Goal: Task Accomplishment & Management: Manage account settings

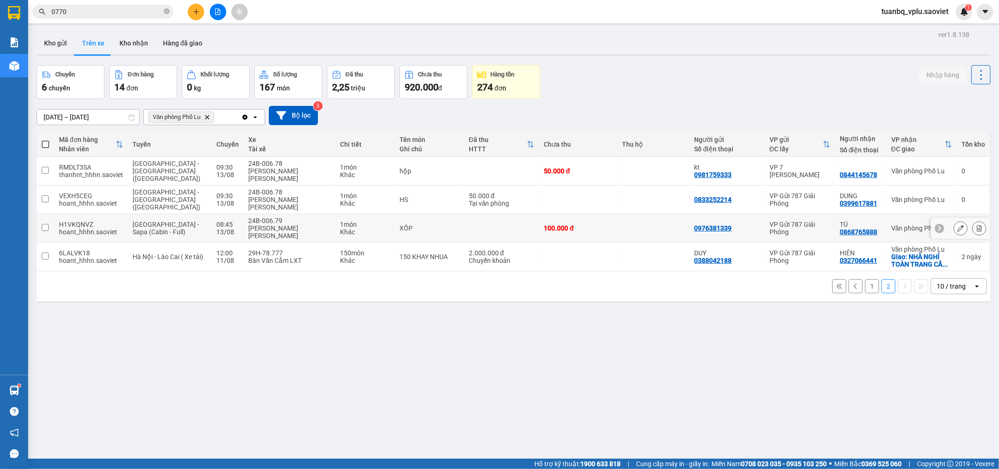
click at [52, 214] on td at bounding box center [46, 228] width 18 height 29
checkbox input "true"
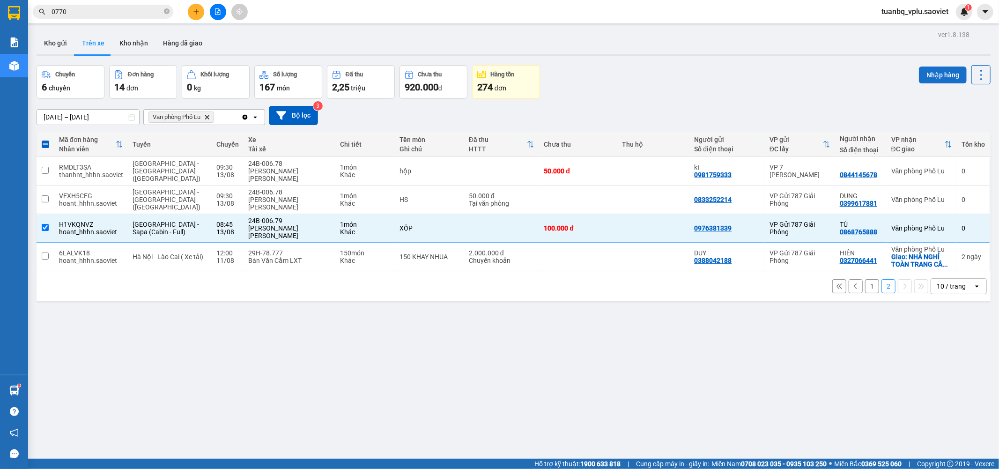
click at [920, 74] on button "Nhập hàng" at bounding box center [943, 75] width 48 height 17
click at [155, 43] on button "Hàng đã giao" at bounding box center [182, 43] width 54 height 22
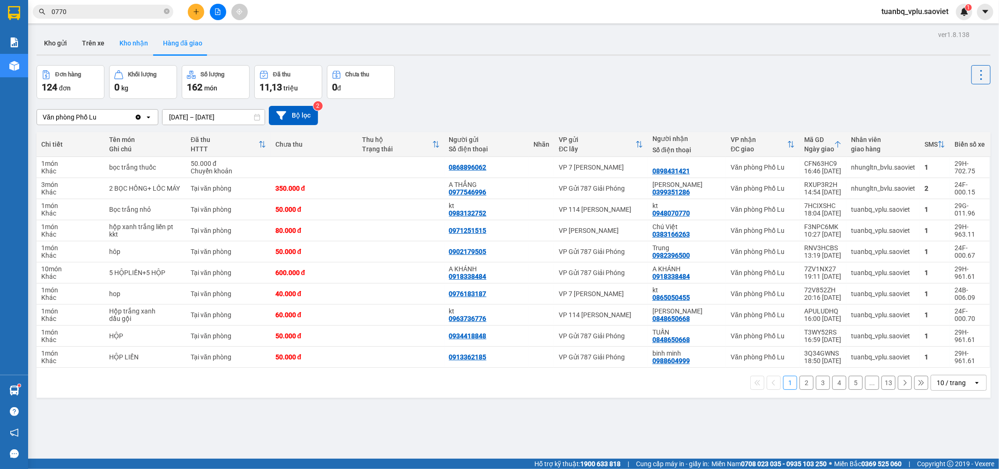
click at [143, 40] on button "Kho nhận" at bounding box center [134, 43] width 44 height 22
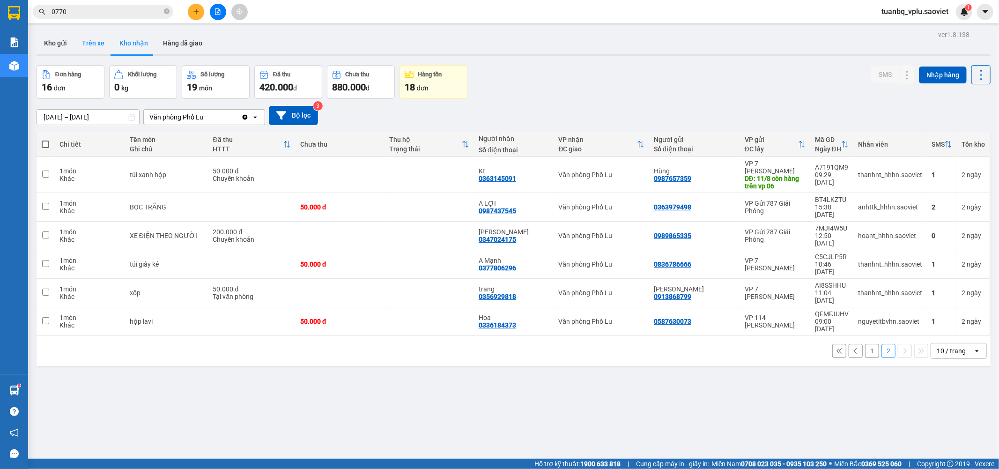
click at [87, 45] on button "Trên xe" at bounding box center [92, 43] width 37 height 22
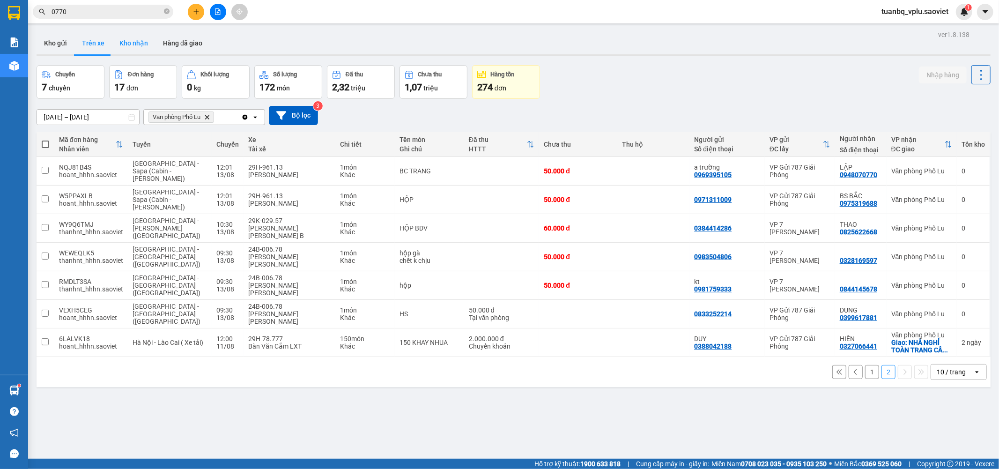
click at [144, 44] on button "Kho nhận" at bounding box center [134, 43] width 44 height 22
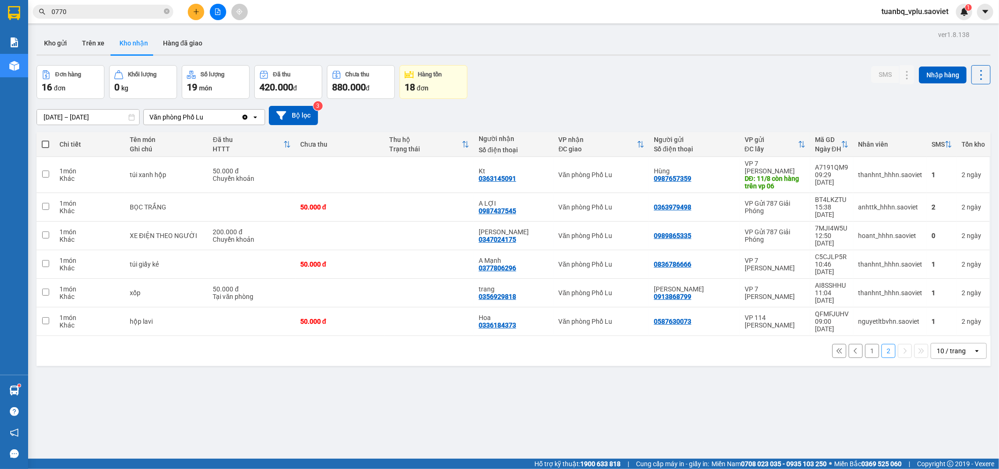
click at [865, 344] on button "1" at bounding box center [872, 351] width 14 height 14
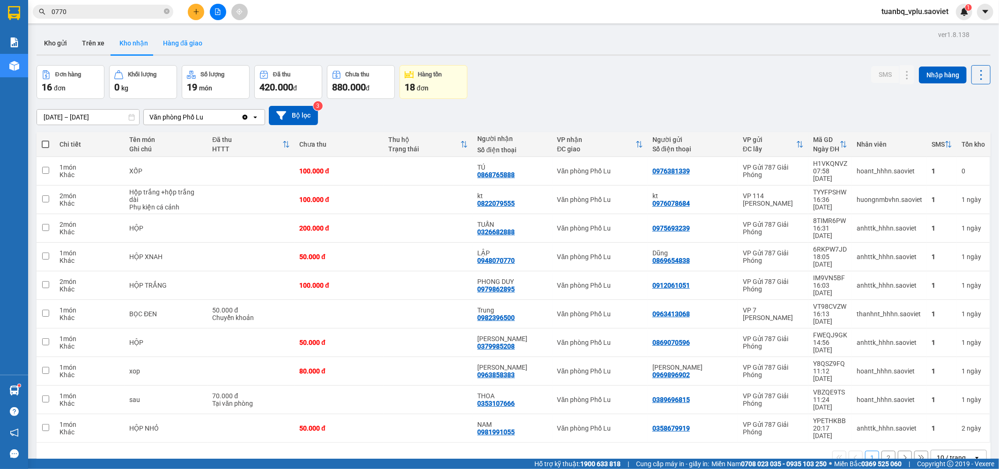
click at [193, 37] on button "Hàng đã giao" at bounding box center [182, 43] width 54 height 22
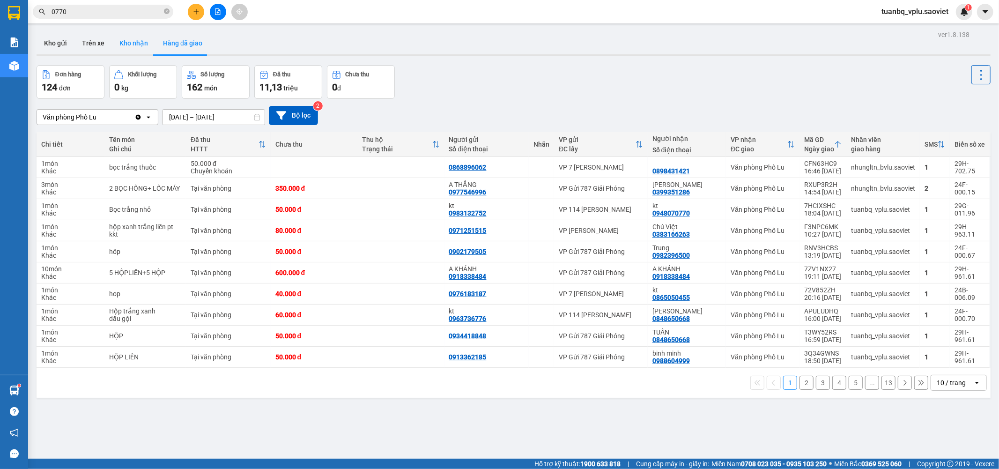
click at [122, 48] on button "Kho nhận" at bounding box center [134, 43] width 44 height 22
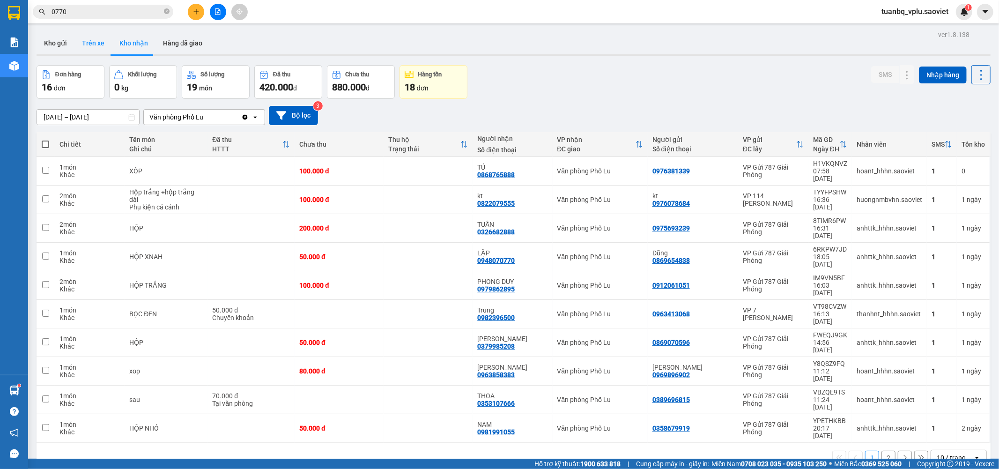
click at [87, 47] on button "Trên xe" at bounding box center [92, 43] width 37 height 22
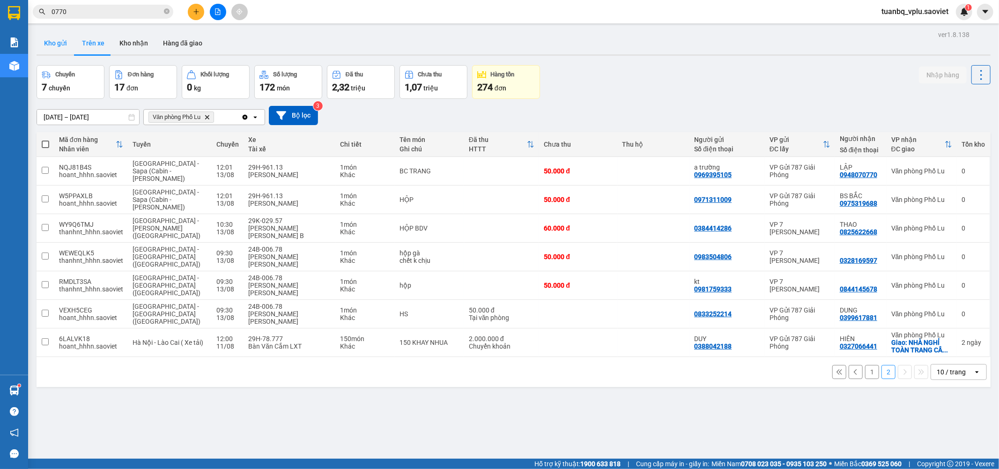
click at [57, 39] on button "Kho gửi" at bounding box center [56, 43] width 38 height 22
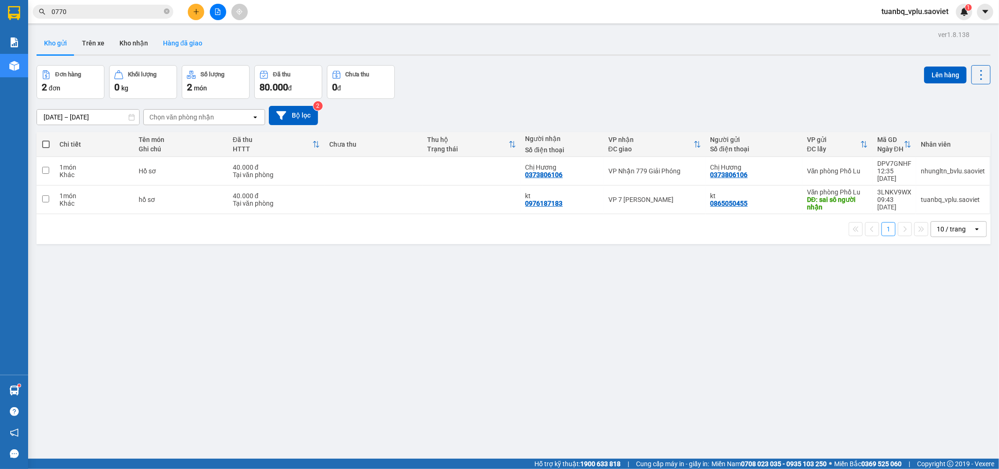
click at [158, 44] on button "Hàng đã giao" at bounding box center [182, 43] width 54 height 22
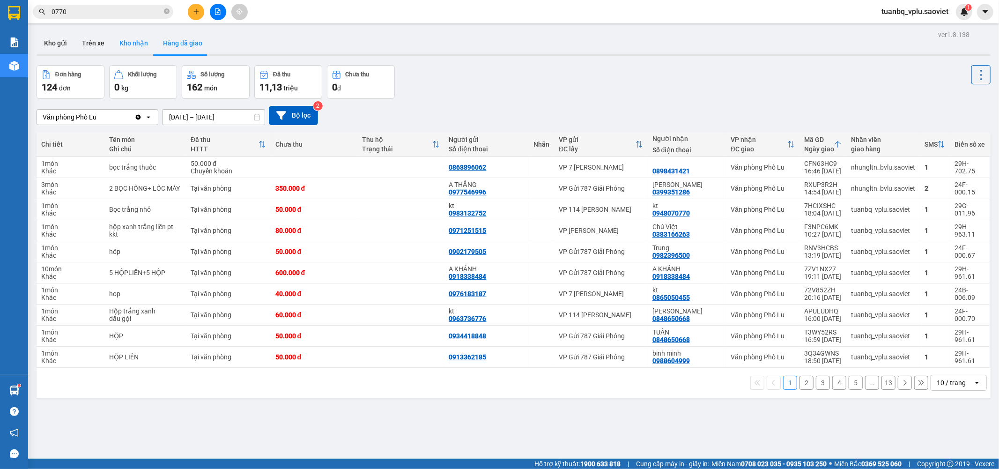
click at [121, 45] on button "Kho nhận" at bounding box center [134, 43] width 44 height 22
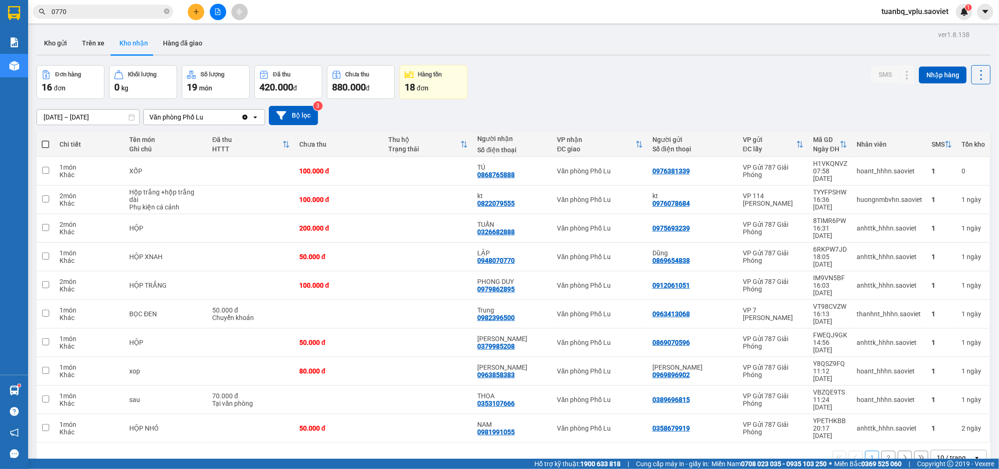
click at [881, 451] on button "2" at bounding box center [888, 458] width 14 height 14
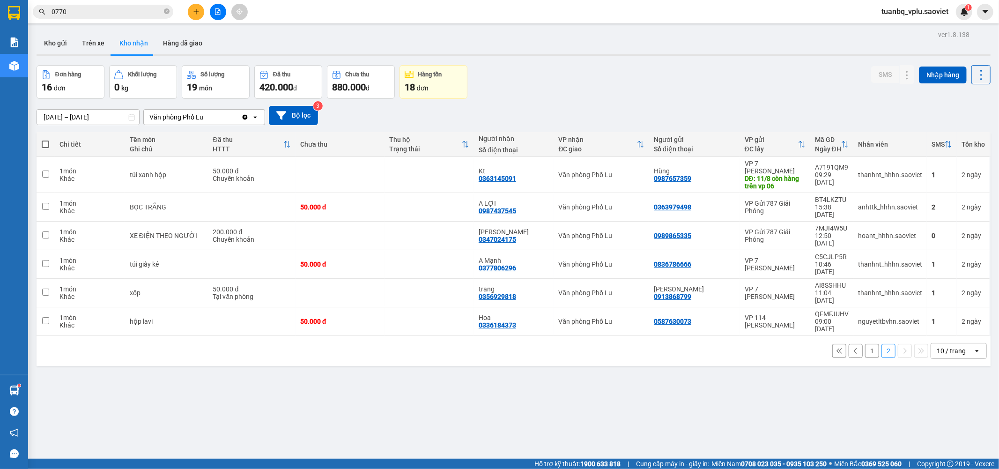
click at [868, 344] on button "1" at bounding box center [872, 351] width 14 height 14
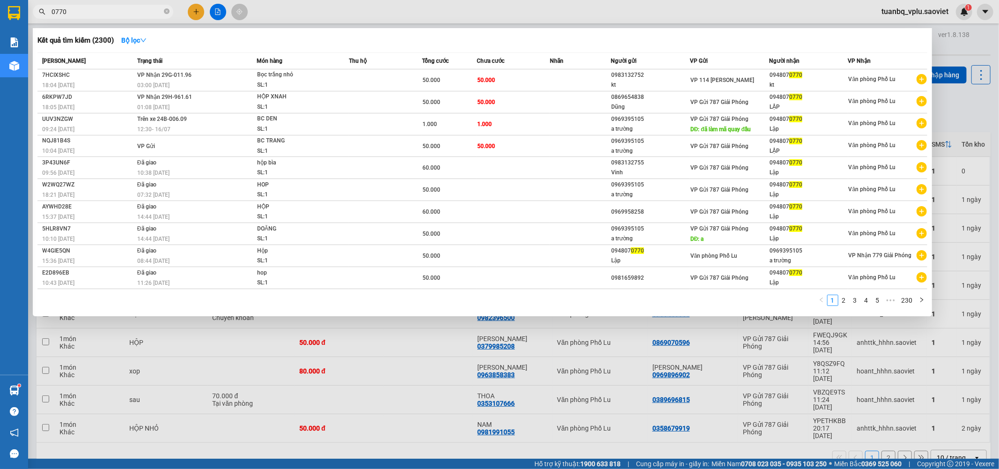
click at [111, 10] on input "0770" at bounding box center [107, 12] width 111 height 10
click at [235, 100] on td "VP Nhận 29H-961.61 01:08 - 13/08" at bounding box center [196, 102] width 122 height 22
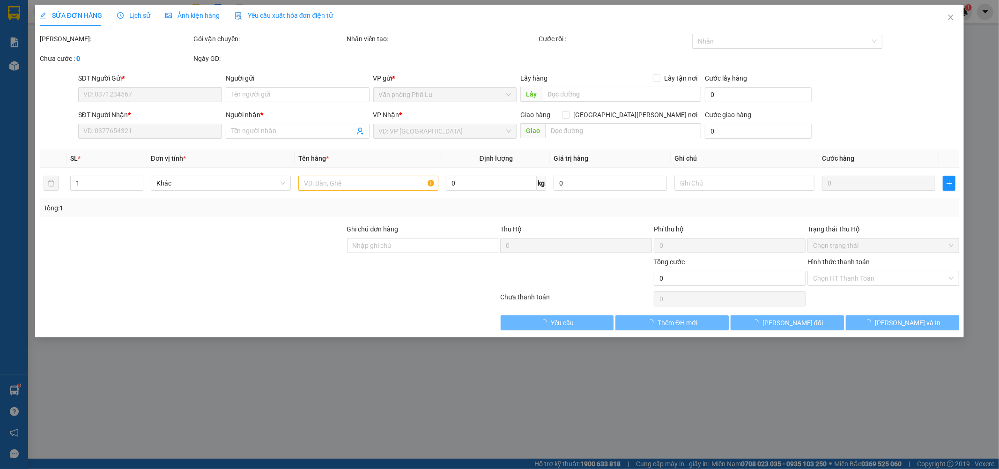
type input "0869654838"
type input "Dũng"
type input "0948070770"
type input "LẬP"
type input "50.000"
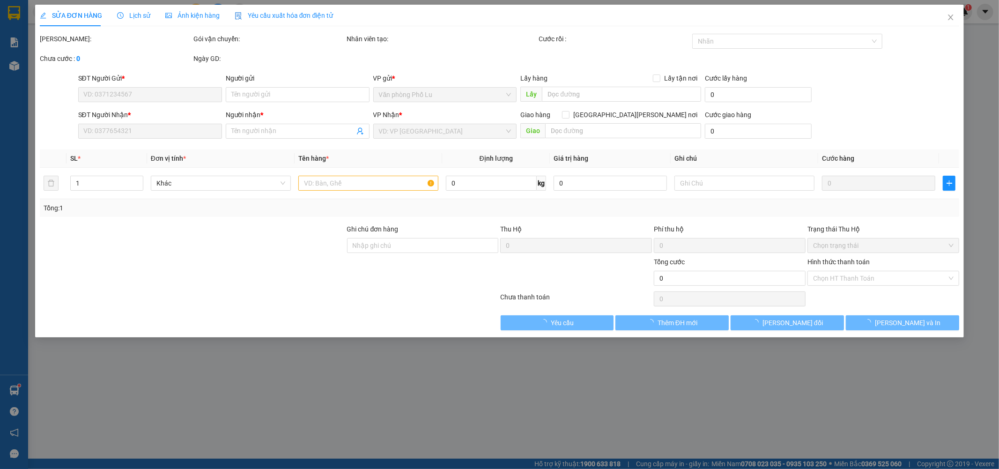
type input "50.000"
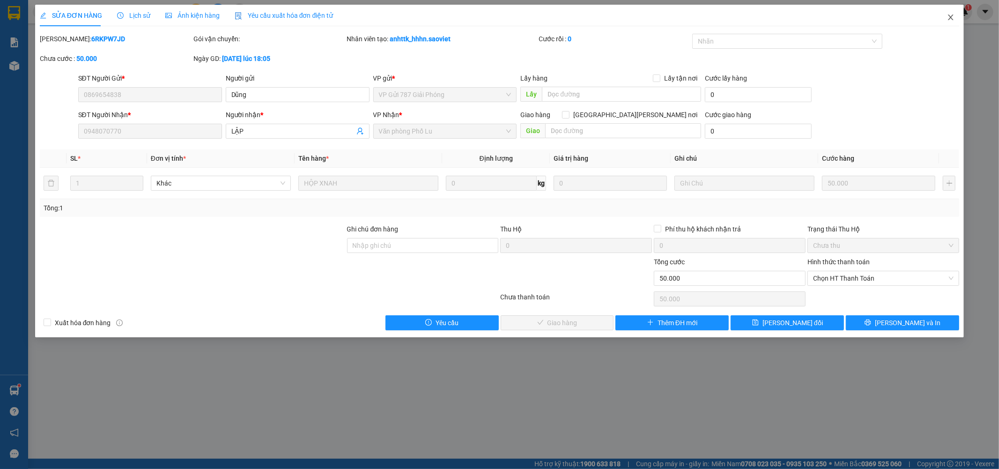
click at [949, 15] on icon "close" at bounding box center [950, 17] width 7 height 7
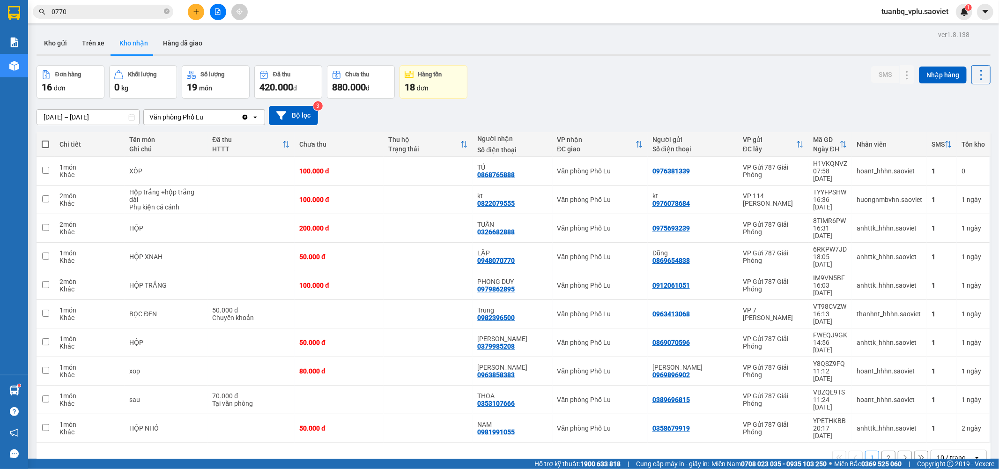
click at [882, 451] on button "2" at bounding box center [888, 458] width 14 height 14
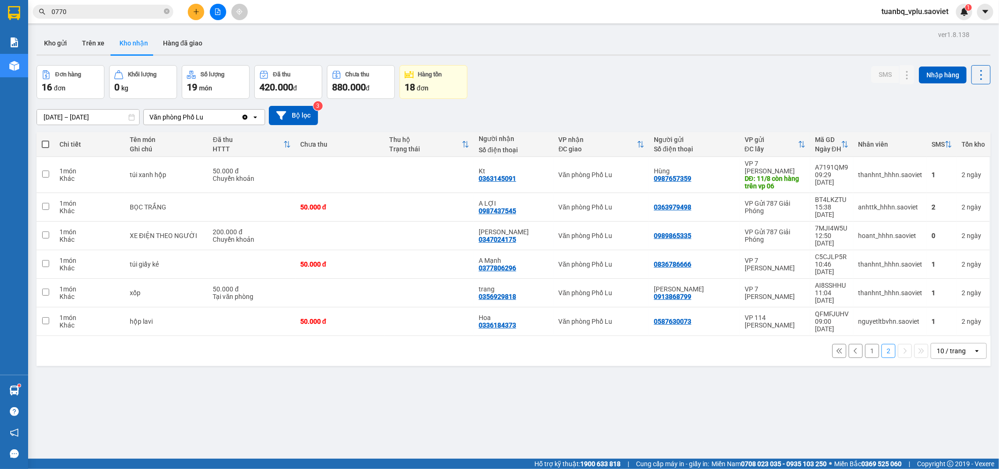
click at [146, 4] on div "Kết quả tìm kiếm ( 2300 ) Bộ lọc Mã ĐH Trạng thái Món hàng Thu hộ Tổng cước Chư…" at bounding box center [91, 12] width 183 height 16
click at [136, 10] on input "0770" at bounding box center [107, 12] width 111 height 10
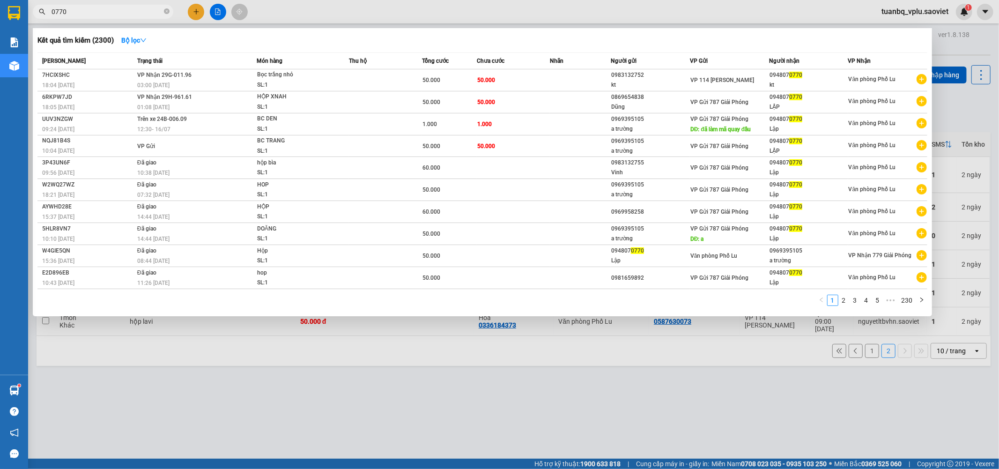
click at [136, 10] on input "0770" at bounding box center [107, 12] width 111 height 10
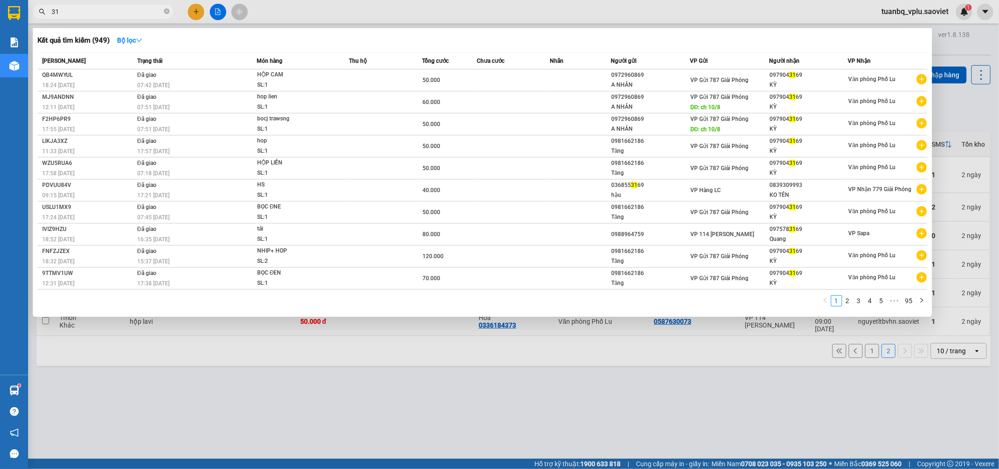
type input "3"
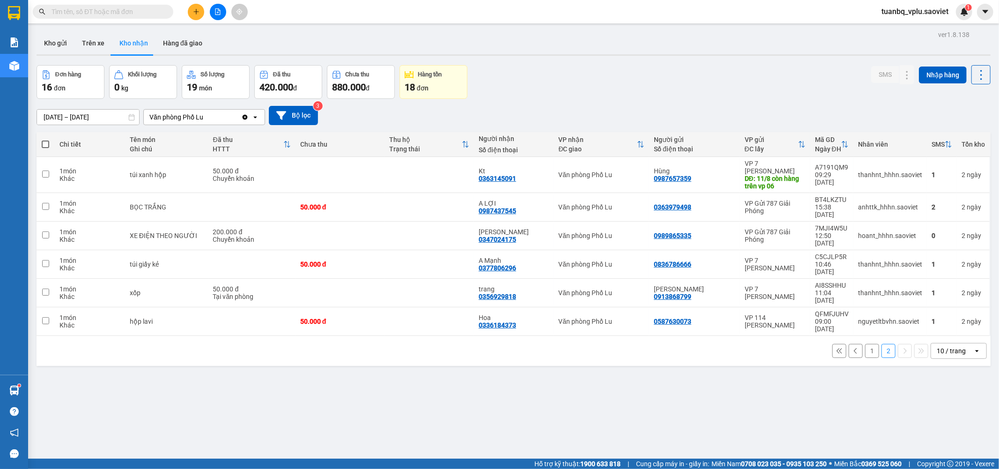
click at [870, 344] on button "1" at bounding box center [872, 351] width 14 height 14
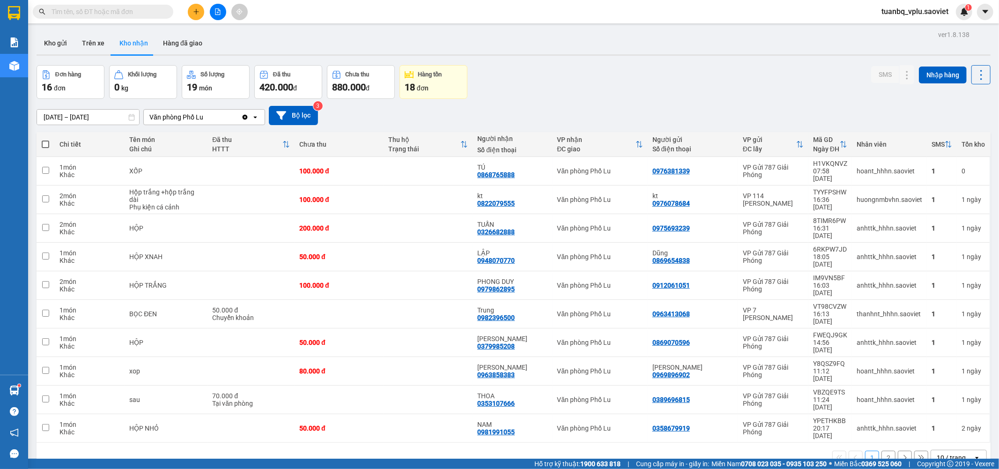
click at [886, 451] on button "2" at bounding box center [888, 458] width 14 height 14
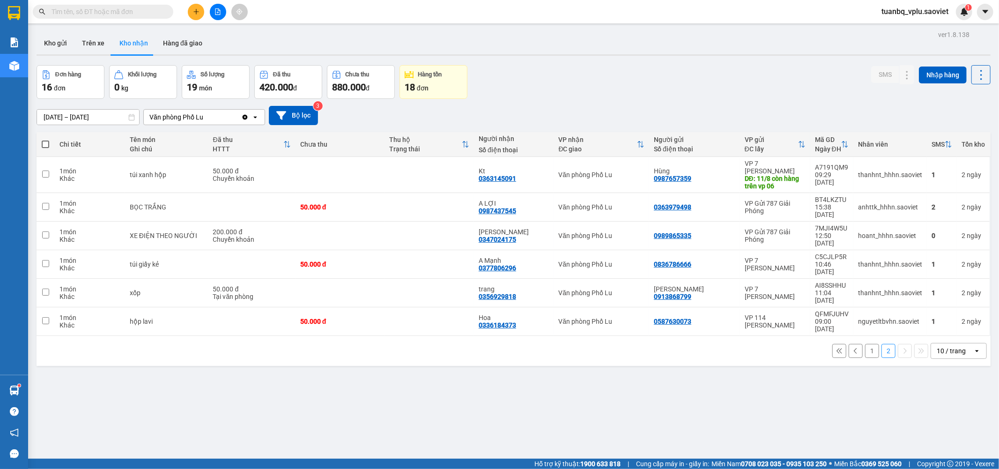
click at [865, 344] on button "1" at bounding box center [872, 351] width 14 height 14
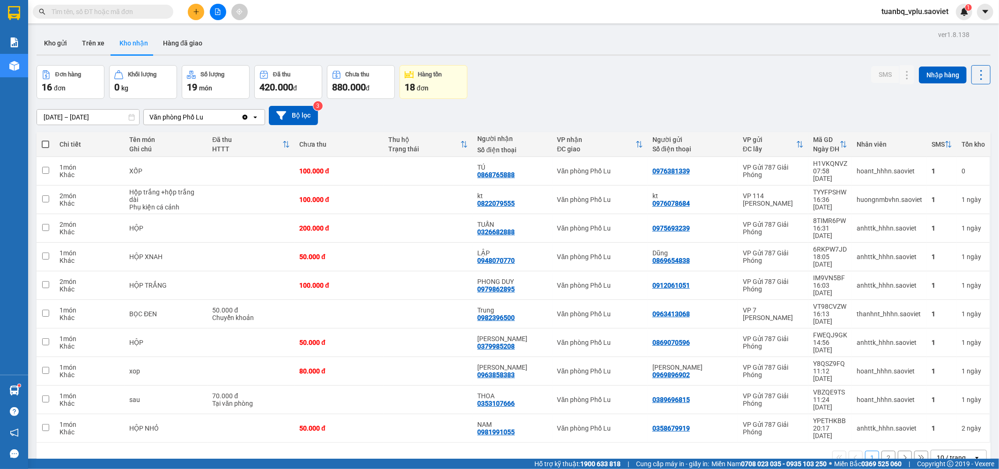
click at [887, 451] on button "2" at bounding box center [888, 458] width 14 height 14
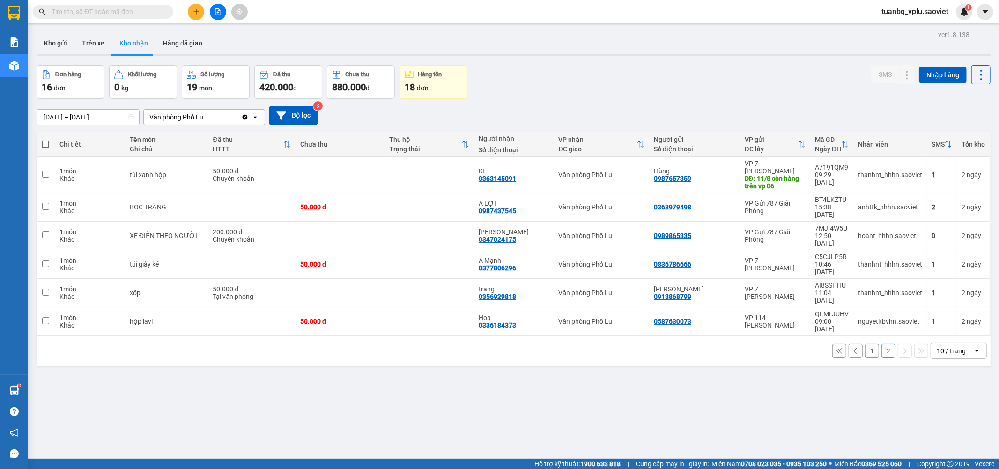
click at [865, 344] on button "1" at bounding box center [872, 351] width 14 height 14
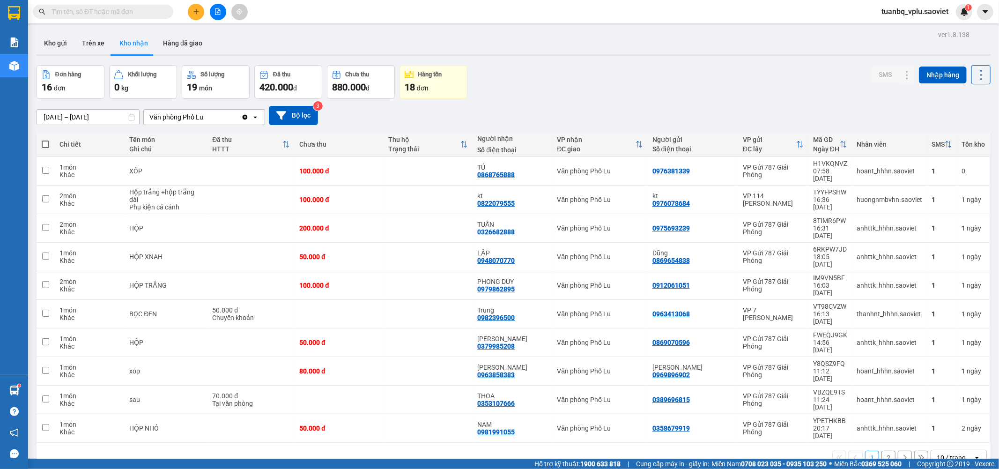
click at [884, 451] on button "2" at bounding box center [888, 458] width 14 height 14
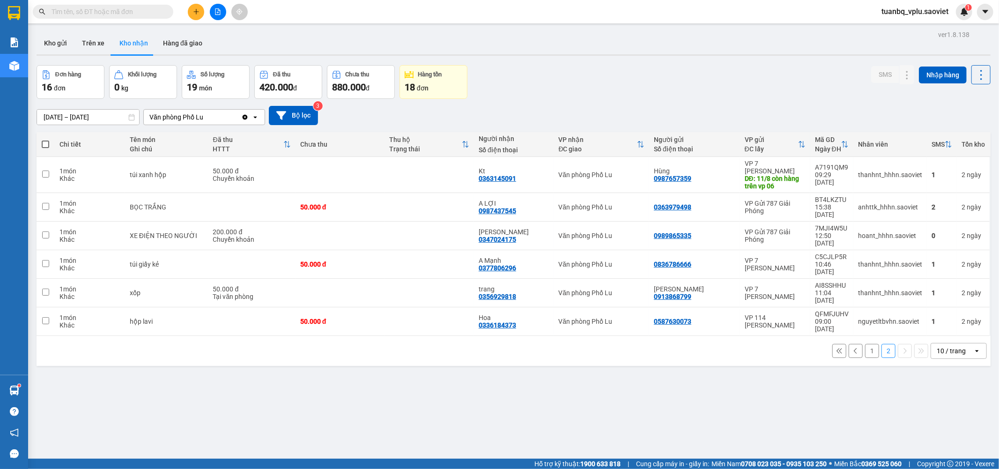
click at [124, 7] on input "text" at bounding box center [107, 12] width 111 height 10
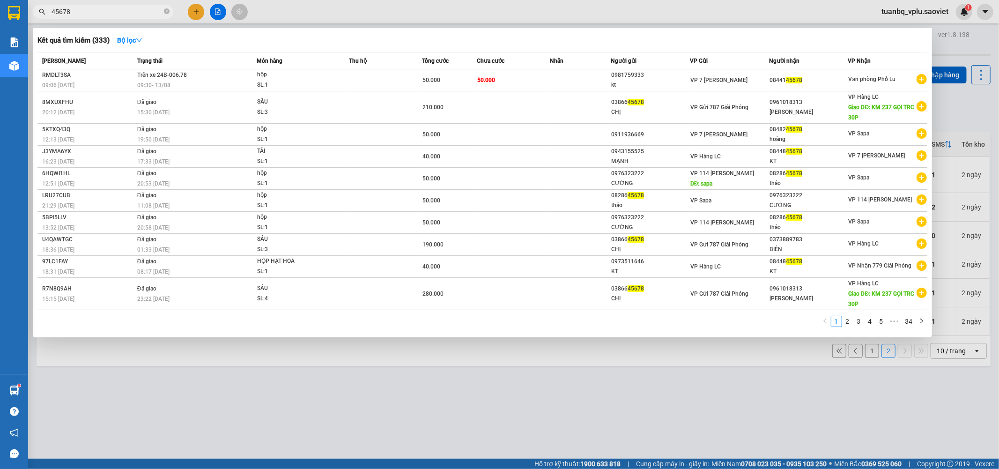
type input "45678"
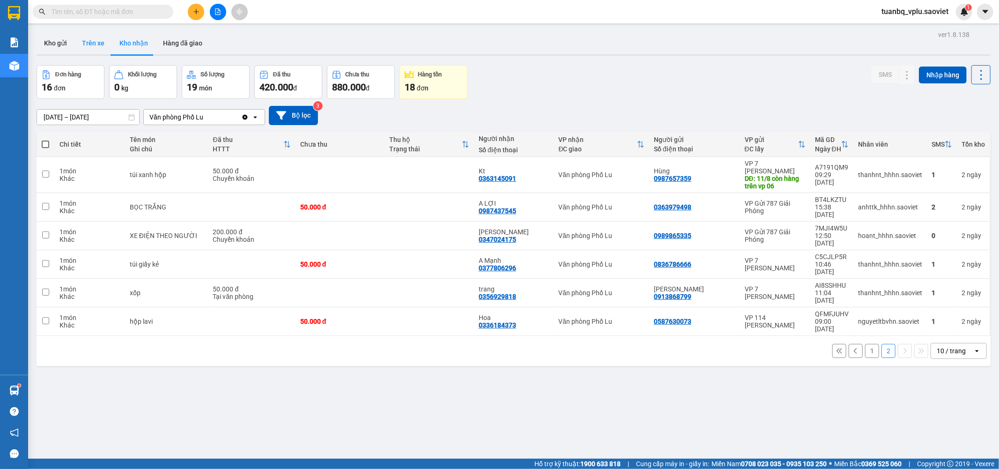
click at [89, 45] on button "Trên xe" at bounding box center [92, 43] width 37 height 22
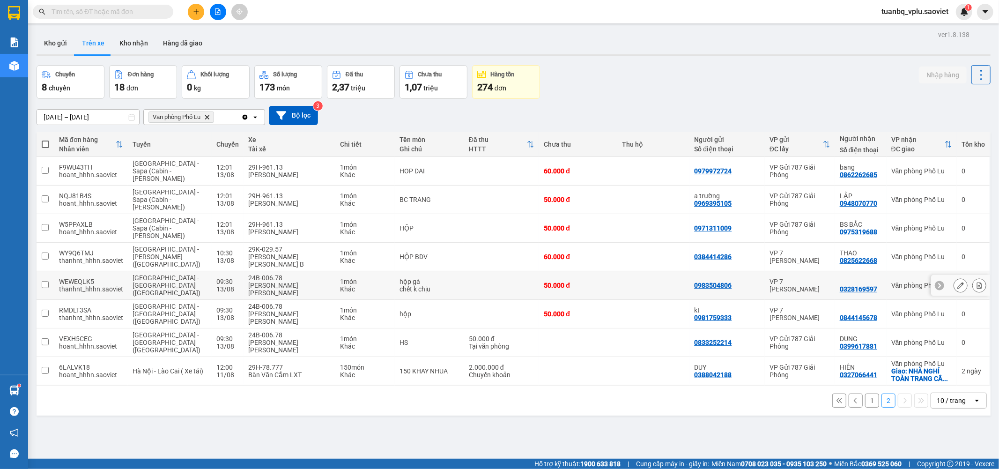
click at [44, 277] on td at bounding box center [46, 285] width 18 height 29
checkbox input "true"
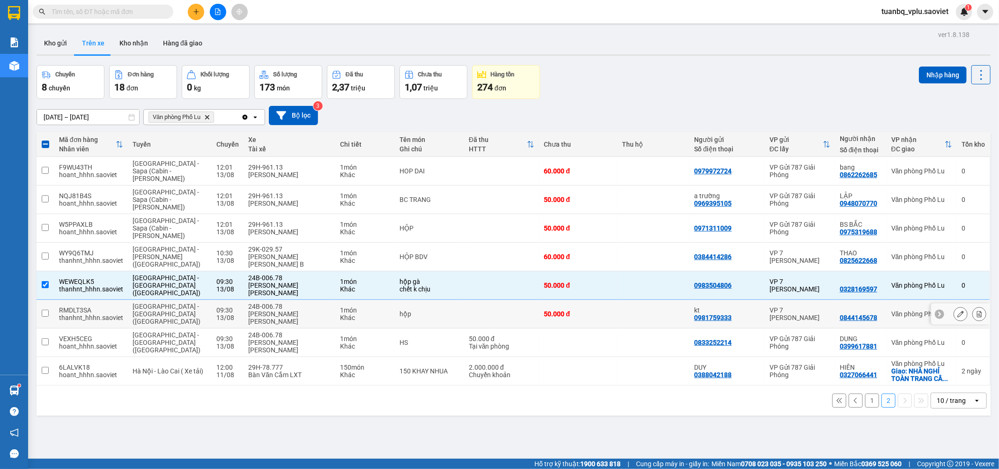
click at [45, 310] on input "checkbox" at bounding box center [45, 313] width 7 height 7
checkbox input "true"
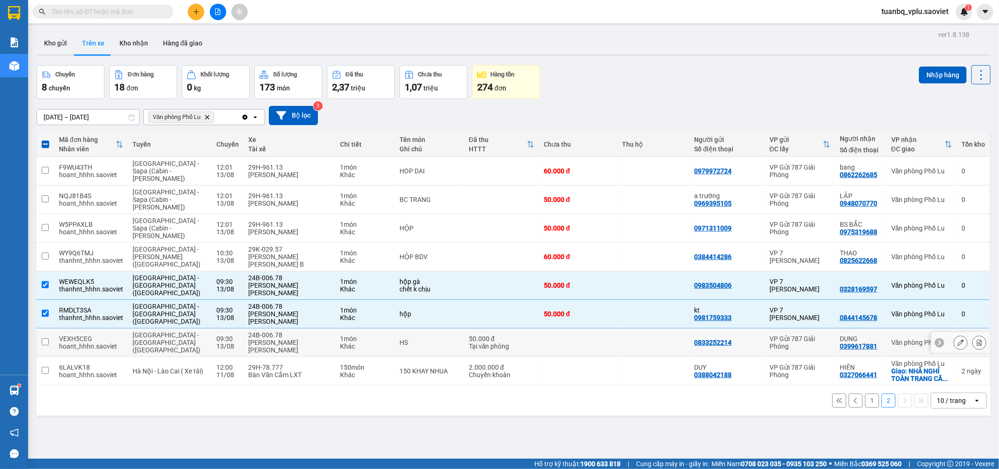
drag, startPoint x: 45, startPoint y: 315, endPoint x: 52, endPoint y: 310, distance: 8.1
click at [45, 338] on input "checkbox" at bounding box center [45, 341] width 7 height 7
checkbox input "true"
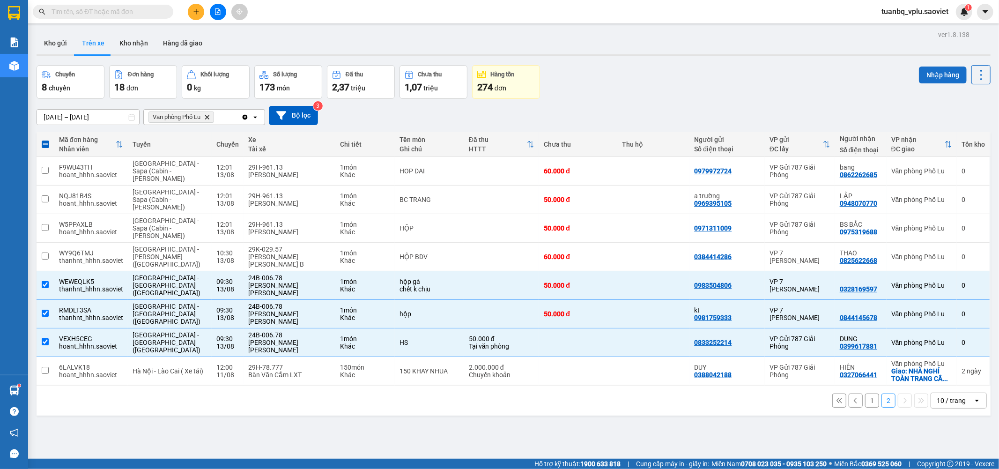
click at [935, 73] on button "Nhập hàng" at bounding box center [943, 75] width 48 height 17
checkbox input "false"
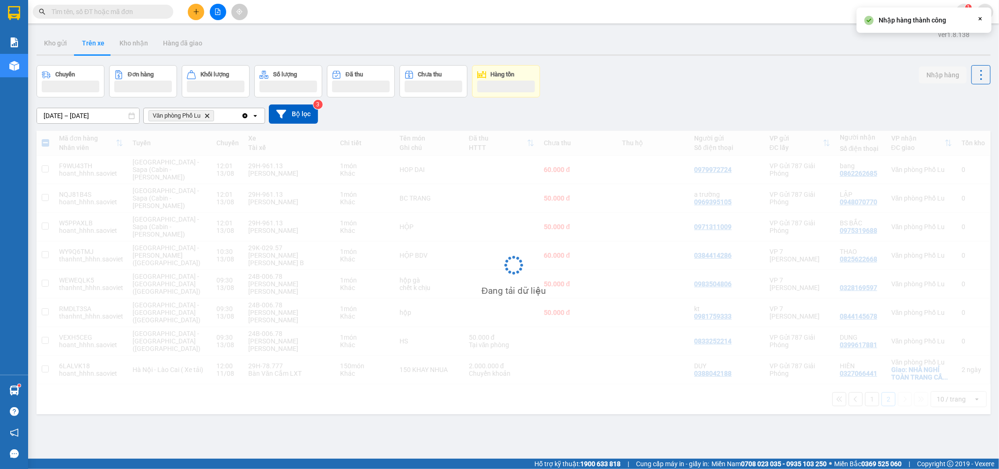
click at [125, 8] on input "text" at bounding box center [107, 12] width 111 height 10
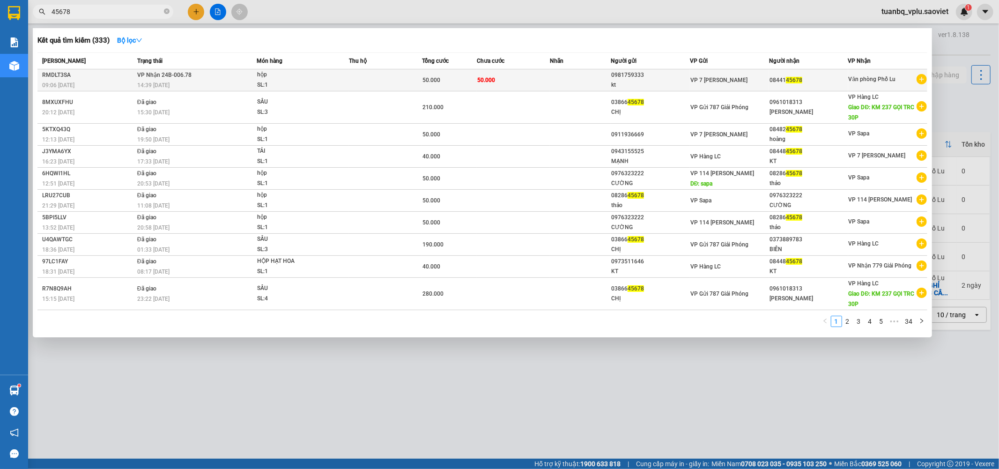
type input "45678"
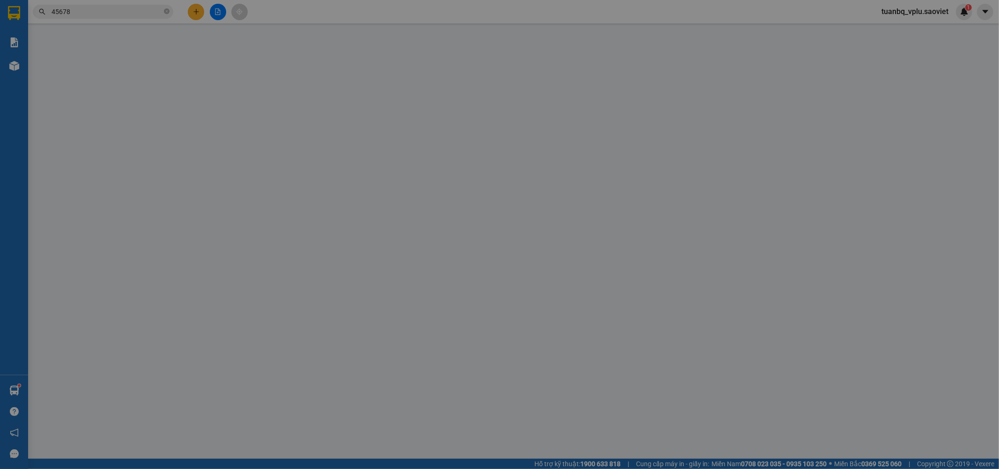
type input "0981759333"
type input "kt"
type input "0844145678"
type input "50.000"
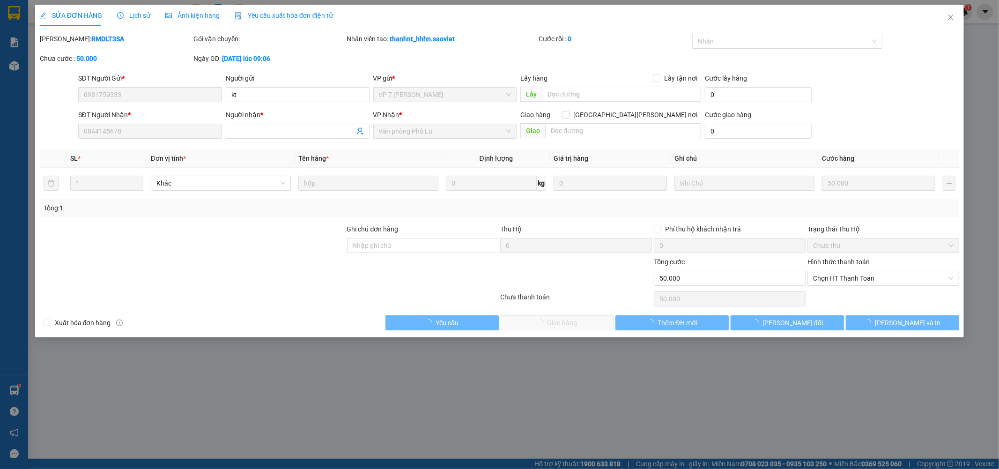
click at [840, 270] on div "Hình thức thanh toán" at bounding box center [883, 264] width 152 height 14
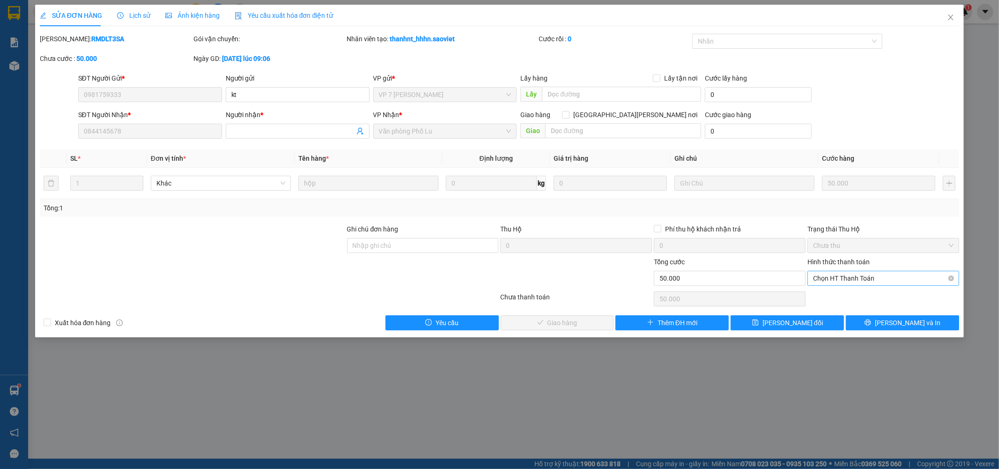
click at [878, 272] on span "Chọn HT Thanh Toán" at bounding box center [883, 278] width 140 height 14
click at [866, 293] on div "Tại văn phòng" at bounding box center [883, 297] width 140 height 10
type input "0"
click at [586, 321] on span "Lưu và Giao hàng" at bounding box center [581, 323] width 126 height 10
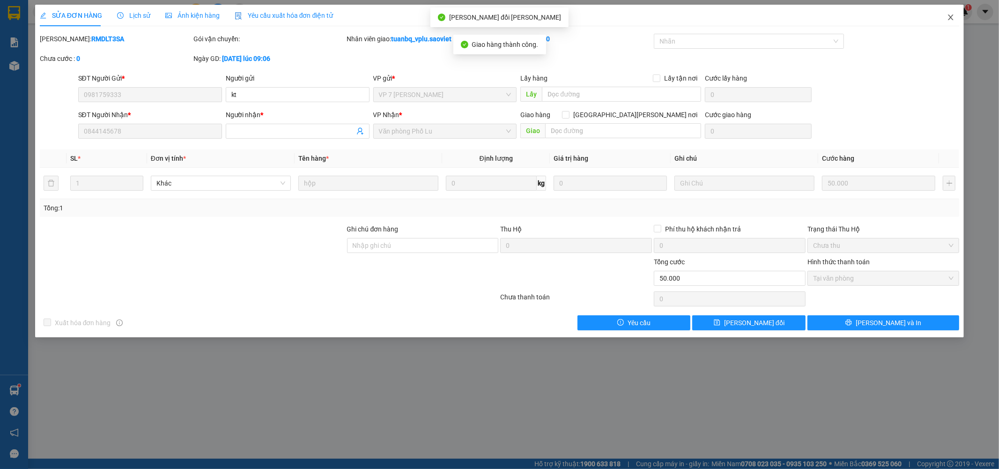
click at [942, 16] on span "Close" at bounding box center [951, 18] width 26 height 26
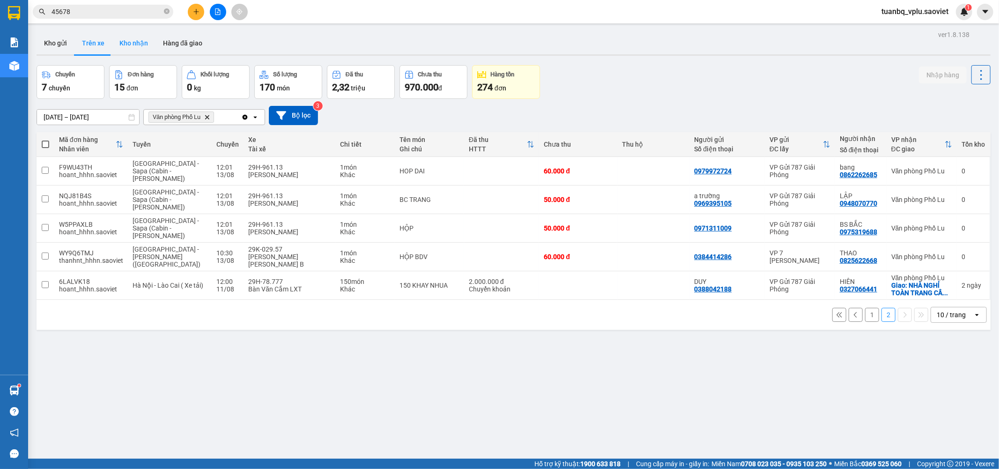
click at [152, 43] on button "Kho nhận" at bounding box center [134, 43] width 44 height 22
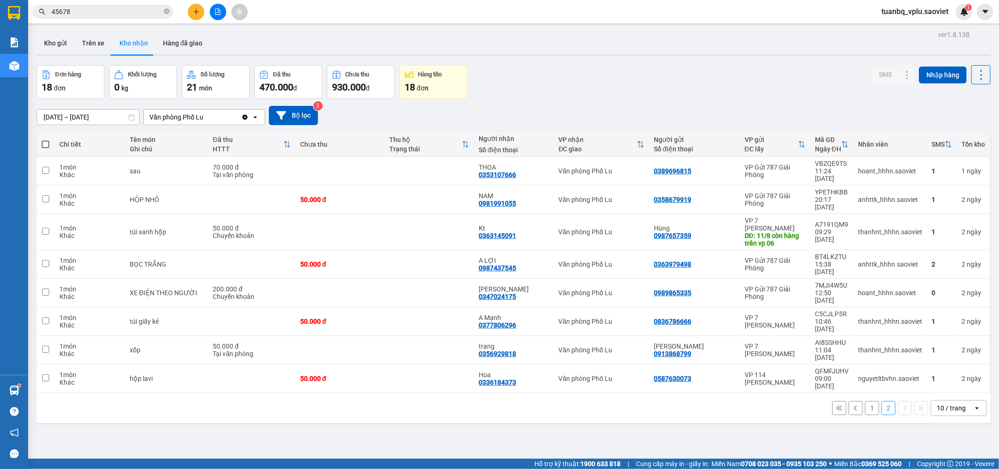
click at [85, 10] on input "45678" at bounding box center [107, 12] width 111 height 10
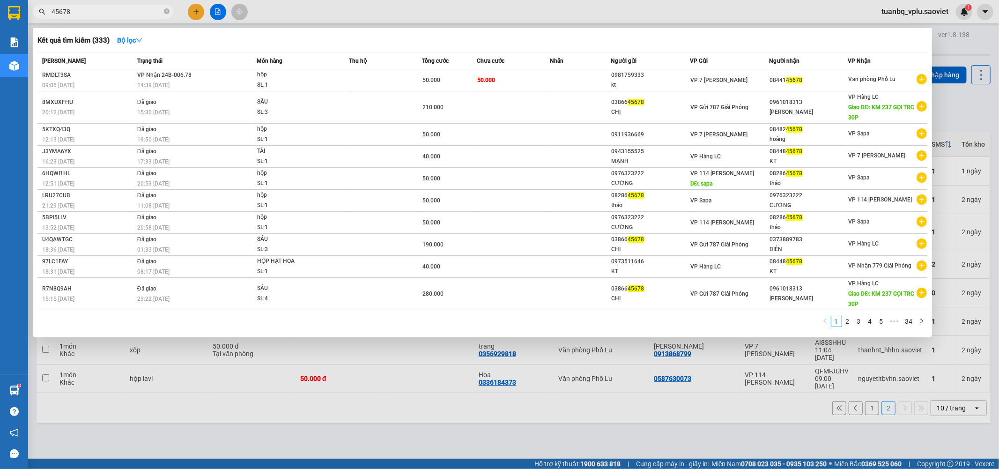
click at [85, 10] on input "45678" at bounding box center [107, 12] width 111 height 10
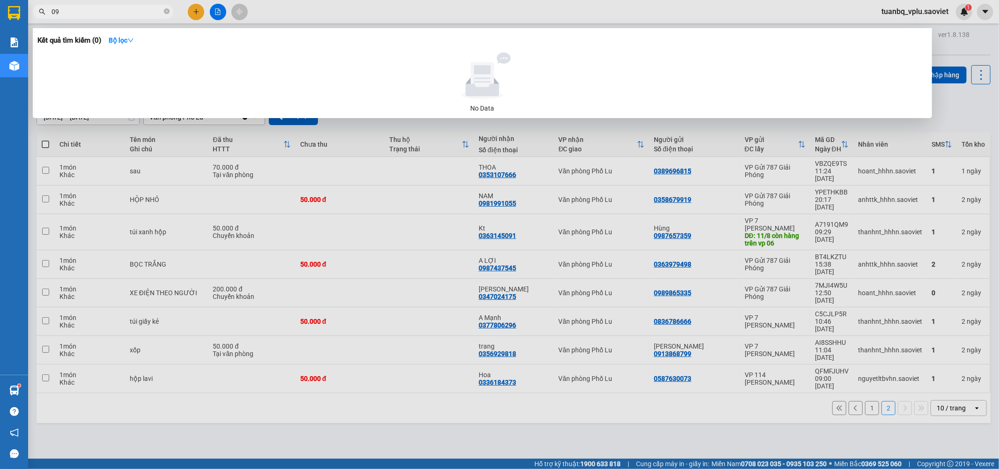
type input "0"
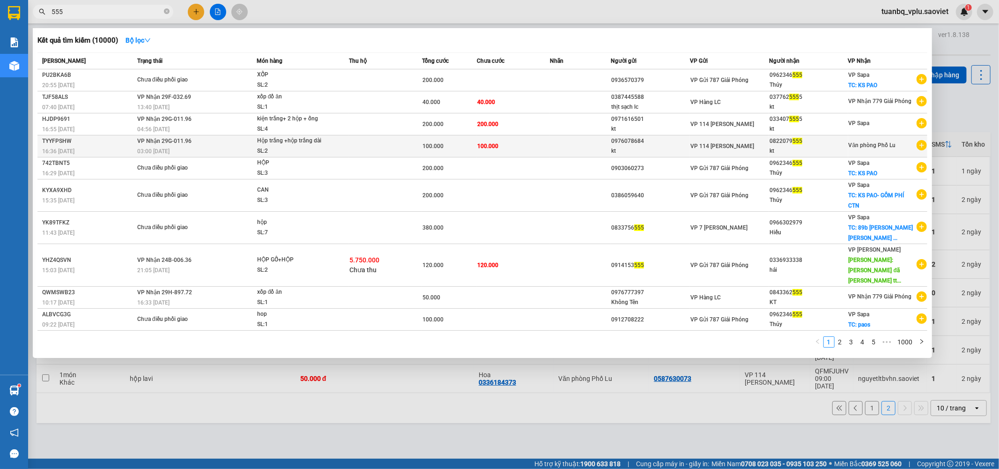
type input "555"
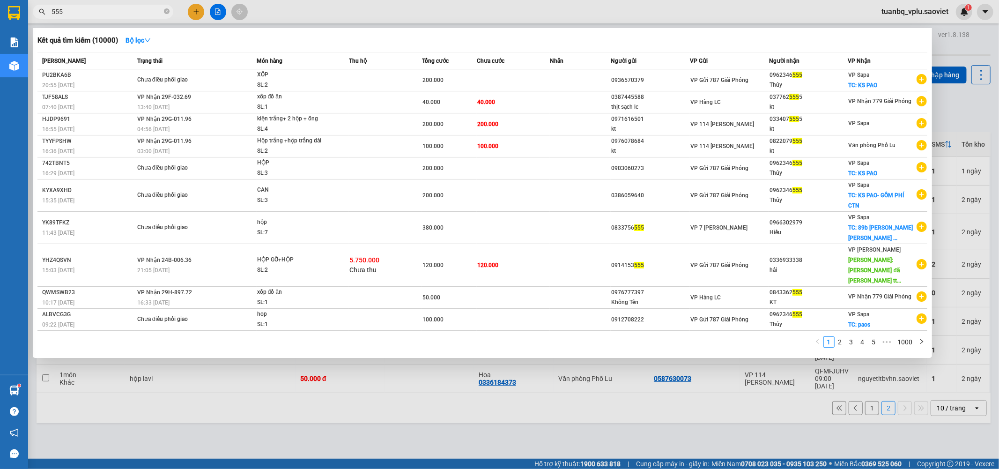
click at [321, 149] on div "SL: 2" at bounding box center [292, 151] width 70 height 10
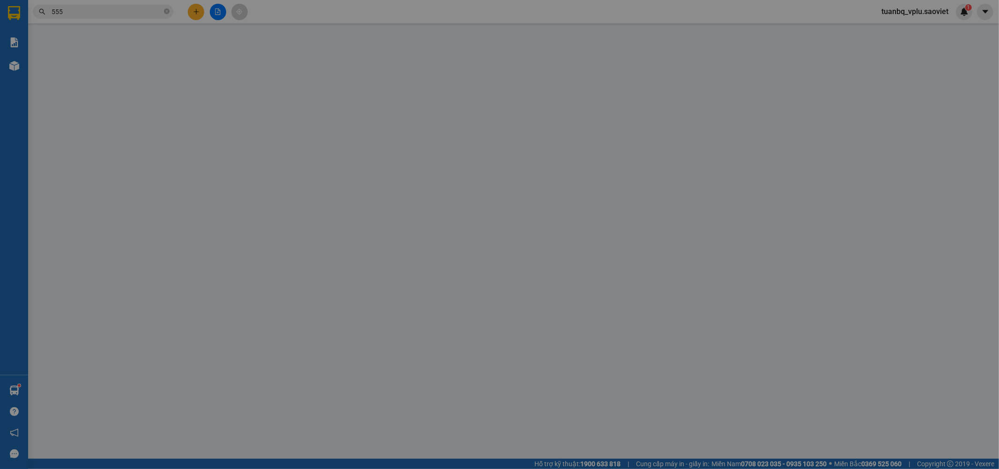
type input "0976078684"
type input "kt"
type input "0822079555"
type input "kt"
type input "100.000"
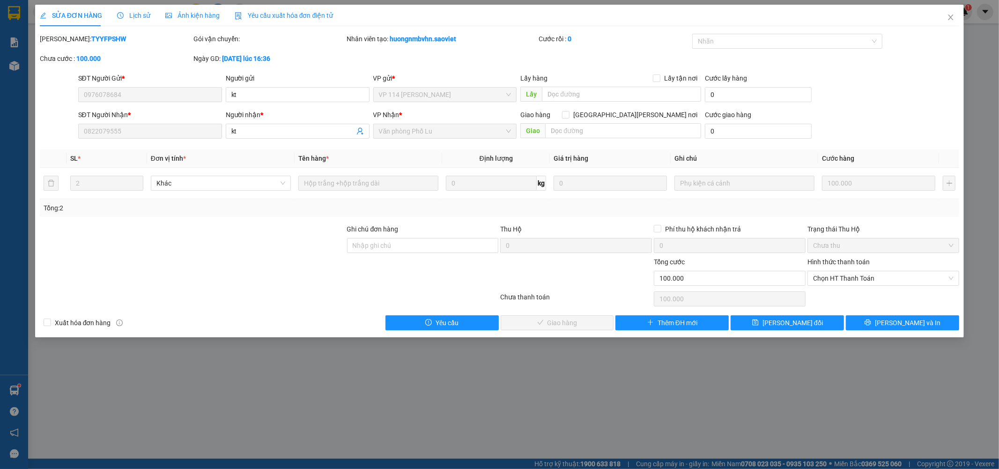
click at [871, 286] on div "Hình thức thanh toán Chọn HT Thanh Toán" at bounding box center [883, 273] width 152 height 33
click at [863, 277] on span "Chọn HT Thanh Toán" at bounding box center [883, 278] width 140 height 14
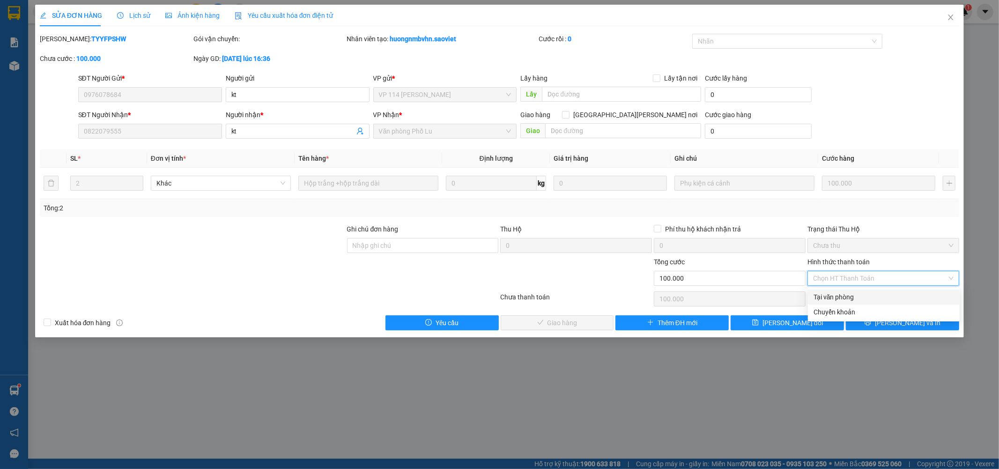
click at [860, 298] on div "Tại văn phòng" at bounding box center [883, 297] width 140 height 10
type input "0"
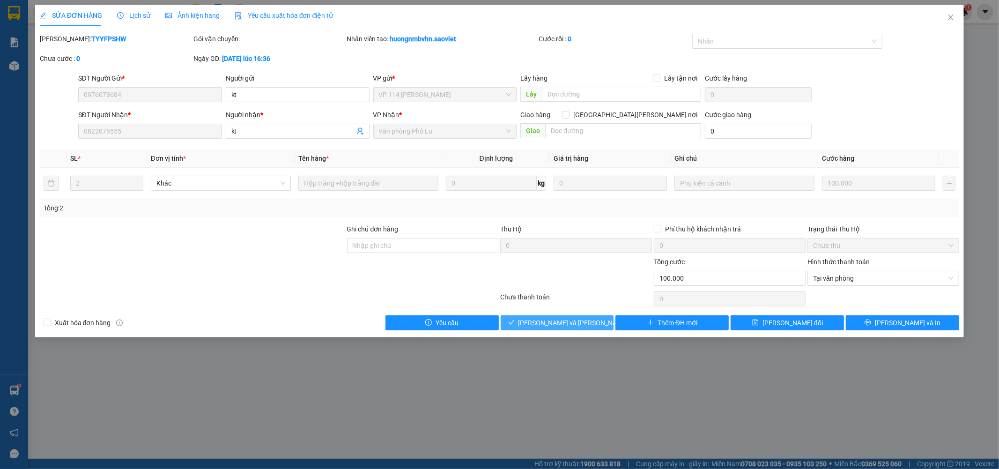
click at [547, 325] on span "Lưu và Giao hàng" at bounding box center [581, 323] width 126 height 10
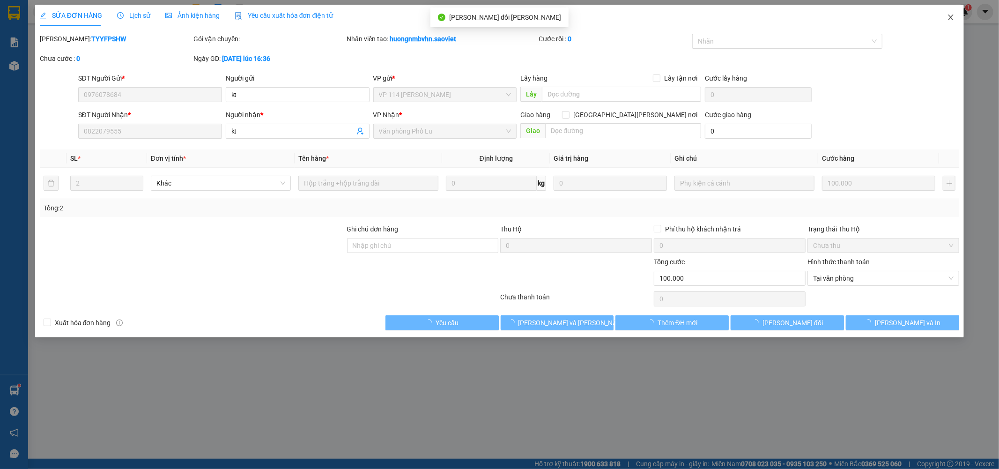
click at [954, 15] on icon "close" at bounding box center [950, 17] width 7 height 7
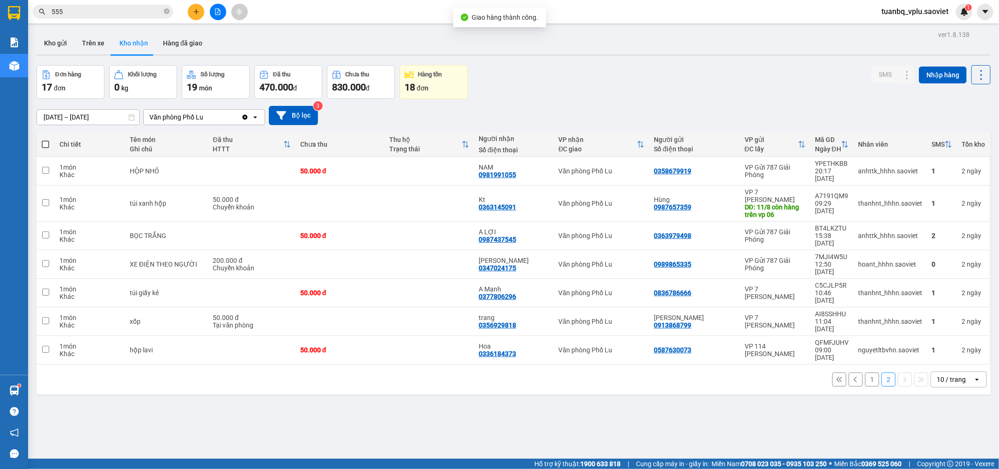
click at [865, 372] on button "1" at bounding box center [872, 379] width 14 height 14
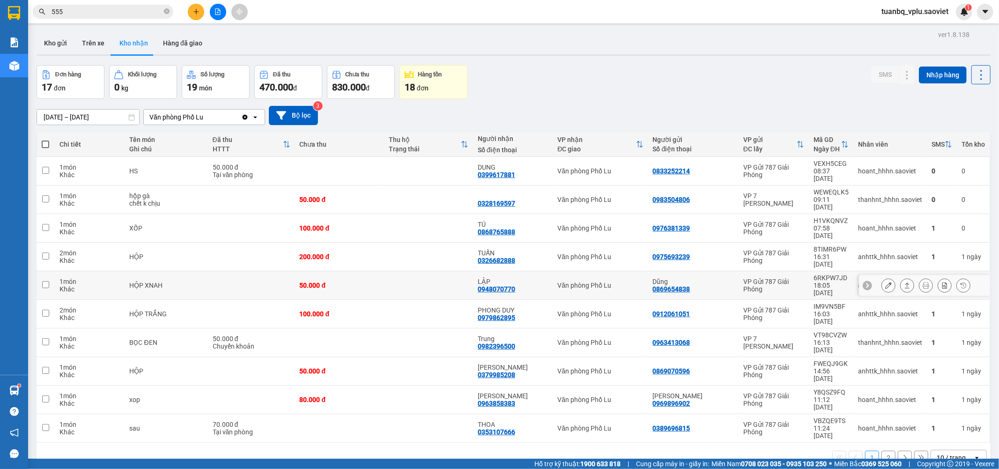
click at [884, 277] on button at bounding box center [888, 285] width 13 height 16
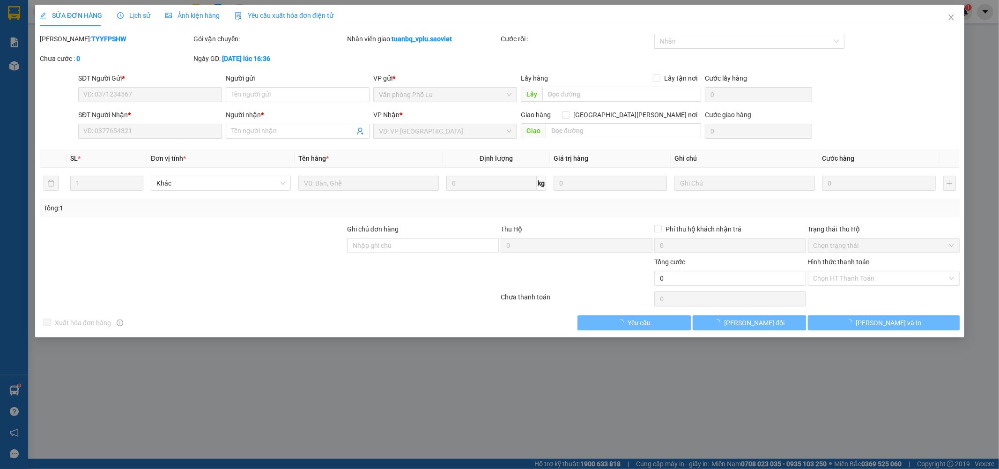
type input "0869654838"
type input "Dũng"
type input "0948070770"
type input "LẬP"
type input "50.000"
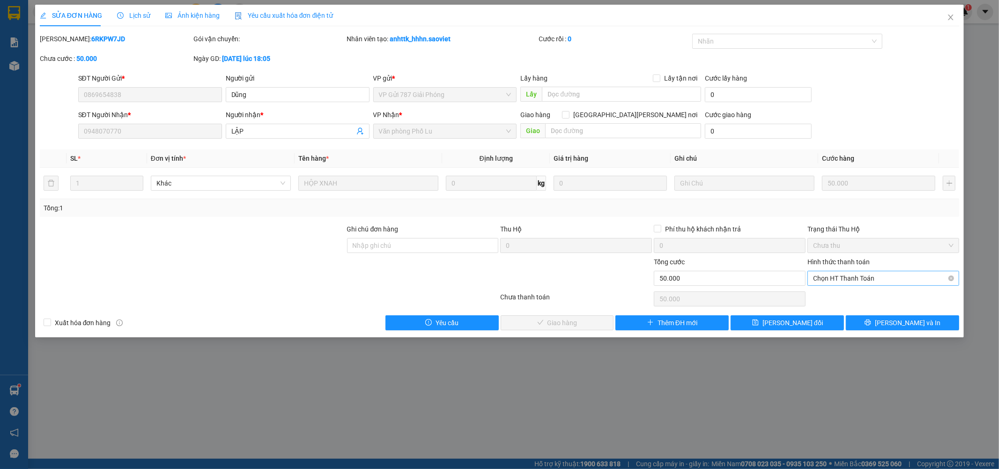
click at [859, 277] on span "Chọn HT Thanh Toán" at bounding box center [883, 278] width 140 height 14
click at [856, 295] on div "Tại văn phòng" at bounding box center [883, 297] width 140 height 10
type input "0"
click at [564, 324] on span "Lưu và Giao hàng" at bounding box center [581, 323] width 126 height 10
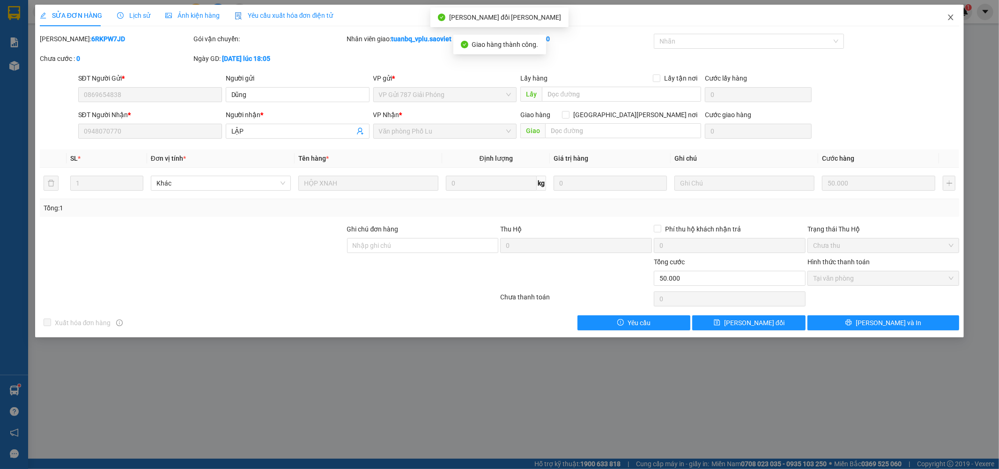
click at [952, 17] on icon "close" at bounding box center [950, 17] width 7 height 7
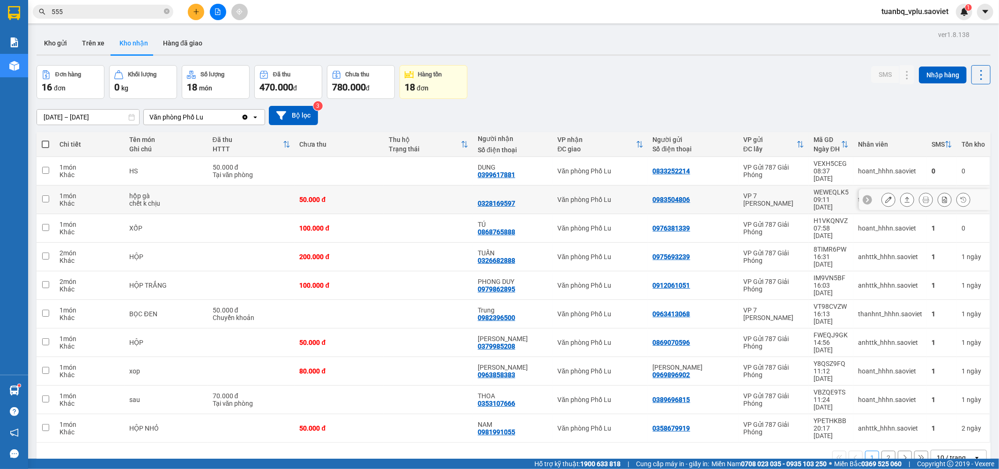
click at [44, 195] on input "checkbox" at bounding box center [45, 198] width 7 height 7
checkbox input "true"
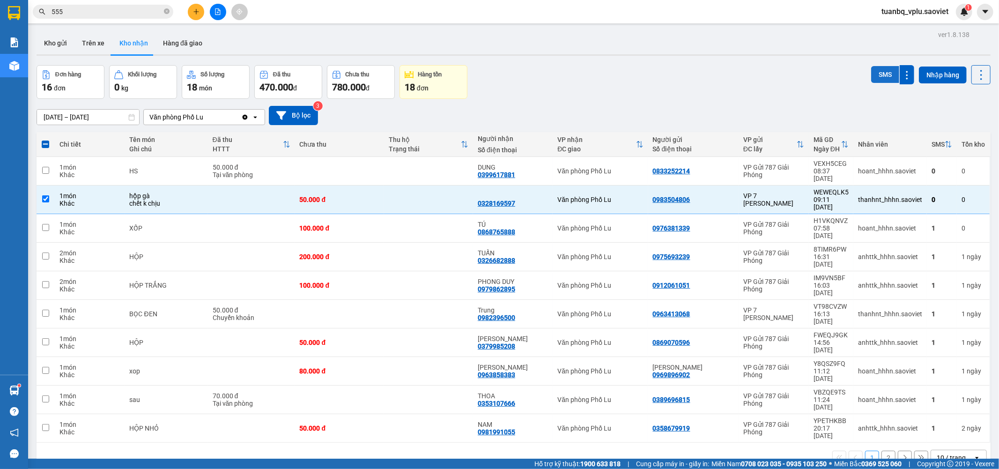
click at [879, 75] on button "SMS" at bounding box center [885, 74] width 28 height 17
click at [47, 168] on input "checkbox" at bounding box center [45, 170] width 7 height 7
checkbox input "true"
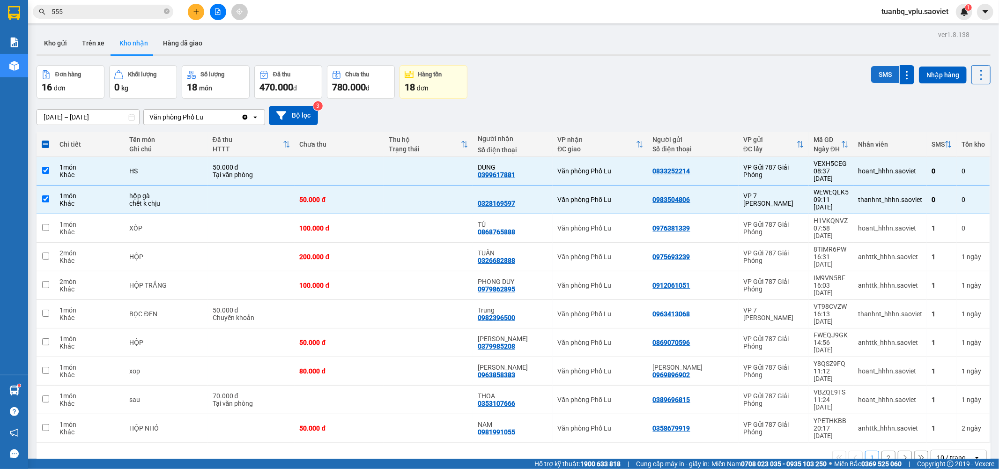
click at [872, 74] on button "SMS" at bounding box center [885, 74] width 28 height 17
click at [94, 40] on button "Trên xe" at bounding box center [92, 43] width 37 height 22
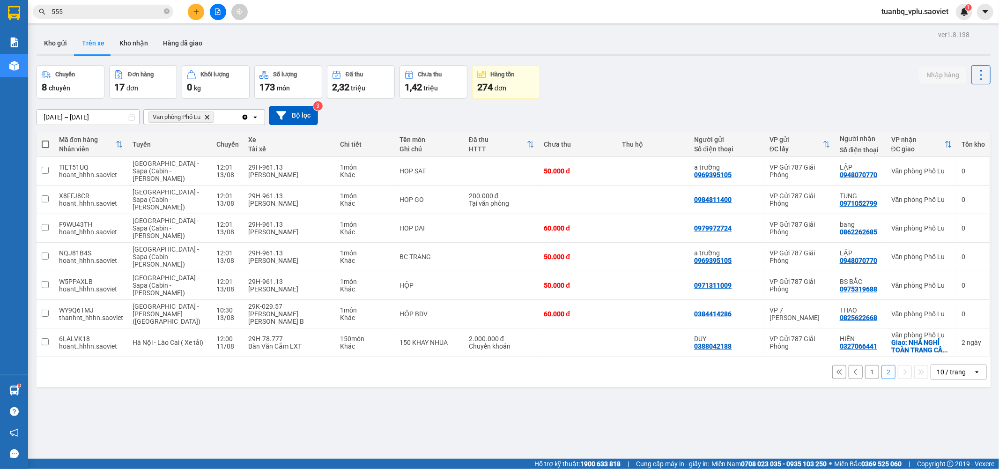
click at [865, 365] on button "1" at bounding box center [872, 372] width 14 height 14
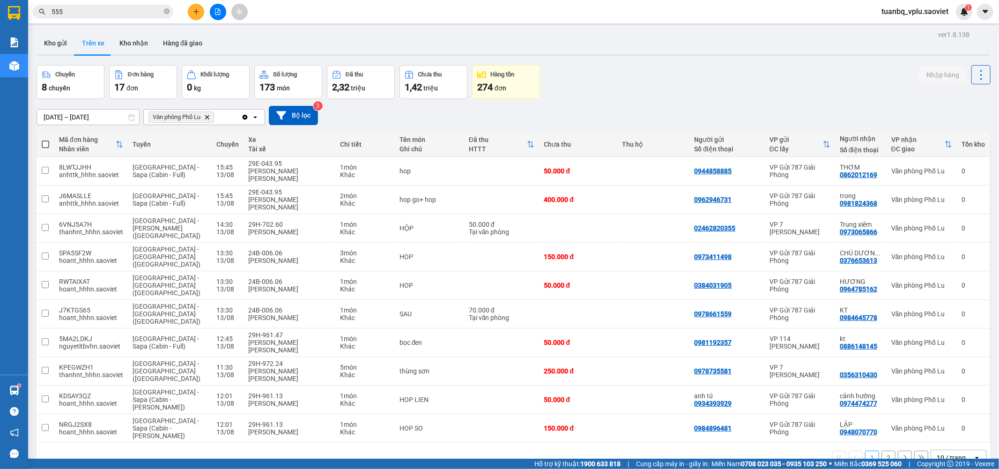
click at [881, 451] on button "2" at bounding box center [888, 458] width 14 height 14
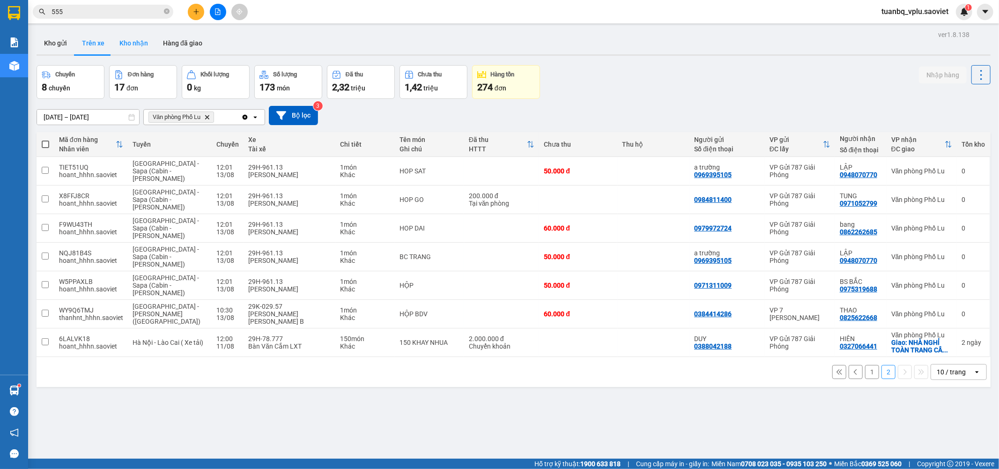
click at [142, 41] on button "Kho nhận" at bounding box center [134, 43] width 44 height 22
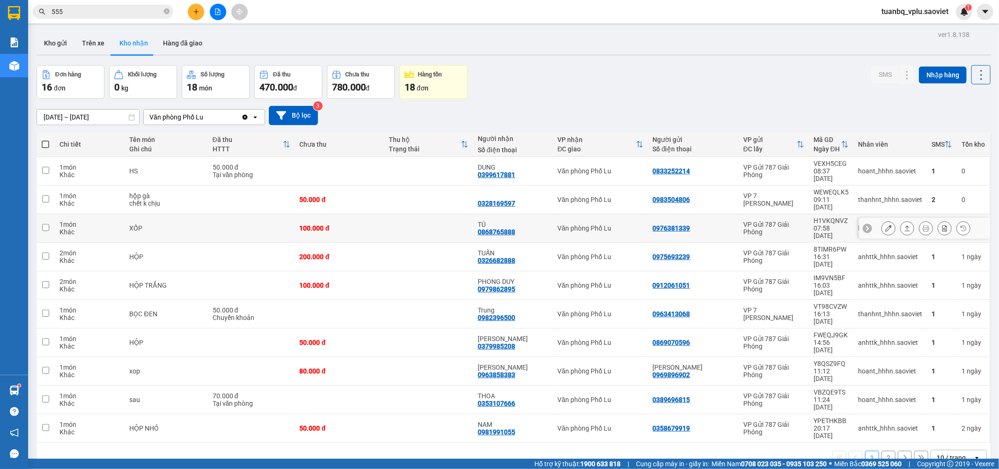
click at [49, 214] on td at bounding box center [46, 228] width 18 height 29
checkbox input "true"
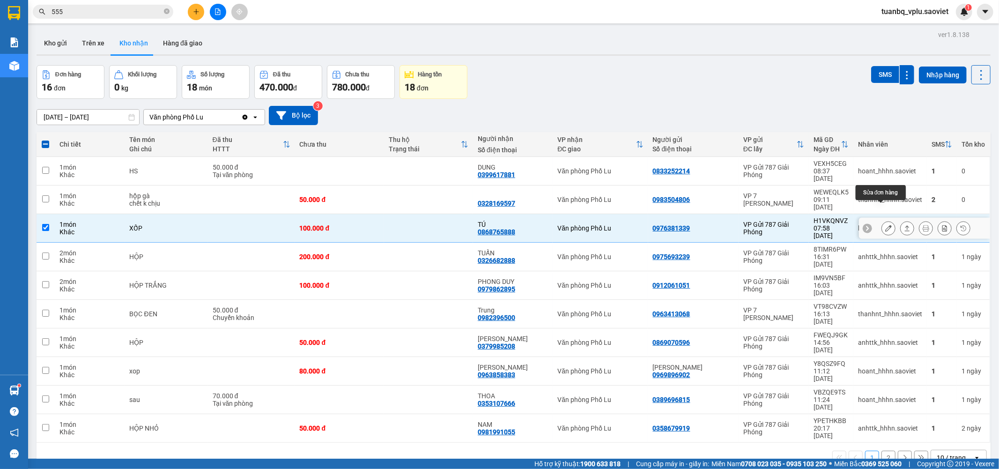
click at [882, 220] on button at bounding box center [888, 228] width 13 height 16
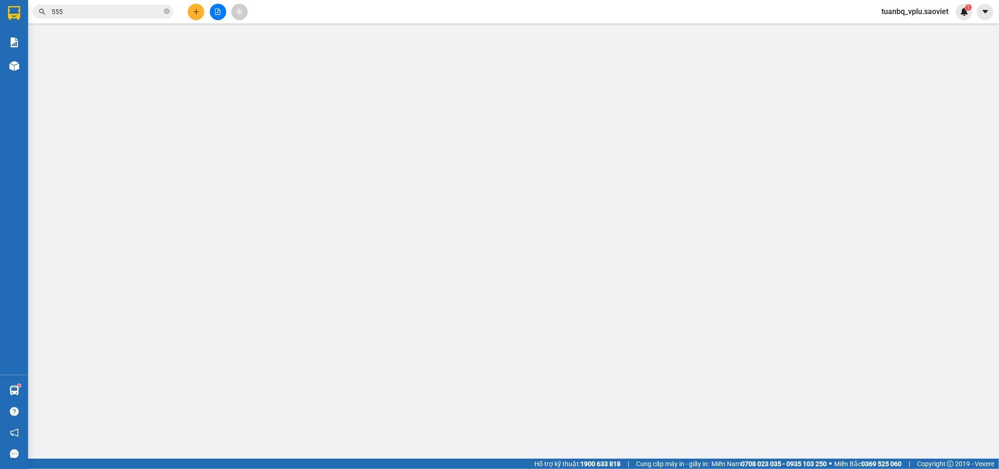
type input "0976381339"
type input "0868765888"
type input "TÚ"
type input "100.000"
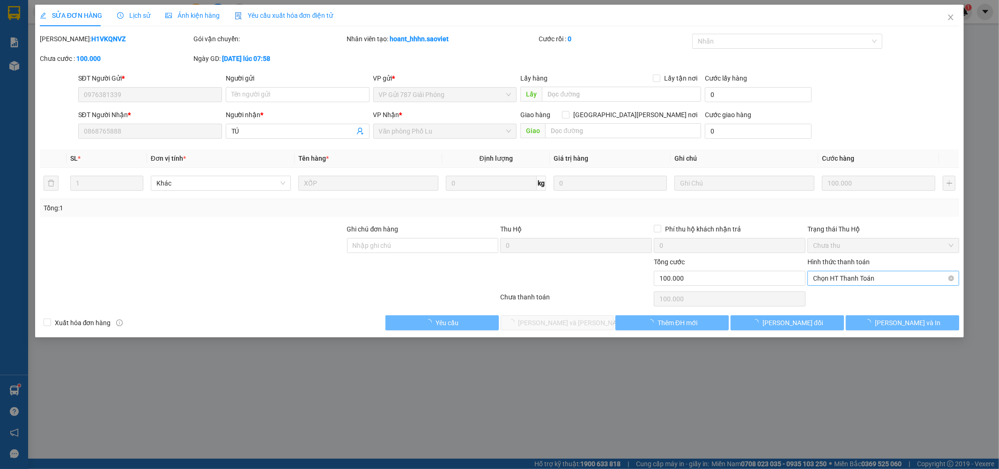
click at [851, 277] on span "Chọn HT Thanh Toán" at bounding box center [883, 278] width 140 height 14
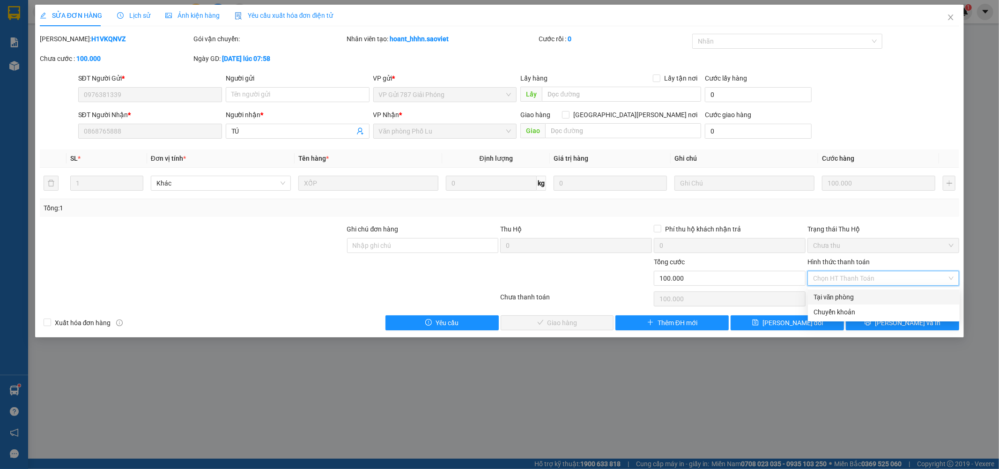
click at [845, 294] on div "Tại văn phòng" at bounding box center [883, 297] width 140 height 10
type input "0"
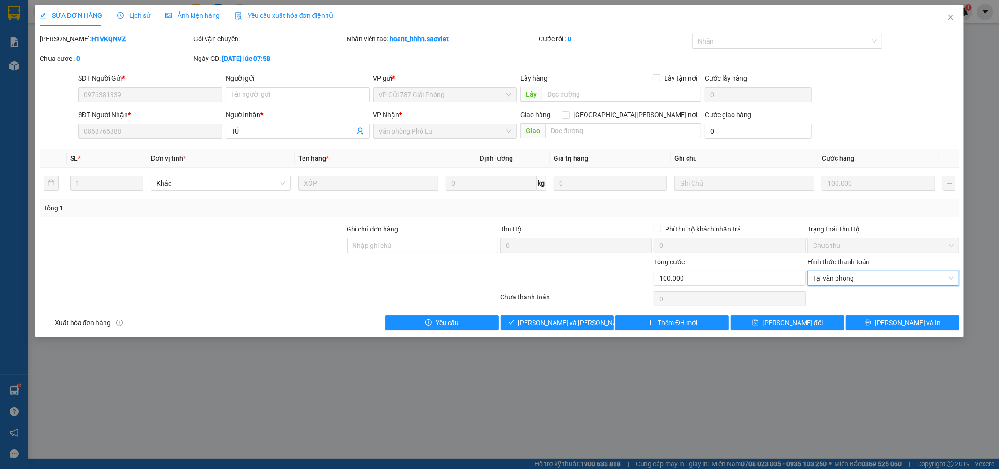
click at [575, 331] on div "SỬA ĐƠN HÀNG Lịch sử Ảnh kiện hàng Yêu cầu xuất hóa đơn điện tử Total Paid Fee …" at bounding box center [499, 171] width 929 height 333
click at [541, 325] on span "Lưu và Giao hàng" at bounding box center [581, 323] width 126 height 10
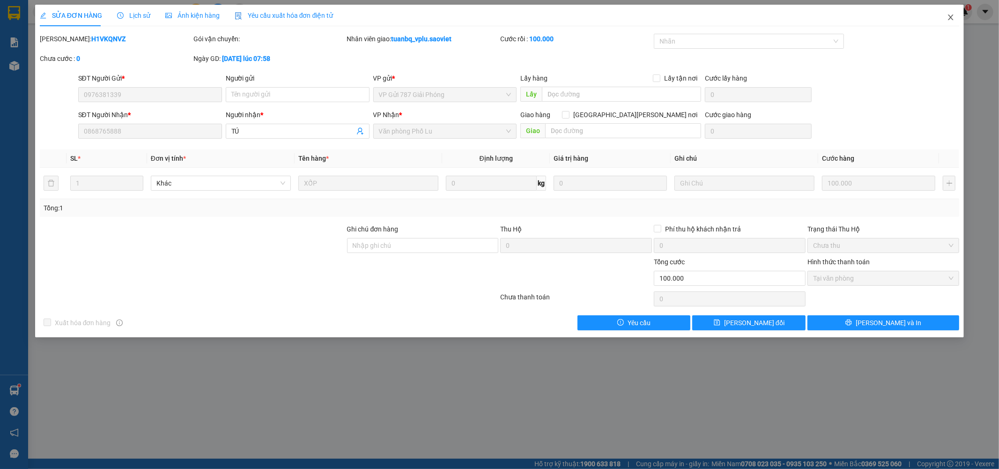
click at [959, 15] on span "Close" at bounding box center [951, 18] width 26 height 26
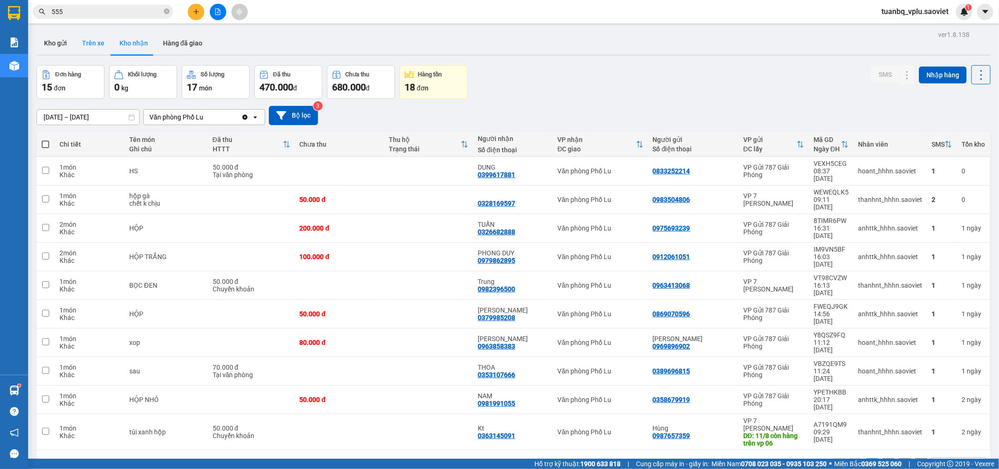
click at [81, 43] on button "Trên xe" at bounding box center [92, 43] width 37 height 22
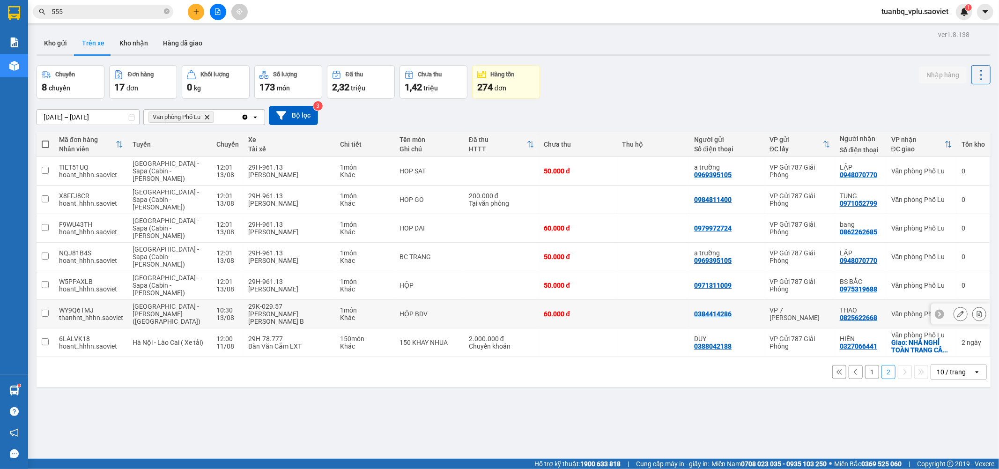
click at [48, 311] on input "checkbox" at bounding box center [45, 313] width 7 height 7
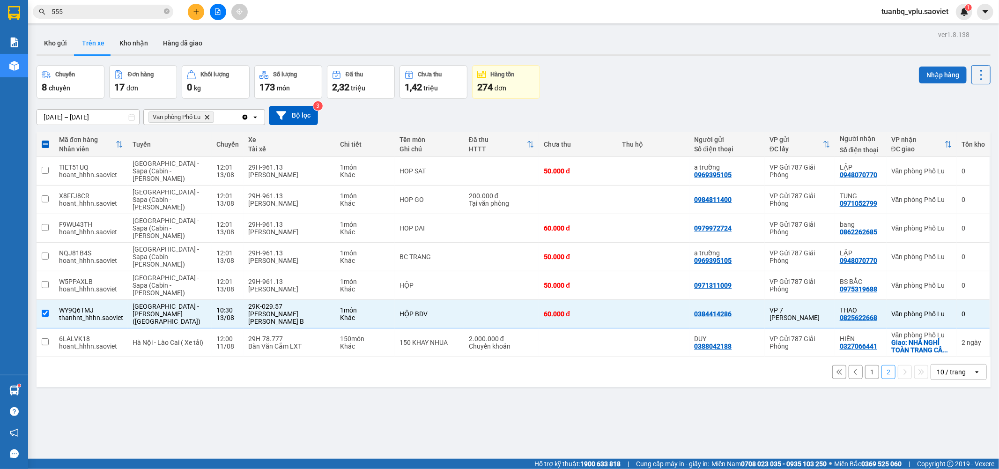
click at [925, 67] on button "Nhập hàng" at bounding box center [943, 75] width 48 height 17
checkbox input "false"
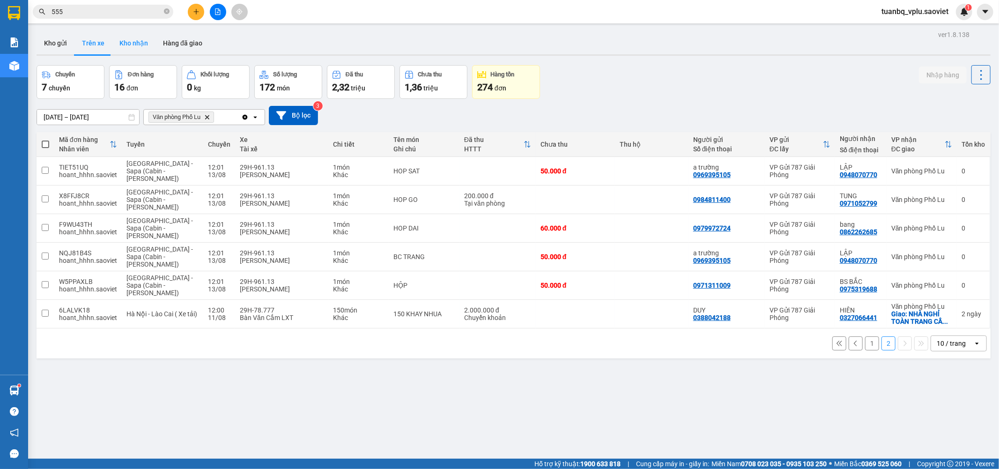
click at [123, 48] on button "Kho nhận" at bounding box center [134, 43] width 44 height 22
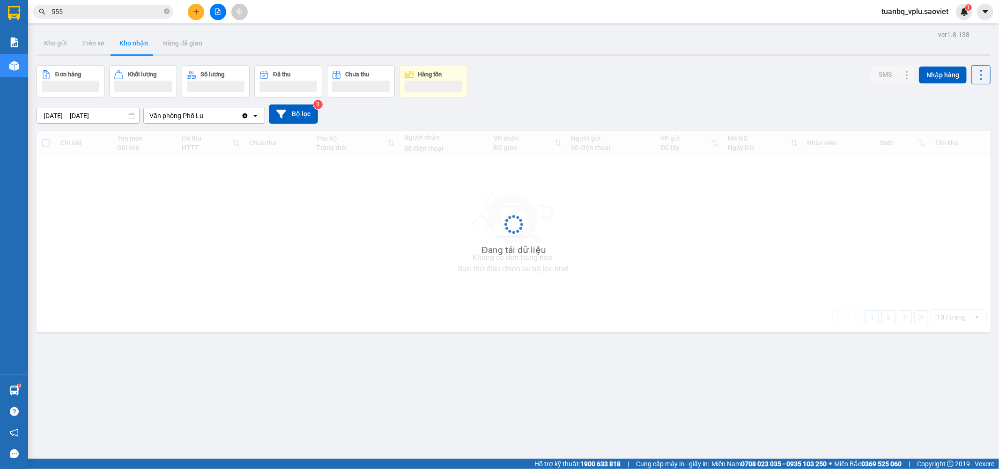
click at [92, 12] on input "555" at bounding box center [107, 12] width 111 height 10
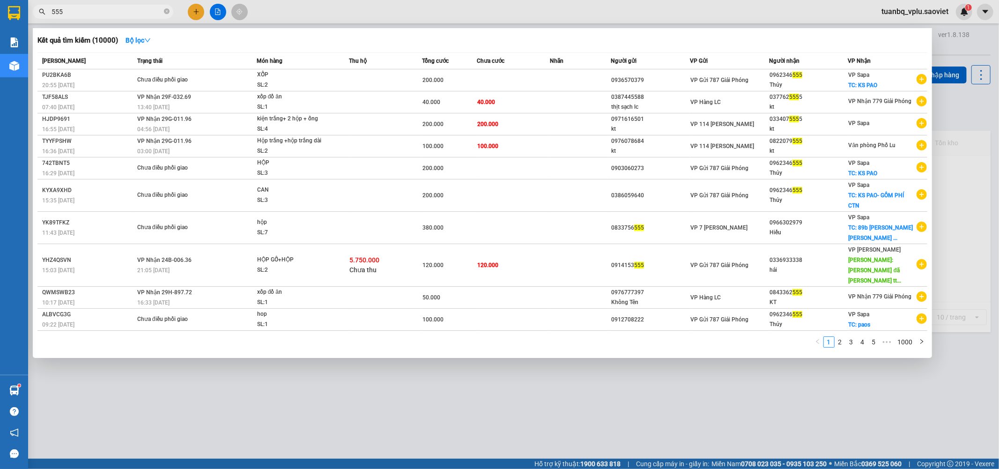
click at [92, 12] on input "555" at bounding box center [107, 12] width 111 height 10
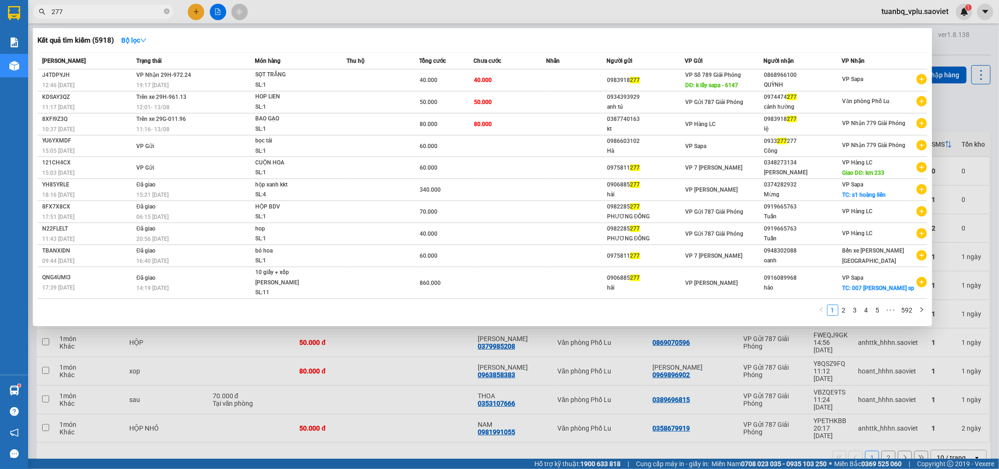
type input "277"
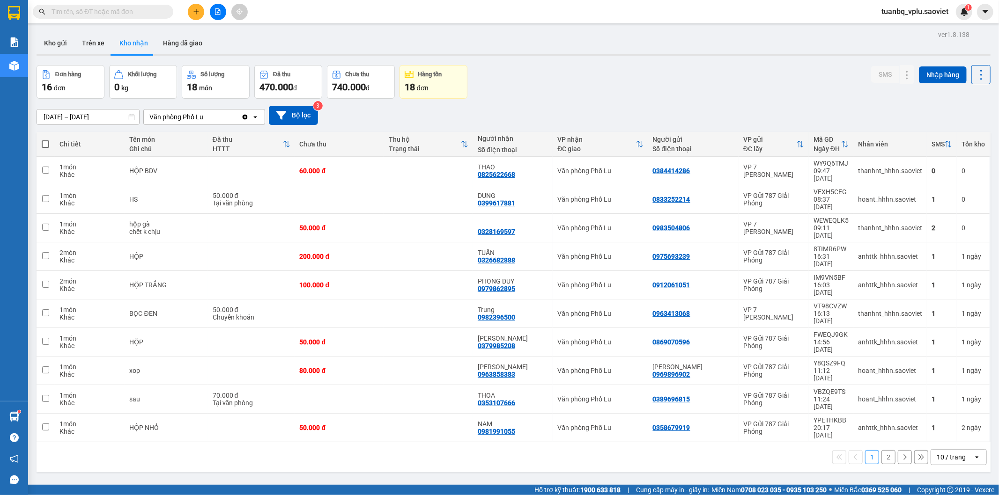
click at [194, 11] on icon "plus" at bounding box center [195, 11] width 5 height 0
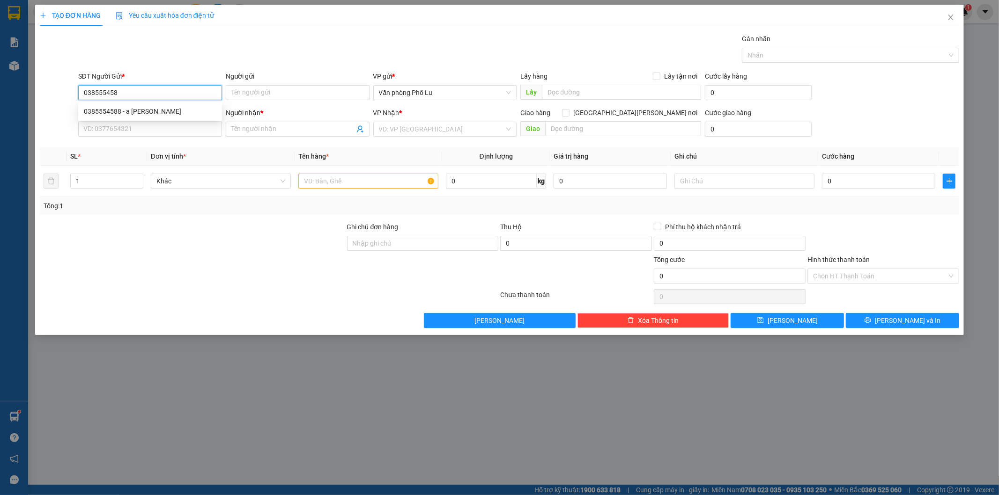
type input "0385554588"
click at [148, 108] on div "0385554588 - a nghĩa" at bounding box center [150, 111] width 133 height 10
type input "a nghĩa"
type input "0904207736"
type input "Chị Gấm"
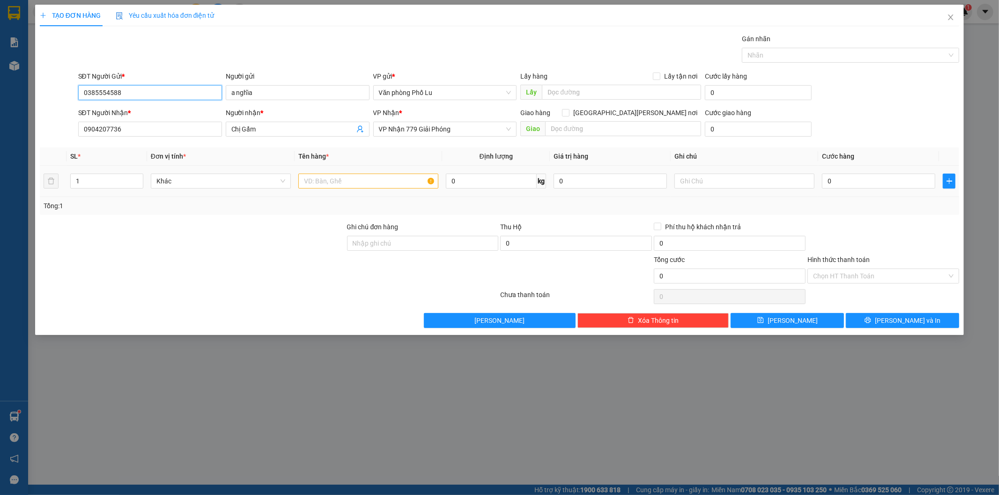
type input "0385554588"
click at [331, 179] on input "text" at bounding box center [368, 181] width 140 height 15
type input "tải trắng"
click at [272, 252] on div at bounding box center [192, 238] width 307 height 33
paste input "6"
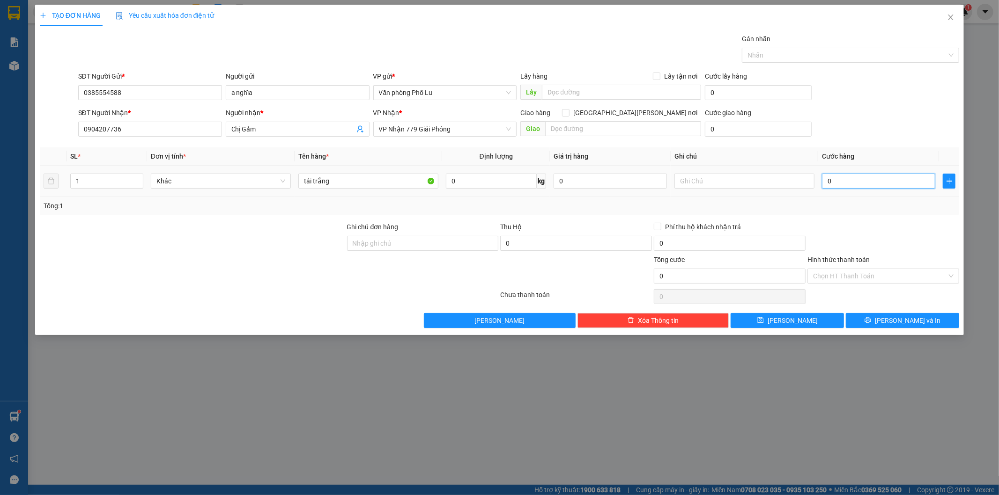
type input "60"
type input "60.000"
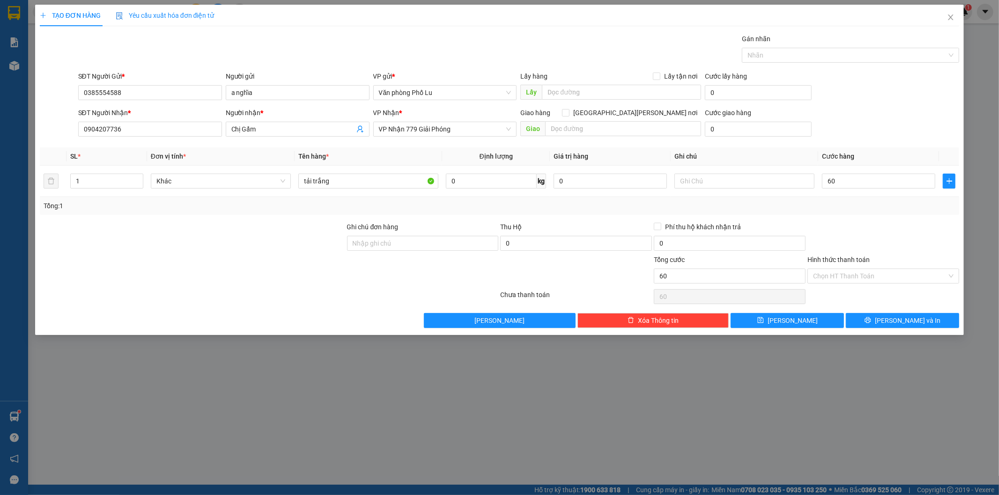
type input "60.000"
click at [872, 224] on div at bounding box center [883, 238] width 154 height 33
click at [906, 322] on span "Lưu và In" at bounding box center [908, 321] width 66 height 10
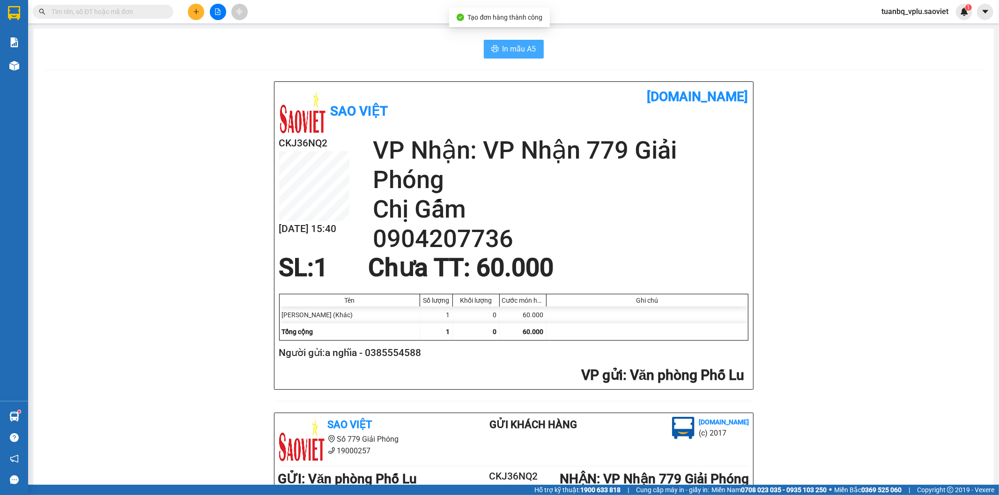
click at [511, 48] on span "In mẫu A5" at bounding box center [520, 49] width 34 height 12
click at [514, 51] on span "In mẫu A5" at bounding box center [520, 49] width 34 height 12
click at [507, 50] on span "In mẫu A5" at bounding box center [520, 49] width 34 height 12
click at [196, 15] on button at bounding box center [196, 12] width 16 height 16
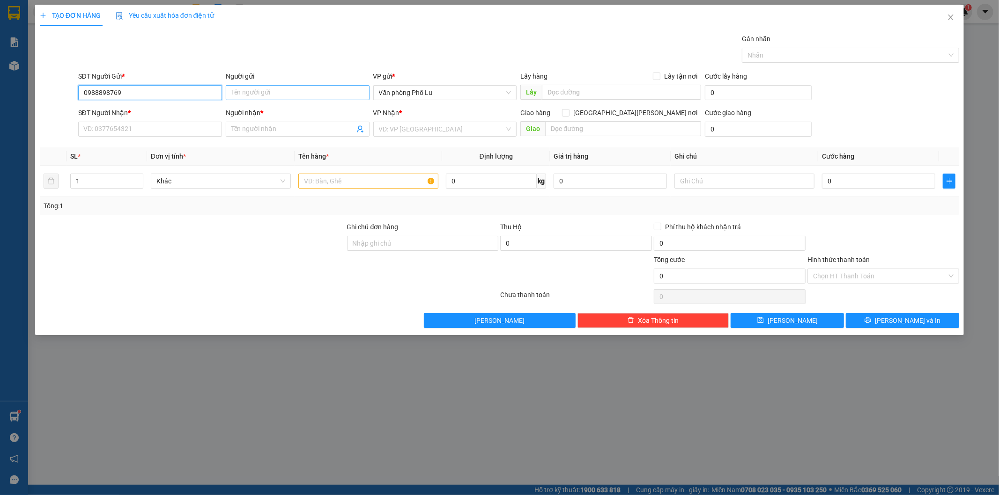
type input "0988898769"
click at [279, 92] on input "Người gửi" at bounding box center [298, 92] width 144 height 15
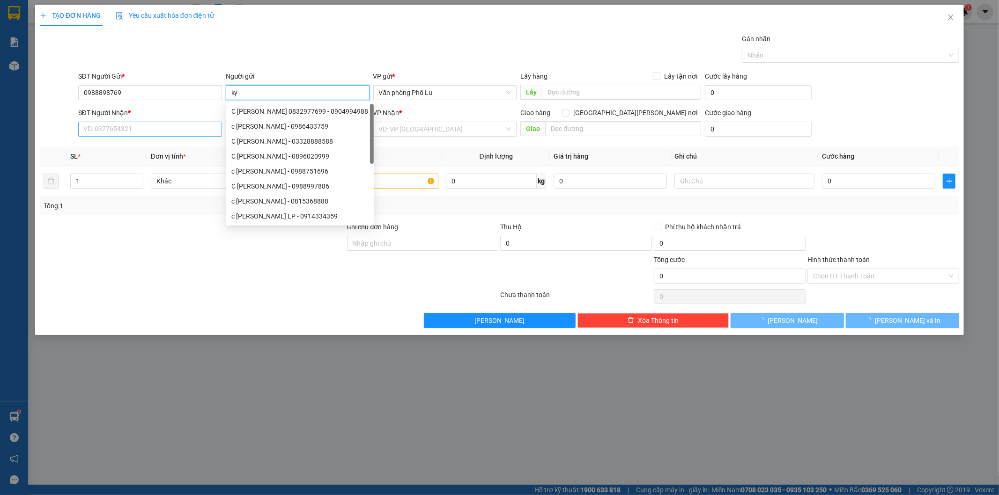
type input "ky"
click at [133, 128] on input "SĐT Người Nhận *" at bounding box center [150, 129] width 144 height 15
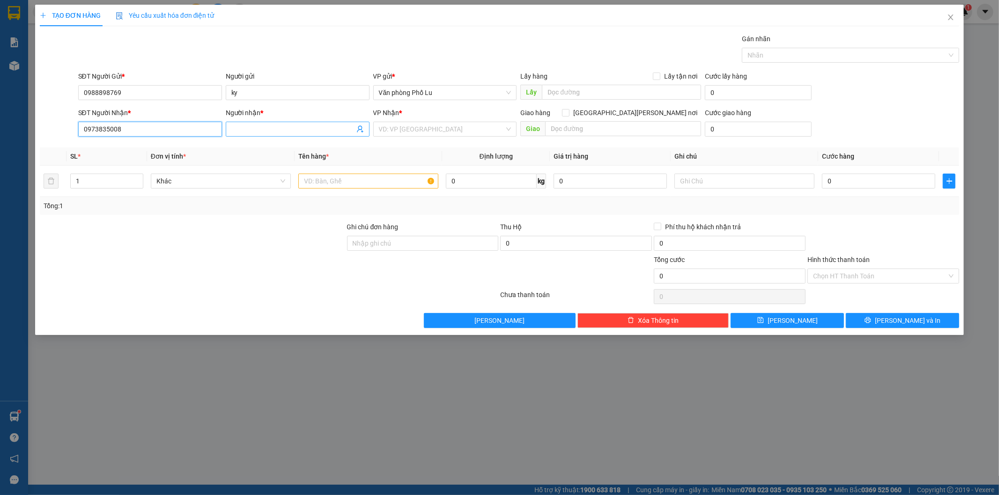
type input "0973835008"
click at [265, 122] on span at bounding box center [298, 129] width 144 height 15
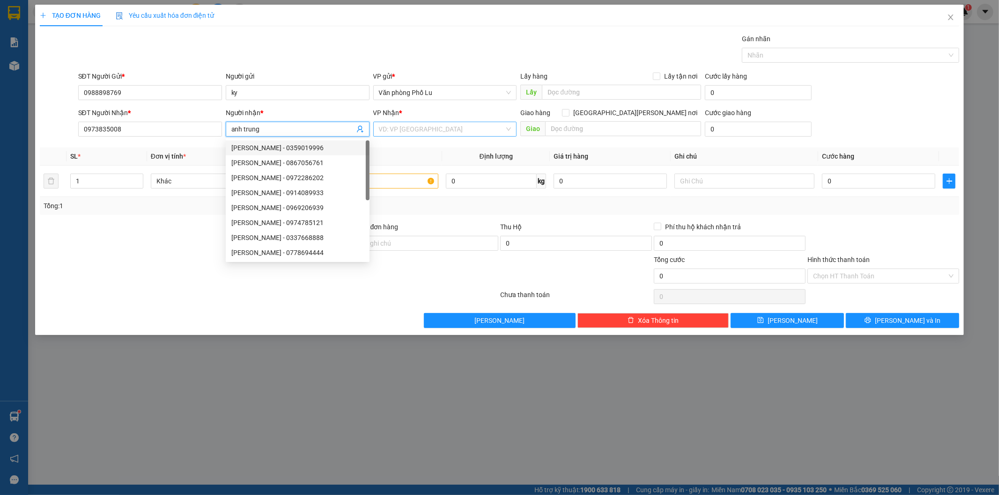
type input "anh trung"
click at [430, 130] on input "search" at bounding box center [442, 129] width 126 height 14
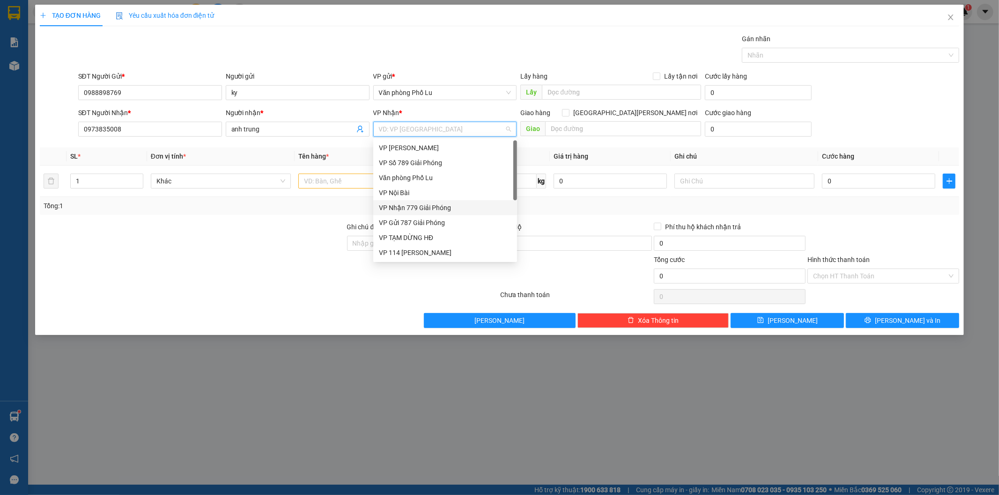
scroll to position [105, 0]
click at [434, 208] on div "VP 7 Phạm Văn Đồng" at bounding box center [445, 208] width 133 height 10
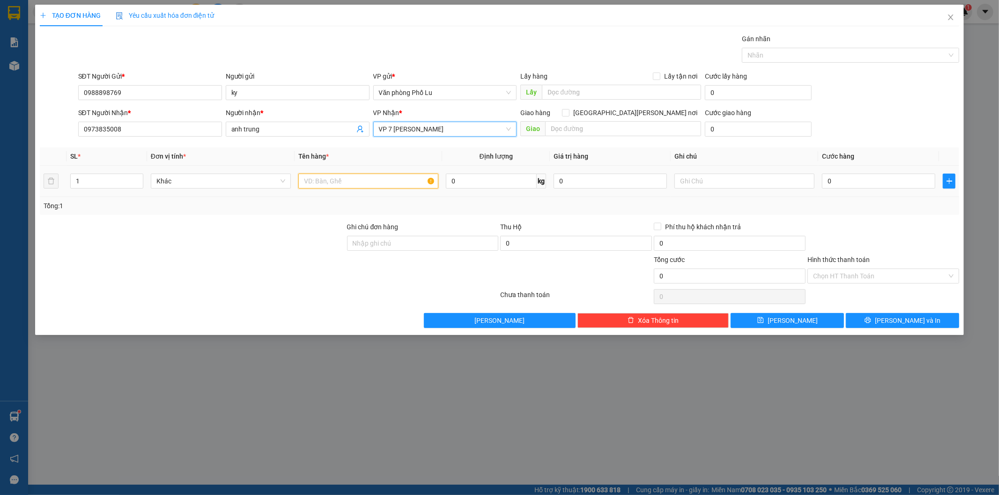
click at [340, 186] on input "text" at bounding box center [368, 181] width 140 height 15
click at [212, 247] on div at bounding box center [192, 238] width 307 height 33
click at [345, 179] on input "hộp xanh" at bounding box center [368, 181] width 140 height 15
type input "hộp xanh( dễ vỡ)"
click at [278, 244] on div at bounding box center [192, 238] width 307 height 33
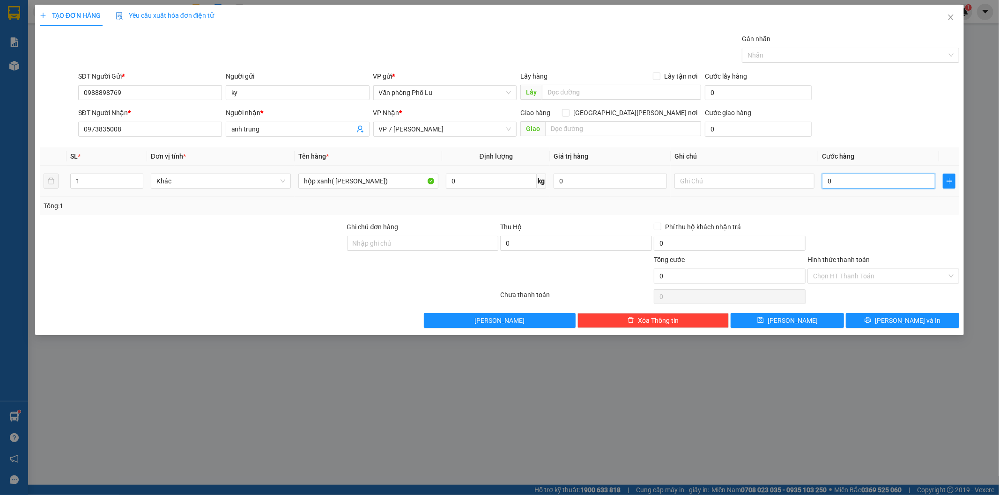
click at [866, 180] on input "0" at bounding box center [878, 181] width 113 height 15
paste input "5"
type input "50"
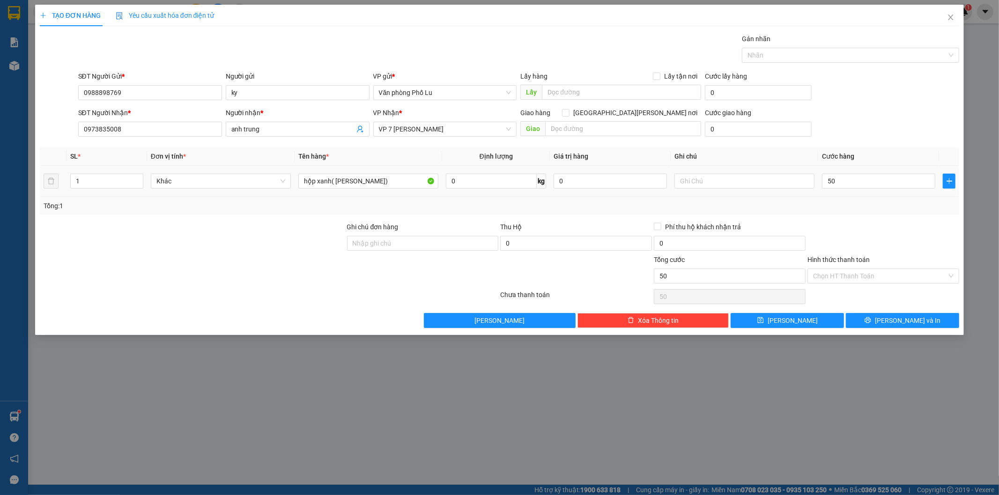
click at [880, 226] on div at bounding box center [883, 238] width 154 height 33
type input "50.000"
click at [842, 273] on input "Hình thức thanh toán" at bounding box center [880, 276] width 134 height 14
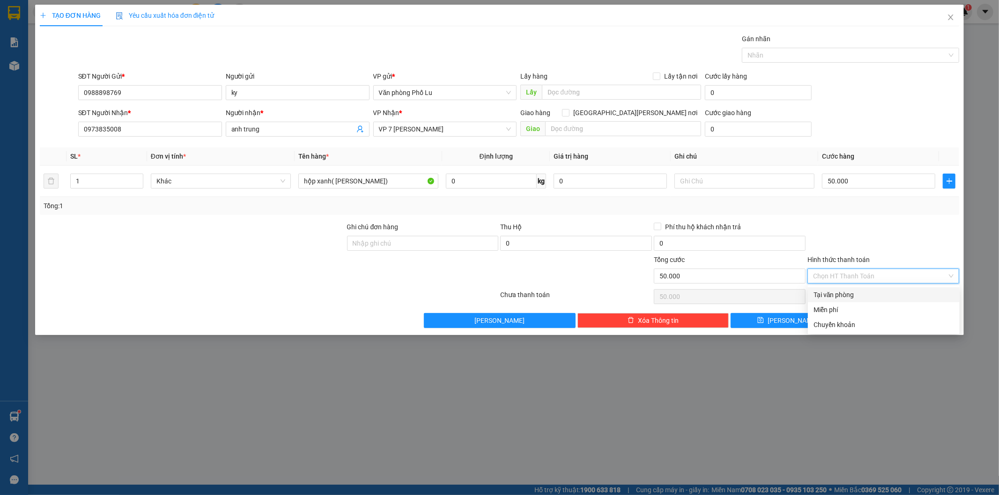
click at [836, 291] on div "Tại văn phòng" at bounding box center [883, 295] width 140 height 10
type input "0"
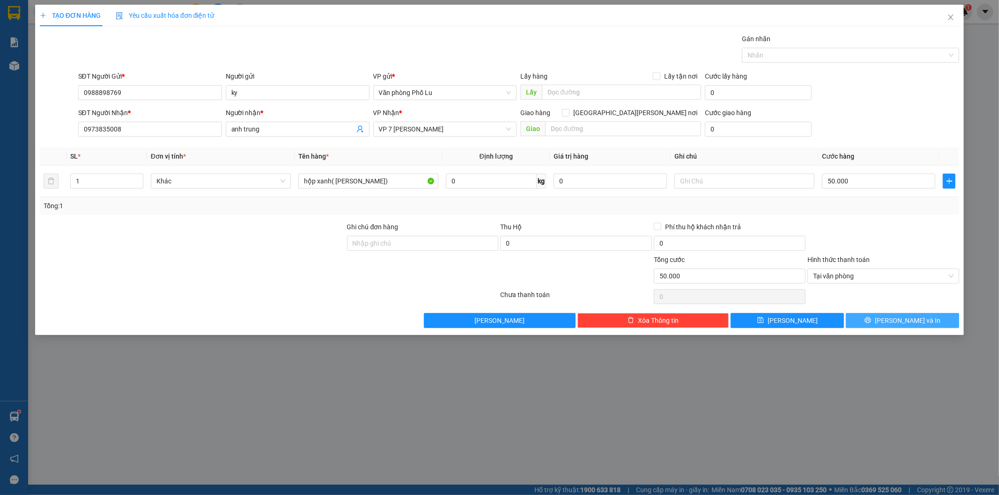
click at [898, 322] on span "Lưu và In" at bounding box center [908, 321] width 66 height 10
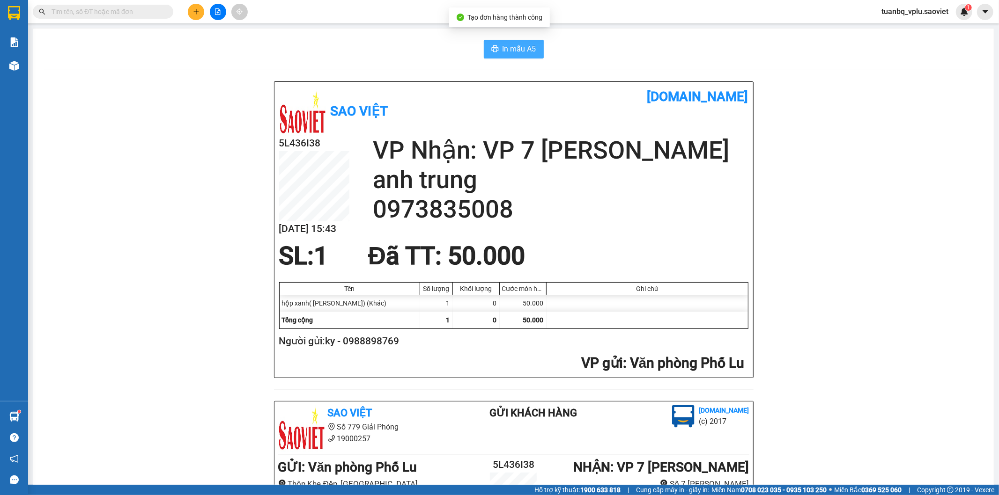
click at [516, 52] on span "In mẫu A5" at bounding box center [520, 49] width 34 height 12
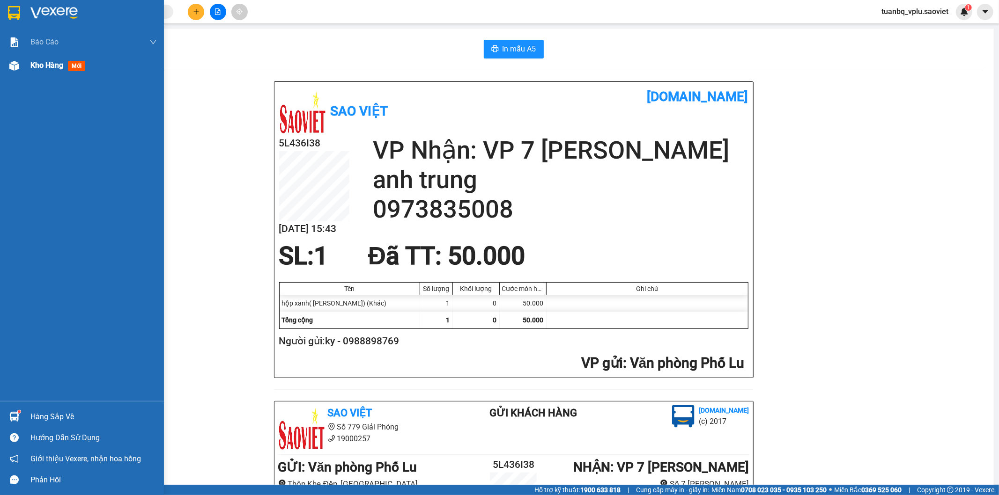
click at [49, 71] on div "Kho hàng mới" at bounding box center [59, 65] width 59 height 12
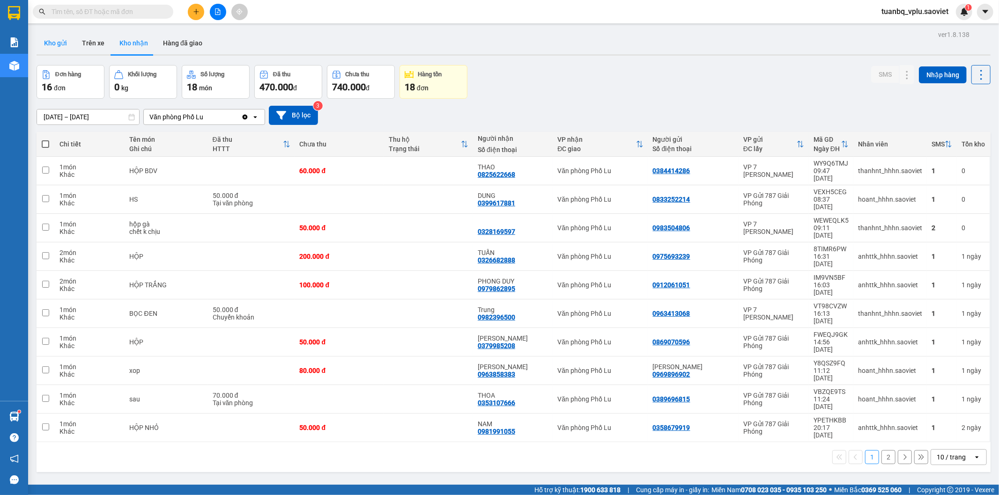
click at [43, 37] on button "Kho gửi" at bounding box center [56, 43] width 38 height 22
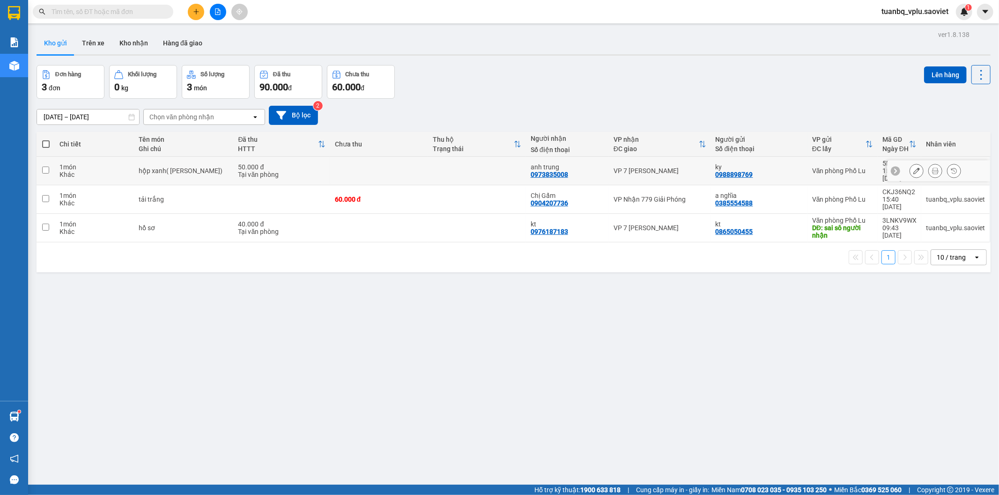
click at [49, 166] on td at bounding box center [46, 171] width 18 height 29
checkbox input "true"
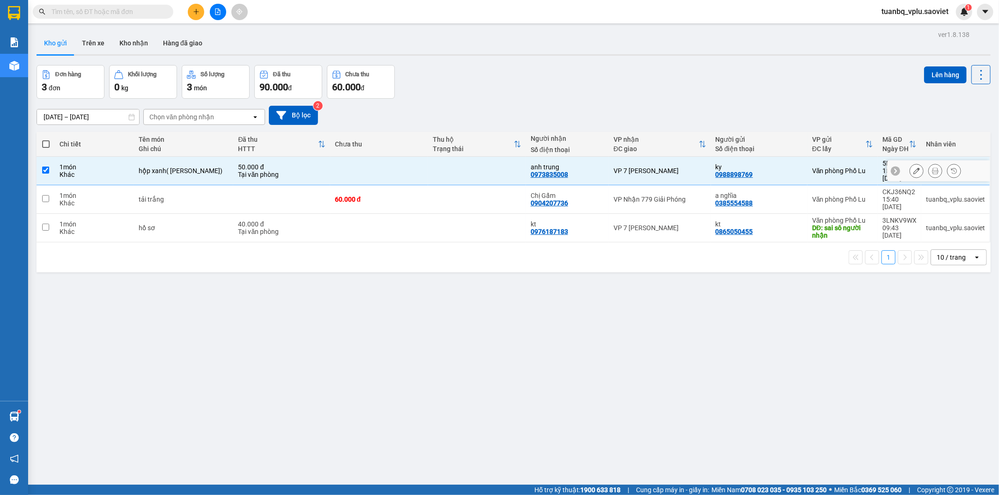
click at [41, 186] on td at bounding box center [46, 199] width 18 height 29
checkbox input "true"
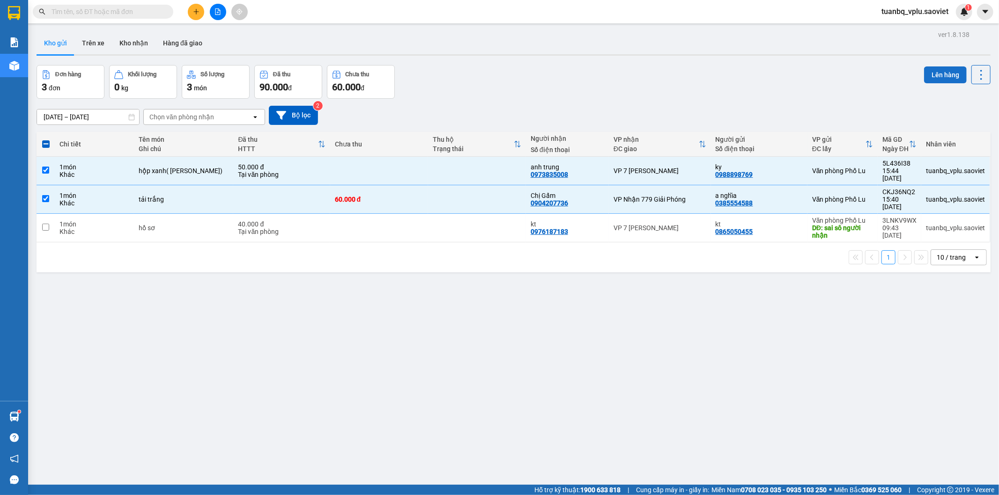
click at [948, 73] on button "Lên hàng" at bounding box center [945, 75] width 43 height 17
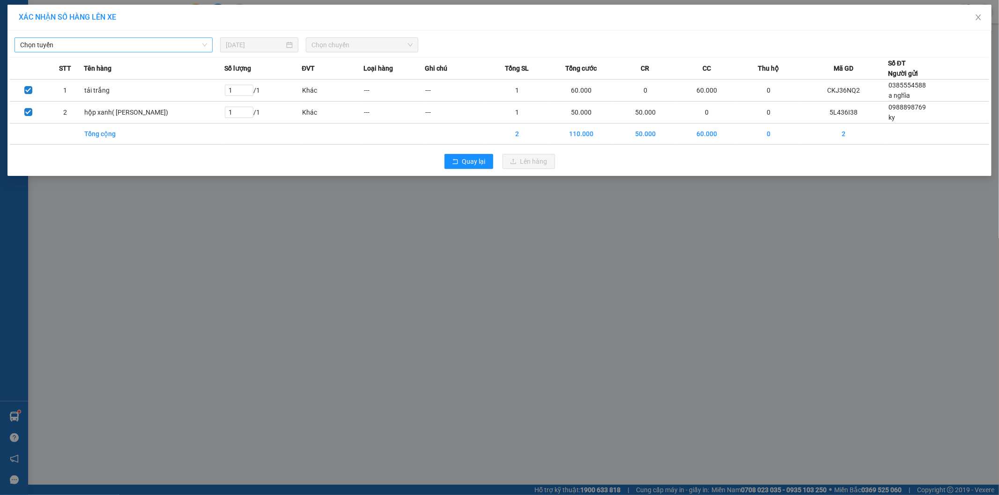
click at [166, 48] on span "Chọn tuyến" at bounding box center [113, 45] width 187 height 14
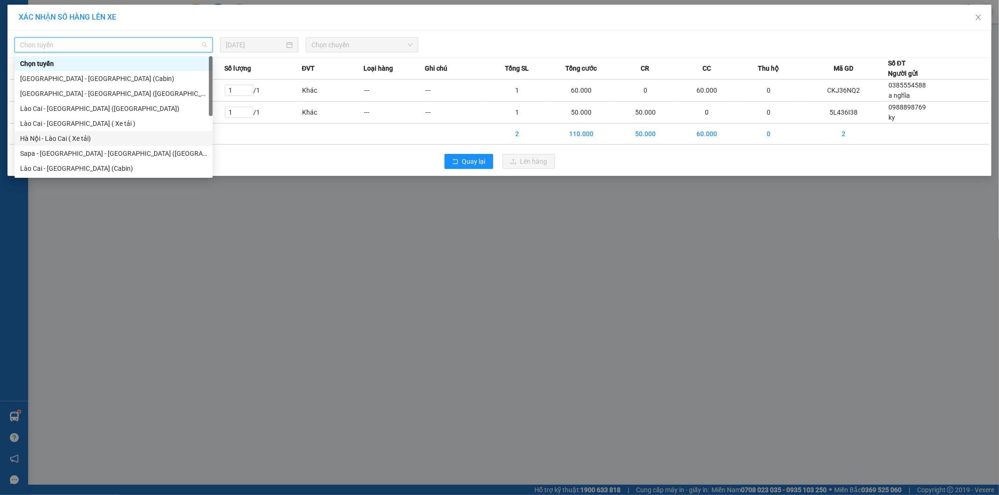
scroll to position [52, 0]
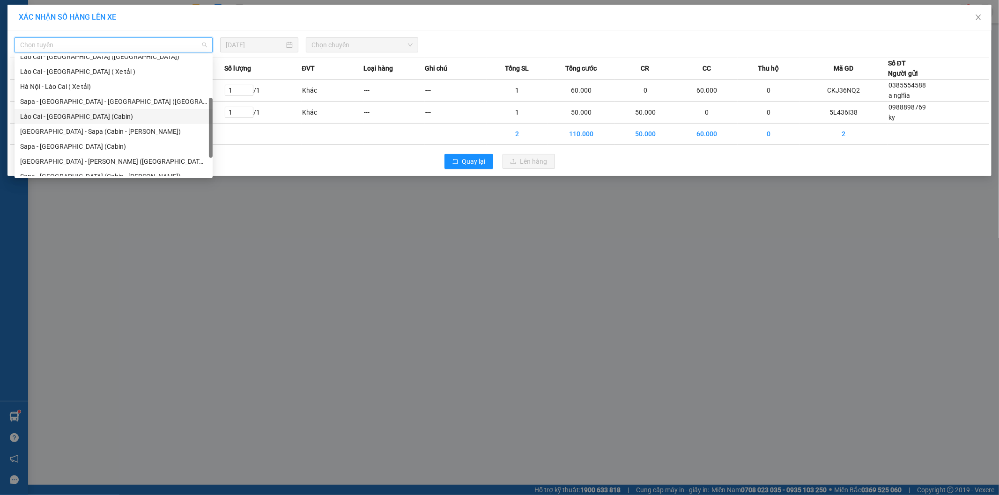
click at [80, 117] on div "Lào Cai - Hà Nội (Cabin)" at bounding box center [113, 116] width 187 height 10
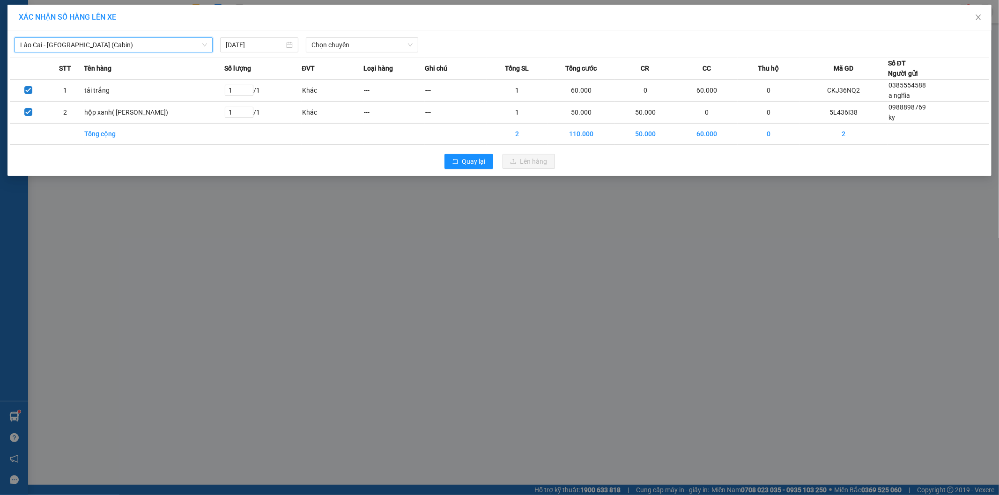
click at [110, 43] on span "Lào Cai - Hà Nội (Cabin)" at bounding box center [113, 45] width 187 height 14
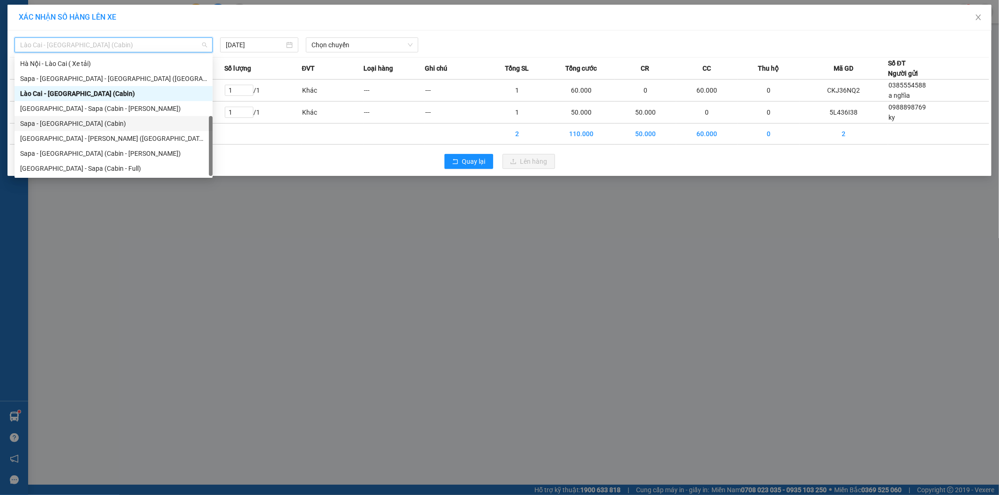
scroll to position [0, 0]
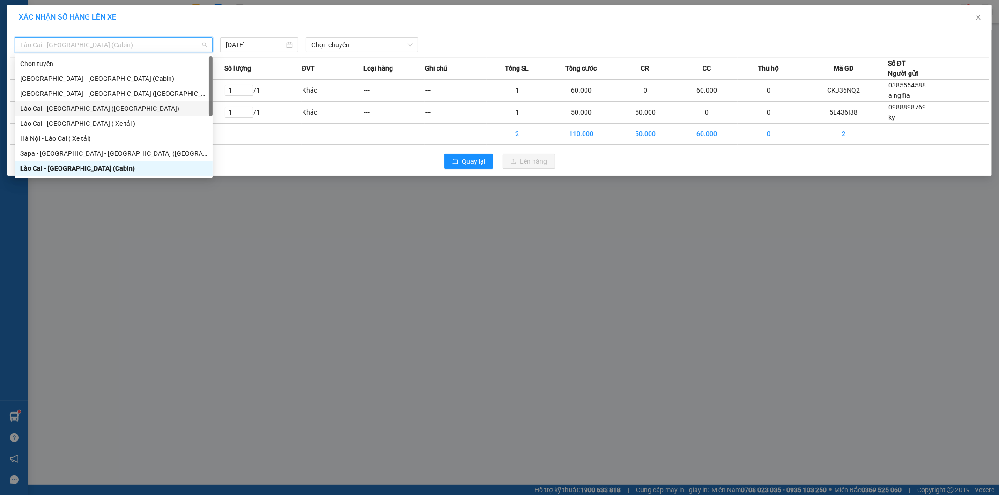
click at [96, 104] on div "Lào Cai - Hà Nội (Giường)" at bounding box center [113, 108] width 187 height 10
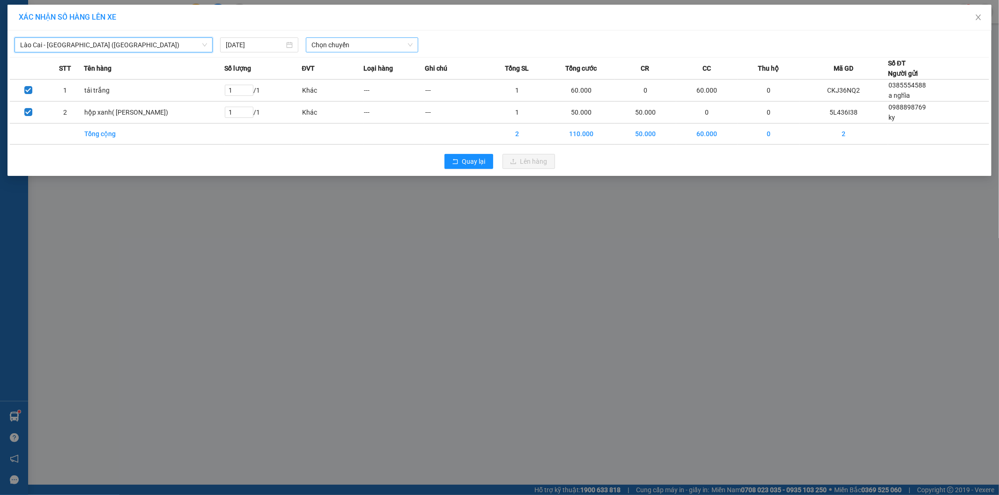
click at [352, 45] on span "Chọn chuyến" at bounding box center [361, 45] width 101 height 14
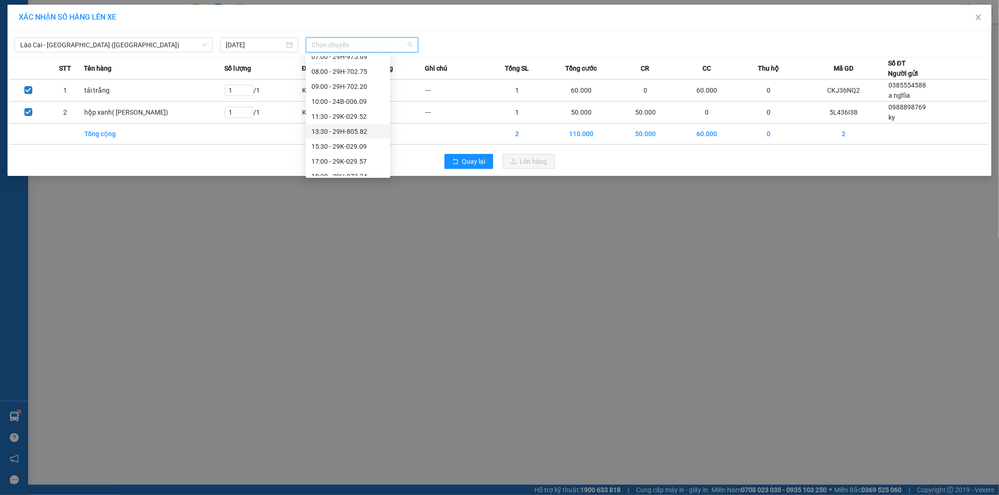
scroll to position [75, 0]
click at [367, 126] on div "15:30 - 29K-029.09" at bounding box center [347, 123] width 73 height 10
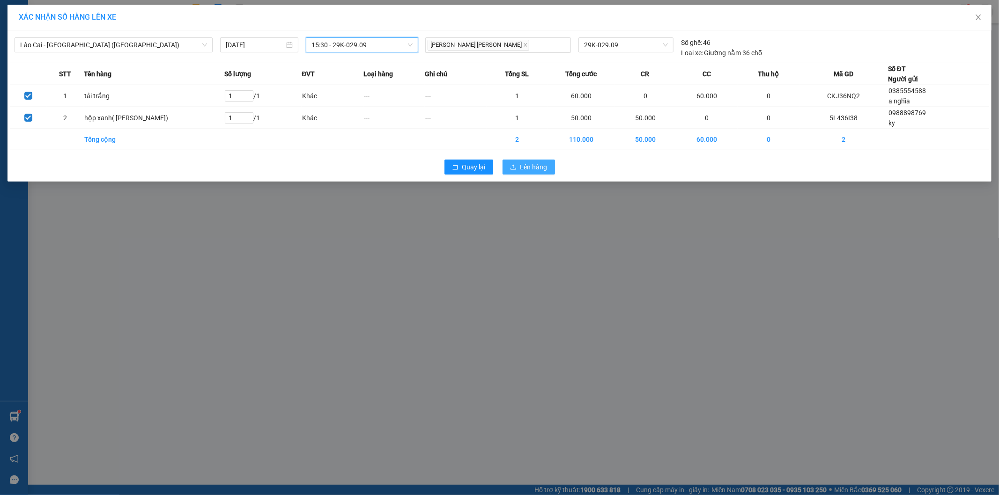
click at [546, 169] on span "Lên hàng" at bounding box center [533, 167] width 27 height 10
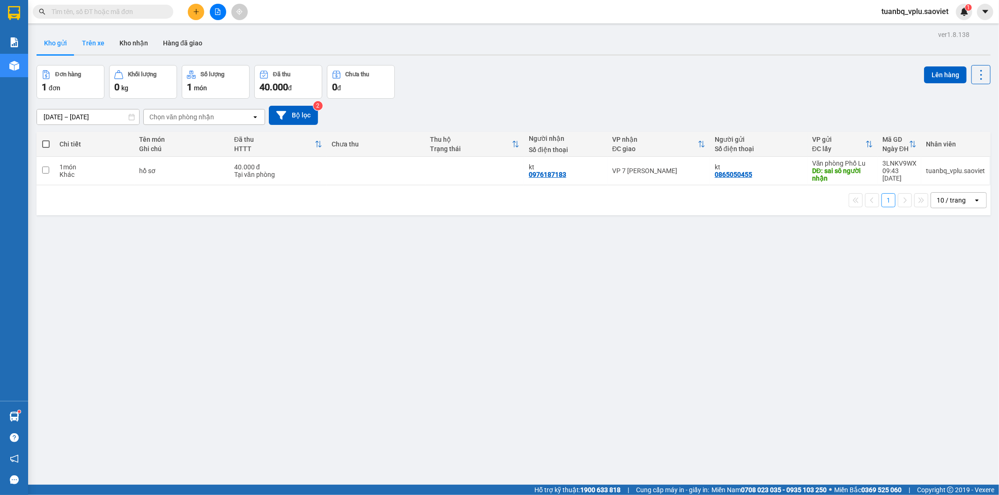
click at [96, 42] on button "Trên xe" at bounding box center [92, 43] width 37 height 22
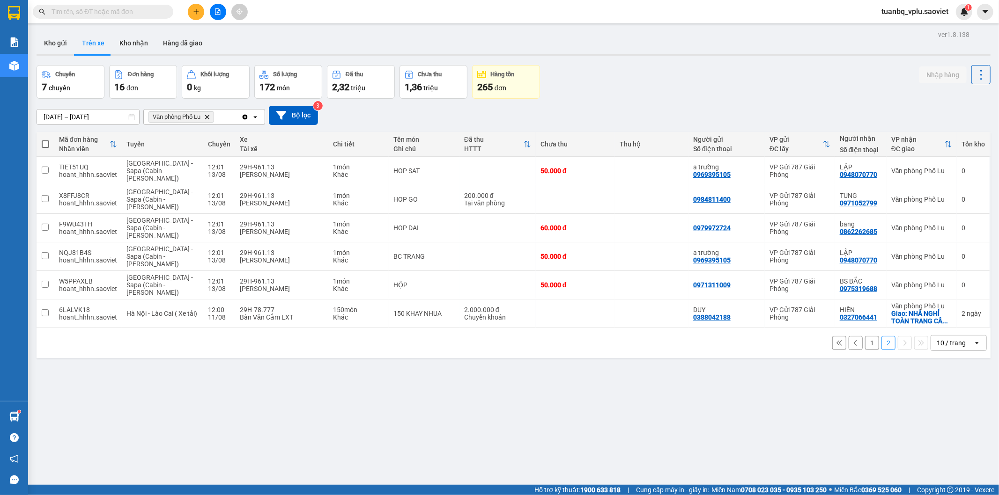
click at [865, 340] on button "1" at bounding box center [872, 343] width 14 height 14
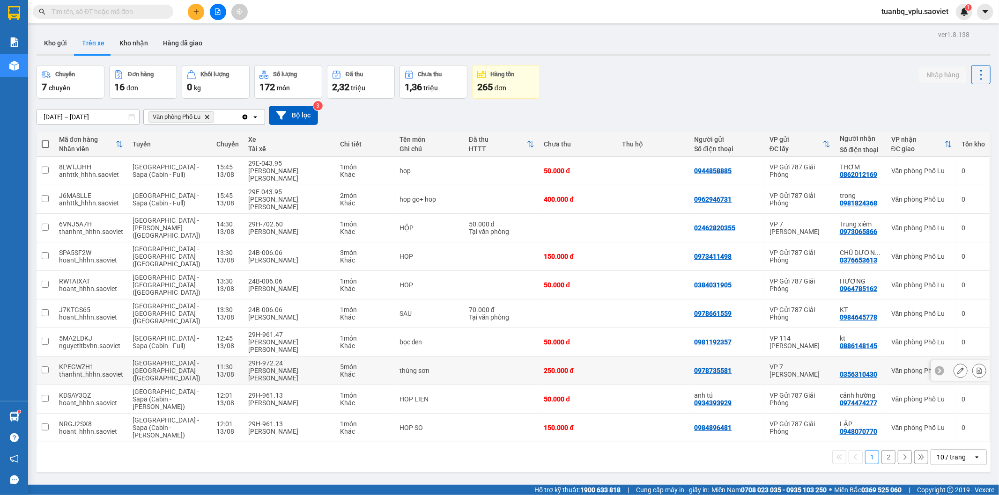
click at [45, 367] on input "checkbox" at bounding box center [45, 370] width 7 height 7
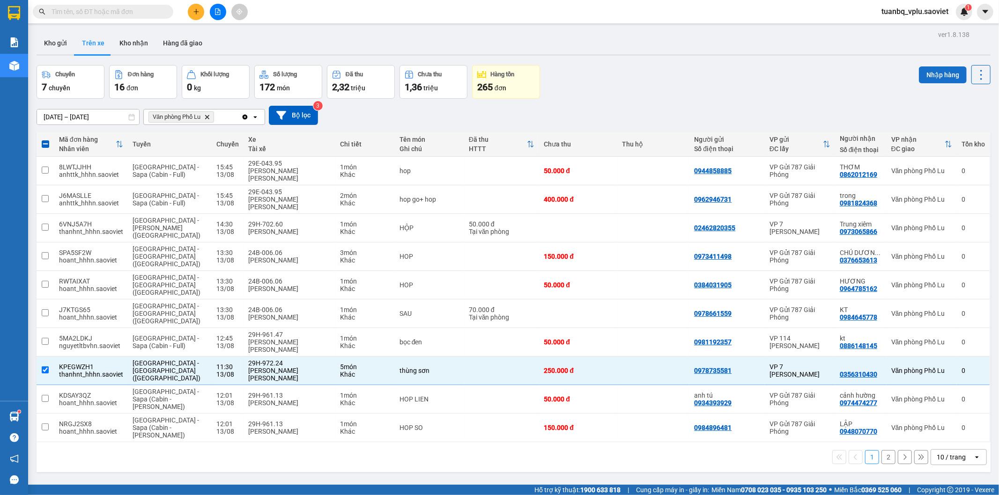
click at [924, 74] on button "Nhập hàng" at bounding box center [943, 75] width 48 height 17
checkbox input "false"
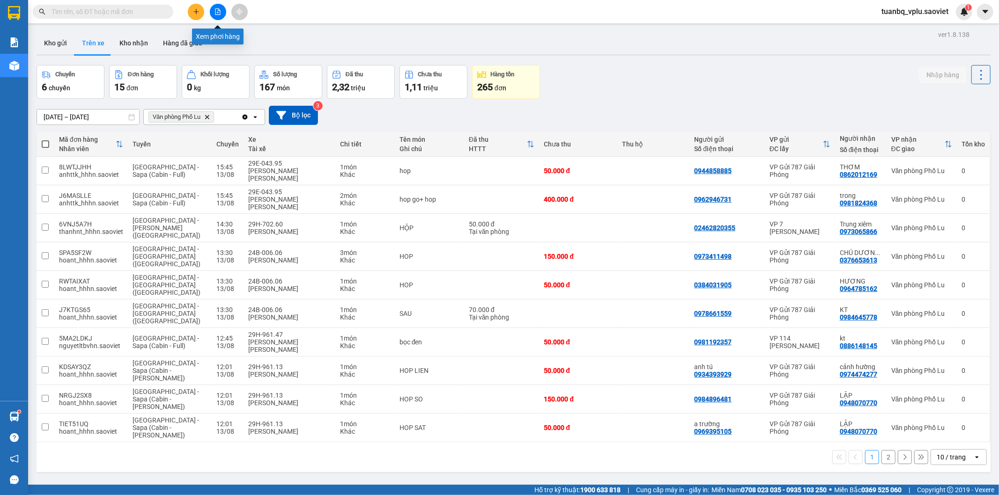
click at [218, 13] on icon "file-add" at bounding box center [217, 11] width 7 height 7
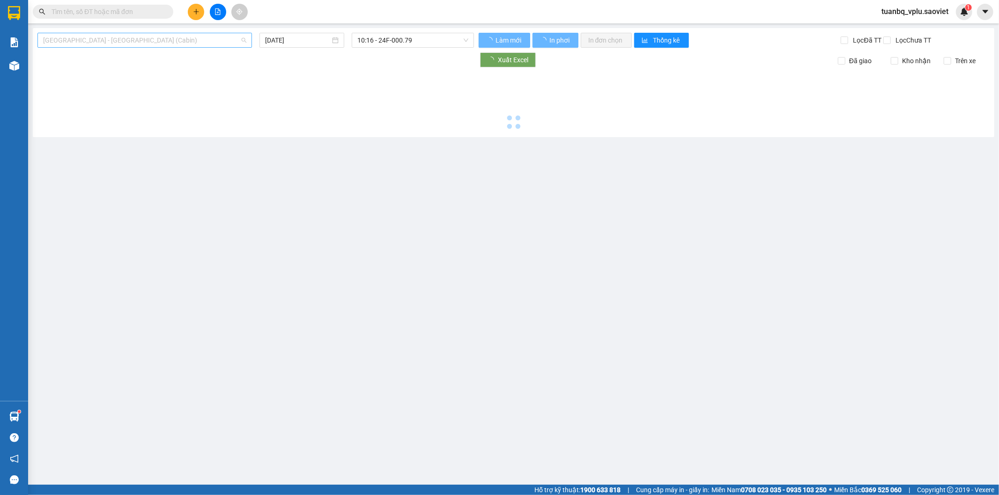
click at [179, 39] on span "Hà Nội - Lào Cai (Cabin)" at bounding box center [144, 40] width 203 height 14
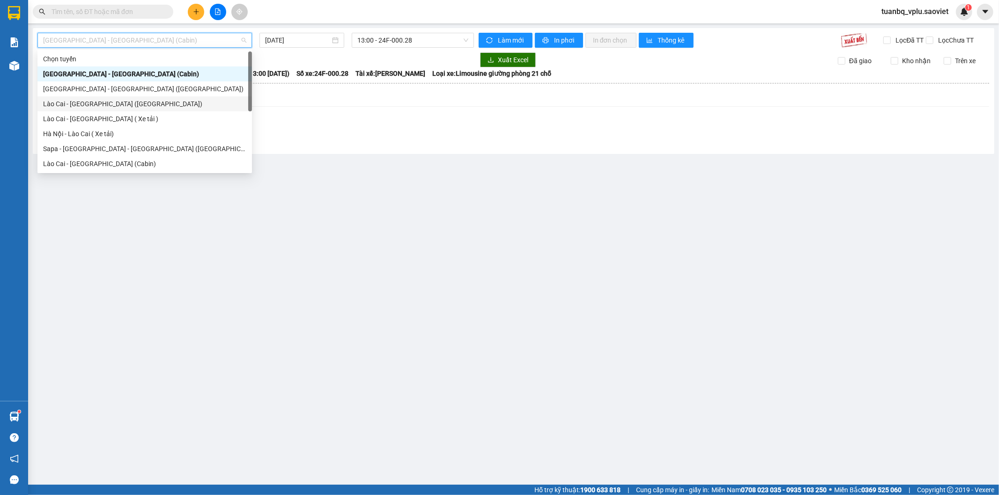
click at [119, 106] on div "Lào Cai - Hà Nội (Giường)" at bounding box center [144, 104] width 203 height 10
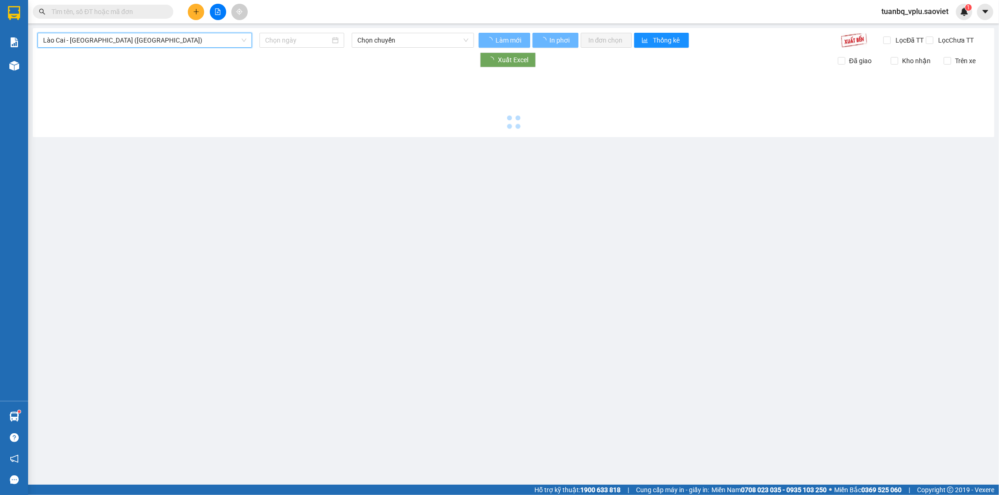
type input "13/08/2025"
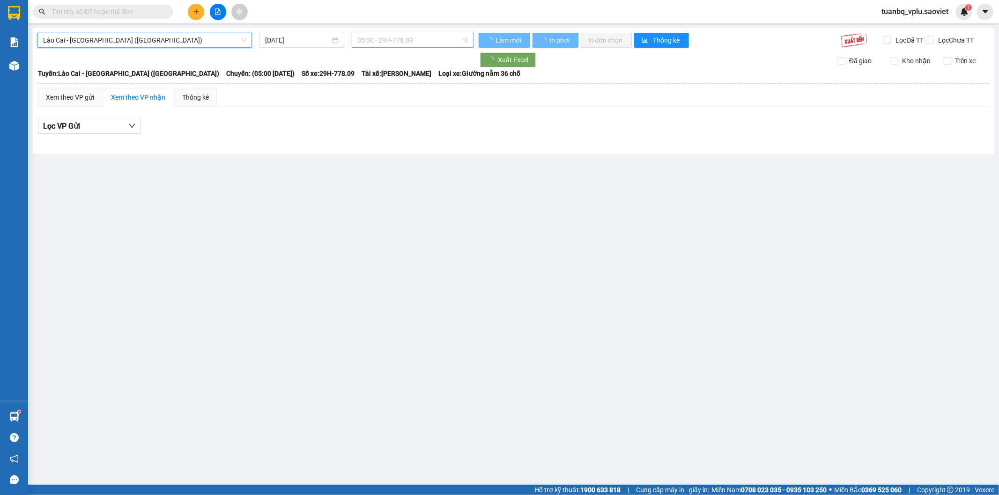
click at [425, 39] on span "05:00 - 29H-778.09" at bounding box center [412, 40] width 111 height 14
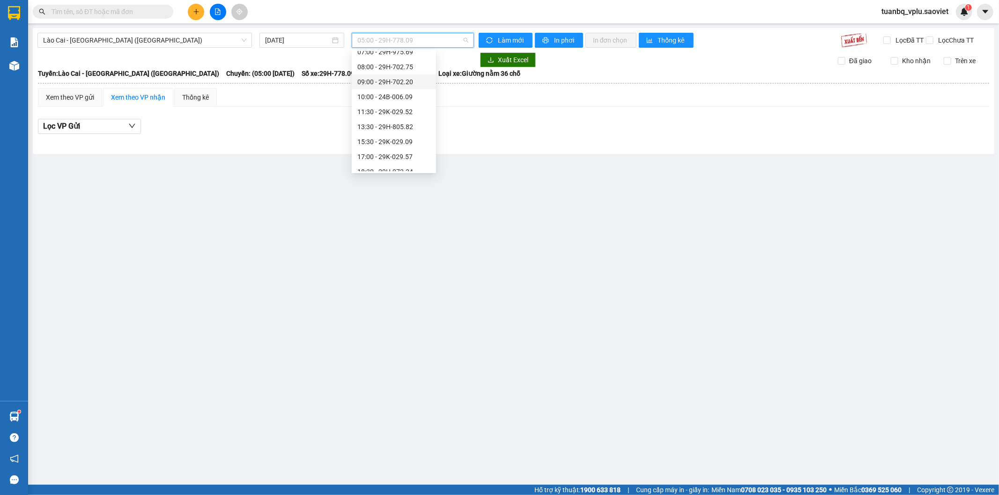
scroll to position [75, 0]
click at [417, 119] on div "15:30 - 29K-029.09" at bounding box center [393, 119] width 73 height 10
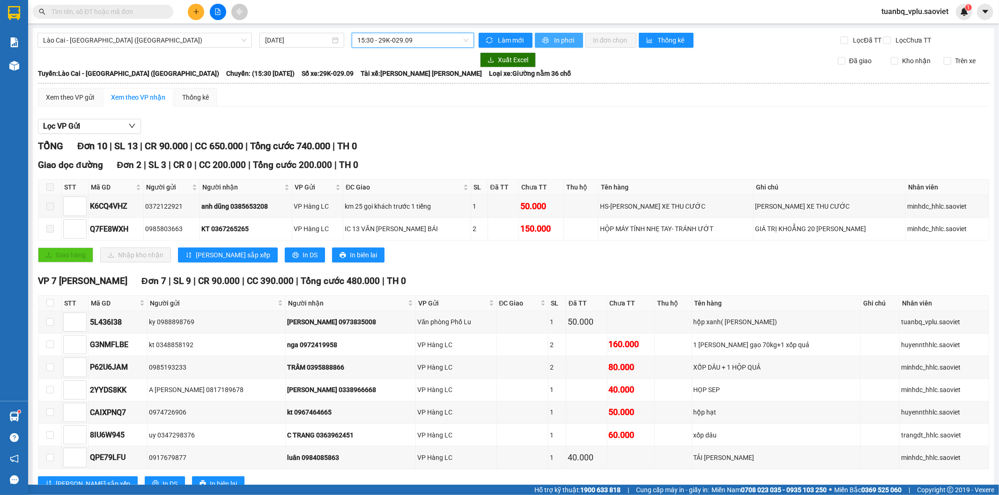
click at [555, 34] on button "In phơi" at bounding box center [559, 40] width 48 height 15
click at [81, 101] on div "Xem theo VP gửi" at bounding box center [70, 97] width 48 height 10
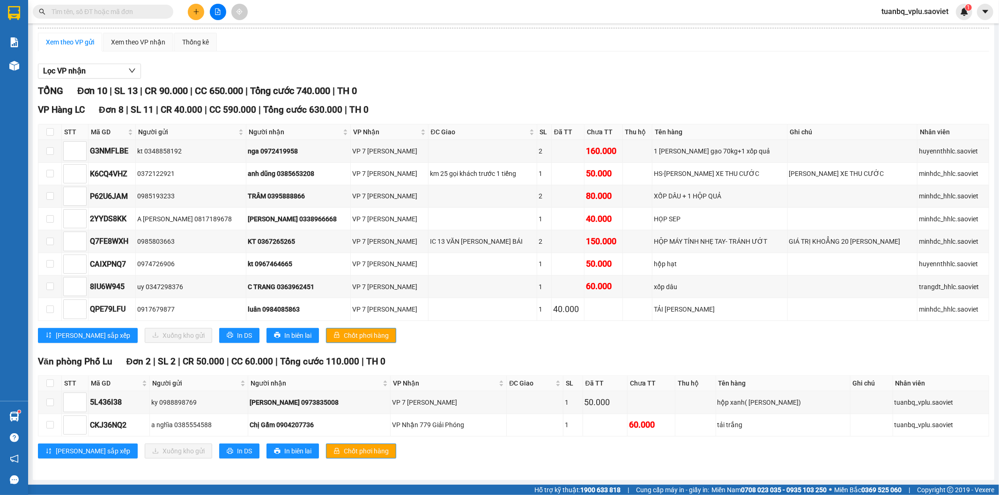
scroll to position [64, 0]
click at [50, 428] on input "checkbox" at bounding box center [49, 424] width 7 height 7
checkbox input "true"
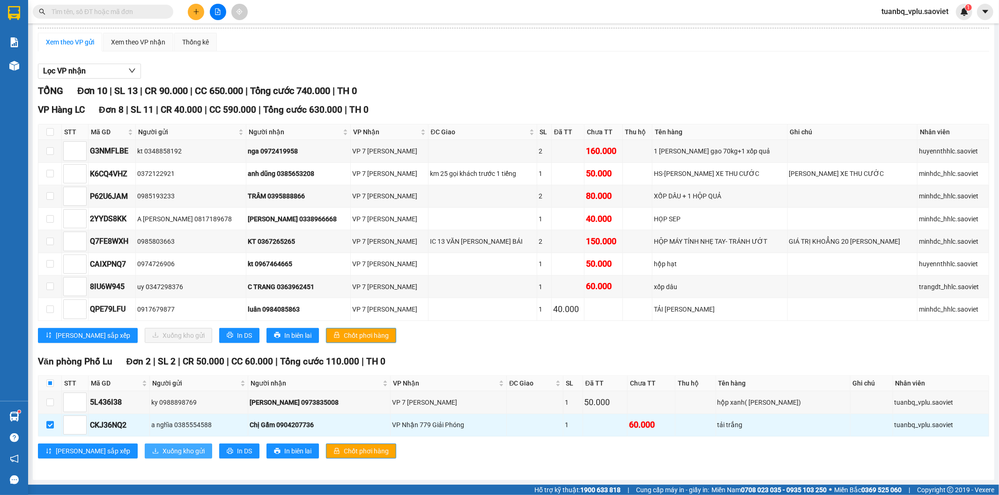
click at [163, 452] on span "Xuống kho gửi" at bounding box center [184, 451] width 42 height 10
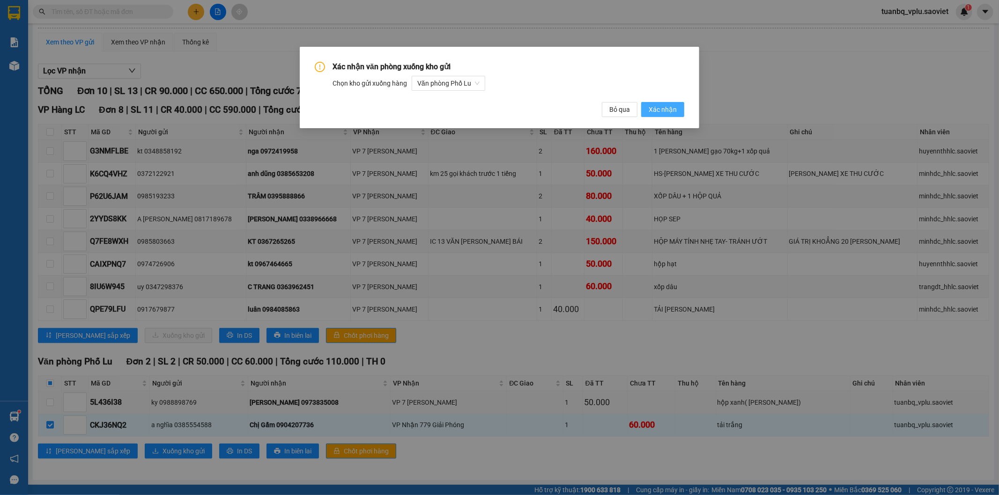
click at [675, 110] on span "Xác nhận" at bounding box center [663, 109] width 28 height 10
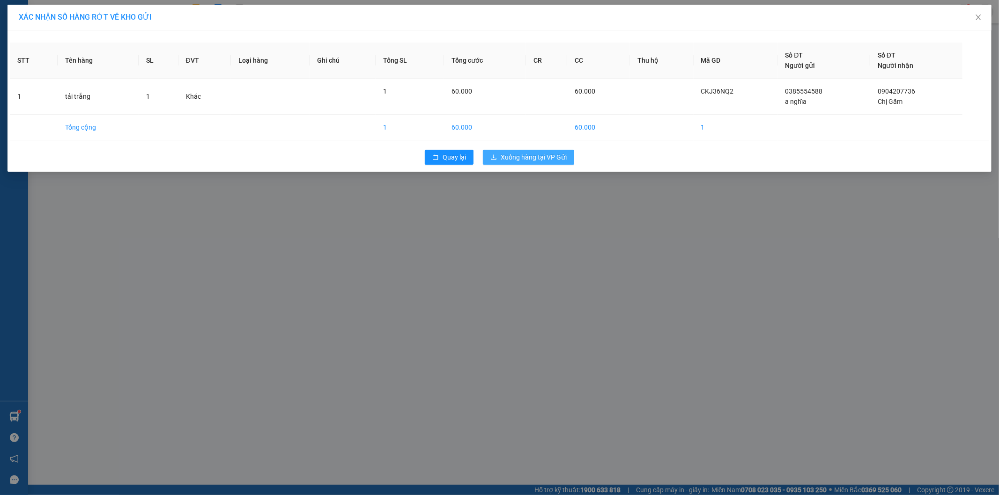
click at [554, 158] on span "Xuống hàng tại VP Gửi" at bounding box center [534, 157] width 66 height 10
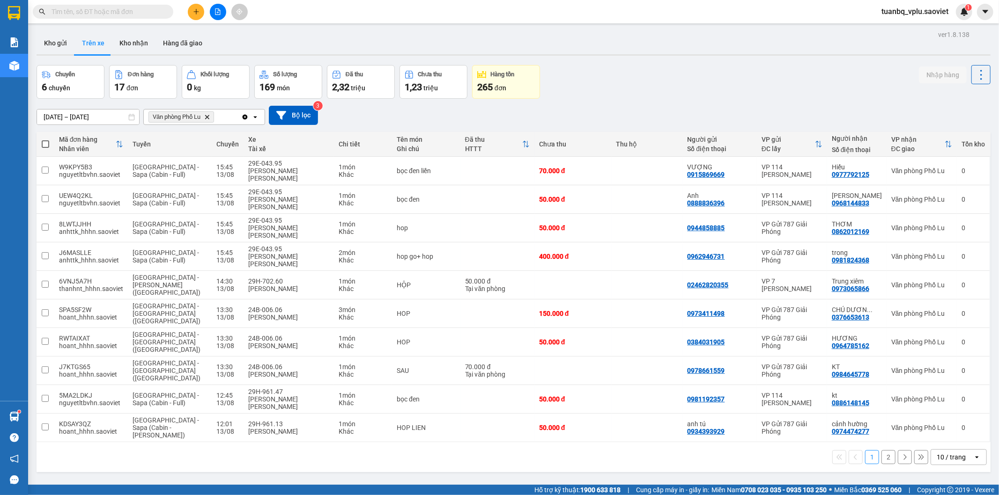
click at [883, 451] on button "2" at bounding box center [888, 458] width 14 height 14
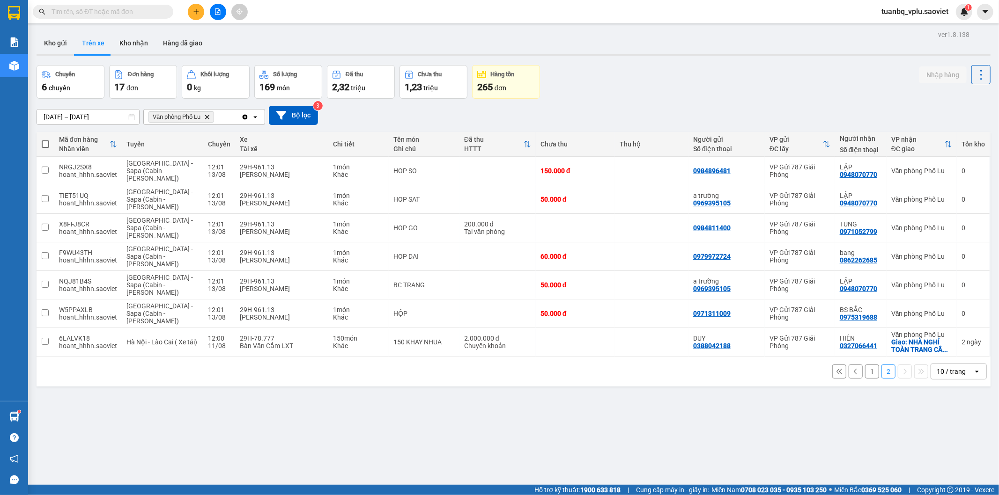
click at [108, 14] on input "text" at bounding box center [107, 12] width 111 height 10
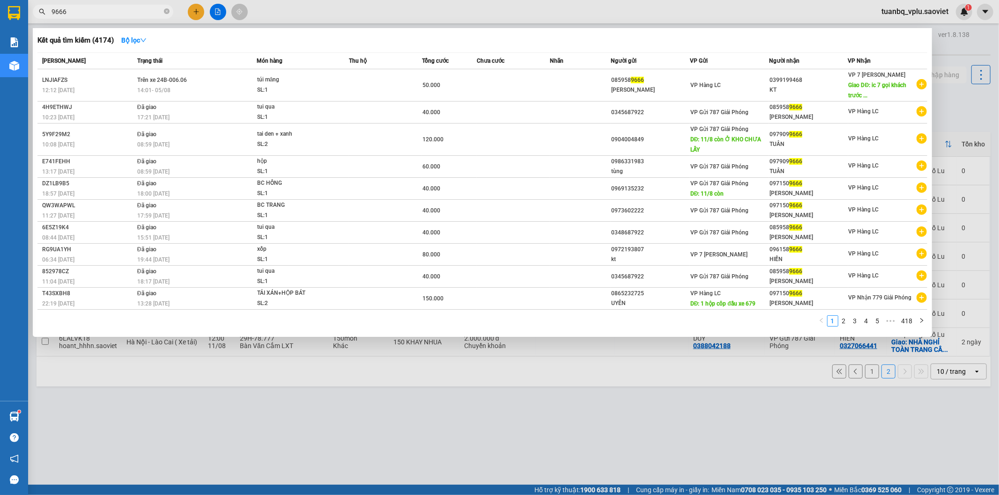
type input "9666"
click at [197, 11] on div at bounding box center [499, 247] width 999 height 495
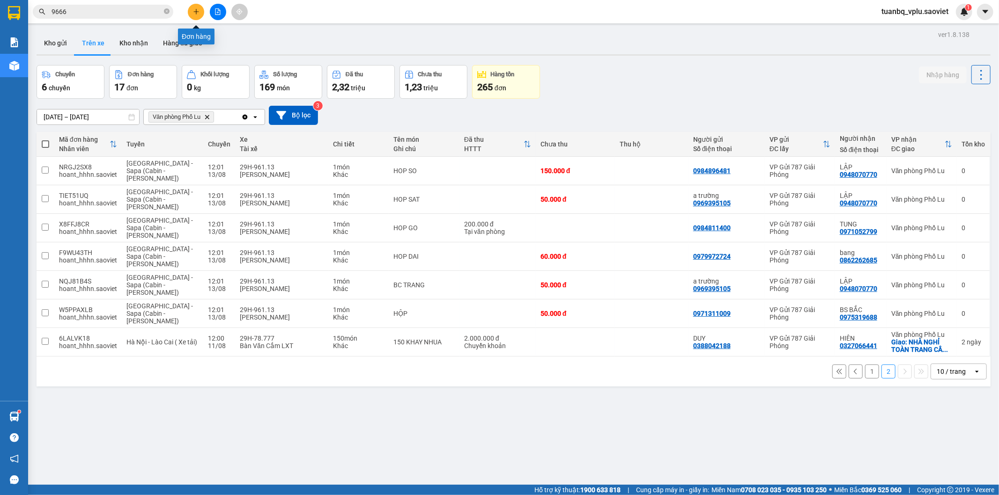
click at [197, 11] on icon "plus" at bounding box center [196, 11] width 7 height 7
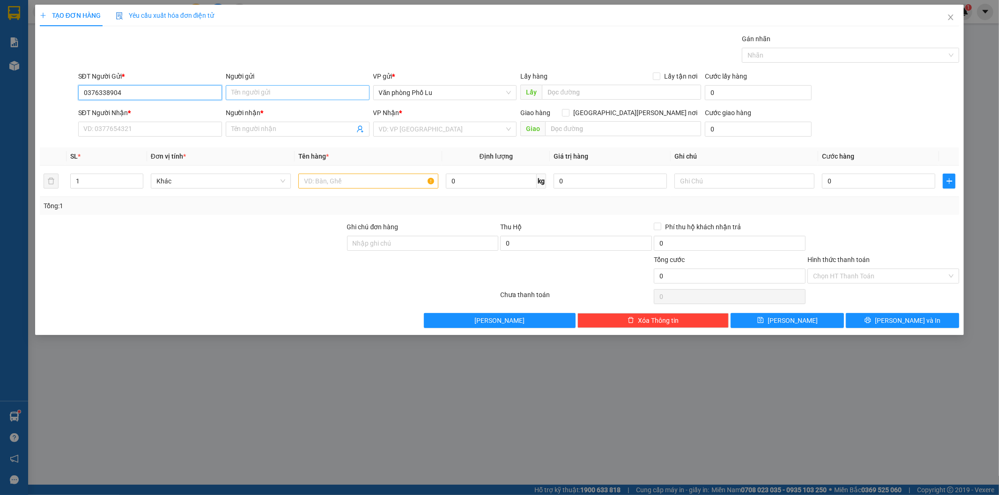
type input "0376338904"
click at [330, 92] on input "Người gửi" at bounding box center [298, 92] width 144 height 15
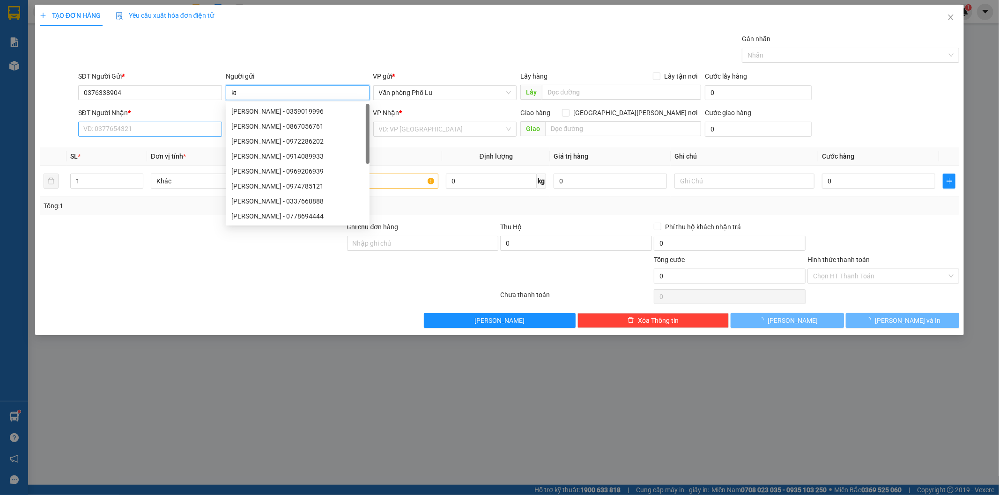
type input "kt"
click at [101, 127] on input "SĐT Người Nhận *" at bounding box center [150, 129] width 144 height 15
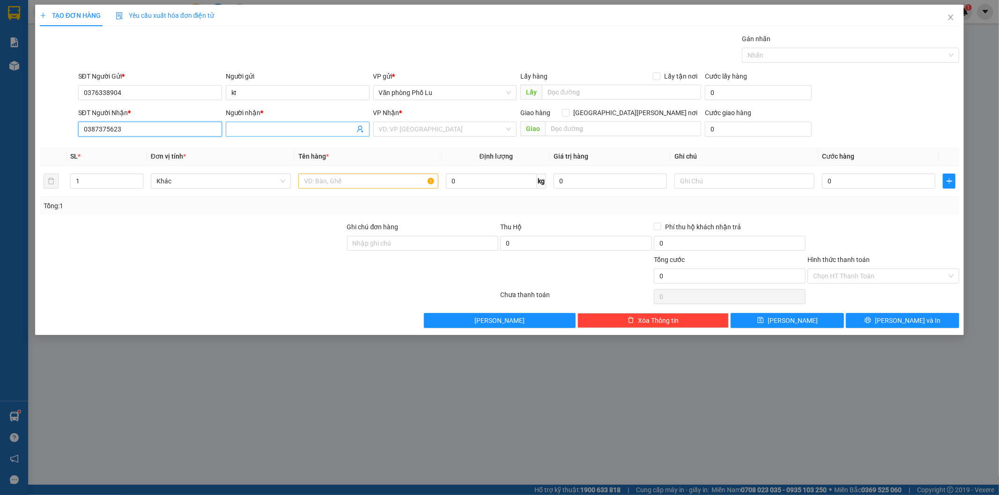
type input "0387375623"
click at [254, 134] on span at bounding box center [298, 129] width 144 height 15
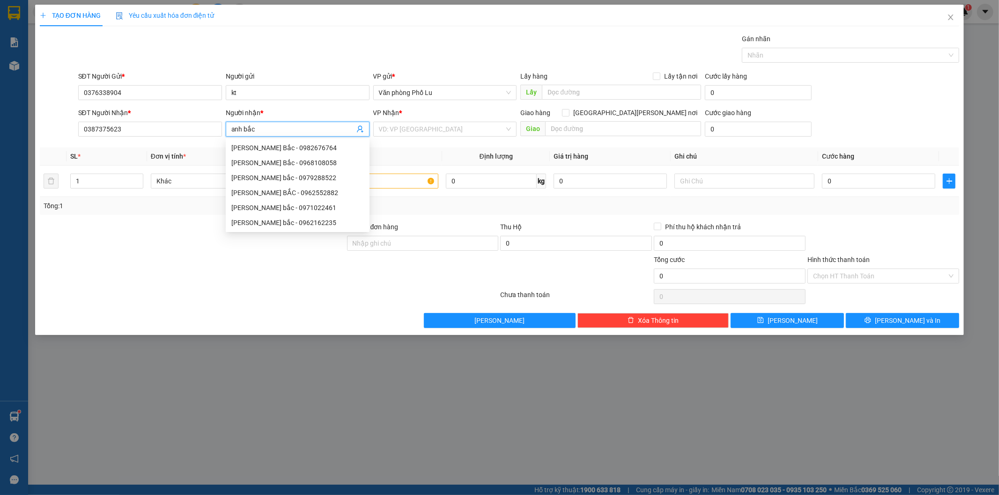
type input "anh bắc"
click at [118, 274] on div at bounding box center [192, 271] width 307 height 33
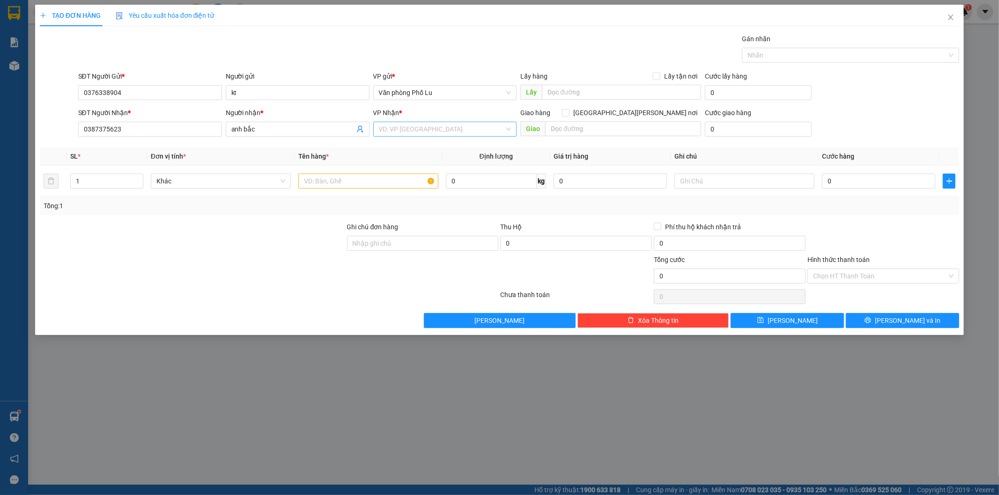
click at [461, 133] on input "search" at bounding box center [442, 129] width 126 height 14
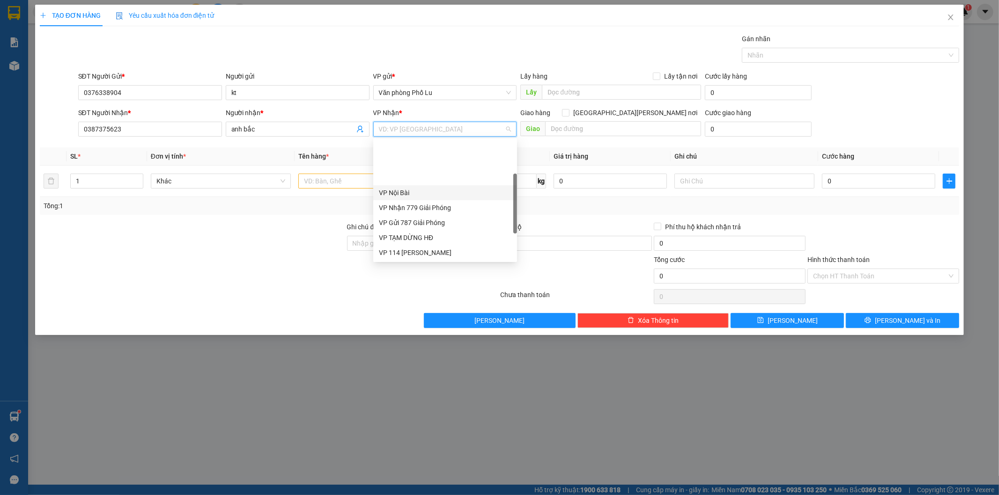
scroll to position [52, 0]
click at [448, 153] on div "VP Nhận 779 Giải Phóng" at bounding box center [445, 156] width 133 height 10
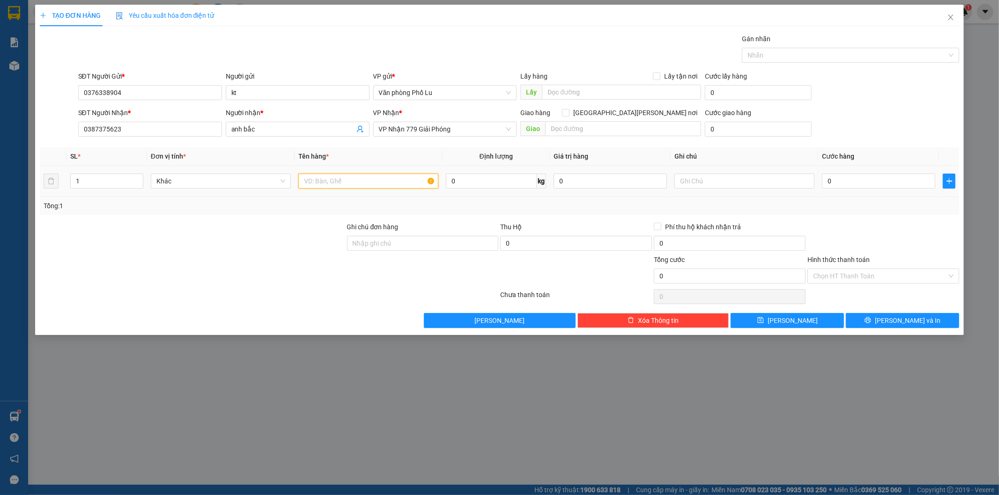
click at [336, 183] on input "text" at bounding box center [368, 181] width 140 height 15
type input "phong bì"
click at [228, 266] on div at bounding box center [192, 271] width 307 height 33
click at [857, 179] on input "0" at bounding box center [878, 181] width 113 height 15
click at [855, 228] on div at bounding box center [883, 238] width 154 height 33
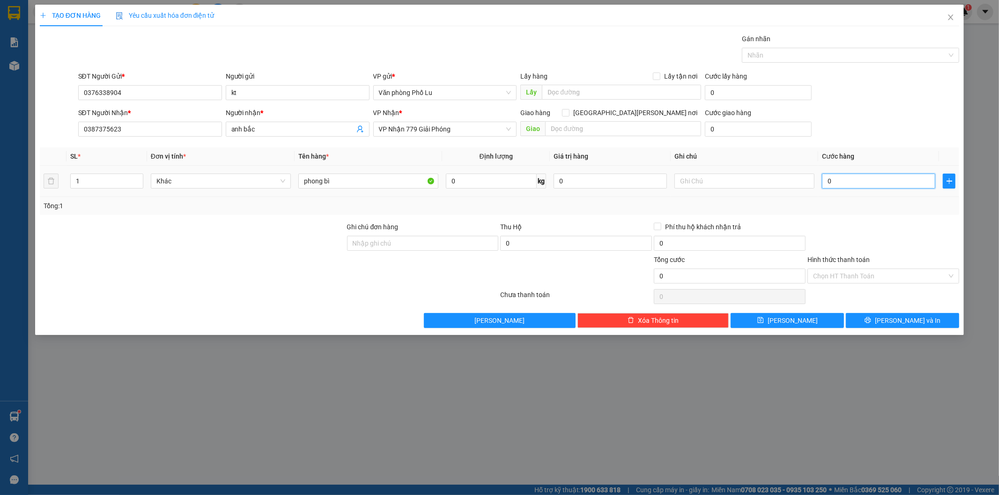
paste input "4"
type input "40"
type input "40.000"
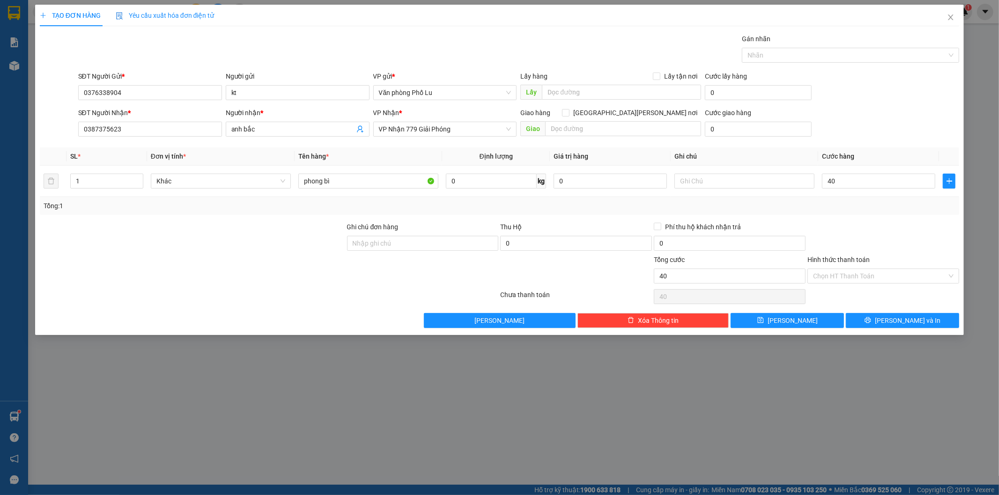
type input "40.000"
click at [874, 222] on div at bounding box center [883, 238] width 154 height 33
click at [866, 281] on input "Hình thức thanh toán" at bounding box center [880, 276] width 134 height 14
click at [874, 226] on div at bounding box center [883, 238] width 154 height 33
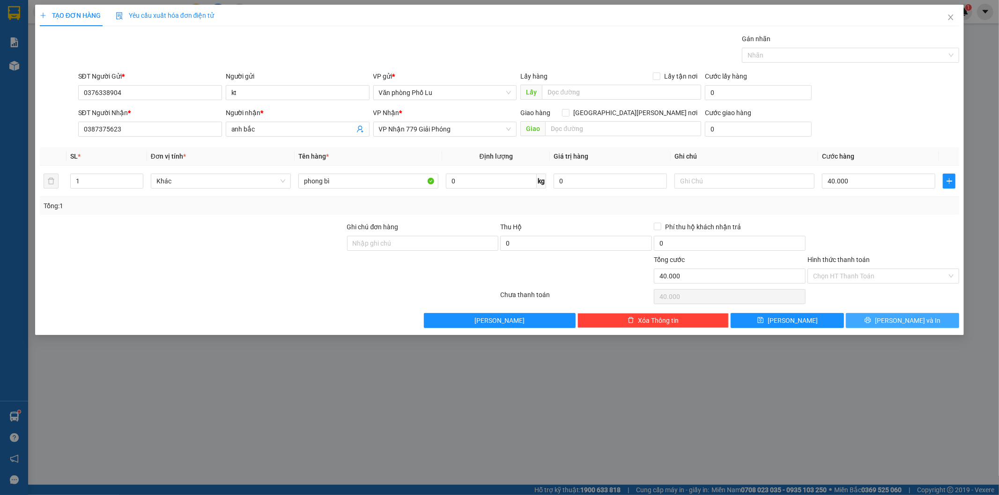
click at [905, 319] on span "Lưu và In" at bounding box center [908, 321] width 66 height 10
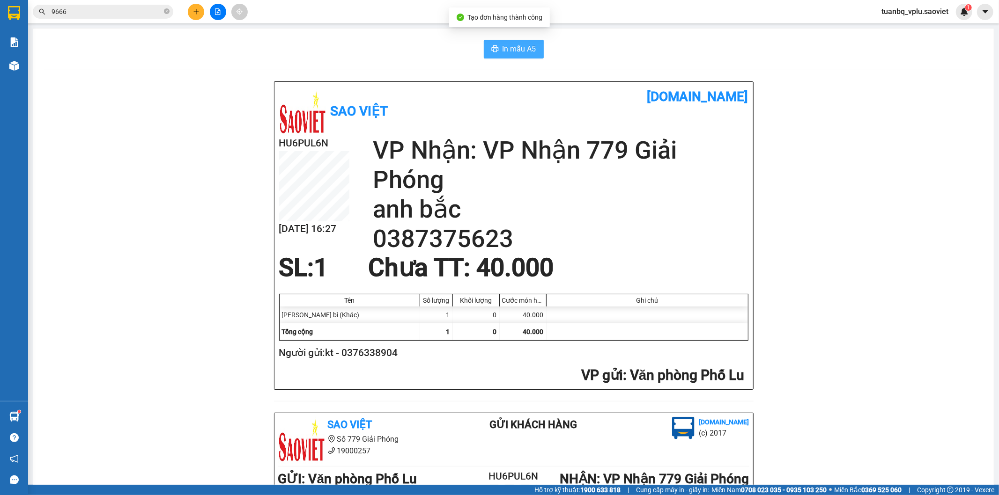
click at [506, 43] on button "In mẫu A5" at bounding box center [514, 49] width 60 height 19
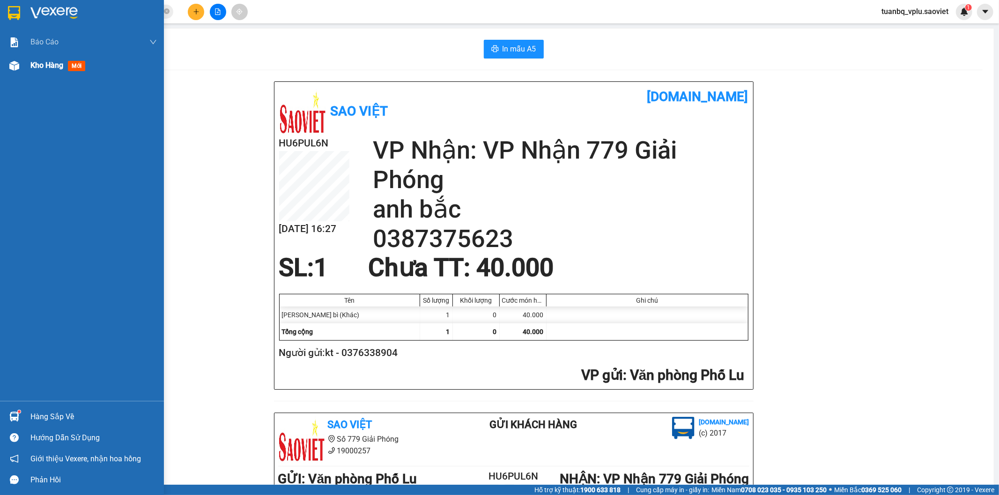
click at [25, 68] on div "Kho hàng mới" at bounding box center [82, 65] width 164 height 23
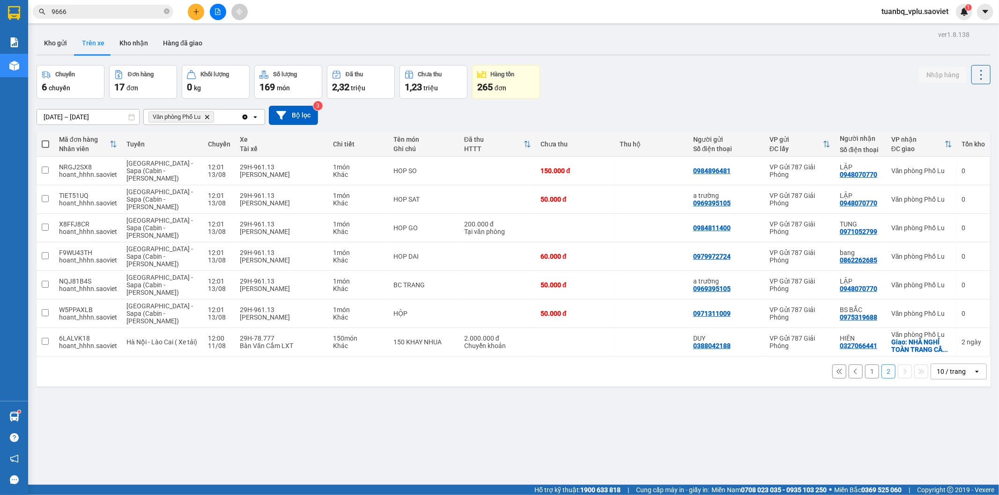
click at [865, 369] on button "1" at bounding box center [872, 372] width 14 height 14
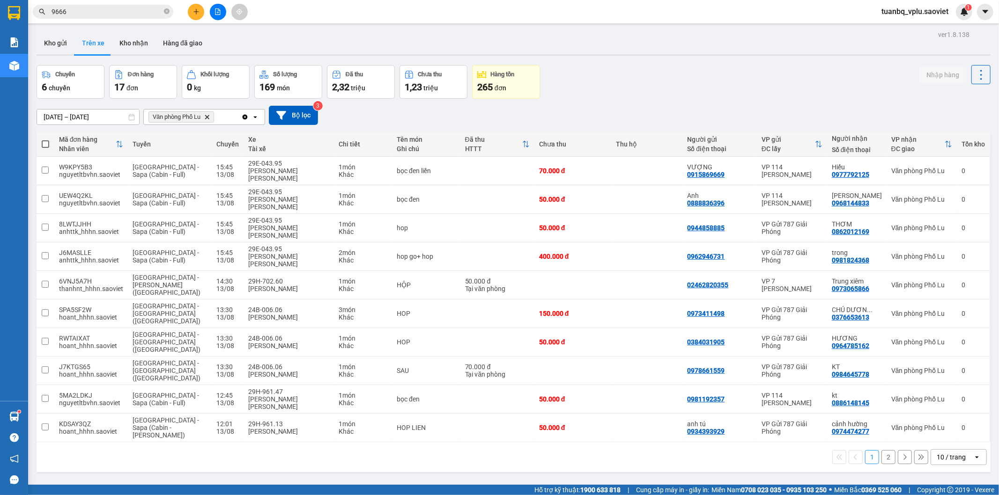
click at [103, 12] on input "9666" at bounding box center [107, 12] width 111 height 10
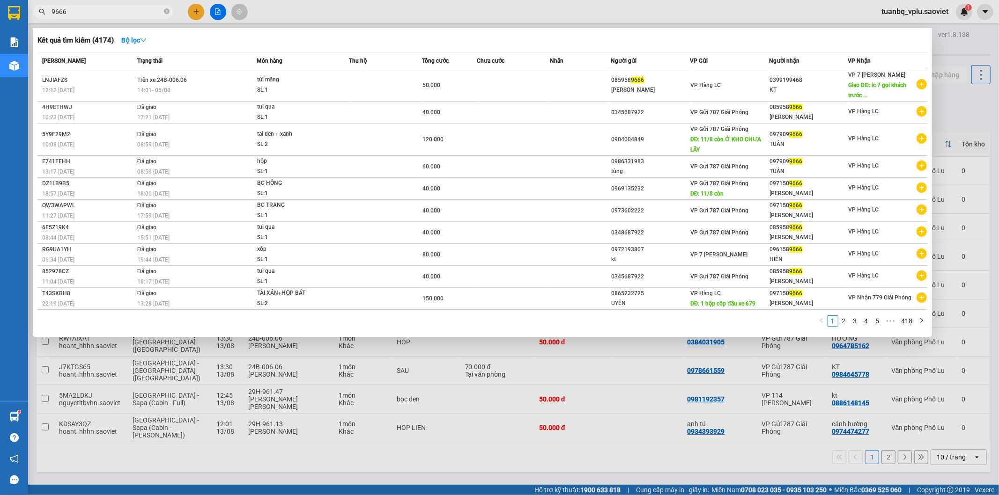
click at [103, 12] on input "9666" at bounding box center [107, 12] width 111 height 10
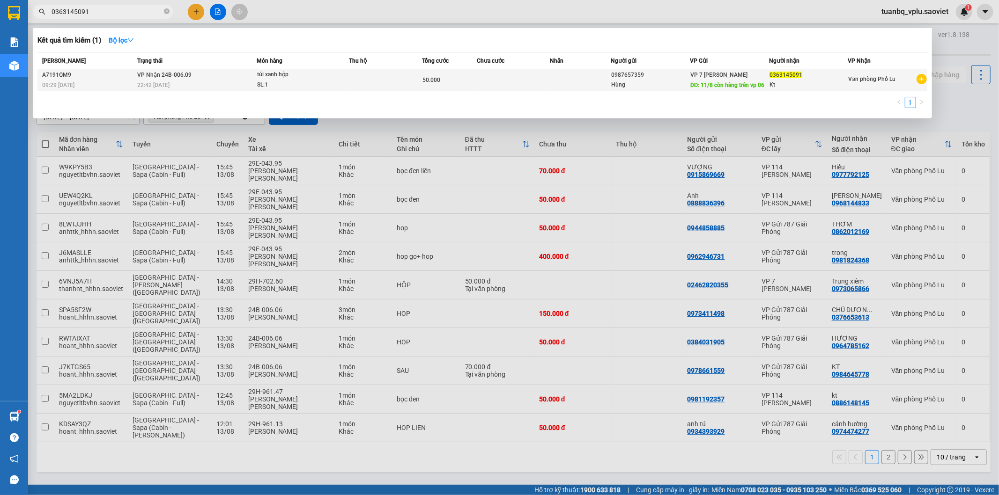
type input "0363145091"
click at [194, 78] on td "VP Nhận 24B-006.09 22:42 - 11/08" at bounding box center [196, 80] width 122 height 22
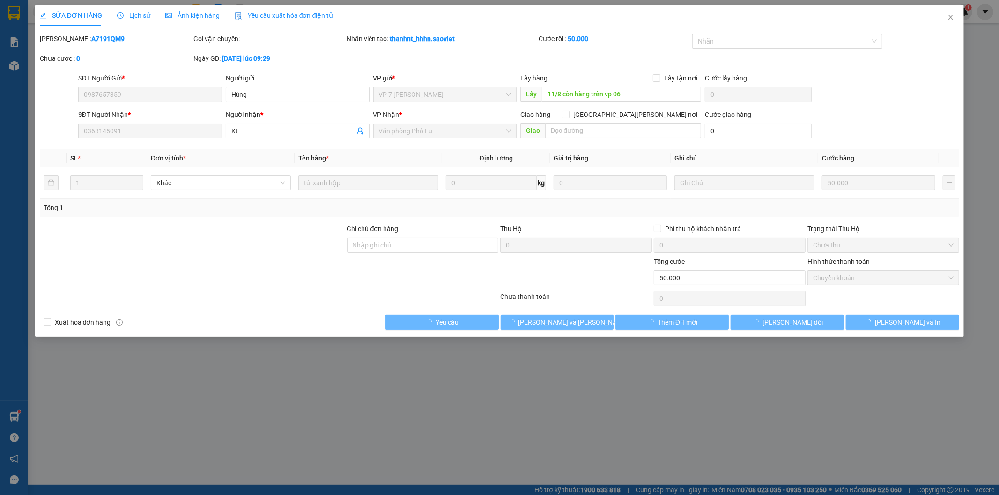
type input "0987657359"
type input "Hùng"
type input "11/8 còn hàng trên vp 06"
type input "0363145091"
type input "Kt"
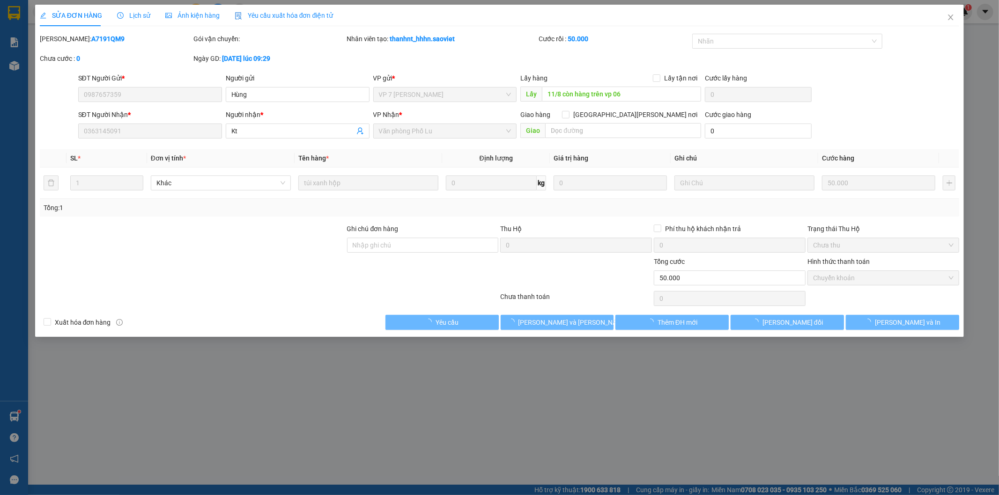
type input "50.000"
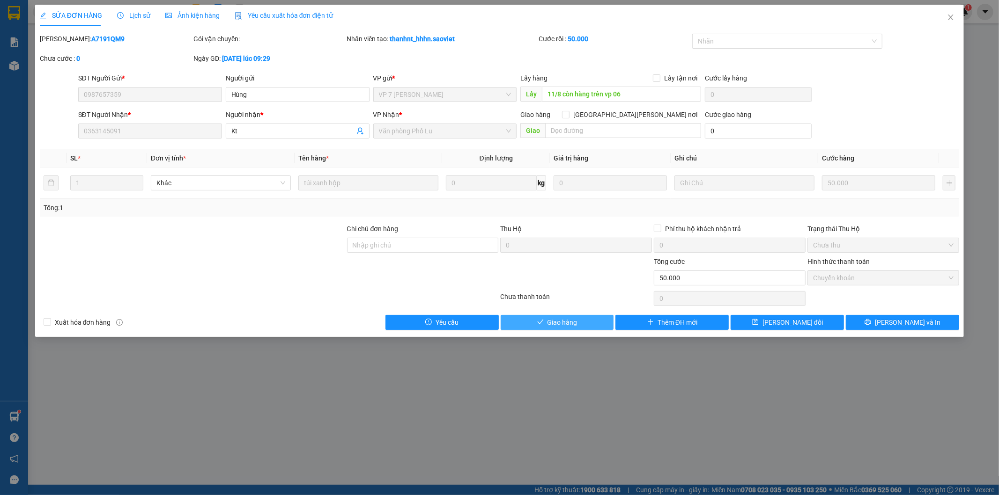
click at [551, 321] on span "Giao hàng" at bounding box center [562, 323] width 30 height 10
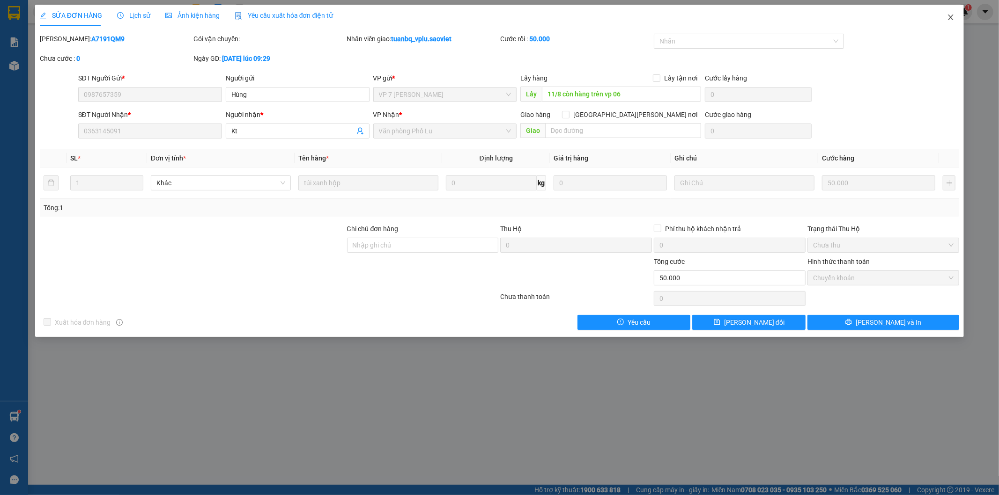
click at [947, 15] on icon "close" at bounding box center [950, 17] width 7 height 7
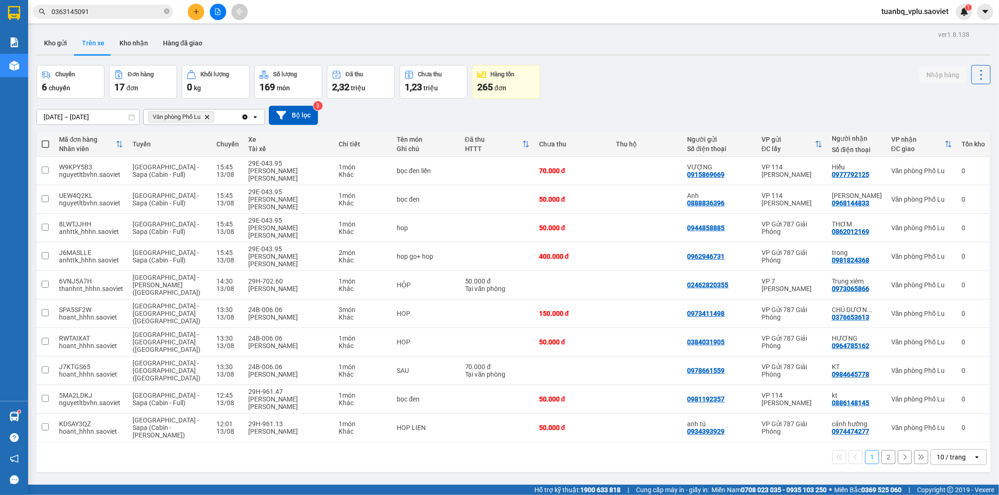
click at [75, 44] on button "Trên xe" at bounding box center [92, 43] width 37 height 22
click at [141, 40] on button "Kho nhận" at bounding box center [134, 43] width 44 height 22
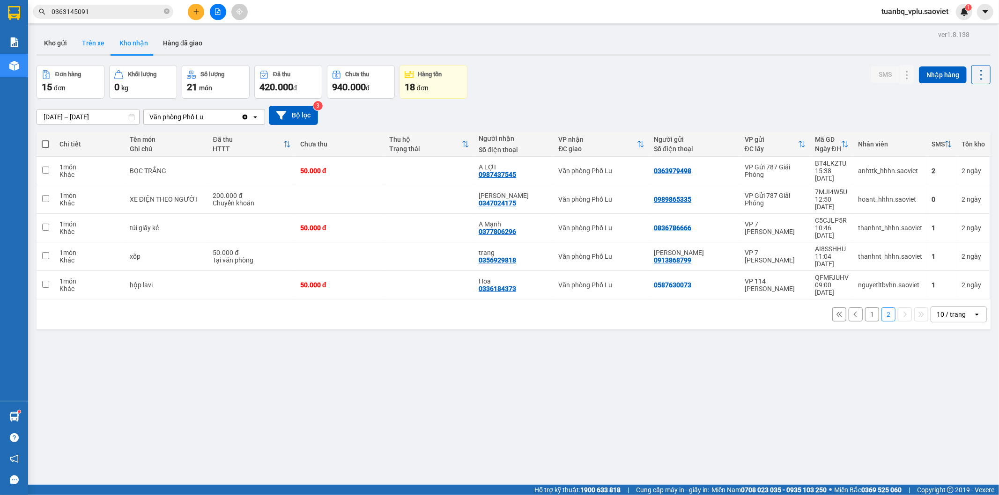
click at [94, 49] on button "Trên xe" at bounding box center [92, 43] width 37 height 22
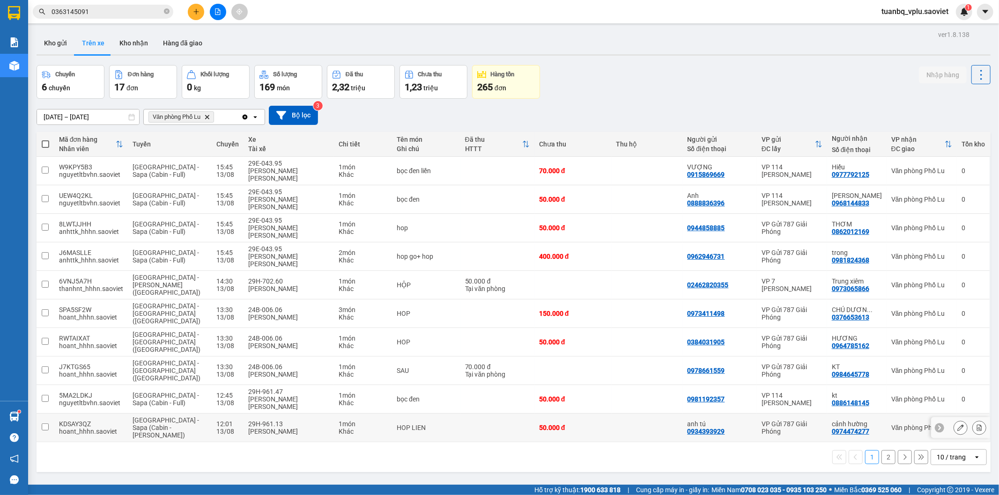
click at [48, 424] on input "checkbox" at bounding box center [45, 427] width 7 height 7
checkbox input "true"
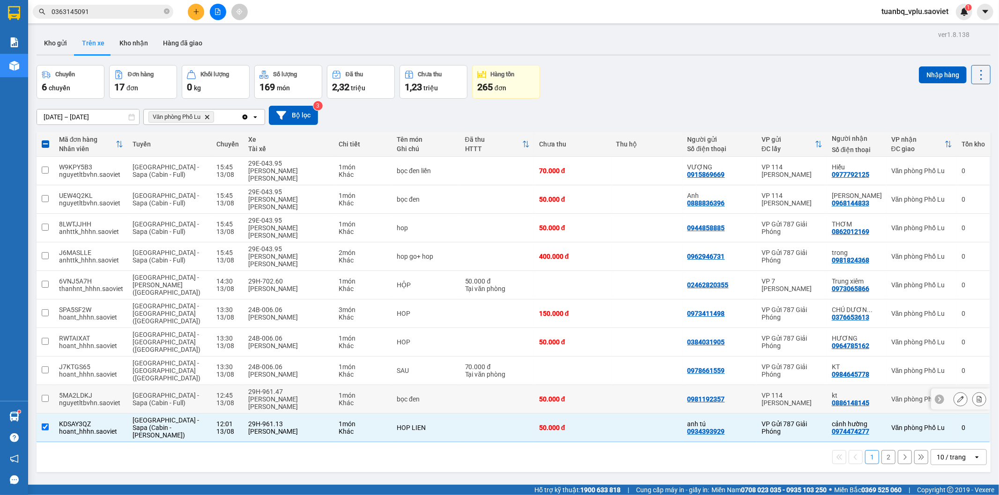
click at [47, 395] on input "checkbox" at bounding box center [45, 398] width 7 height 7
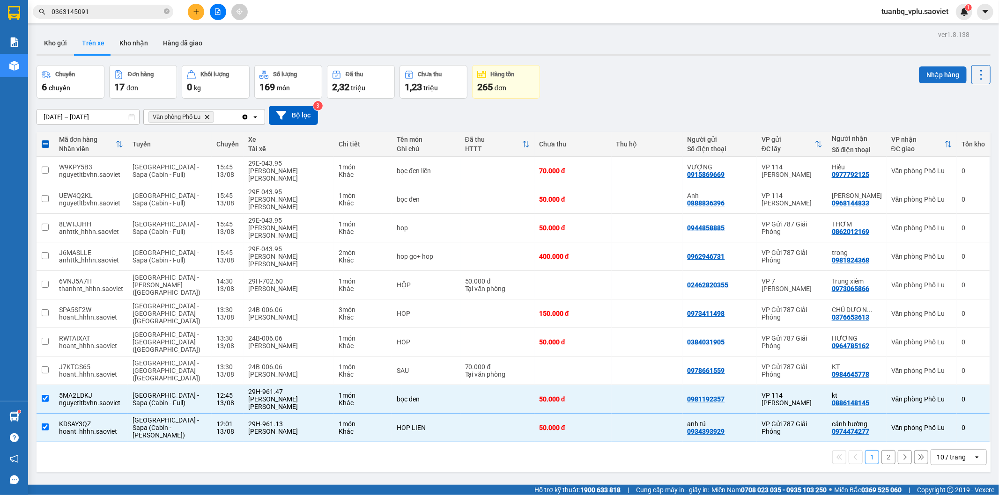
click at [923, 74] on button "Nhập hàng" at bounding box center [943, 75] width 48 height 17
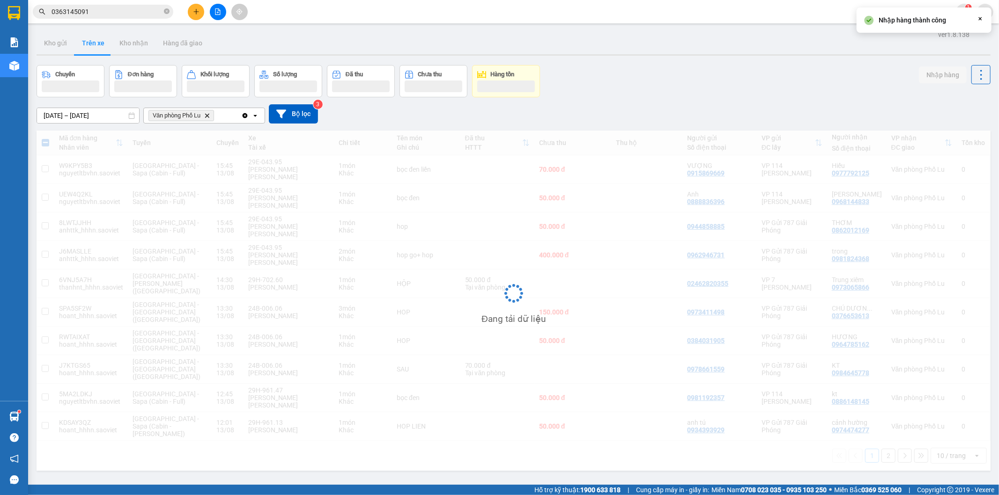
checkbox input "false"
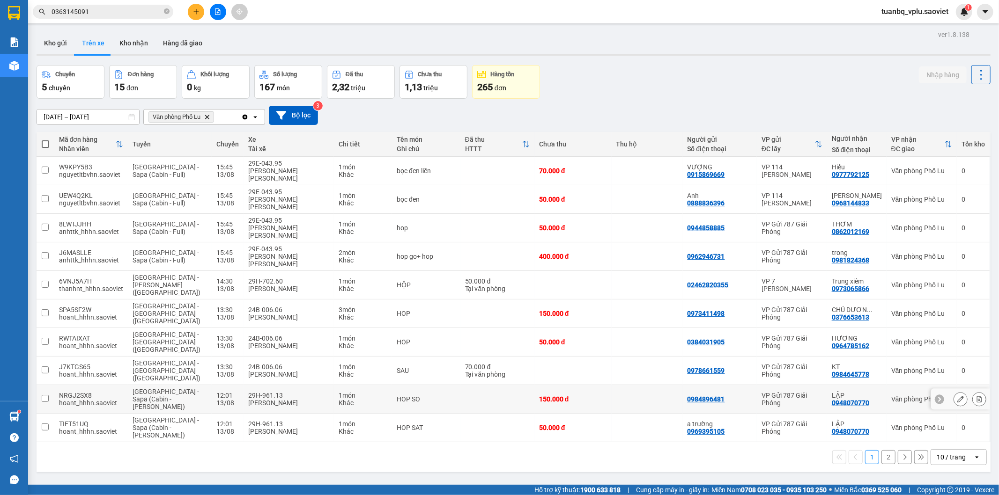
click at [44, 395] on input "checkbox" at bounding box center [45, 398] width 7 height 7
checkbox input "true"
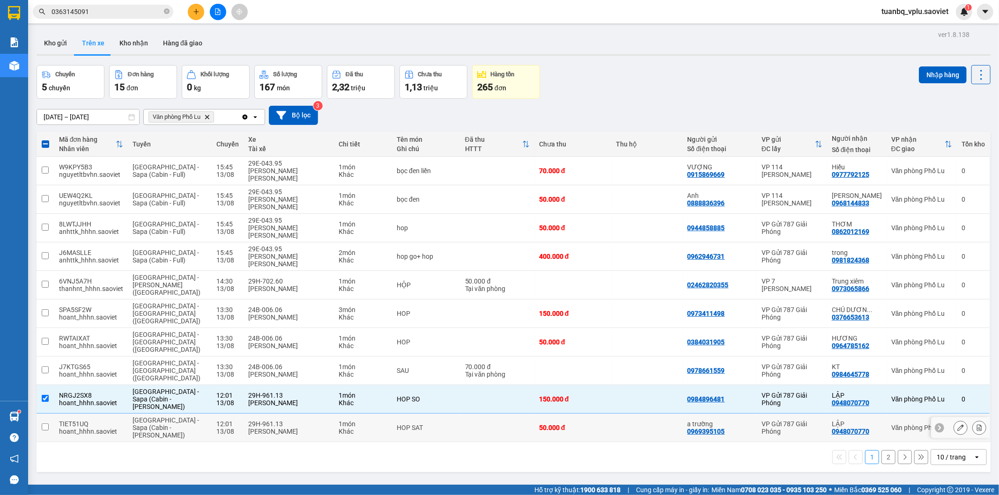
click at [48, 424] on input "checkbox" at bounding box center [45, 427] width 7 height 7
checkbox input "true"
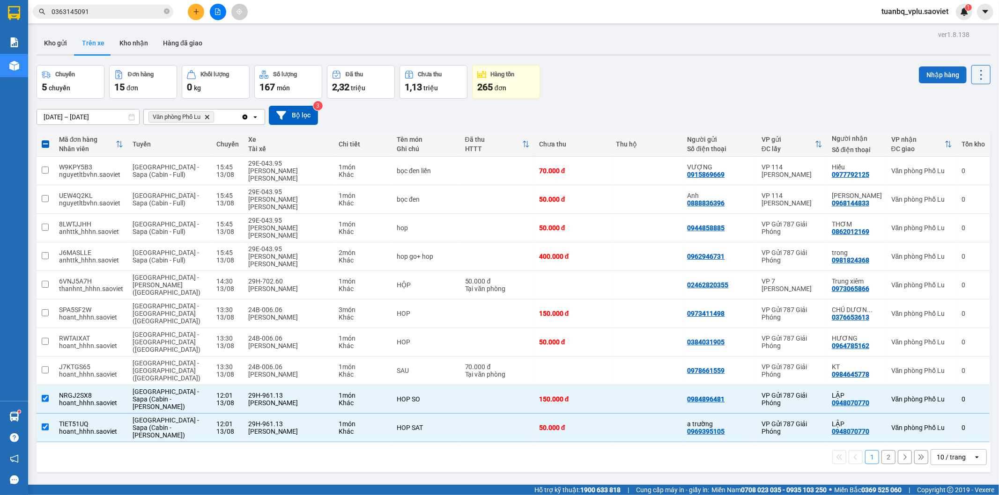
click at [925, 77] on button "Nhập hàng" at bounding box center [943, 75] width 48 height 17
checkbox input "false"
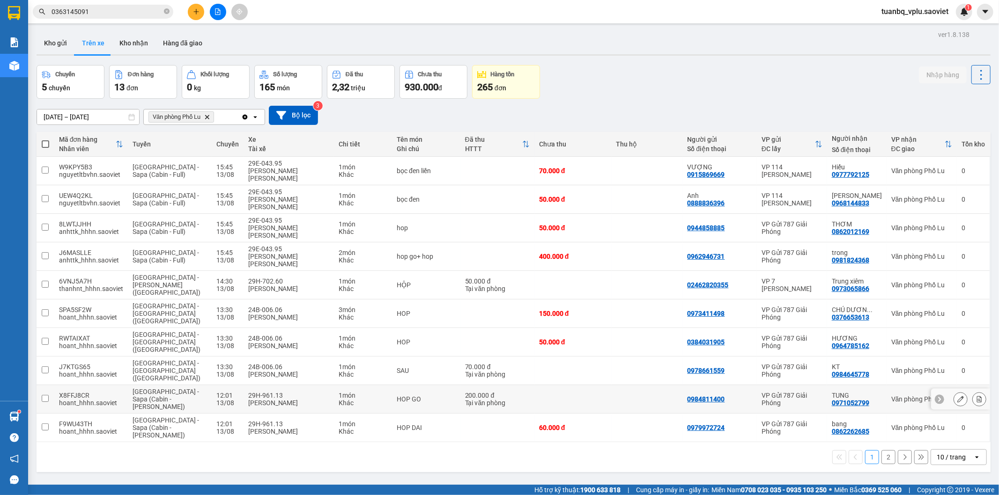
drag, startPoint x: 42, startPoint y: 340, endPoint x: 44, endPoint y: 346, distance: 5.8
click at [42, 395] on input "checkbox" at bounding box center [45, 398] width 7 height 7
checkbox input "true"
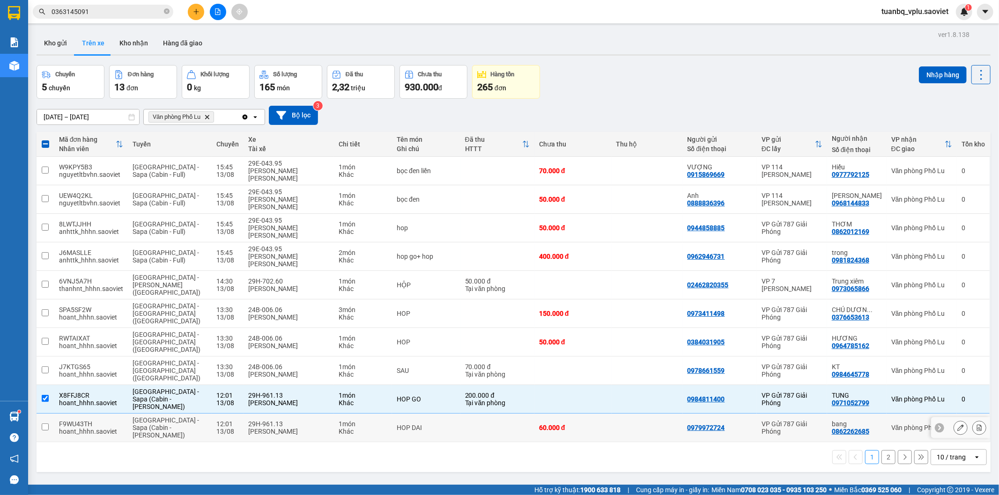
click at [44, 424] on input "checkbox" at bounding box center [45, 427] width 7 height 7
checkbox input "true"
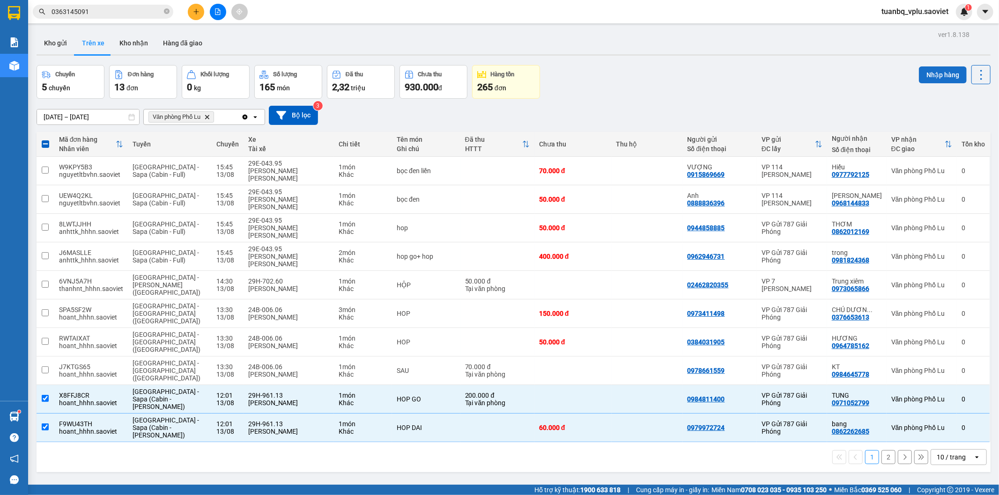
click at [932, 77] on button "Nhập hàng" at bounding box center [943, 75] width 48 height 17
checkbox input "false"
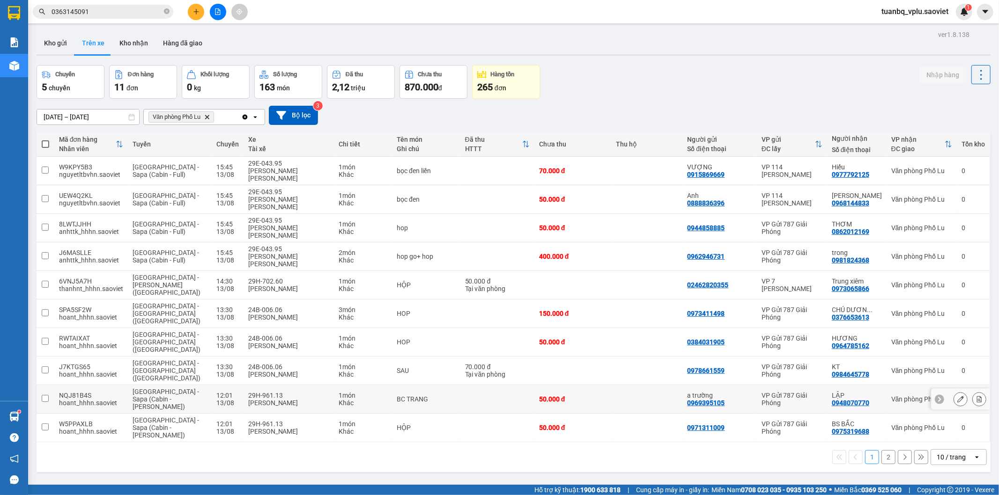
click at [51, 385] on td at bounding box center [46, 399] width 18 height 29
checkbox input "true"
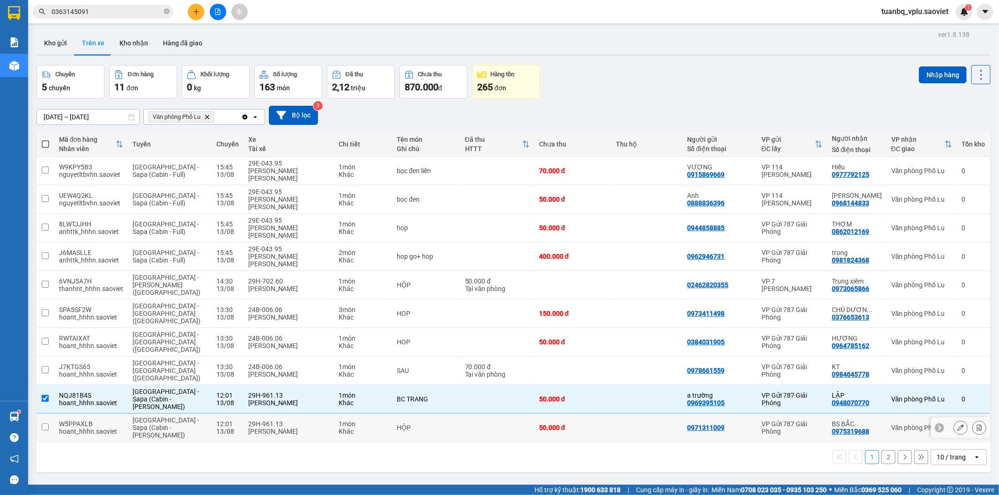
click at [47, 424] on input "checkbox" at bounding box center [45, 427] width 7 height 7
checkbox input "true"
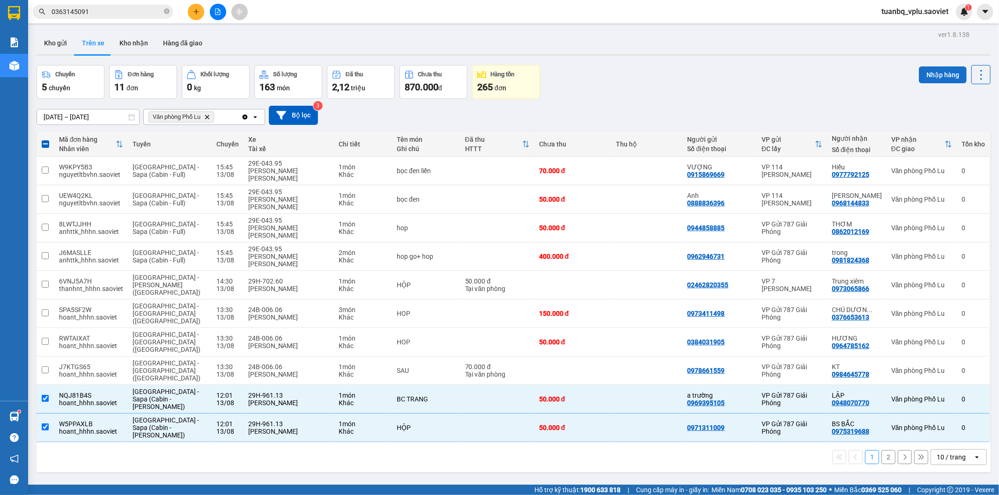
click at [930, 77] on button "Nhập hàng" at bounding box center [943, 75] width 48 height 17
checkbox input "false"
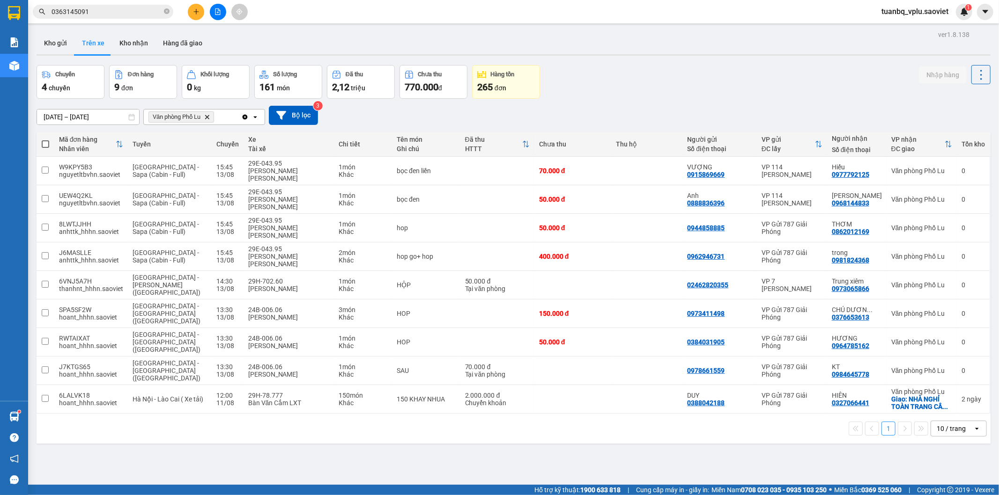
drag, startPoint x: 539, startPoint y: 63, endPoint x: 105, endPoint y: 11, distance: 437.2
click at [105, 11] on input "0363145091" at bounding box center [107, 12] width 111 height 10
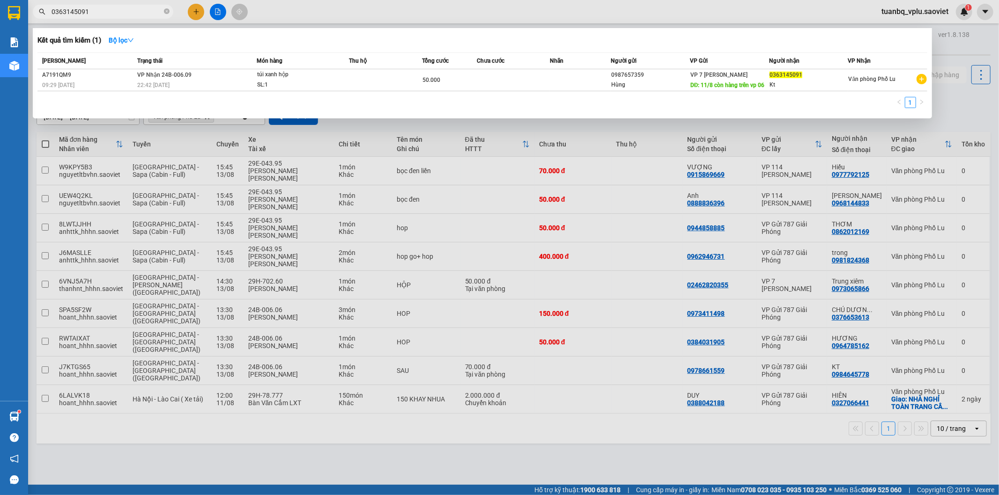
click at [105, 11] on input "0363145091" at bounding box center [107, 12] width 111 height 10
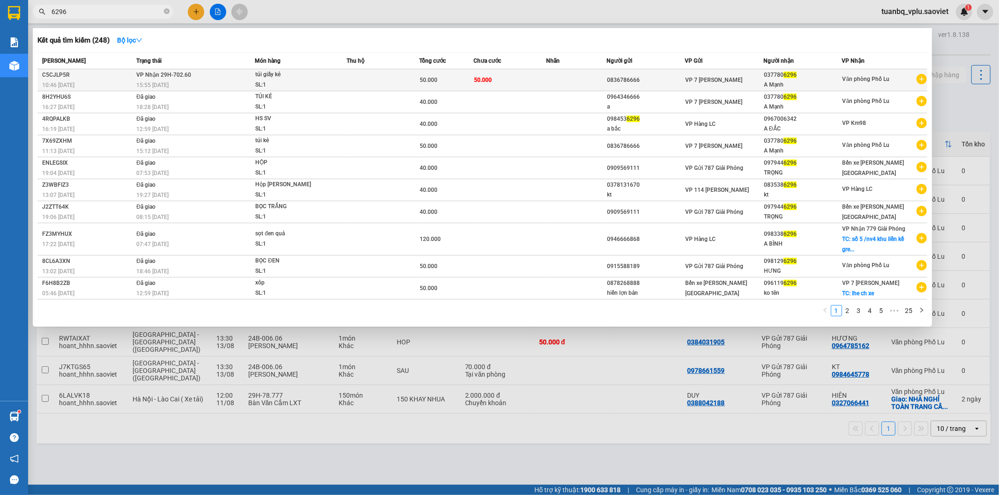
type input "6296"
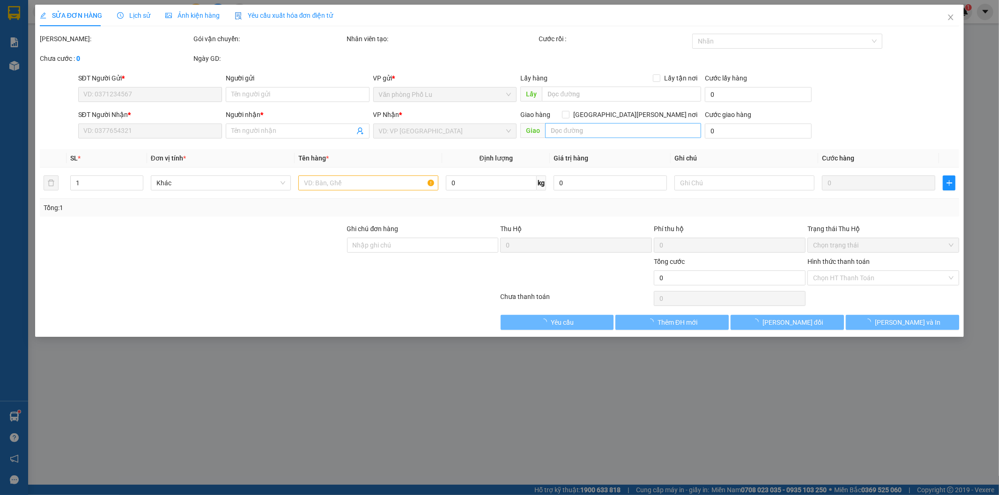
type input "0836786666"
type input "0377806296"
type input "A Mạnh"
type input "50.000"
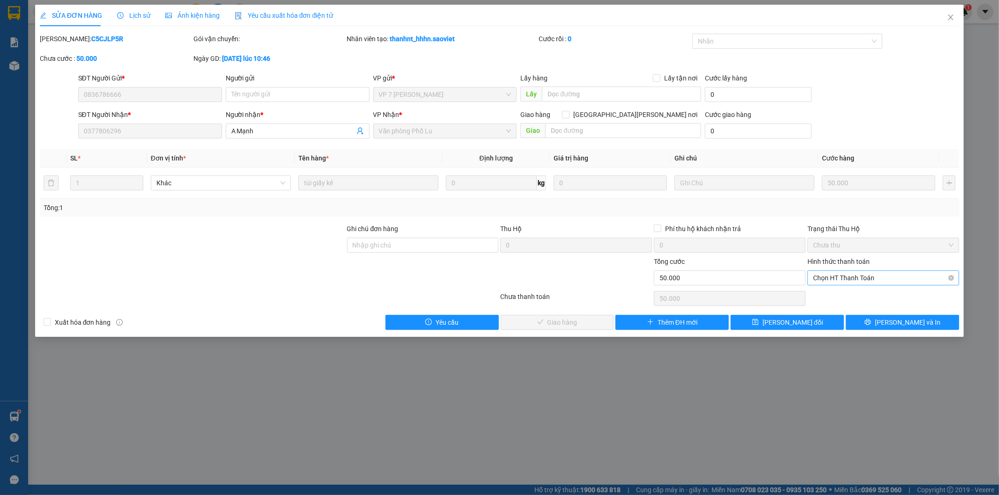
click at [834, 272] on span "Chọn HT Thanh Toán" at bounding box center [883, 278] width 140 height 14
click at [830, 293] on div "Tại văn phòng" at bounding box center [883, 297] width 140 height 10
type input "0"
click at [526, 325] on button "Lưu và Giao hàng" at bounding box center [557, 322] width 113 height 15
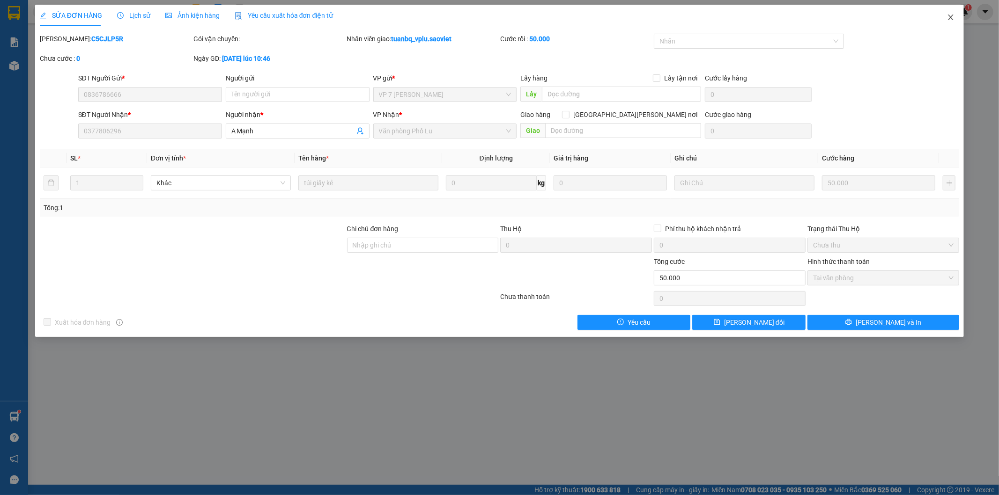
click at [949, 20] on icon "close" at bounding box center [950, 18] width 5 height 6
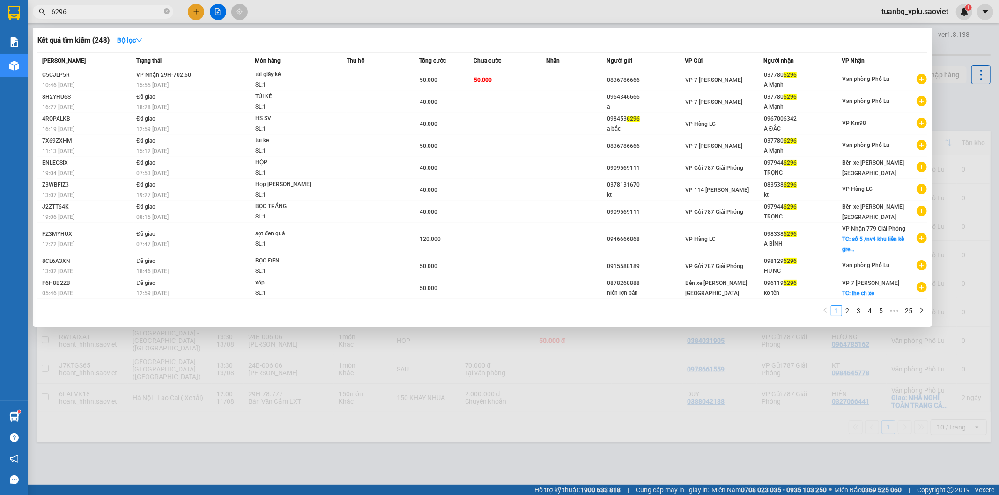
click at [74, 8] on input "6296" at bounding box center [107, 12] width 111 height 10
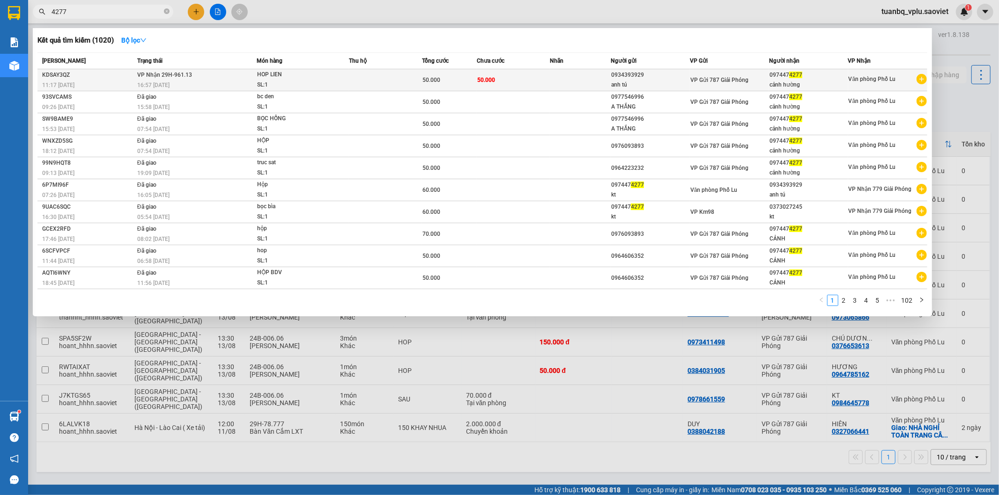
type input "4277"
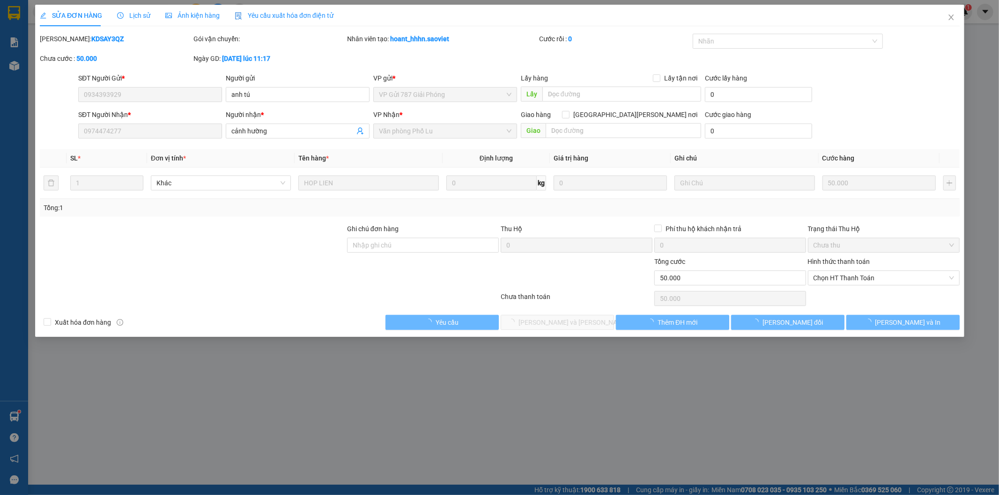
type input "0934393929"
type input "anh tú"
type input "0974474277"
type input "cảnh hường"
type input "50.000"
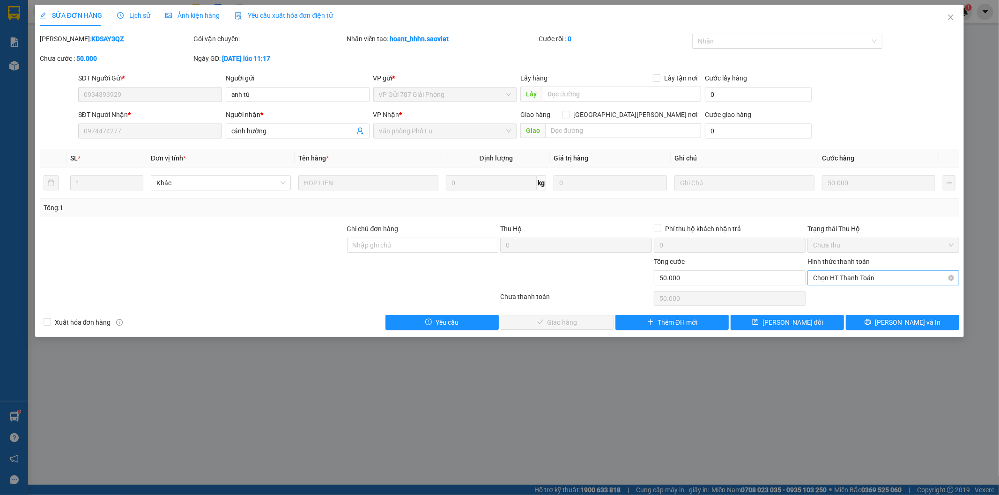
click at [836, 276] on span "Chọn HT Thanh Toán" at bounding box center [883, 278] width 140 height 14
click at [831, 297] on div "Tại văn phòng" at bounding box center [883, 297] width 140 height 10
type input "0"
click at [547, 316] on button "Lưu và Giao hàng" at bounding box center [557, 322] width 113 height 15
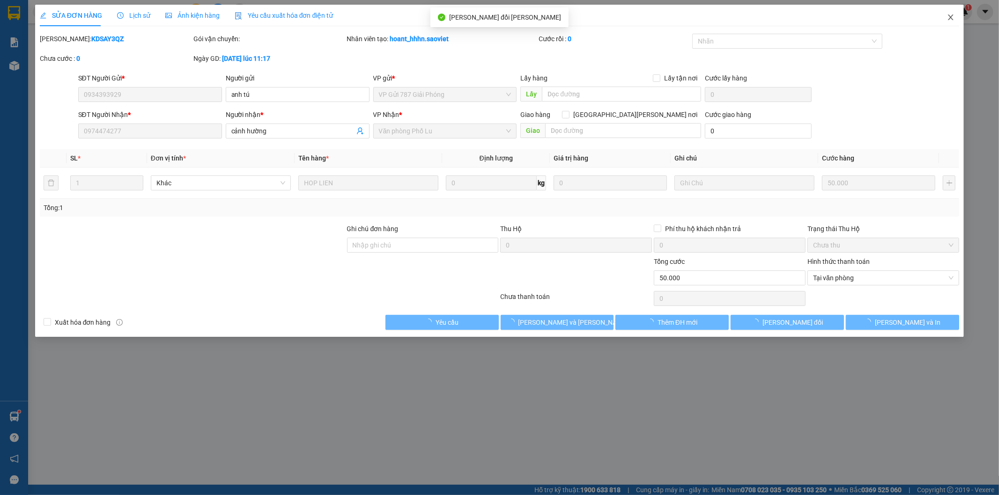
click at [952, 23] on span "Close" at bounding box center [951, 18] width 26 height 26
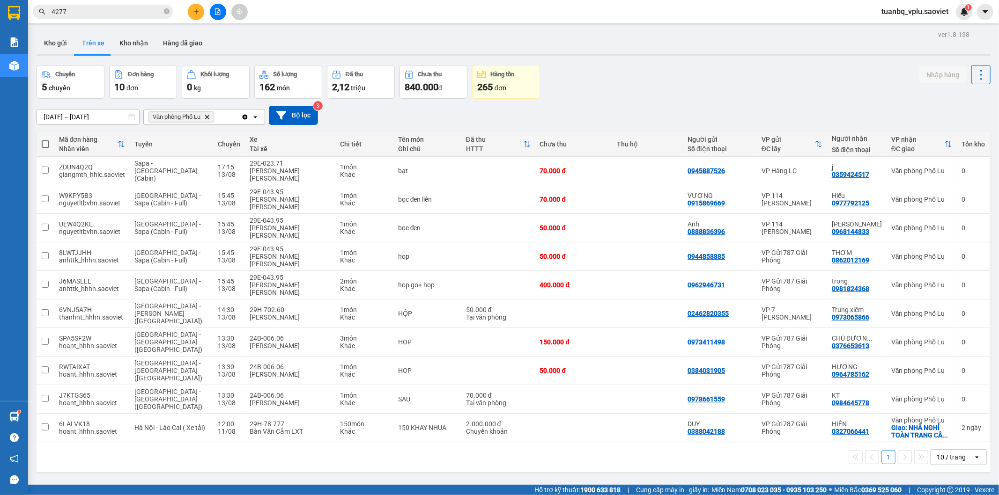
click at [139, 8] on input "4277" at bounding box center [107, 12] width 111 height 10
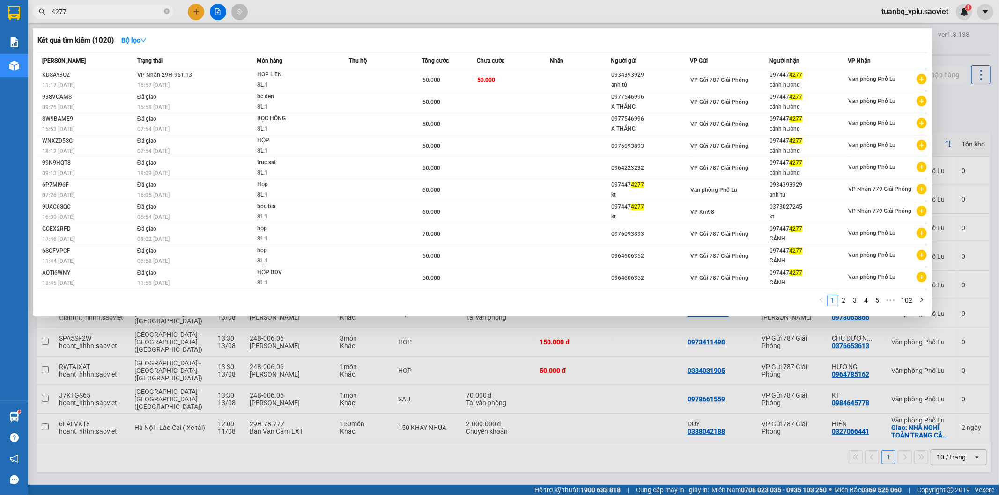
click at [139, 8] on input "4277" at bounding box center [107, 12] width 111 height 10
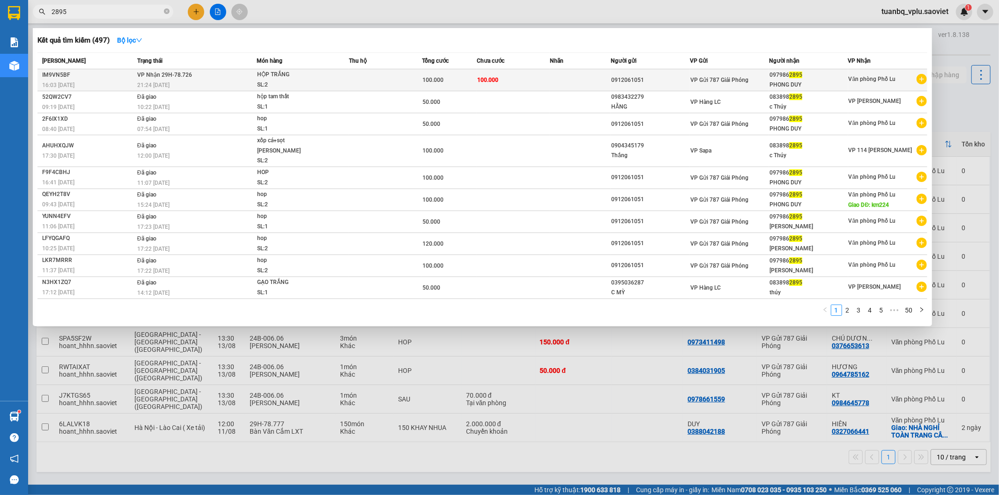
type input "2895"
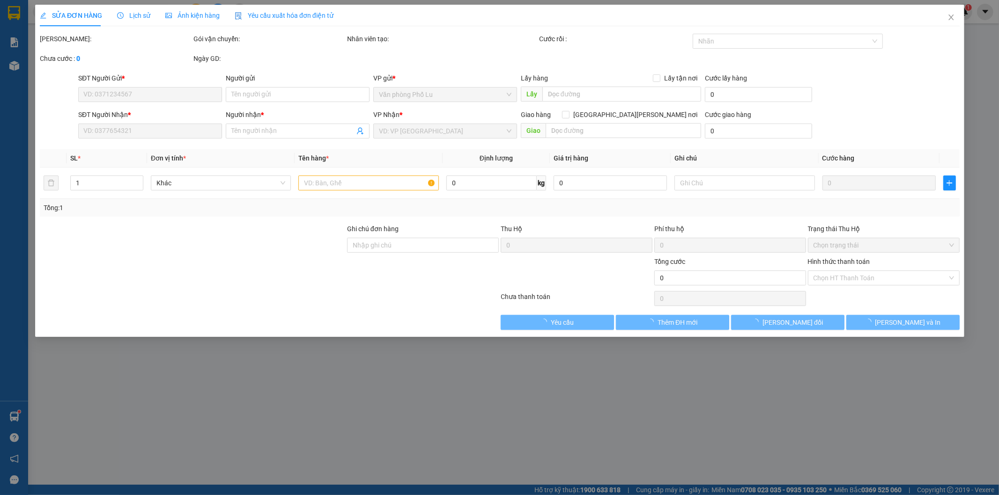
type input "0912061051"
type input "0979862895"
type input "PHONG DUY"
type input "100.000"
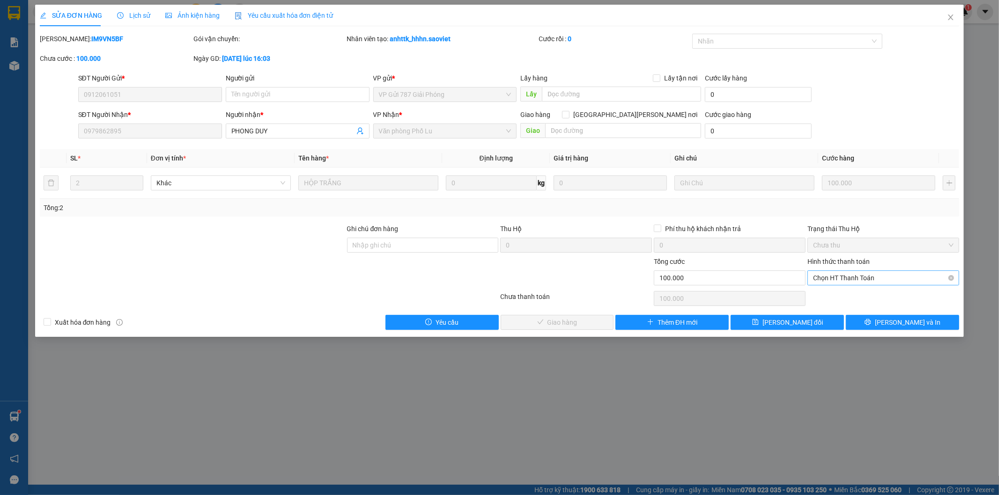
click at [864, 275] on span "Chọn HT Thanh Toán" at bounding box center [883, 278] width 140 height 14
click at [858, 293] on div "Tại văn phòng" at bounding box center [883, 297] width 140 height 10
type input "0"
click at [581, 320] on span "Lưu và Giao hàng" at bounding box center [581, 323] width 126 height 10
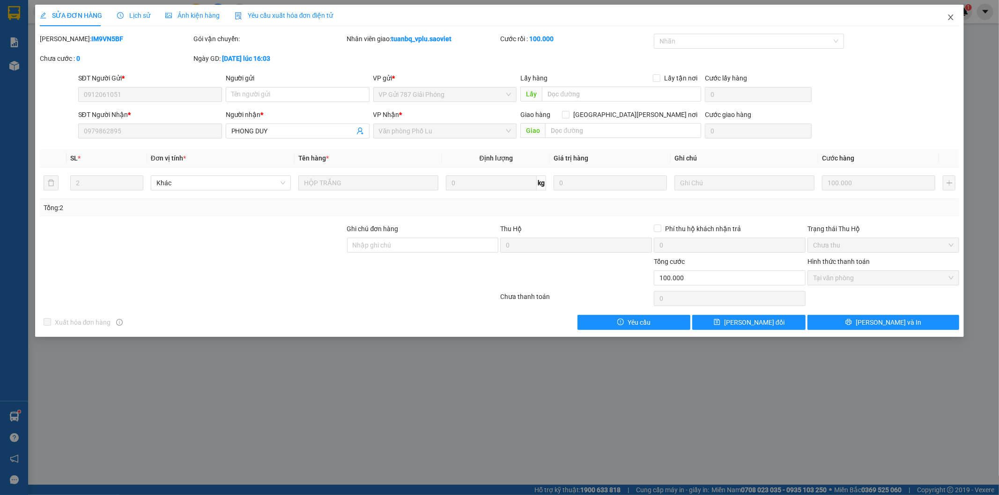
click at [953, 18] on icon "close" at bounding box center [950, 17] width 7 height 7
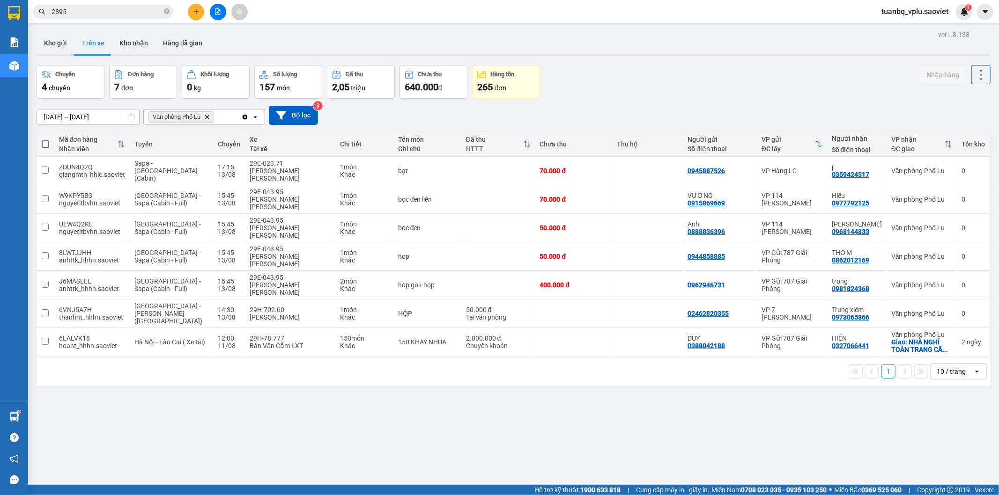
click at [106, 15] on input "2895" at bounding box center [107, 12] width 111 height 10
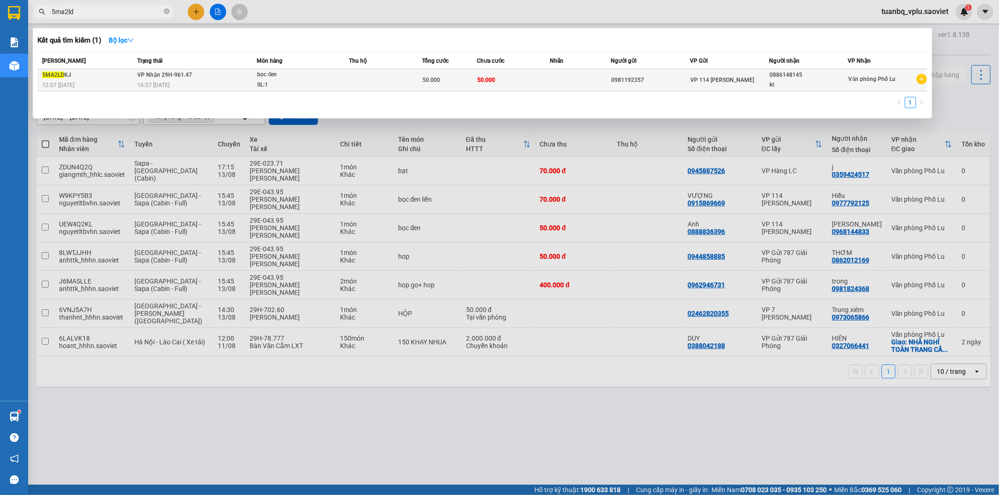
type input "5ma2ld"
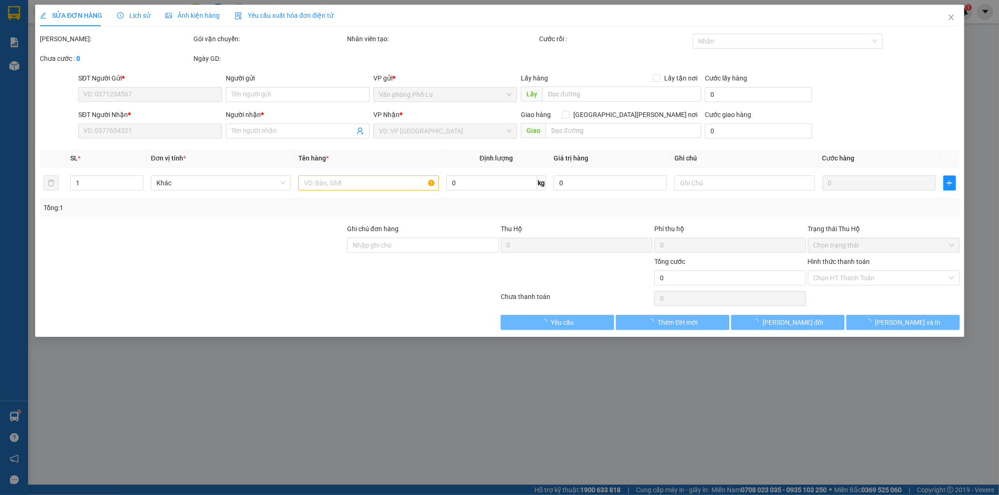
type input "0981192357"
type input "0886148145"
type input "kt"
type input "50.000"
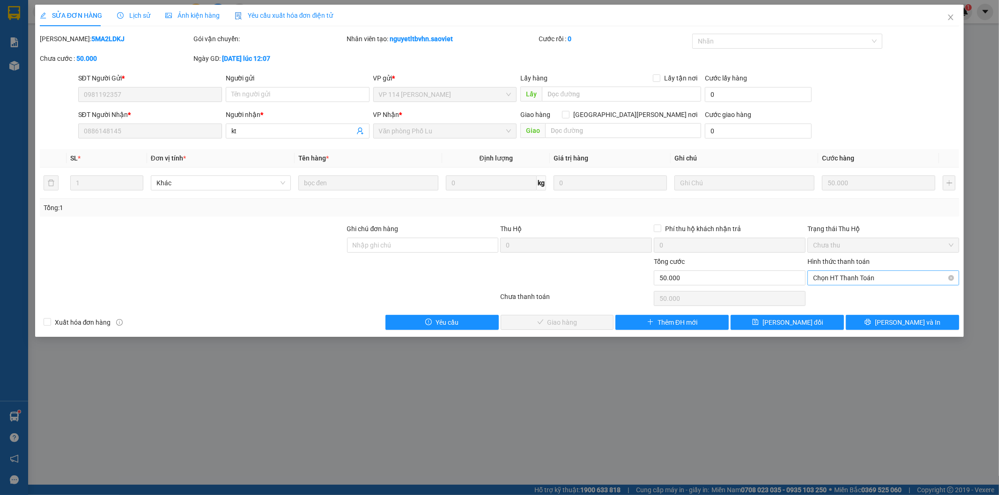
click at [859, 281] on span "Chọn HT Thanh Toán" at bounding box center [883, 278] width 140 height 14
click at [855, 296] on div "Tại văn phòng" at bounding box center [883, 297] width 140 height 10
type input "0"
click at [558, 322] on span "Lưu và Giao hàng" at bounding box center [581, 323] width 126 height 10
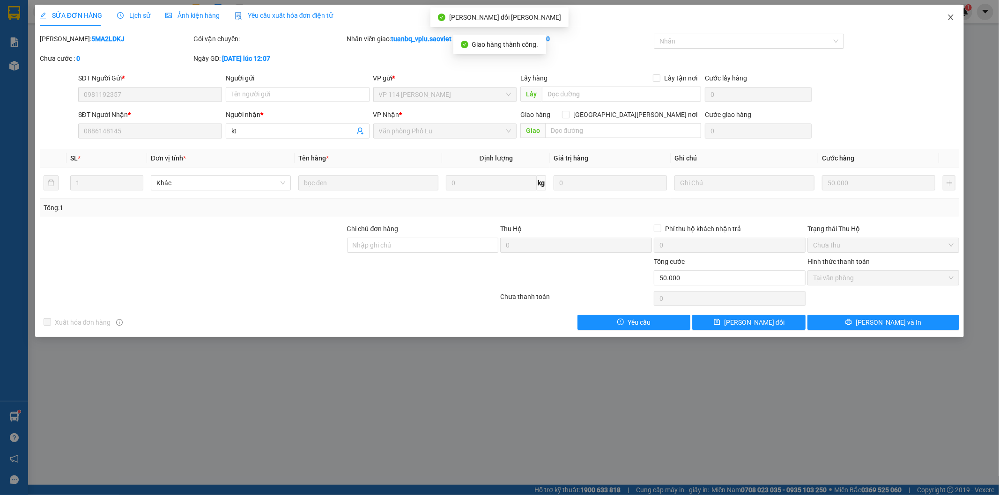
click at [949, 17] on icon "close" at bounding box center [950, 17] width 7 height 7
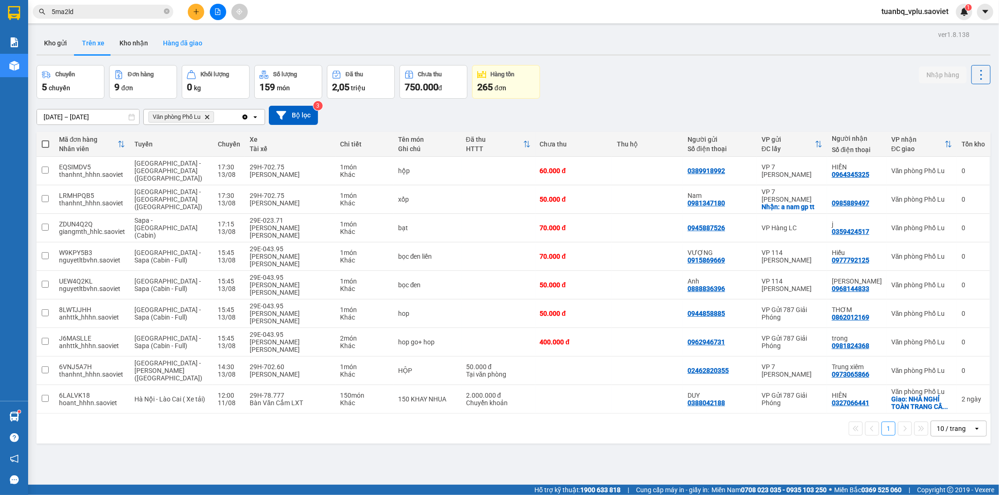
click at [183, 49] on button "Hàng đã giao" at bounding box center [182, 43] width 54 height 22
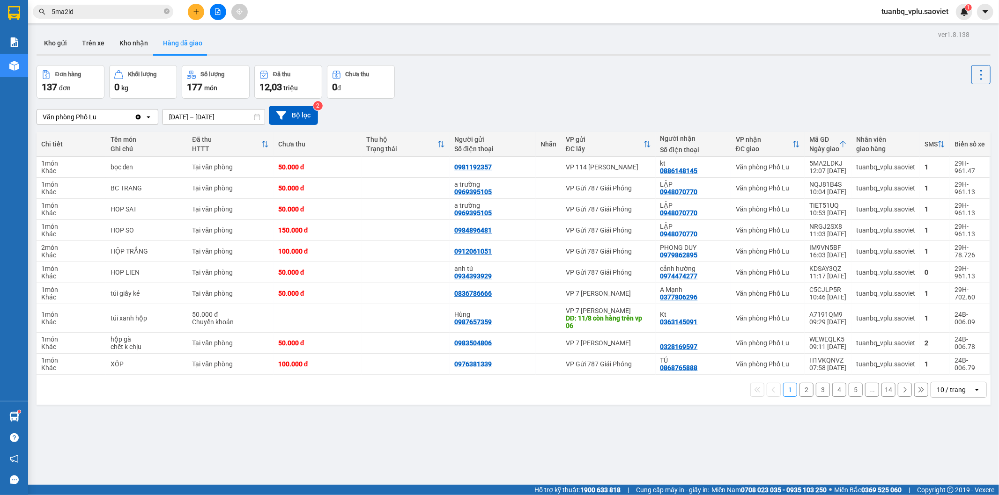
click at [937, 10] on span "tuanbq_vplu.saoviet" at bounding box center [915, 12] width 82 height 12
click at [919, 26] on span "Đăng xuất" at bounding box center [919, 29] width 62 height 10
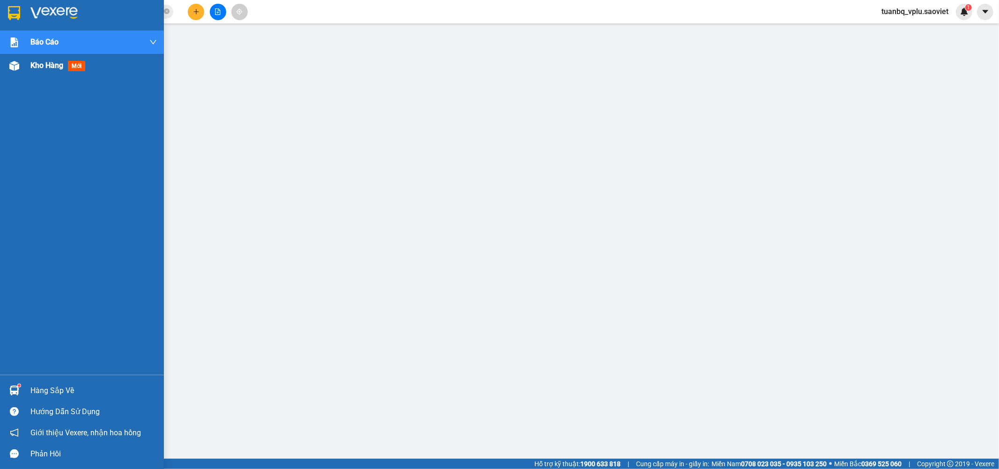
click at [30, 67] on span "Kho hàng" at bounding box center [46, 65] width 33 height 9
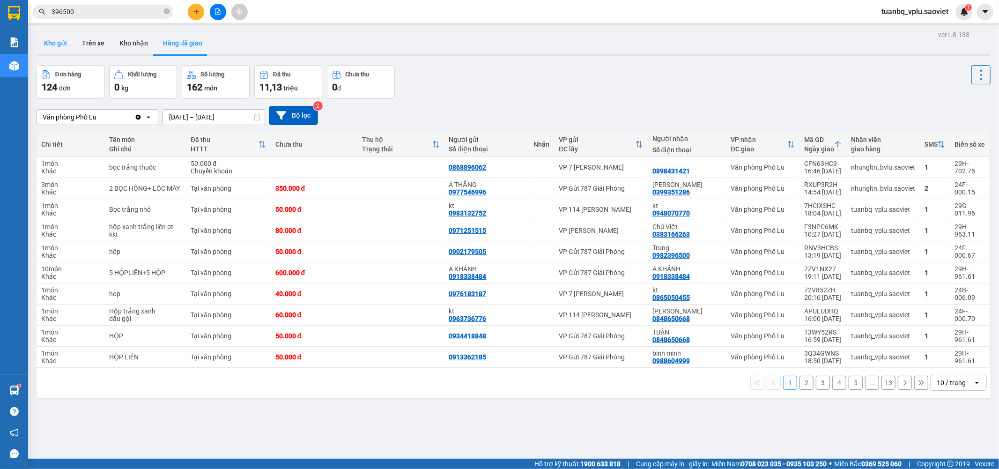
click at [59, 43] on button "Kho gửi" at bounding box center [56, 43] width 38 height 22
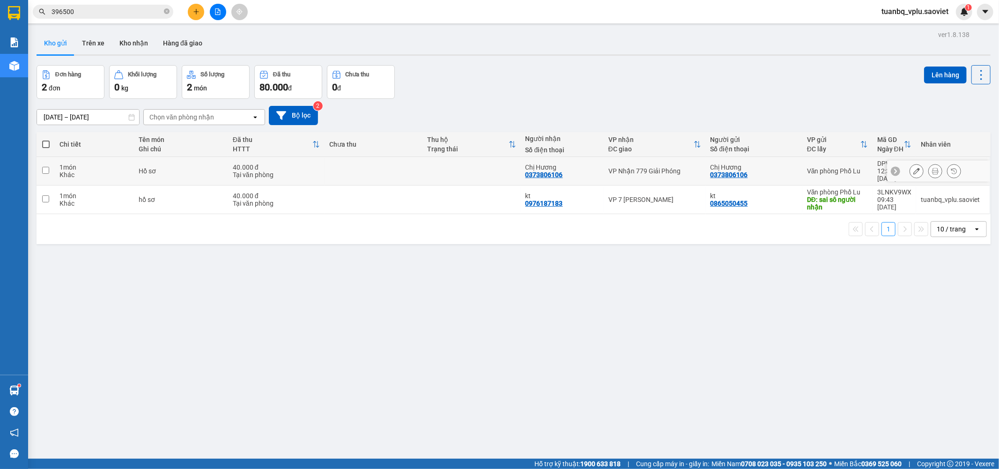
click at [45, 167] on input "checkbox" at bounding box center [45, 170] width 7 height 7
checkbox input "true"
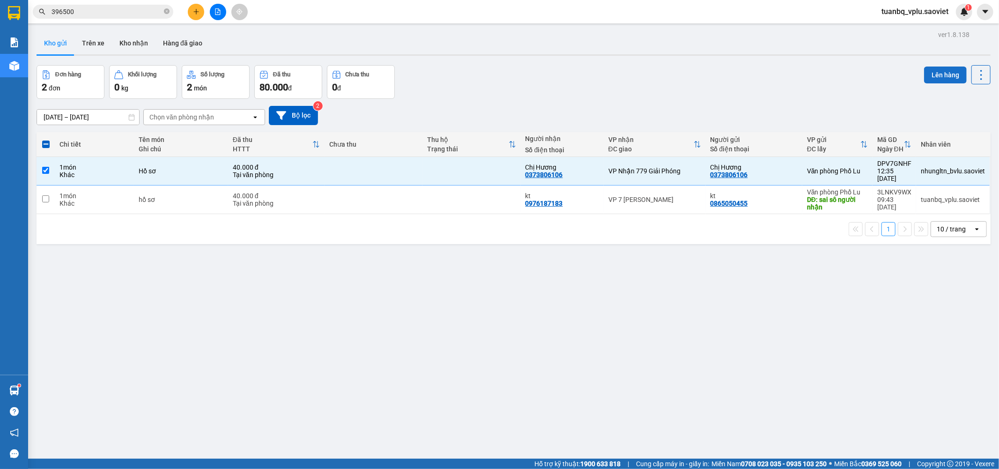
click at [934, 77] on button "Lên hàng" at bounding box center [945, 75] width 43 height 17
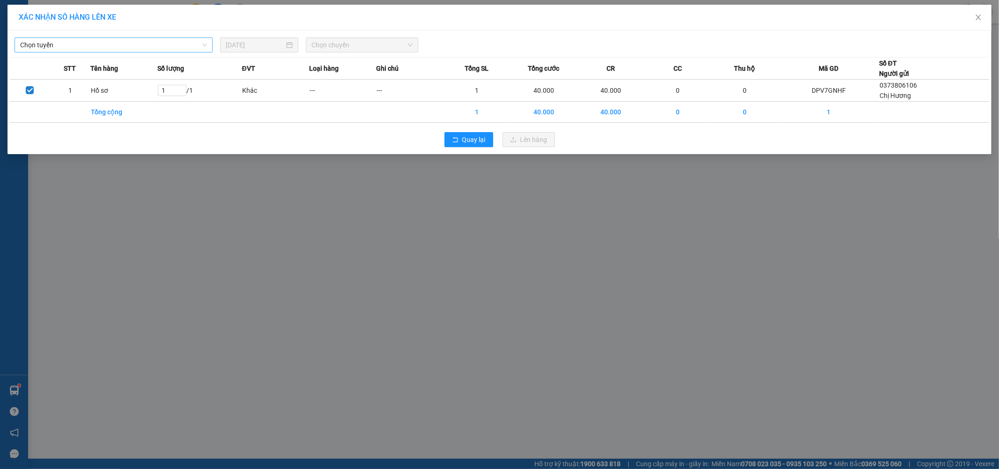
click at [152, 43] on span "Chọn tuyến" at bounding box center [113, 45] width 187 height 14
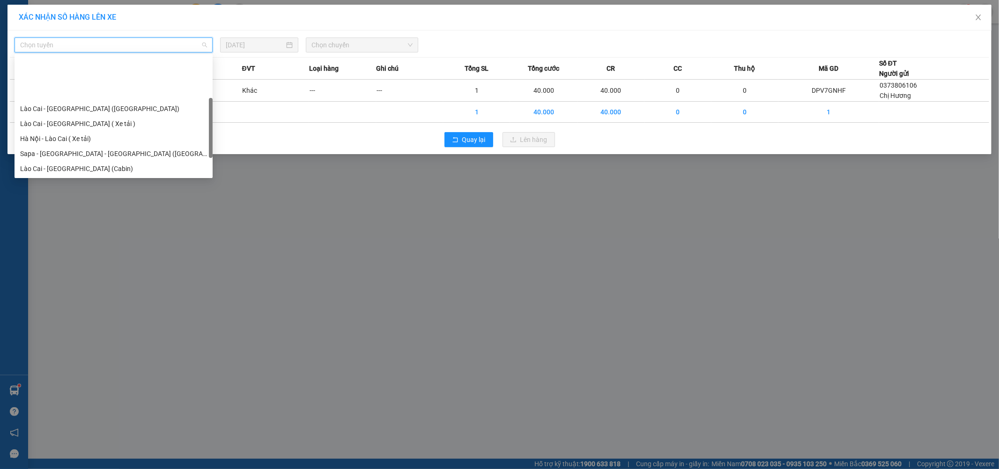
scroll to position [75, 0]
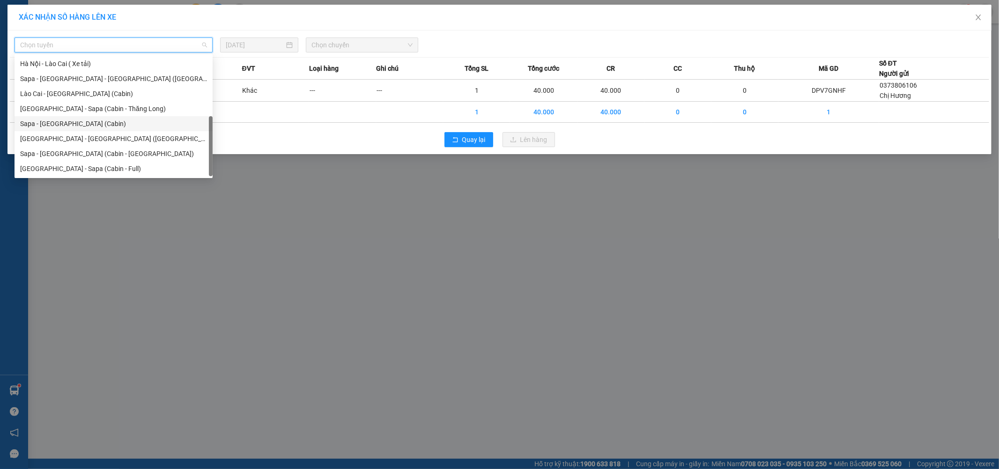
click at [100, 121] on div "Sapa - [GEOGRAPHIC_DATA] (Cabin)" at bounding box center [113, 123] width 187 height 10
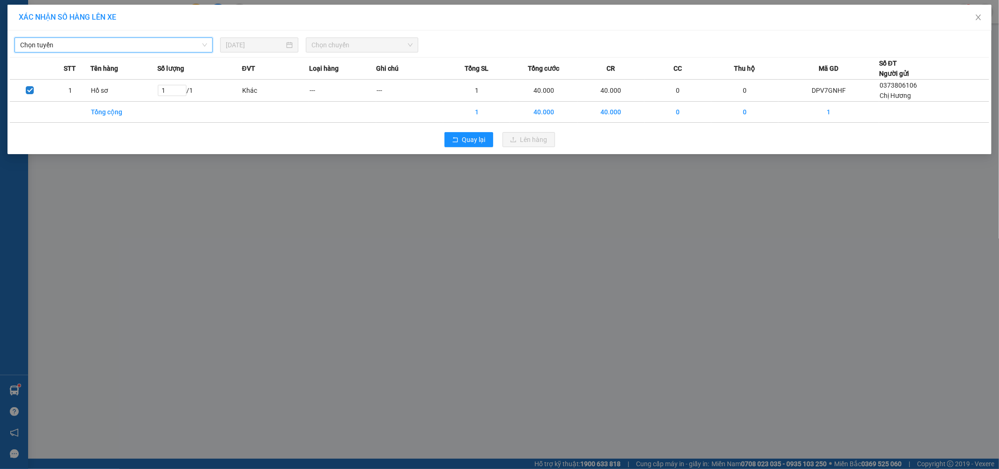
click at [378, 48] on span "Chọn chuyến" at bounding box center [361, 45] width 101 height 14
click at [373, 45] on span "Chọn chuyến" at bounding box center [361, 45] width 101 height 14
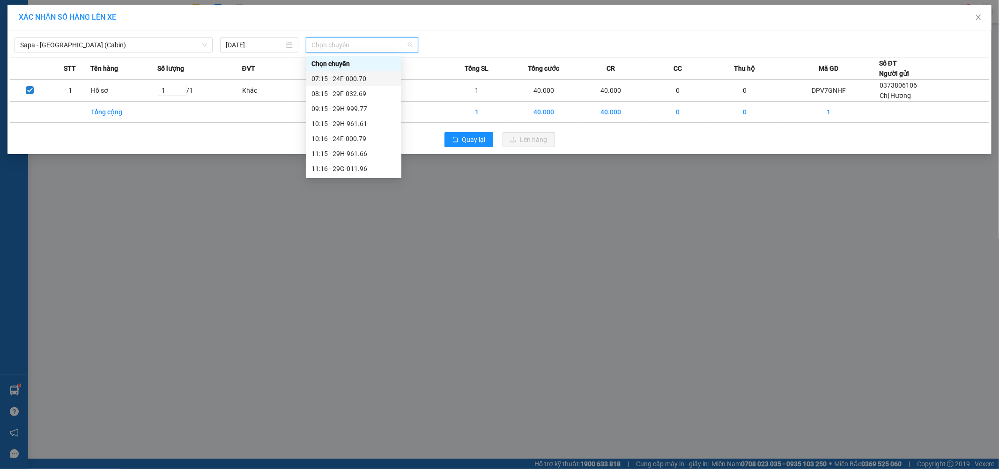
click at [378, 77] on div "07:15 - 24F-000.70" at bounding box center [353, 79] width 84 height 10
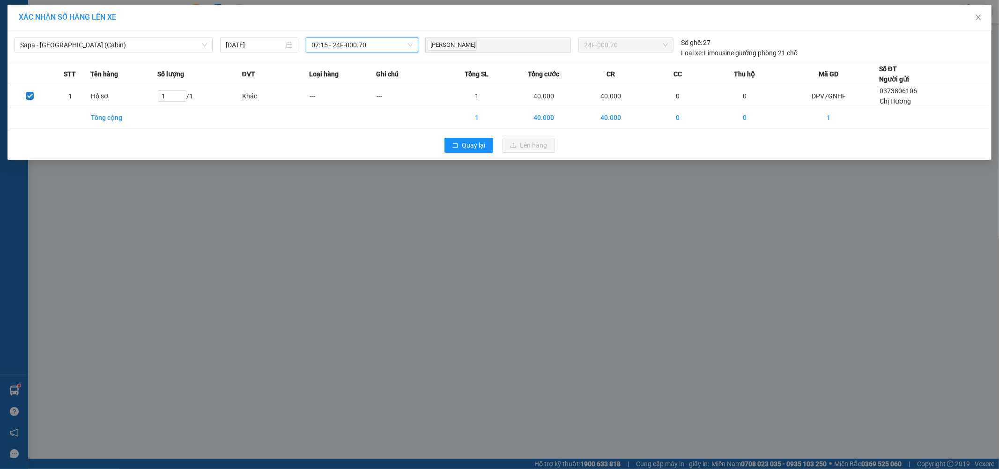
click at [376, 47] on span "07:15 - 24F-000.70" at bounding box center [361, 45] width 101 height 14
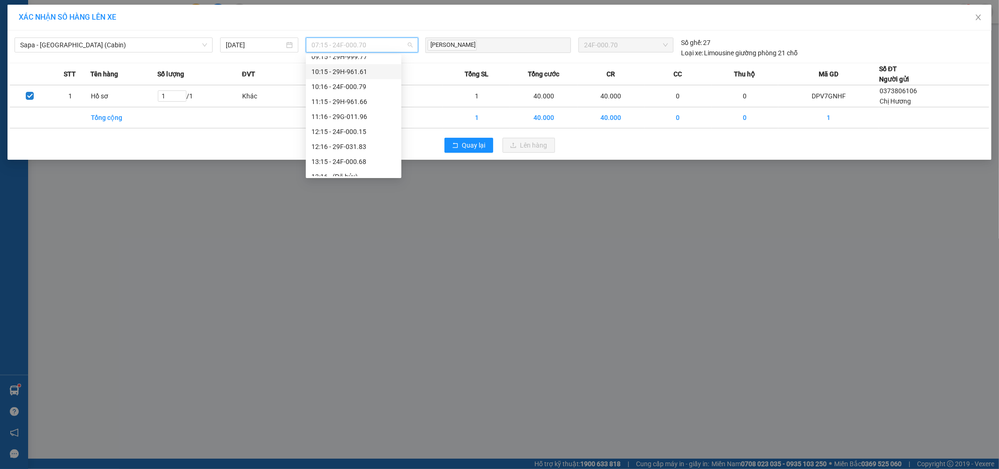
scroll to position [104, 0]
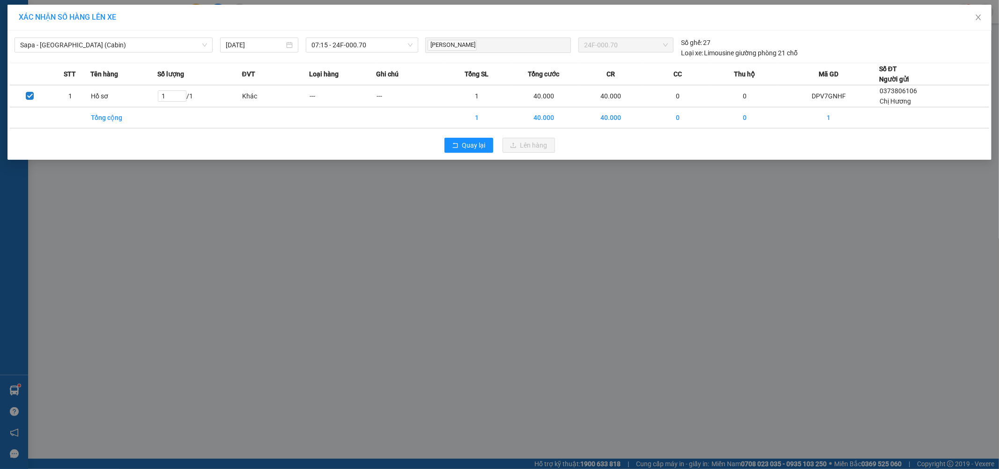
click at [392, 37] on div "Sapa - Hà Nội (Cabin) 13/08/2025 07:15 - 24F-000.70 Lưu Mạnh Hà 24F-000.70 Số g…" at bounding box center [499, 45] width 979 height 25
click at [390, 49] on span "07:15 - 24F-000.70" at bounding box center [361, 45] width 101 height 14
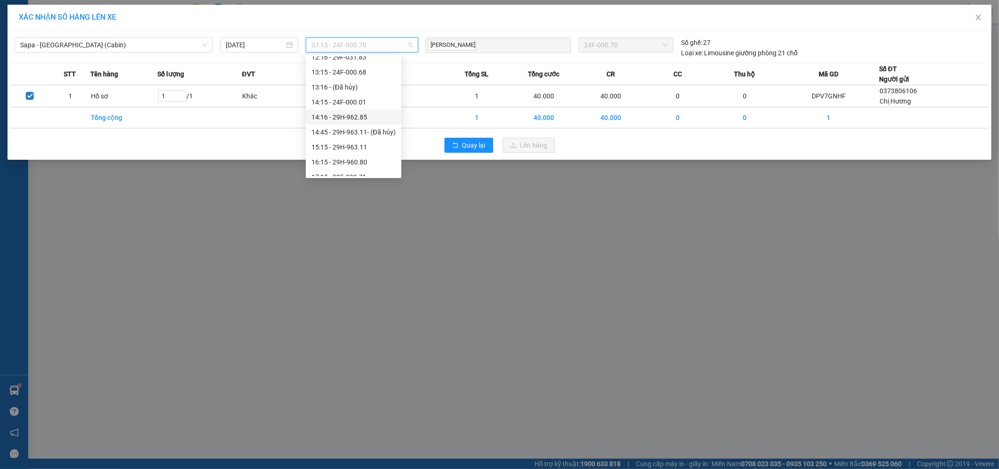
scroll to position [123, 0]
click at [371, 87] on div "13:15 - 24F-000.68" at bounding box center [353, 90] width 84 height 10
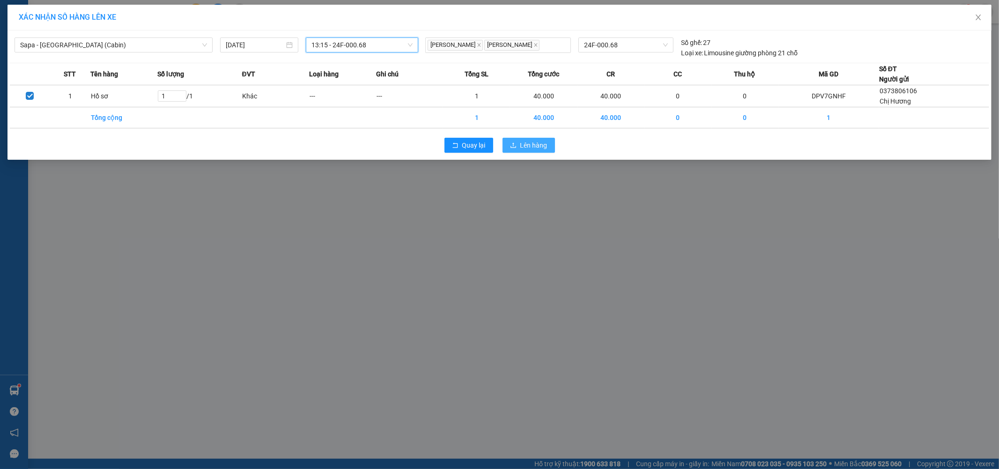
click at [530, 143] on span "Lên hàng" at bounding box center [533, 145] width 27 height 10
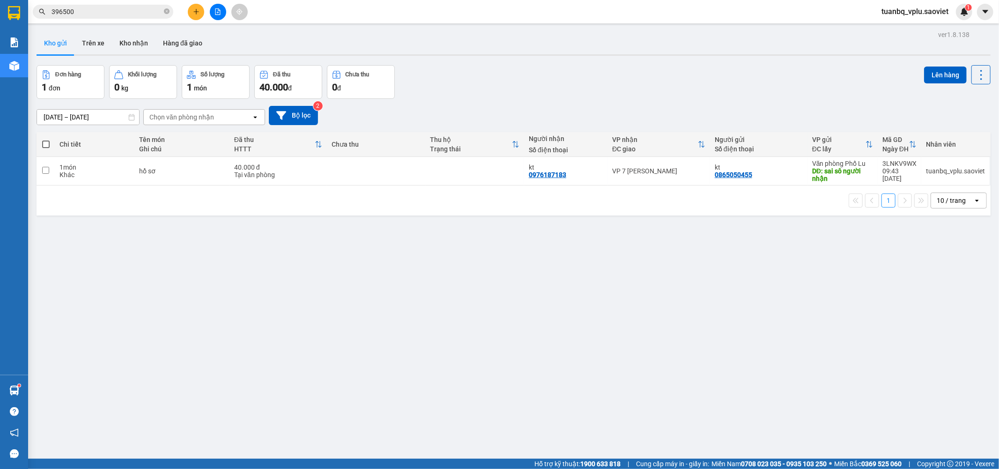
click at [216, 10] on icon "file-add" at bounding box center [217, 11] width 7 height 7
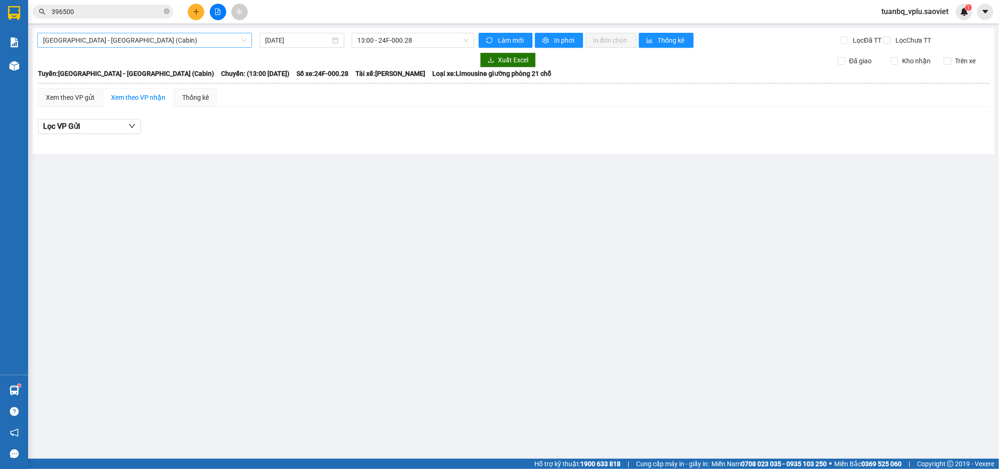
click at [140, 42] on span "[GEOGRAPHIC_DATA] - [GEOGRAPHIC_DATA] (Cabin)" at bounding box center [144, 40] width 203 height 14
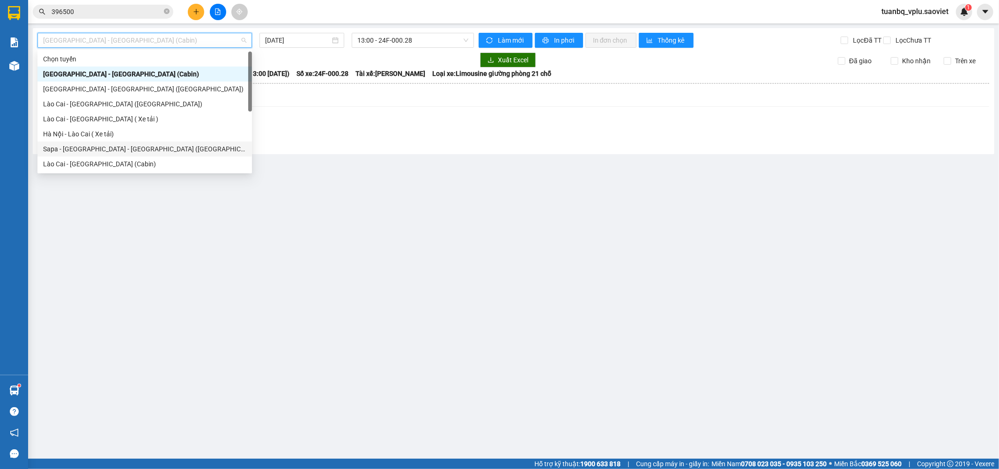
scroll to position [52, 0]
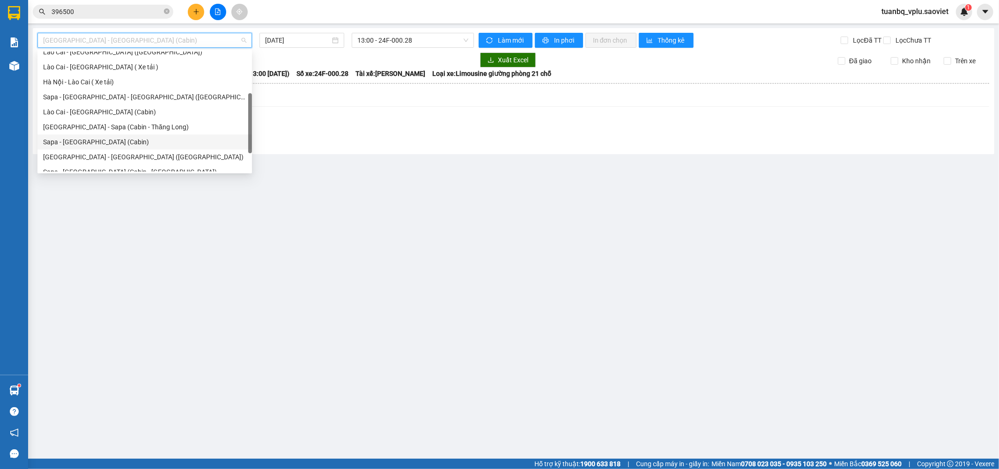
click at [108, 140] on div "Sapa - [GEOGRAPHIC_DATA] (Cabin)" at bounding box center [144, 142] width 203 height 10
type input "[DATE]"
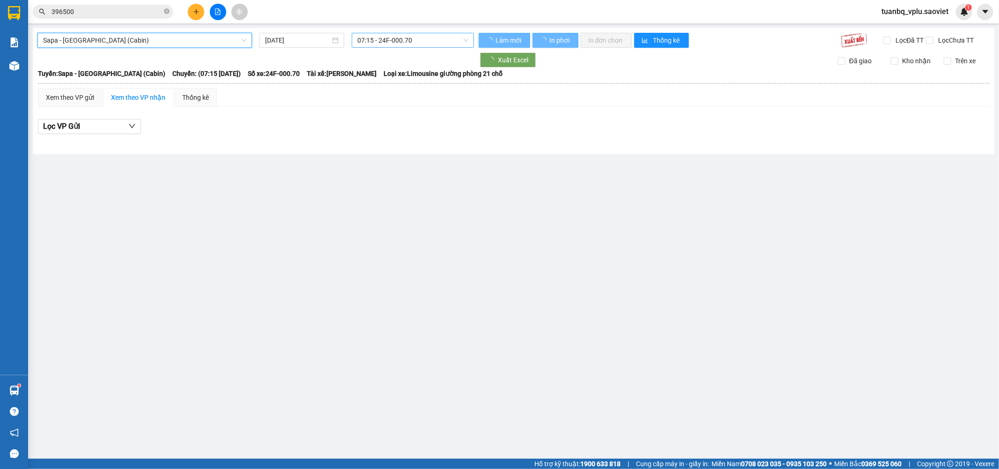
click at [433, 40] on span "07:15 - 24F-000.70" at bounding box center [412, 40] width 111 height 14
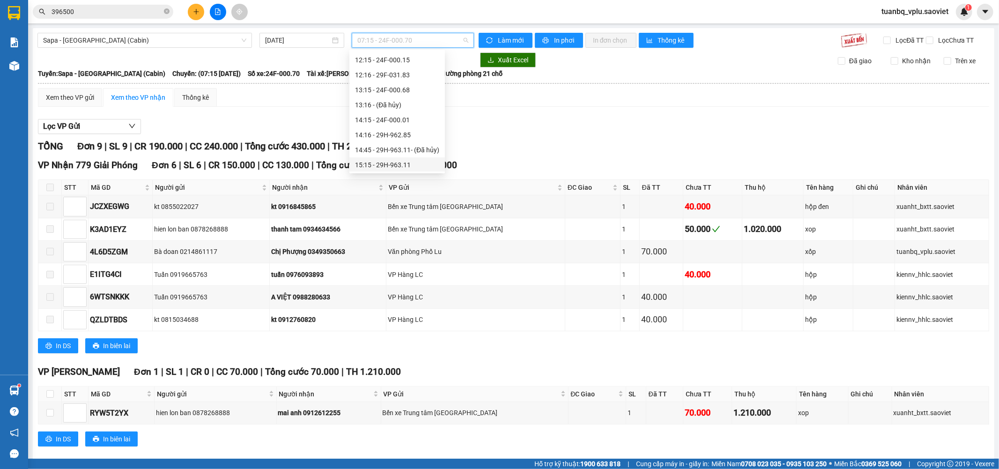
scroll to position [104, 0]
click at [418, 104] on div "13:15 - 24F-000.68" at bounding box center [397, 105] width 84 height 10
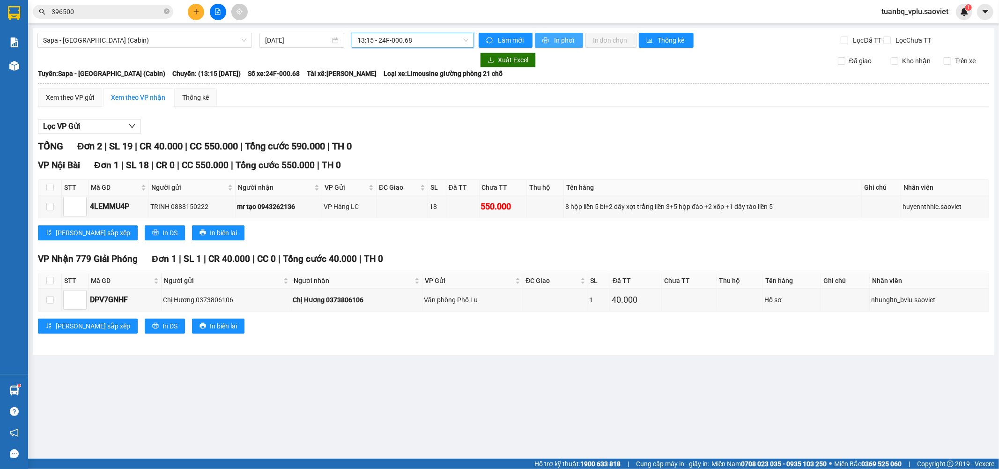
click at [554, 41] on span "In phơi" at bounding box center [565, 40] width 22 height 10
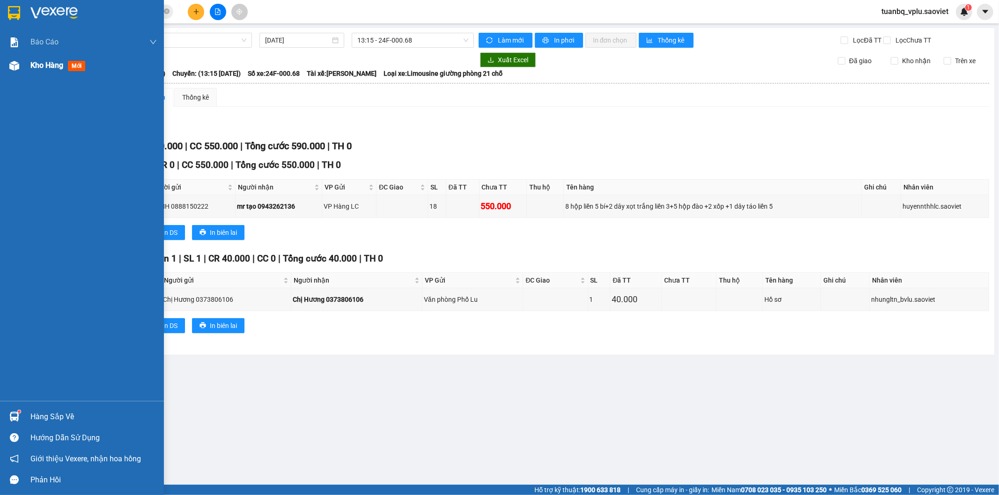
click at [49, 69] on span "Kho hàng" at bounding box center [46, 65] width 33 height 9
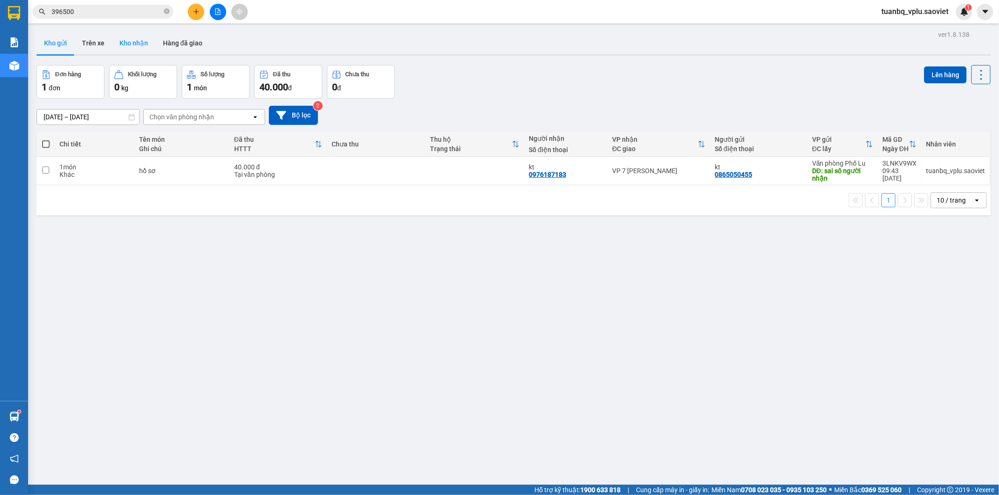
click at [133, 39] on button "Kho nhận" at bounding box center [134, 43] width 44 height 22
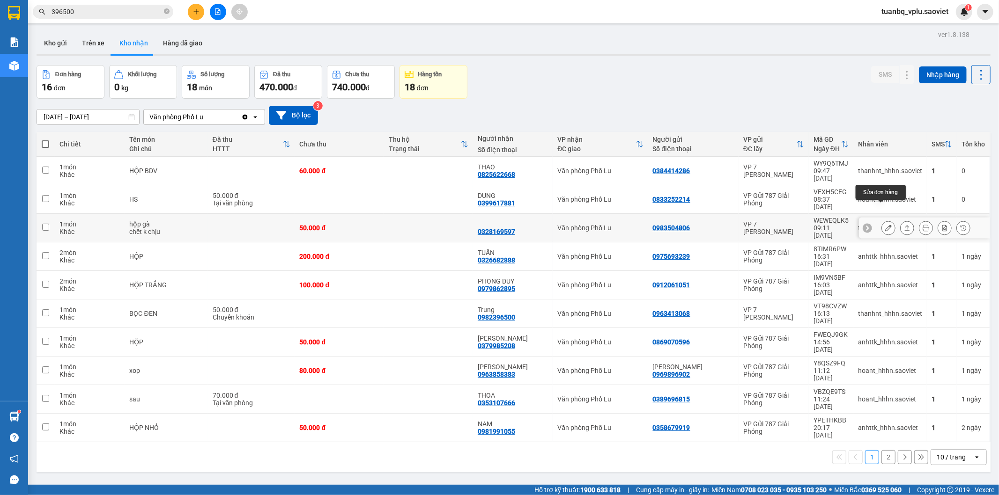
click at [885, 225] on icon at bounding box center [888, 228] width 7 height 7
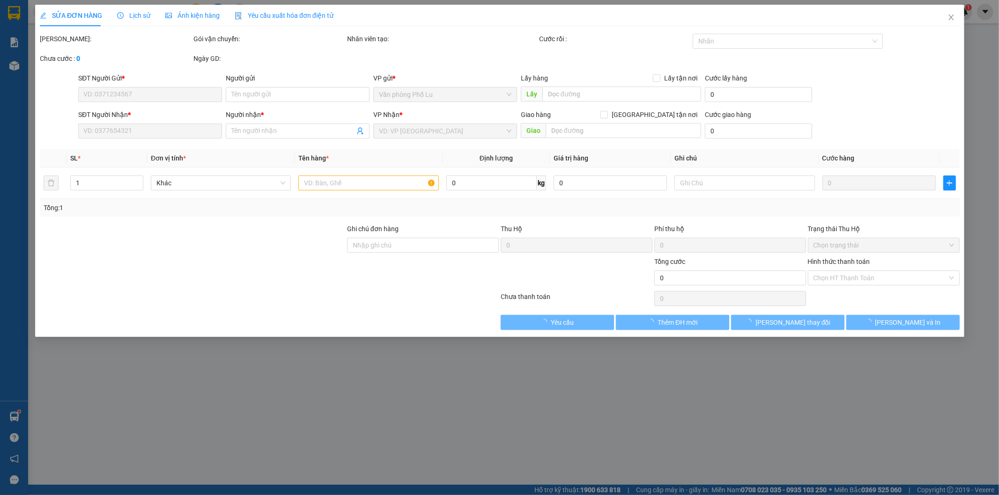
type input "0983504806"
type input "0328169597"
type input "50.000"
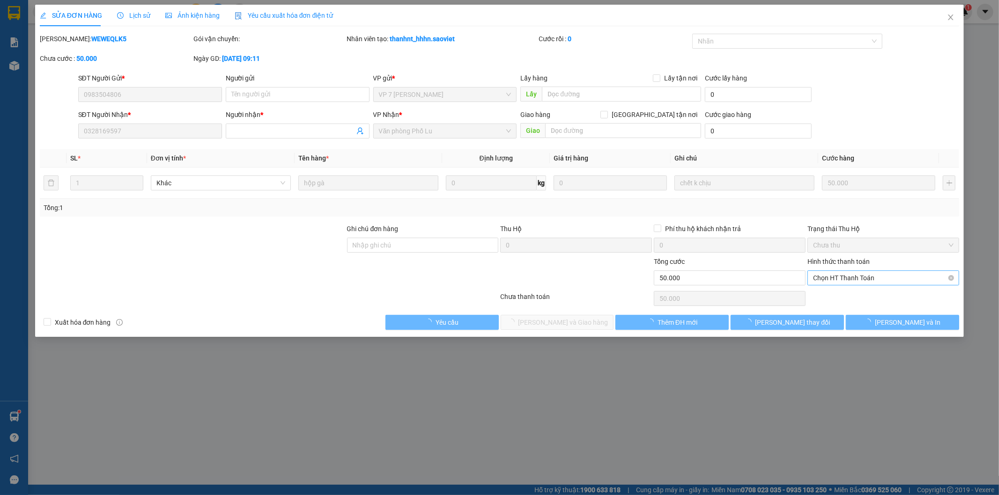
click at [865, 277] on span "Chọn HT Thanh Toán" at bounding box center [883, 278] width 140 height 14
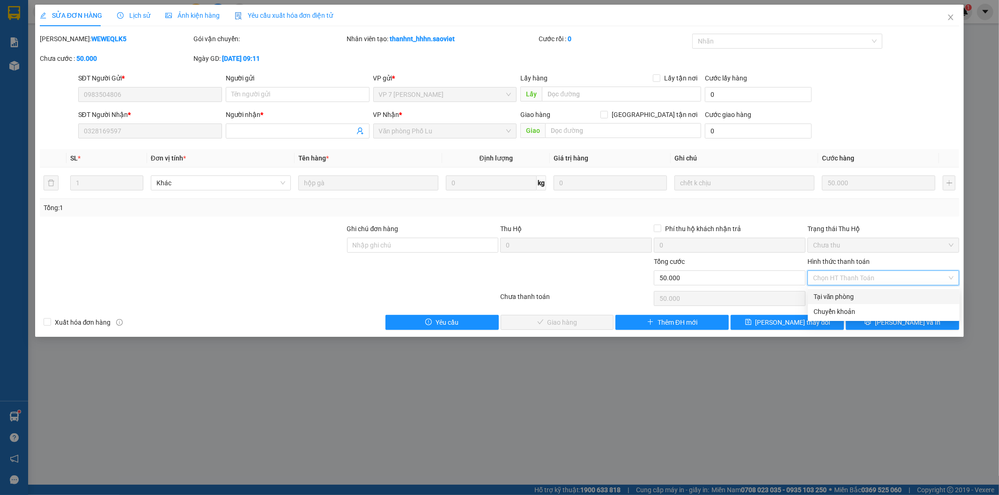
click at [855, 296] on div "Tại văn phòng" at bounding box center [883, 297] width 140 height 10
type input "0"
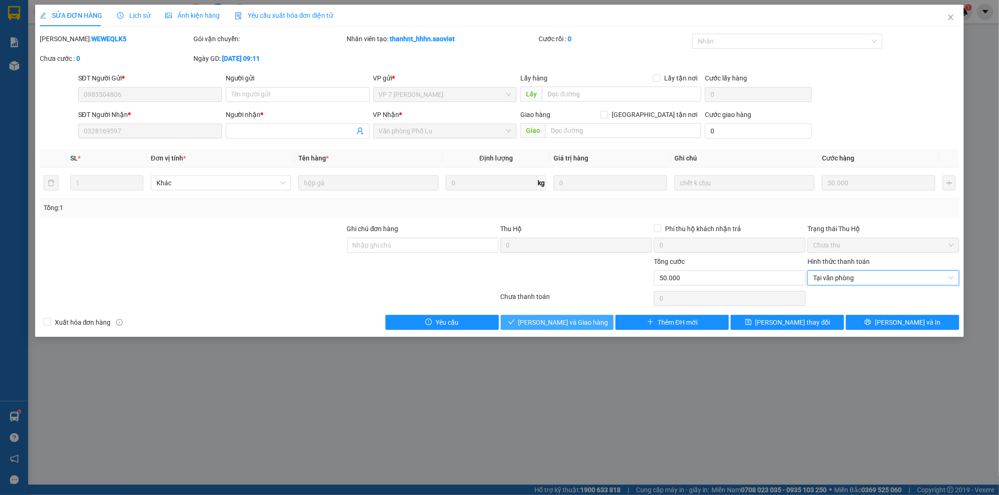
click at [560, 321] on span "Lưu và Giao hàng" at bounding box center [563, 323] width 90 height 10
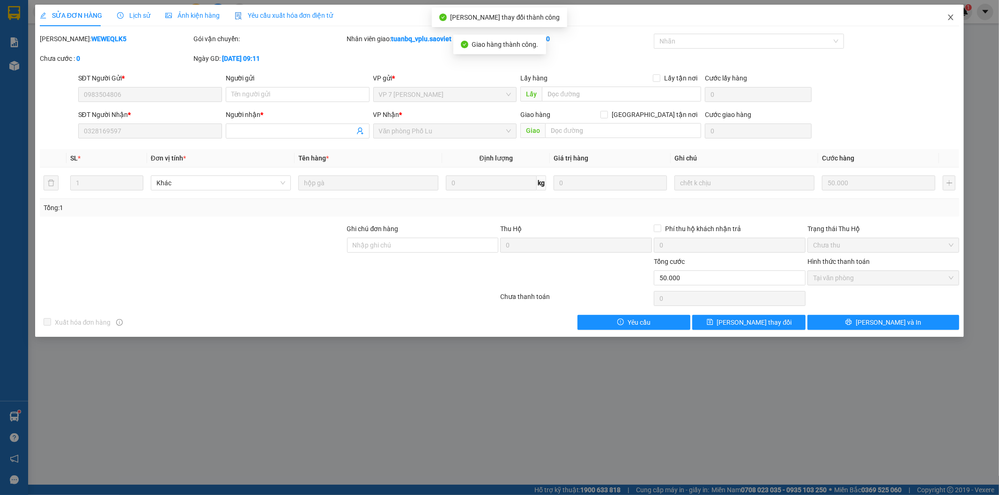
click at [949, 20] on icon "close" at bounding box center [950, 17] width 7 height 7
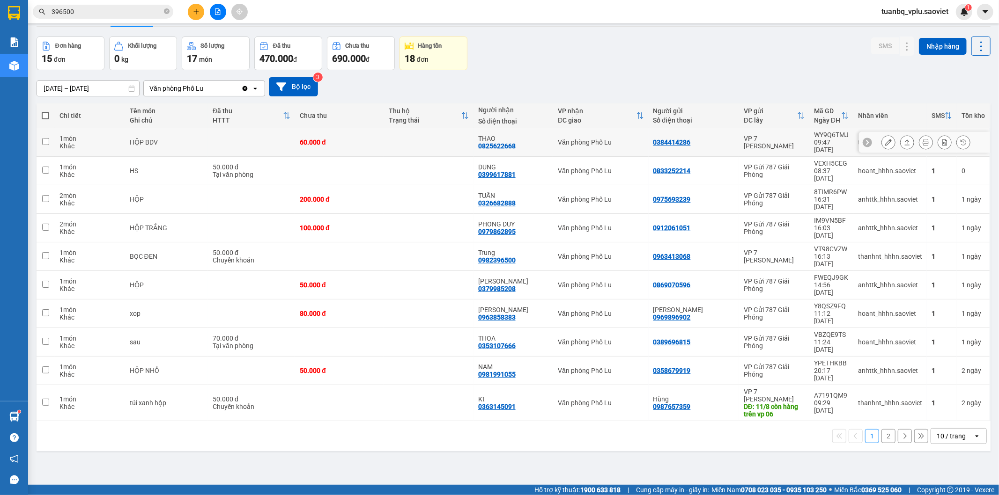
scroll to position [43, 0]
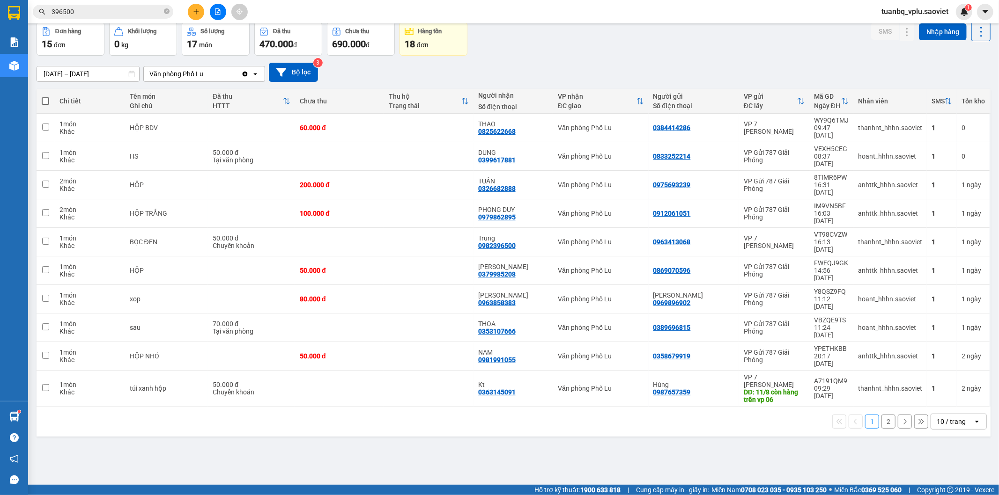
click at [881, 415] on button "2" at bounding box center [888, 422] width 14 height 14
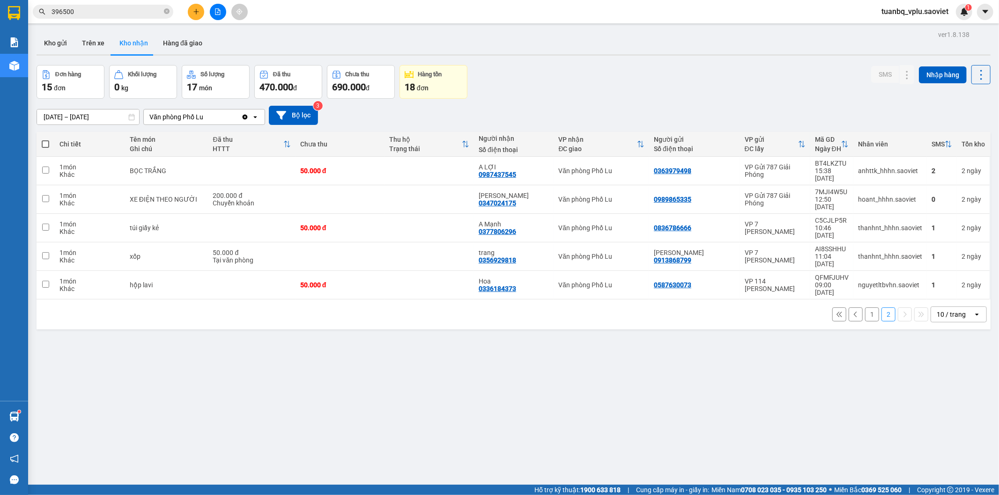
scroll to position [43, 0]
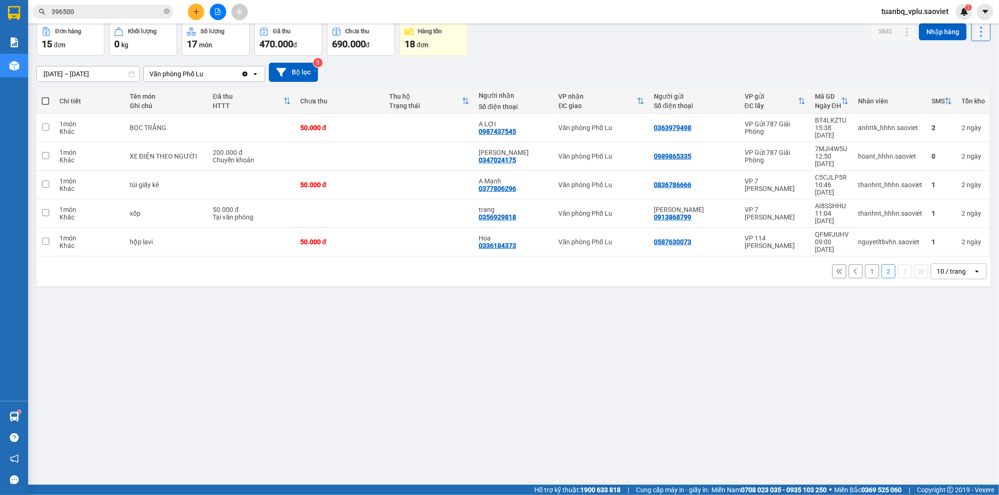
click at [97, 13] on input "396500" at bounding box center [107, 12] width 111 height 10
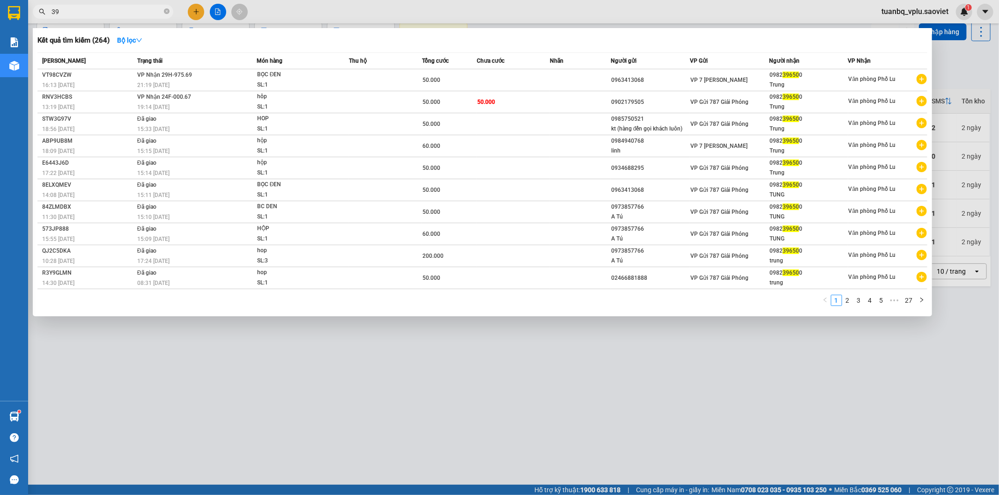
type input "3"
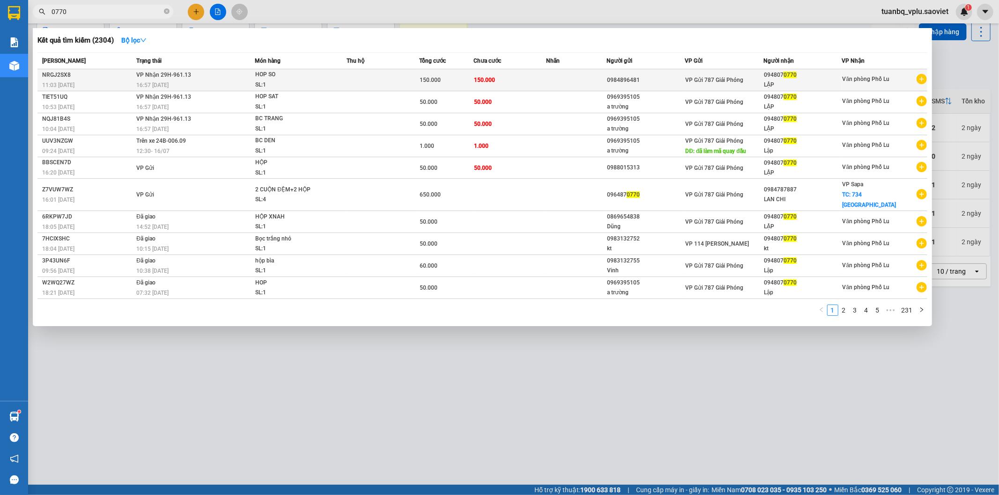
type input "0770"
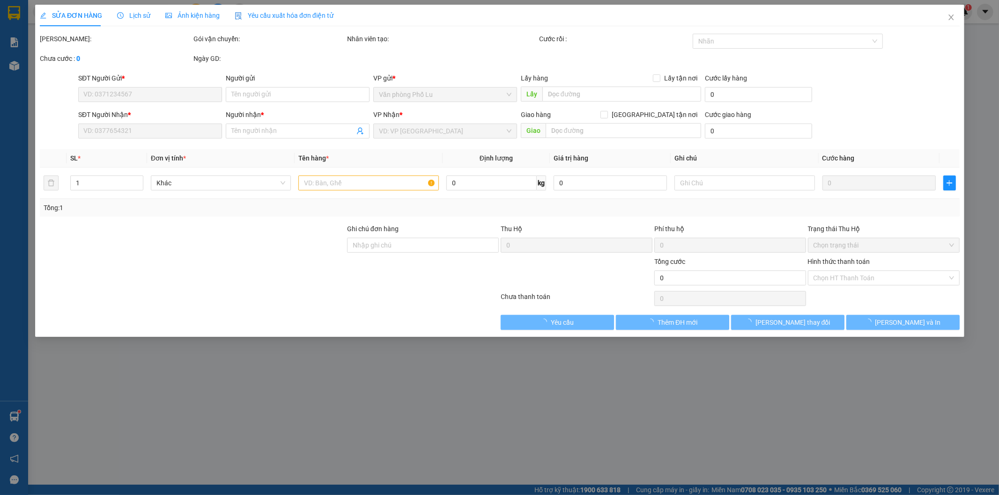
type input "0984896481"
type input "0948070770"
type input "LẬP"
type input "150.000"
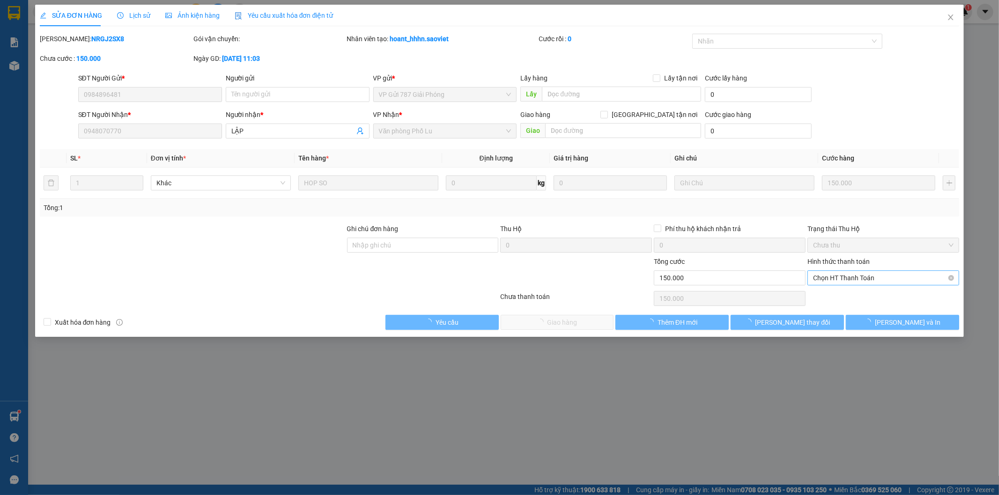
click at [836, 279] on span "Chọn HT Thanh Toán" at bounding box center [883, 278] width 140 height 14
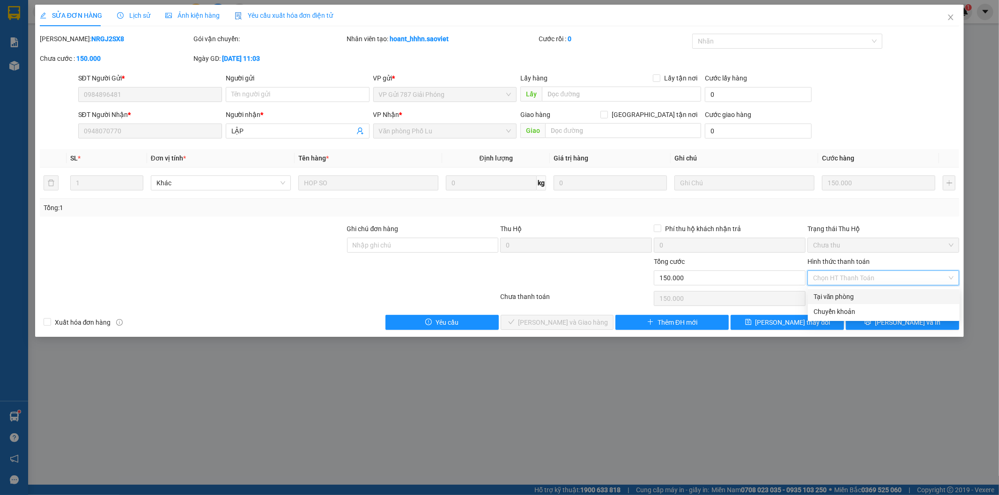
click at [828, 293] on div "Tại văn phòng" at bounding box center [883, 297] width 140 height 10
type input "0"
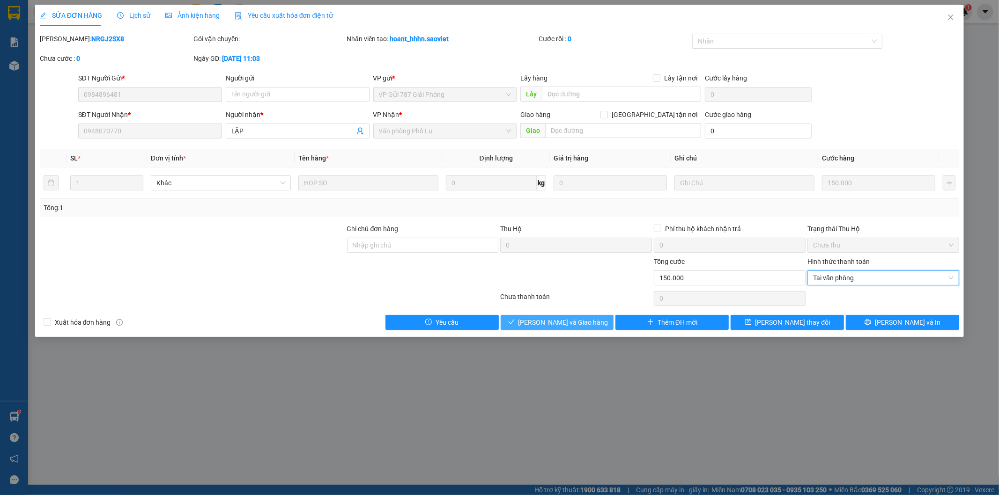
click at [559, 329] on button "[PERSON_NAME] và [PERSON_NAME] hàng" at bounding box center [557, 322] width 113 height 15
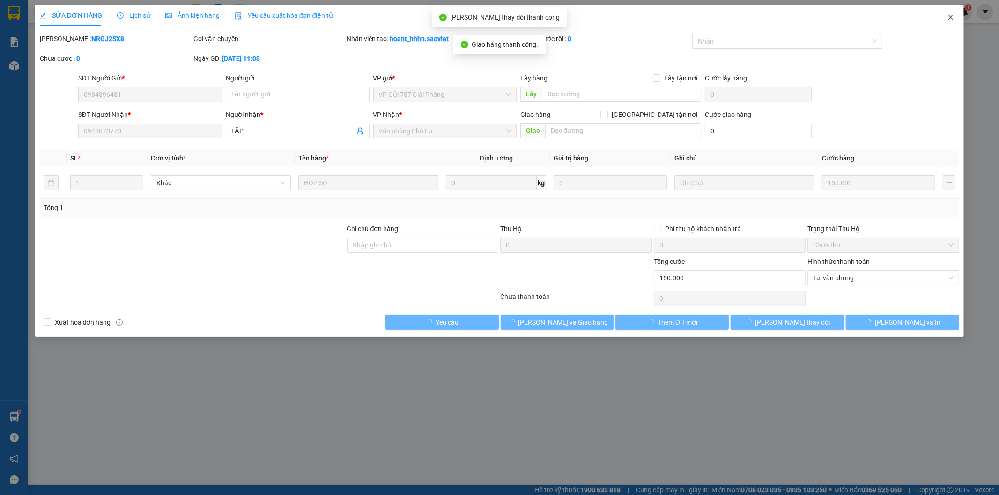
click at [951, 20] on icon "close" at bounding box center [950, 17] width 7 height 7
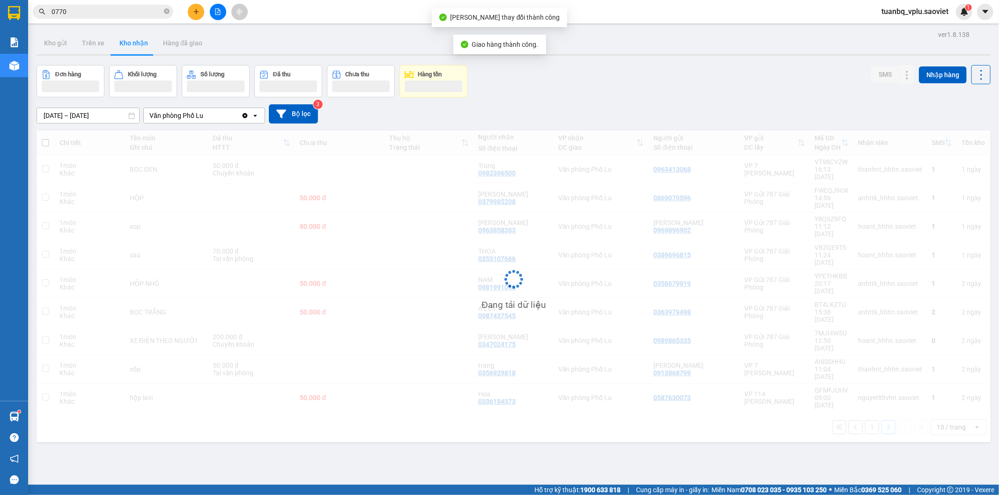
click at [87, 12] on input "0770" at bounding box center [107, 12] width 111 height 10
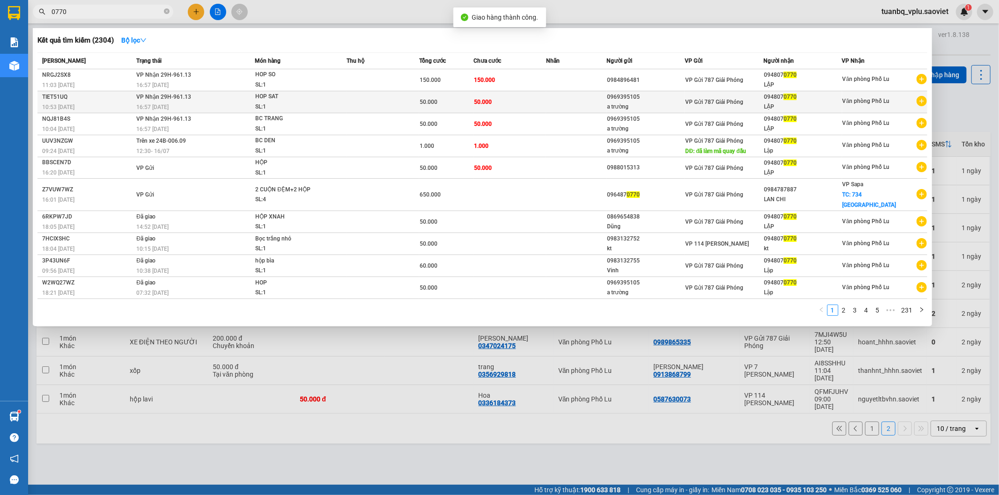
click at [448, 98] on div "50.000" at bounding box center [446, 102] width 53 height 10
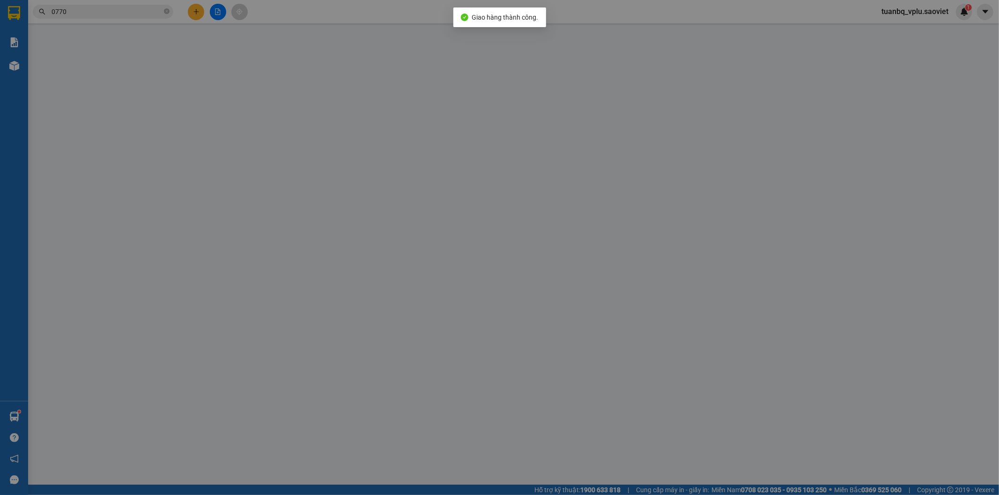
type input "0969395105"
type input "a trường"
type input "0948070770"
type input "LẬP"
type input "50.000"
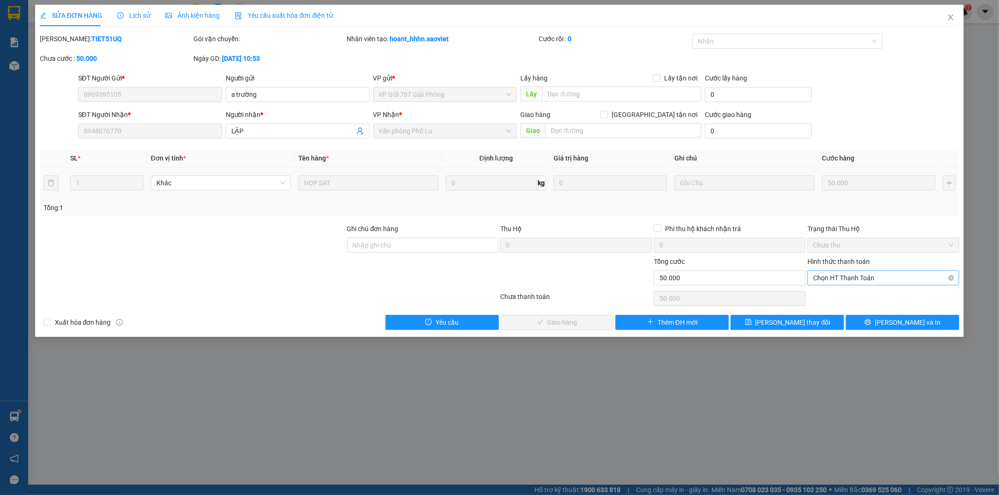
click at [846, 276] on span "Chọn HT Thanh Toán" at bounding box center [883, 278] width 140 height 14
click at [836, 292] on div "Tại văn phòng" at bounding box center [883, 297] width 140 height 10
type input "0"
click at [571, 321] on span "[PERSON_NAME] và [PERSON_NAME] hàng" at bounding box center [563, 323] width 90 height 10
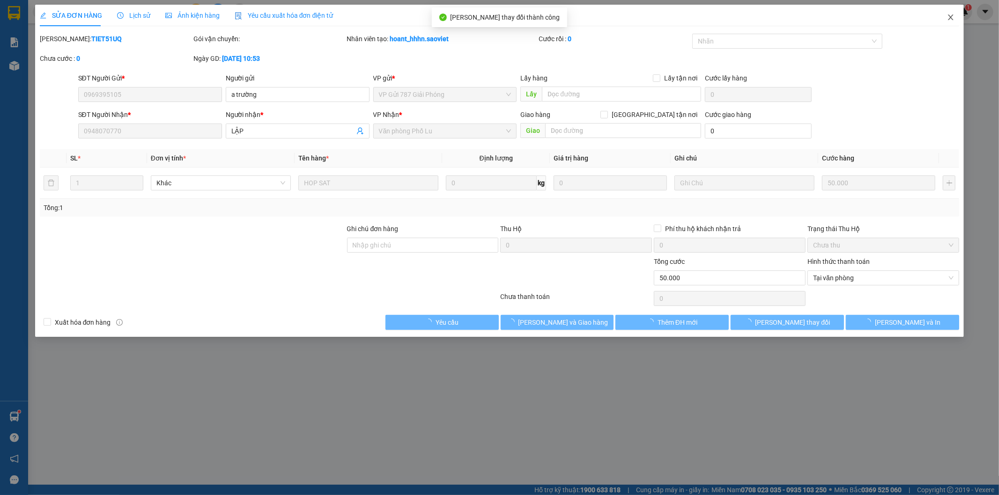
click at [949, 16] on icon "close" at bounding box center [950, 17] width 7 height 7
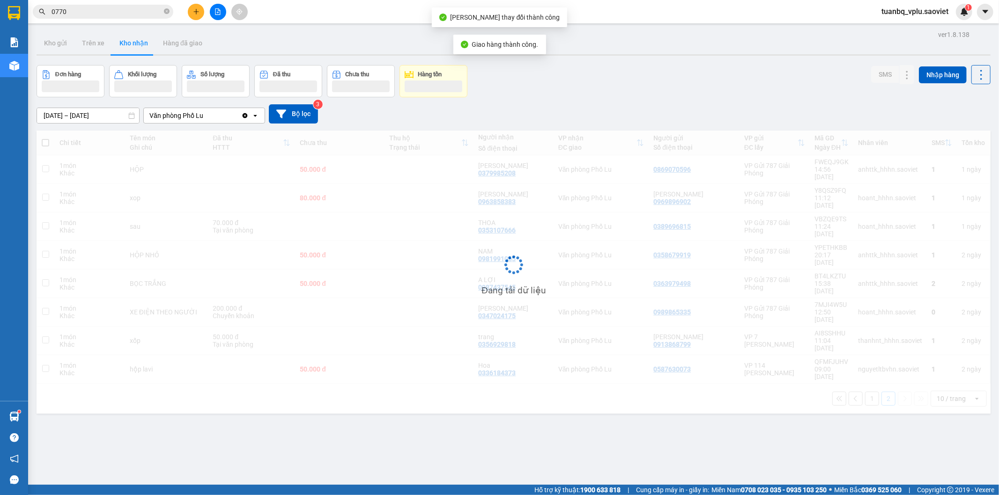
click at [109, 7] on input "0770" at bounding box center [107, 12] width 111 height 10
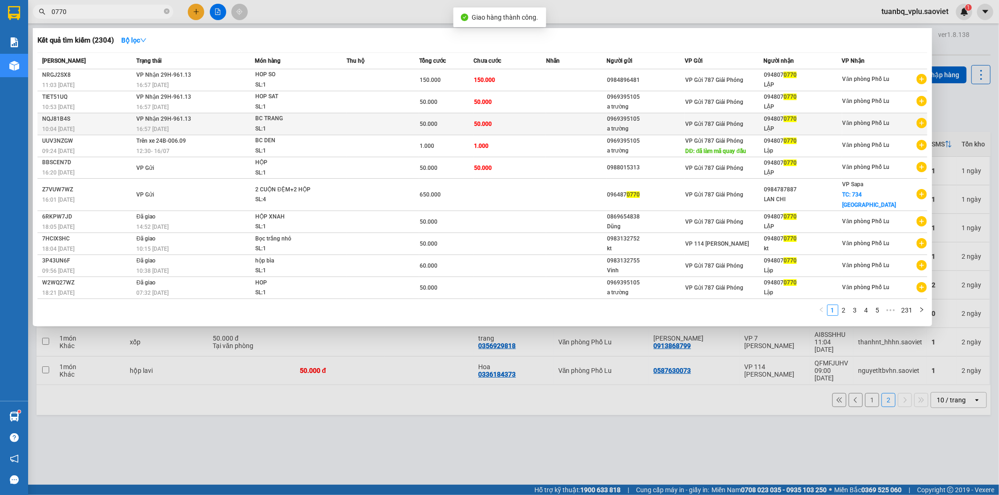
click at [480, 121] on span "50.000" at bounding box center [483, 124] width 18 height 7
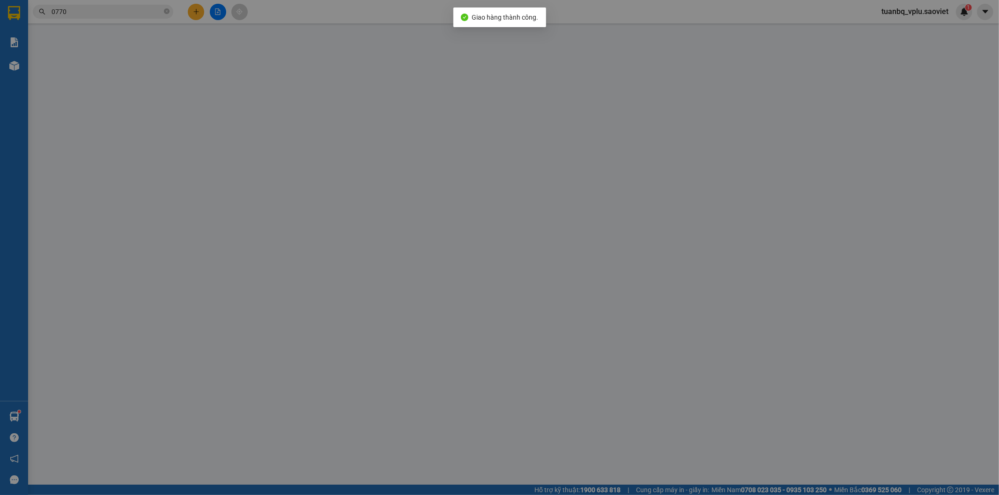
type input "0969395105"
type input "a trường"
type input "0948070770"
type input "LẬP"
type input "50.000"
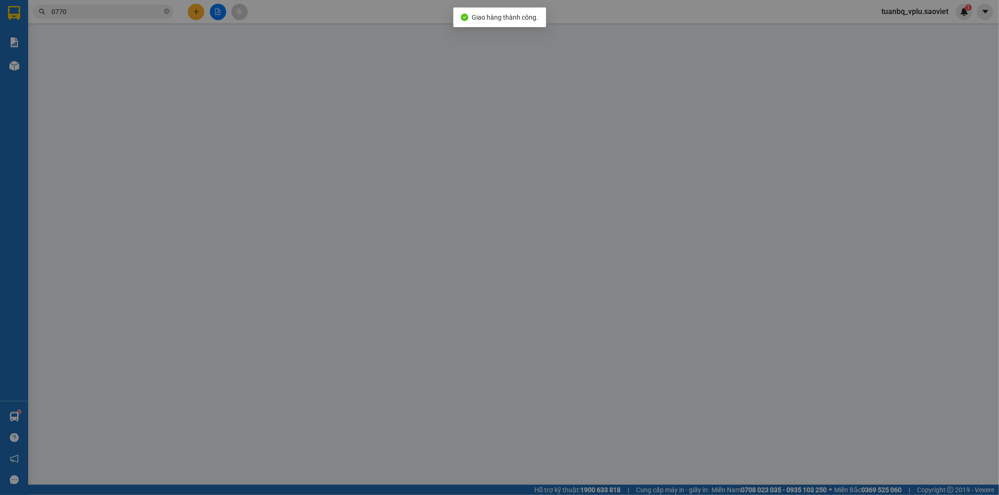
type input "50.000"
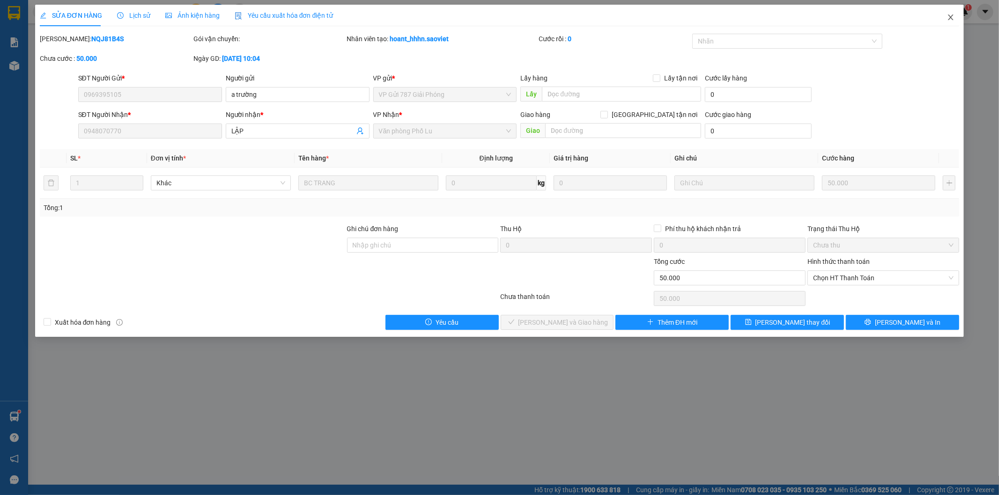
click at [954, 15] on icon "close" at bounding box center [950, 17] width 7 height 7
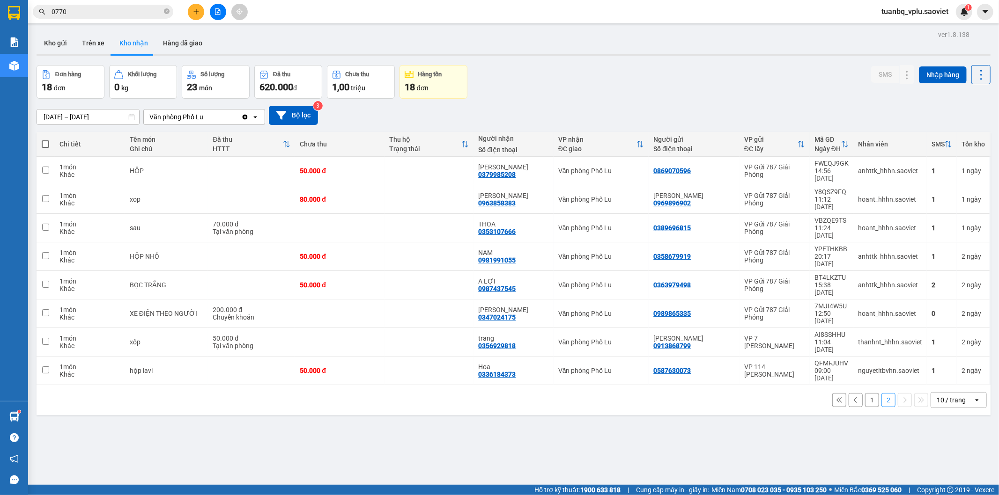
click at [125, 15] on input "0770" at bounding box center [107, 12] width 111 height 10
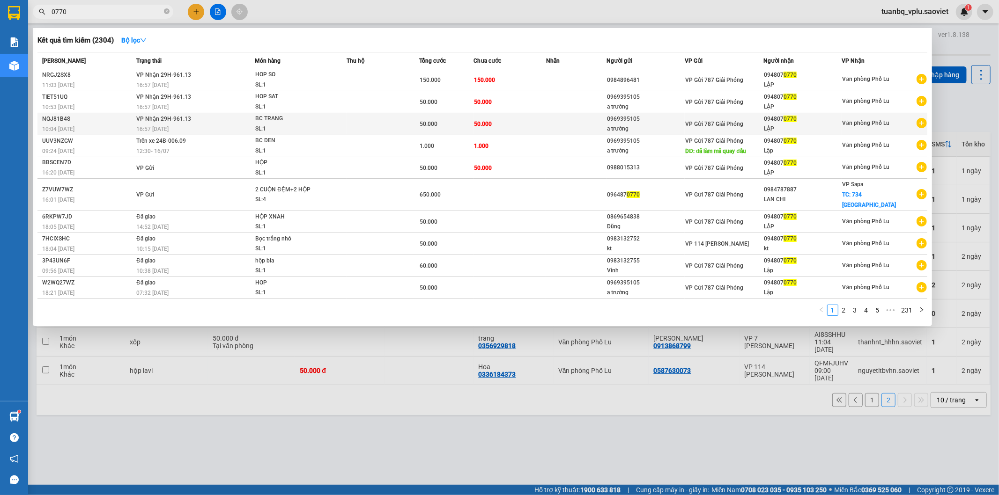
click at [357, 127] on td at bounding box center [383, 124] width 73 height 22
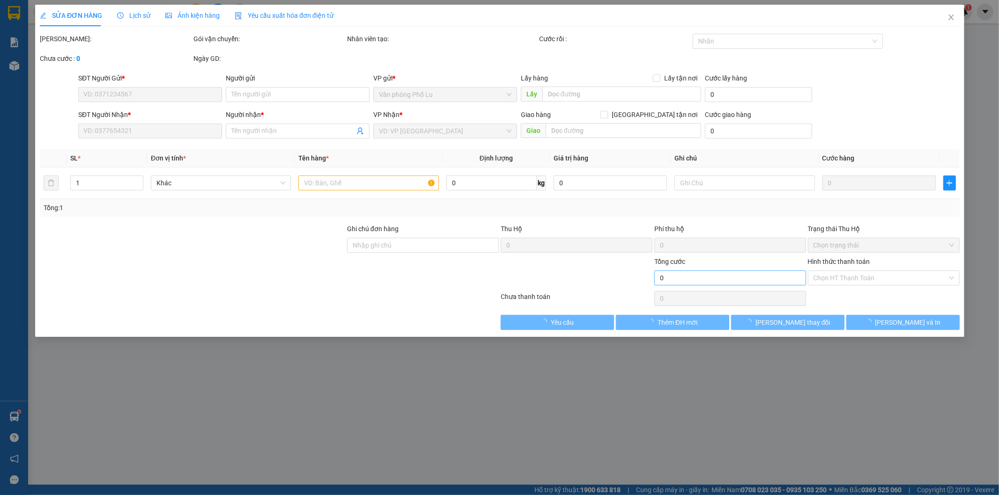
type input "0969395105"
type input "a trường"
type input "0948070770"
type input "LẬP"
type input "50.000"
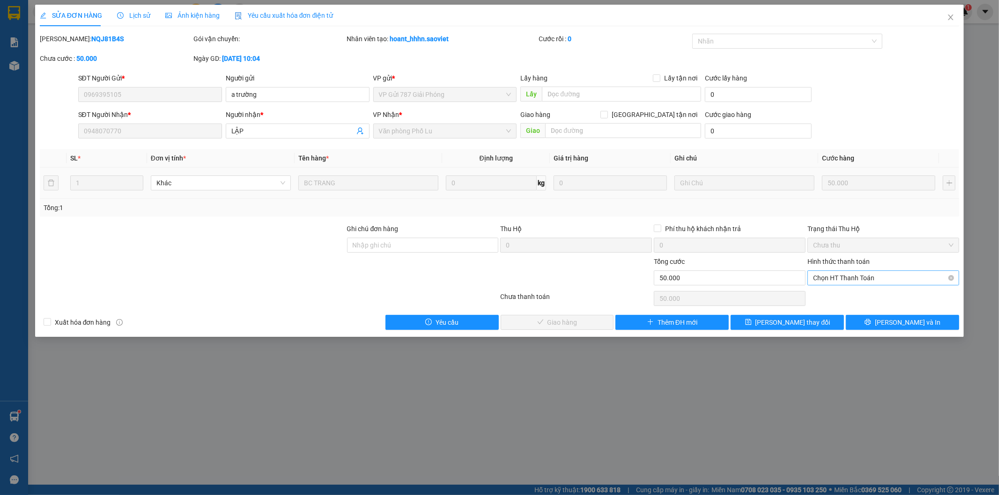
click at [831, 280] on span "Chọn HT Thanh Toán" at bounding box center [883, 278] width 140 height 14
click at [825, 295] on div "Tại văn phòng" at bounding box center [883, 297] width 140 height 10
type input "0"
click at [580, 320] on span "Lưu và Giao hàng" at bounding box center [563, 323] width 90 height 10
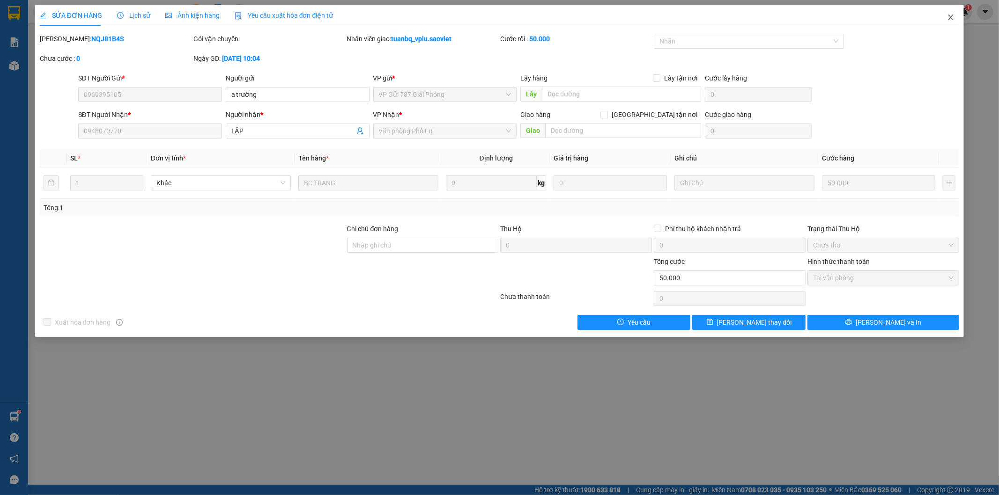
click at [948, 16] on icon "close" at bounding box center [950, 17] width 7 height 7
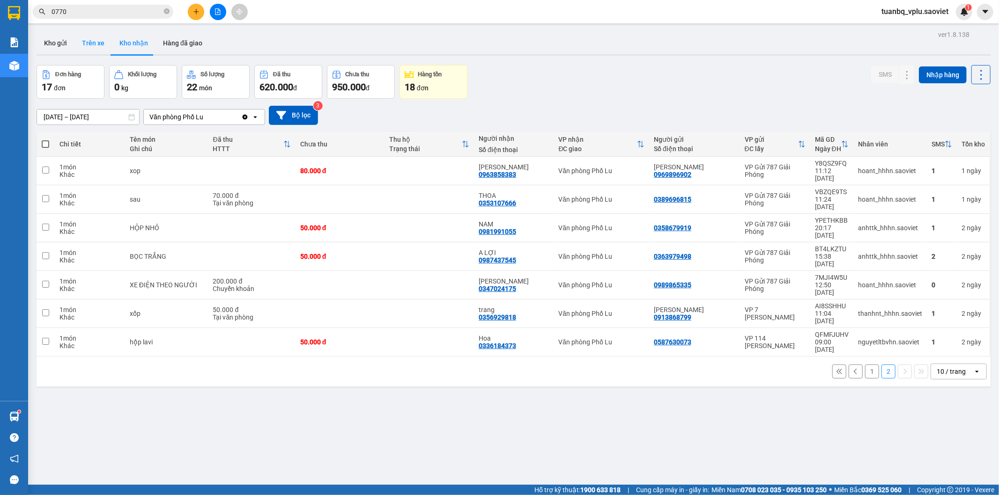
click at [95, 42] on button "Trên xe" at bounding box center [92, 43] width 37 height 22
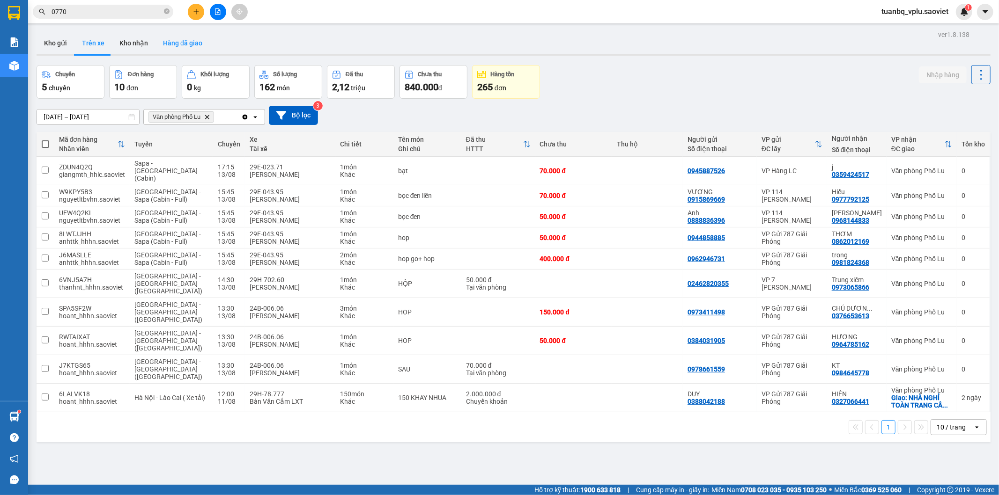
click at [184, 41] on button "Hàng đã giao" at bounding box center [182, 43] width 54 height 22
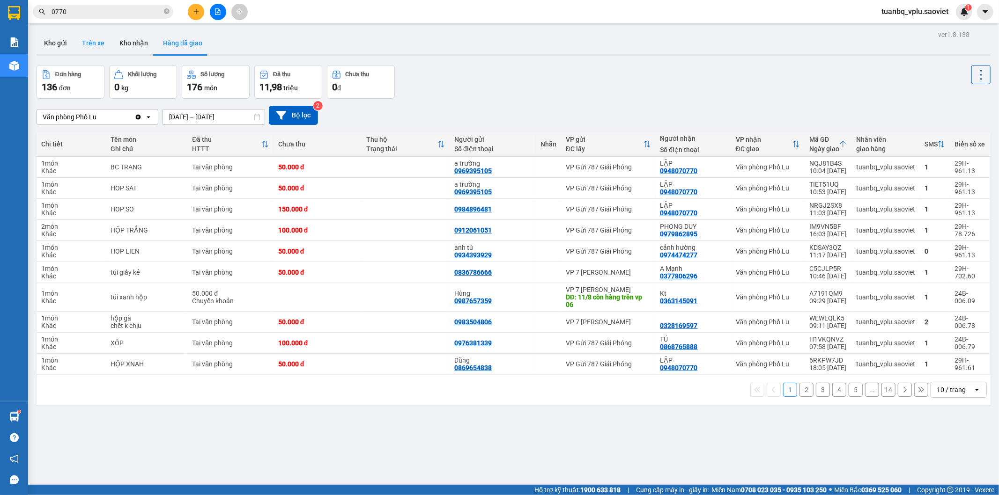
click at [88, 39] on button "Trên xe" at bounding box center [92, 43] width 37 height 22
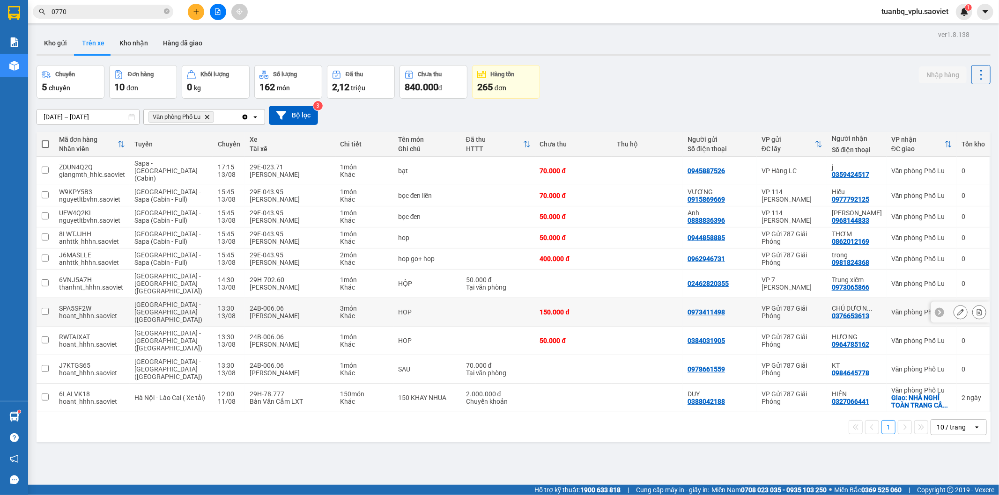
click at [50, 298] on td at bounding box center [46, 312] width 18 height 29
checkbox input "true"
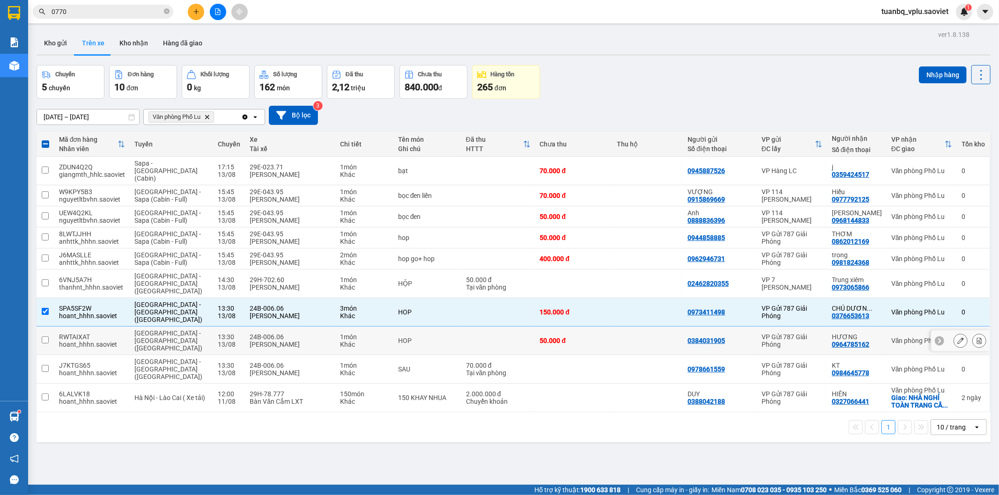
click at [49, 327] on td at bounding box center [46, 341] width 18 height 29
checkbox input "true"
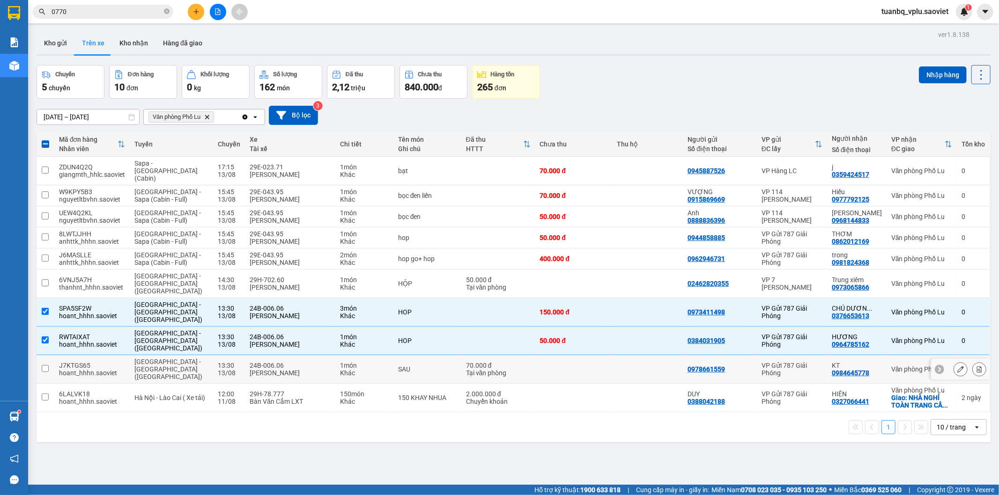
click at [52, 355] on td at bounding box center [46, 369] width 18 height 29
checkbox input "true"
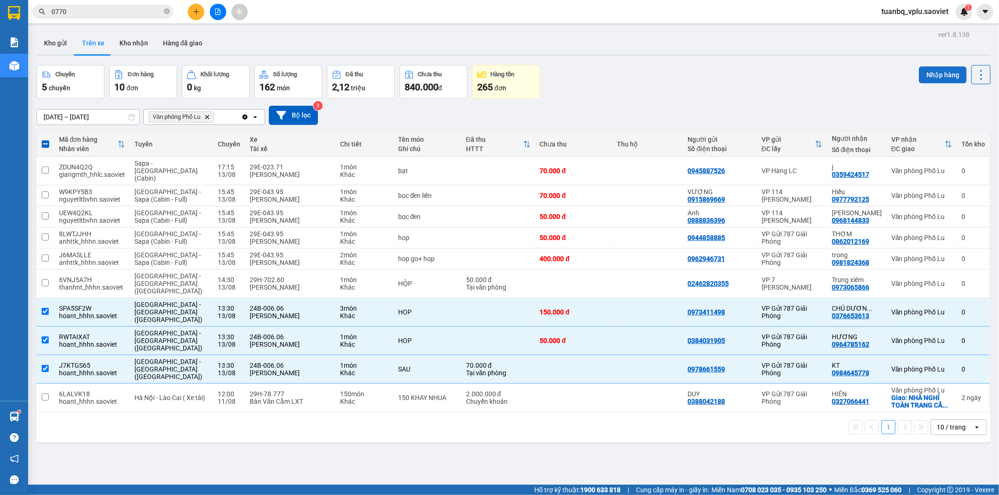
click at [926, 76] on button "Nhập hàng" at bounding box center [943, 75] width 48 height 17
checkbox input "false"
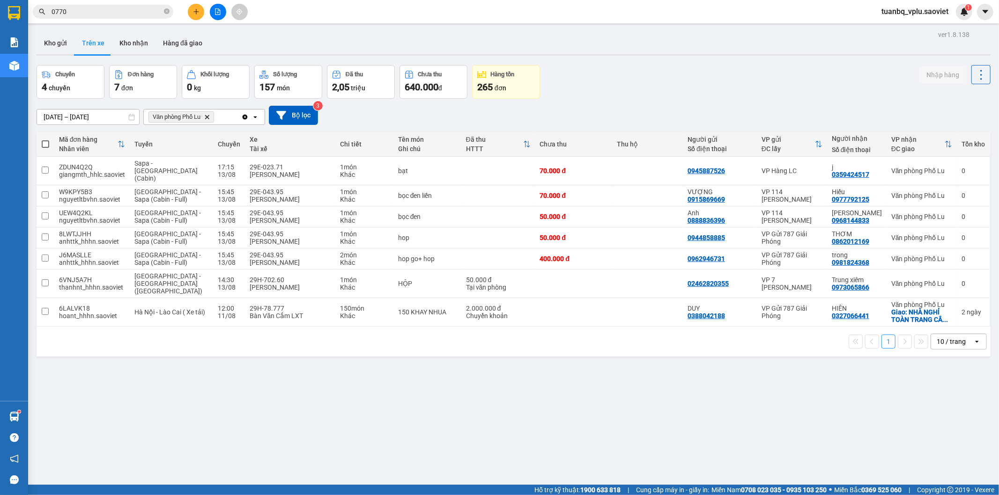
click at [961, 10] on img at bounding box center [964, 11] width 8 height 8
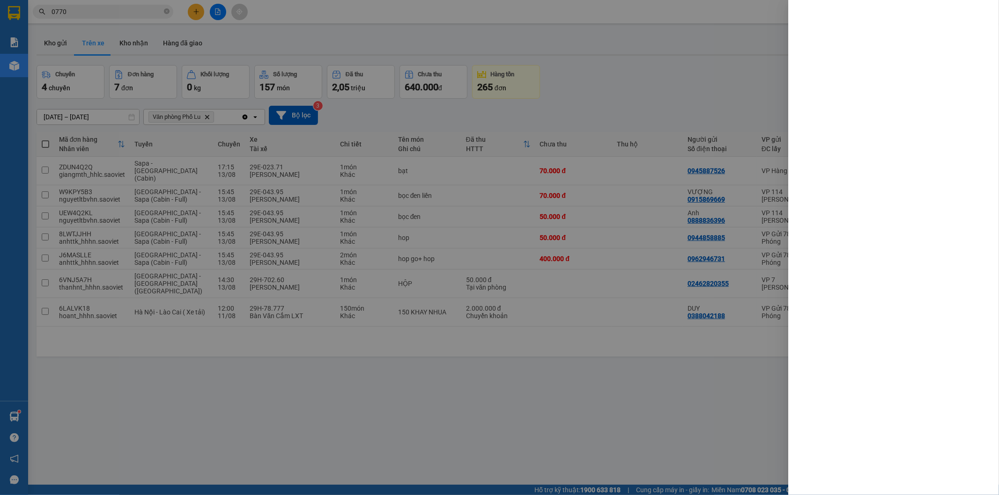
click at [745, 53] on div at bounding box center [499, 247] width 999 height 495
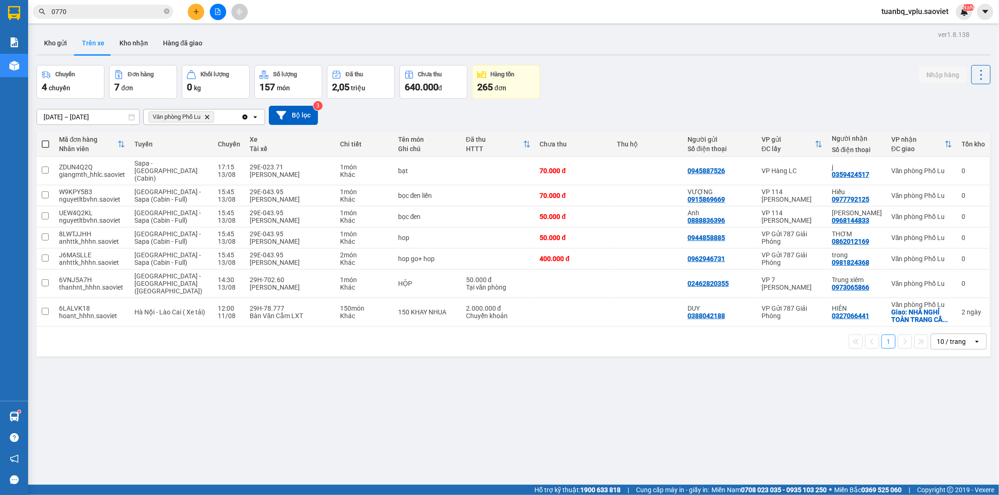
click at [913, 11] on span "tuanbq_vplu.saoviet" at bounding box center [915, 12] width 82 height 12
click at [916, 30] on span "Đăng xuất" at bounding box center [919, 29] width 62 height 10
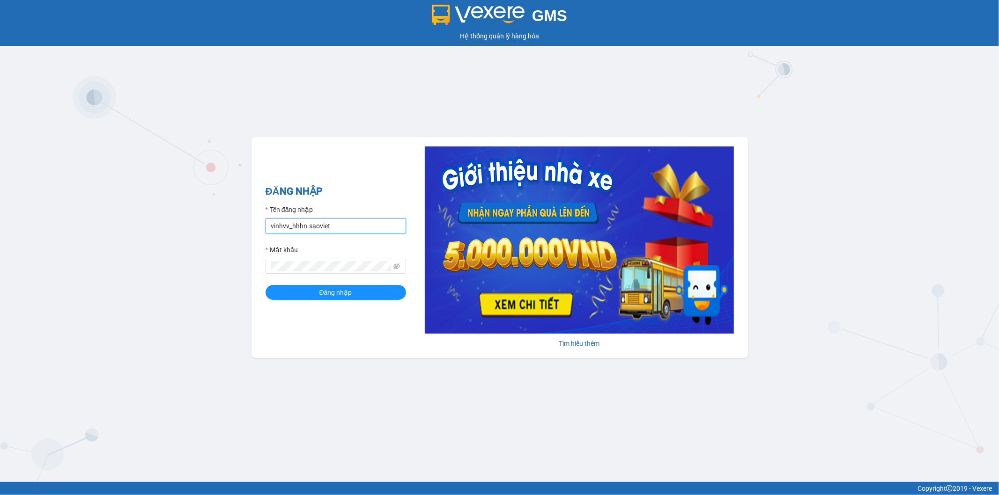
drag, startPoint x: 333, startPoint y: 231, endPoint x: 179, endPoint y: 224, distance: 153.8
click at [179, 224] on div "GMS Hệ thống quản lý hàng hóa ĐĂNG NHẬP Tên đăng nhập vinhvv_hhhn.saoviet Mật k…" at bounding box center [499, 241] width 999 height 482
click at [184, 254] on div "GMS Hệ thống quản lý hàng hóa ĐĂNG NHẬP Tên đăng nhập h Mật khẩu Đăng nhập Tìm …" at bounding box center [499, 241] width 999 height 482
click at [274, 297] on button "Đăng nhập" at bounding box center [336, 292] width 140 height 15
click at [274, 295] on button "Đăng nhập" at bounding box center [336, 292] width 140 height 15
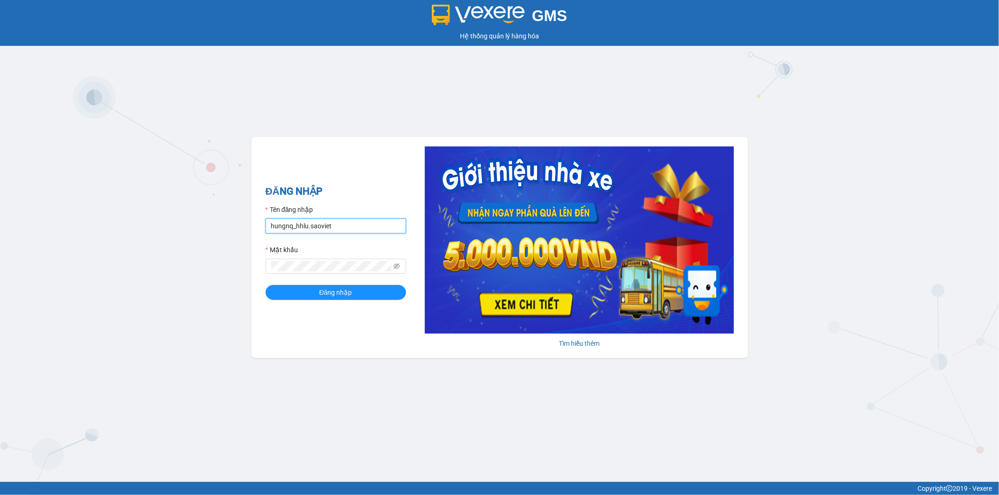
drag, startPoint x: 356, startPoint y: 222, endPoint x: 226, endPoint y: 217, distance: 130.3
click at [231, 217] on div "GMS Hệ thống quản lý hàng hóa ĐĂNG NHẬP Tên đăng nhập hungnq_hhlu.saoviet Mật k…" at bounding box center [499, 241] width 999 height 482
click at [178, 254] on div "GMS Hệ thống quản lý hàng hóa ĐĂNG NHẬP Tên đăng nhập h Mật khẩu Đăng nhập Tìm …" at bounding box center [499, 241] width 999 height 482
click at [279, 225] on input "h" at bounding box center [336, 226] width 140 height 15
type input "hungnq_hhlu.saoviet"
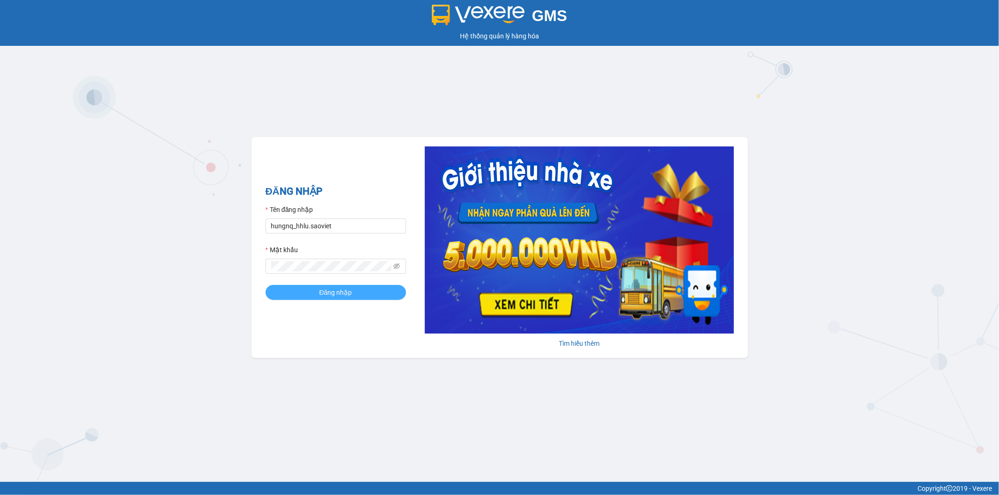
click at [280, 297] on button "Đăng nhập" at bounding box center [336, 292] width 140 height 15
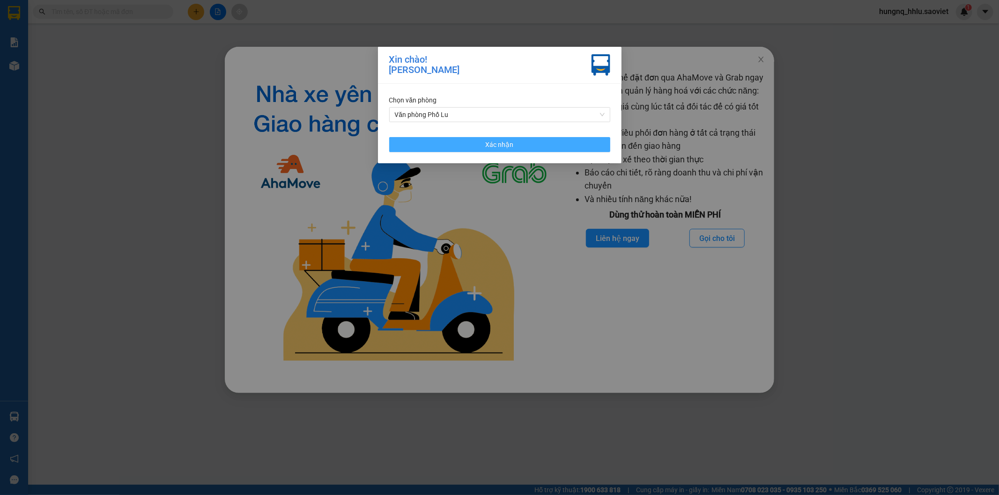
click at [399, 142] on button "Xác nhận" at bounding box center [499, 144] width 221 height 15
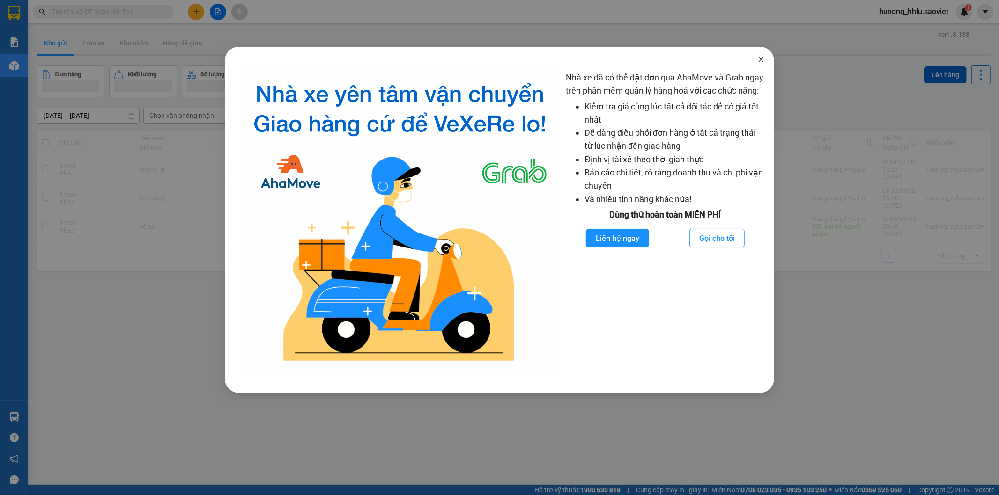
click at [765, 59] on span "Close" at bounding box center [761, 60] width 26 height 26
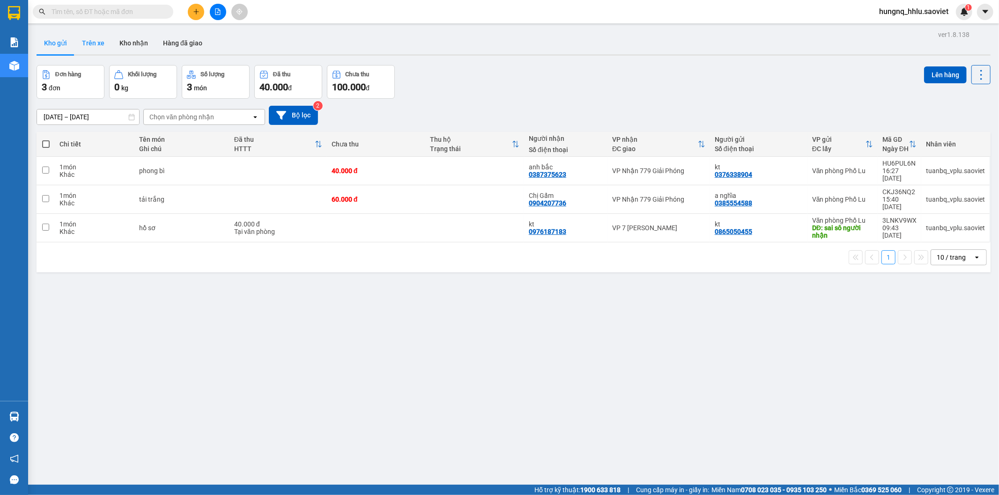
click at [95, 40] on button "Trên xe" at bounding box center [92, 43] width 37 height 22
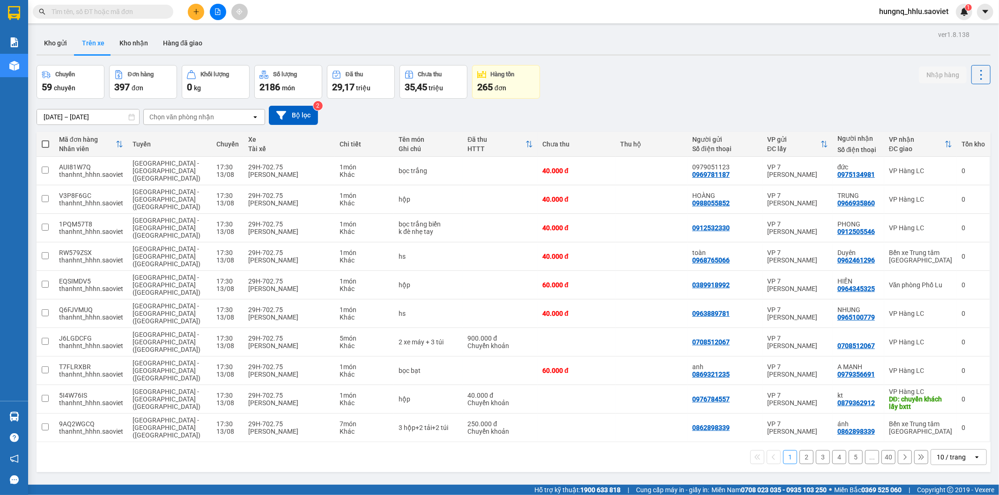
click at [152, 124] on div "Chọn văn phòng nhận" at bounding box center [198, 117] width 108 height 15
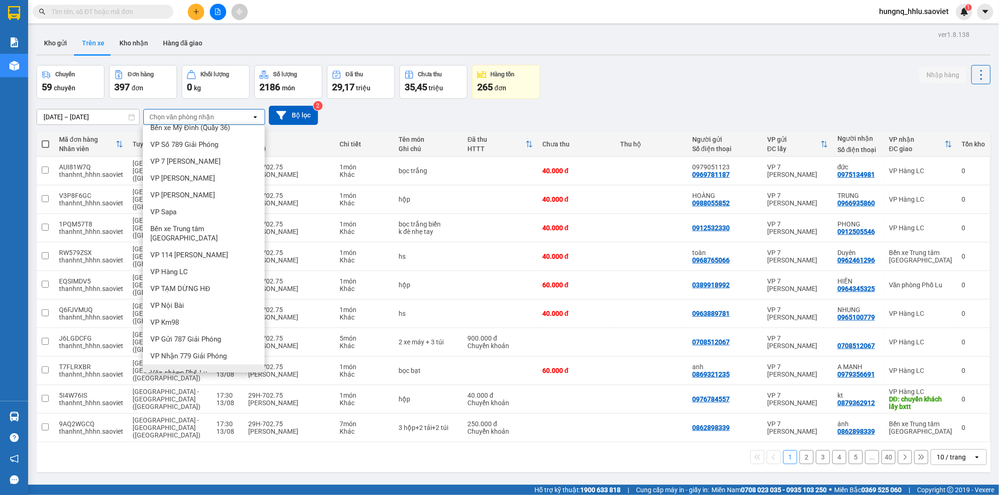
scroll to position [12, 0]
click at [156, 366] on div "Văn phòng Phố Lu" at bounding box center [204, 370] width 122 height 17
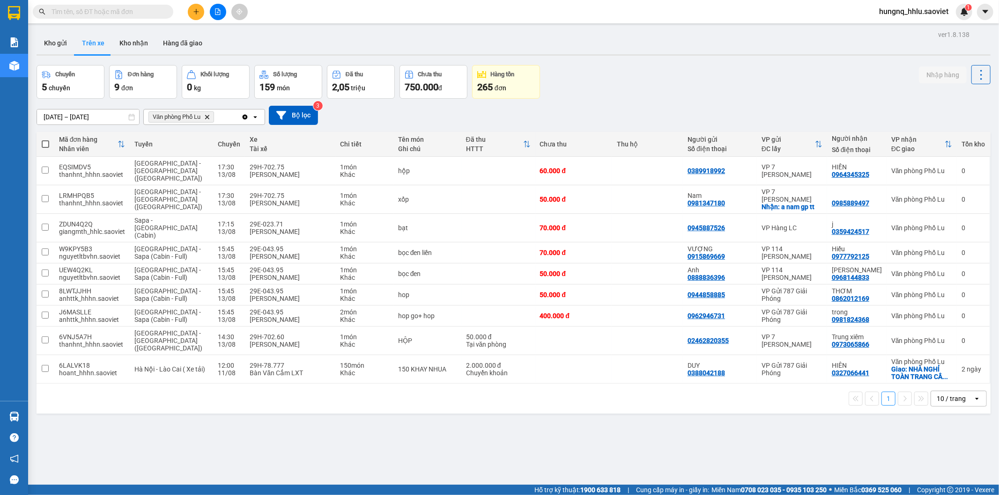
click at [160, 118] on span "Văn phòng Phố Lu" at bounding box center [177, 116] width 48 height 7
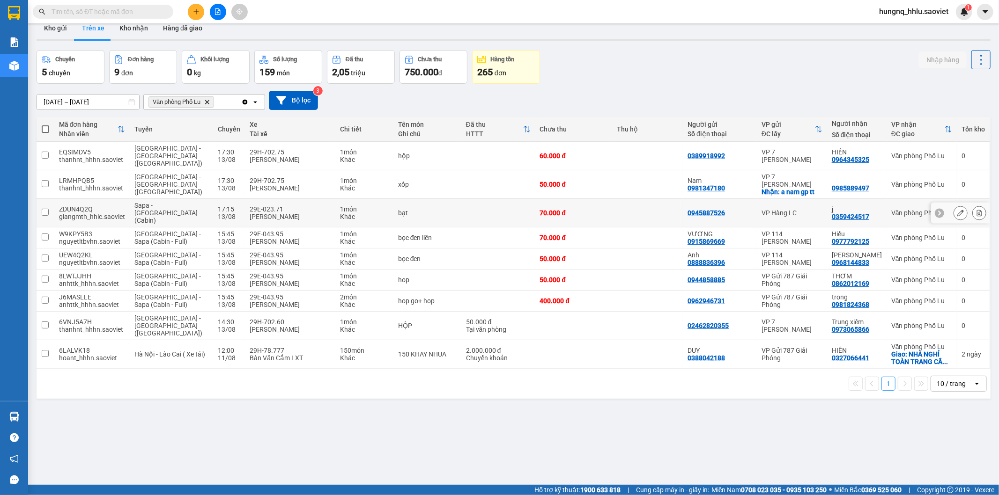
scroll to position [0, 0]
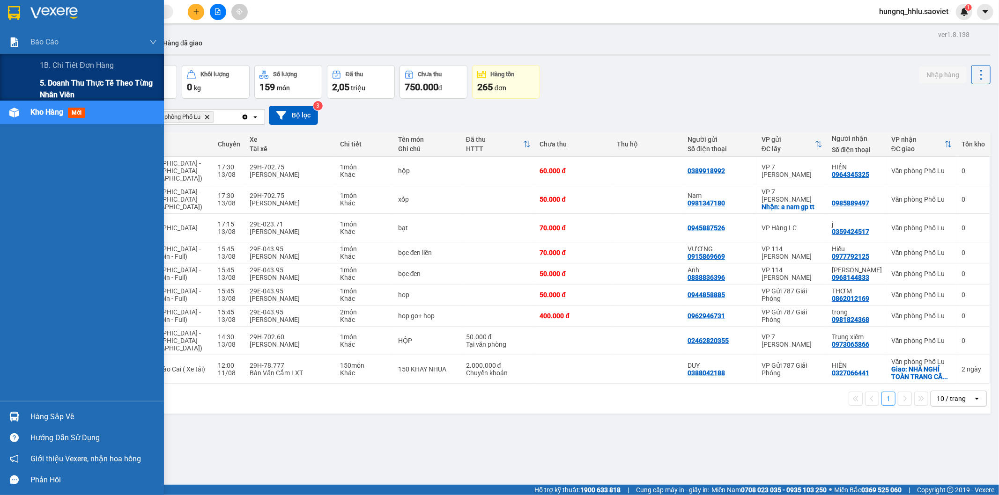
click at [67, 83] on span "5. Doanh thu thực tế theo từng nhân viên" at bounding box center [98, 88] width 117 height 23
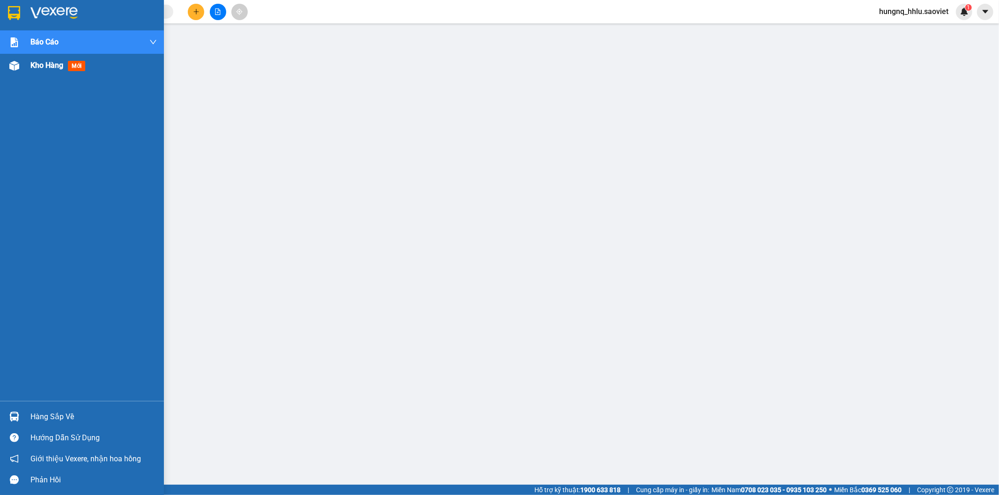
click at [52, 68] on span "Kho hàng" at bounding box center [46, 65] width 33 height 9
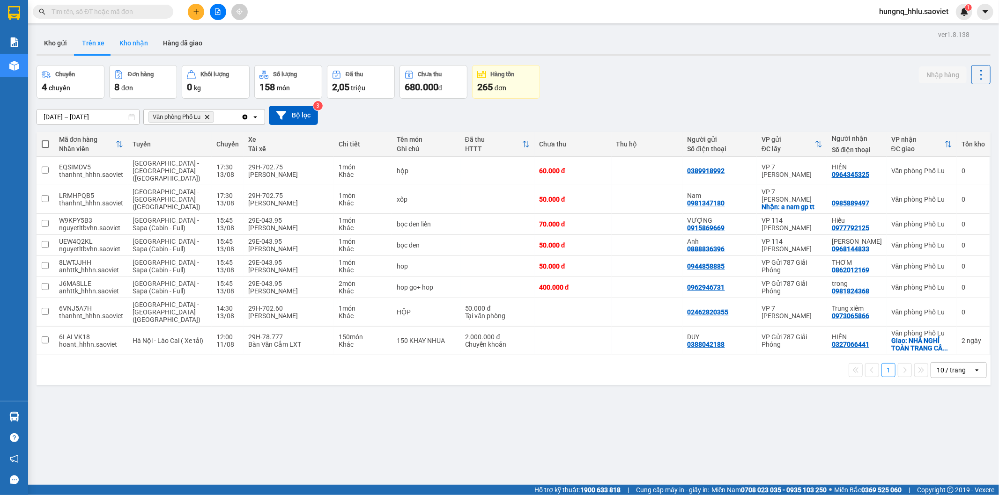
click at [142, 47] on button "Kho nhận" at bounding box center [134, 43] width 44 height 22
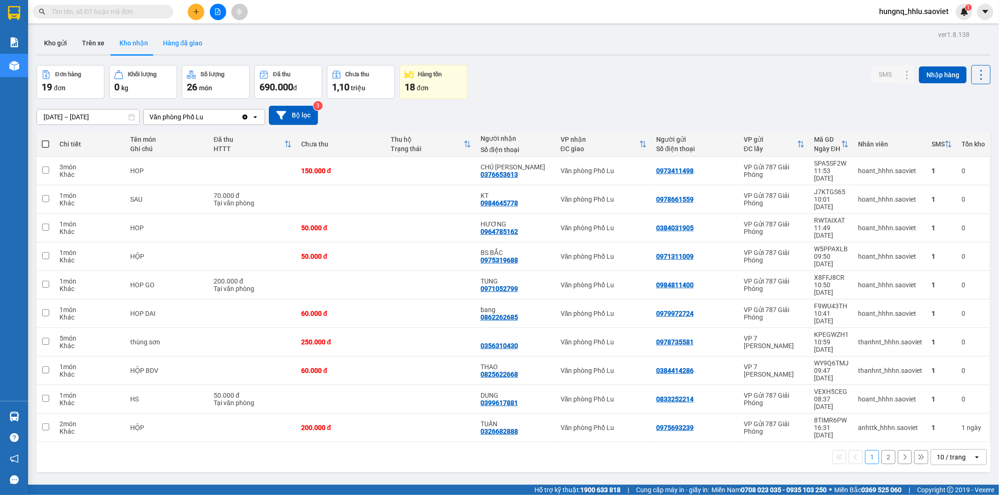
click at [184, 41] on button "Hàng đã giao" at bounding box center [182, 43] width 54 height 22
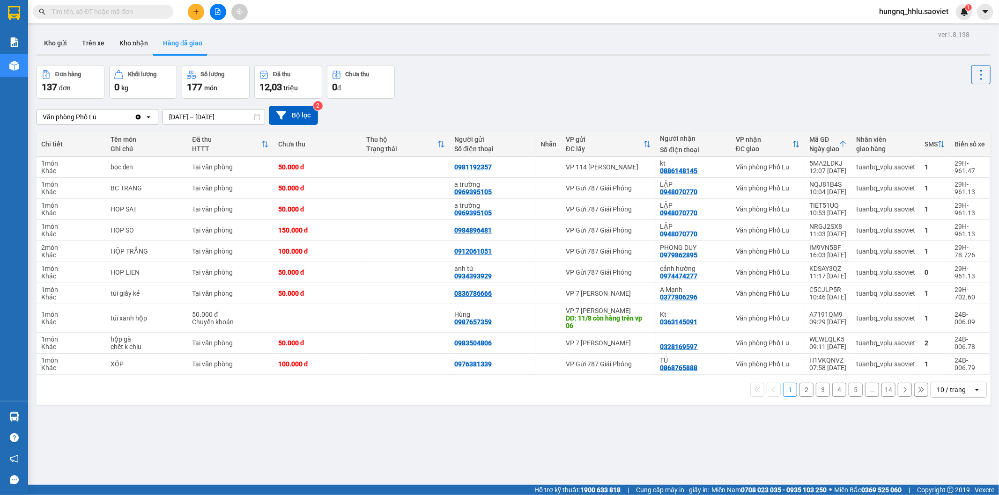
click at [801, 390] on button "2" at bounding box center [806, 390] width 14 height 14
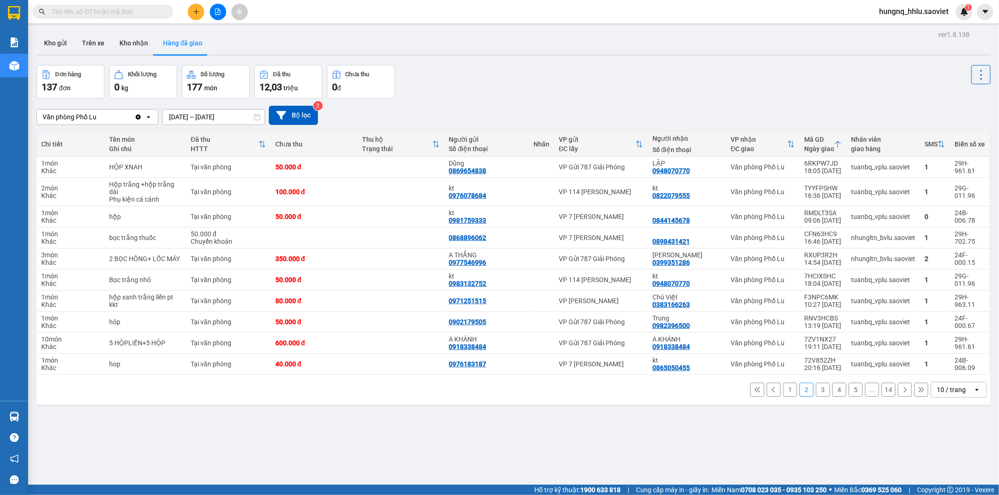
click at [816, 393] on button "3" at bounding box center [823, 390] width 14 height 14
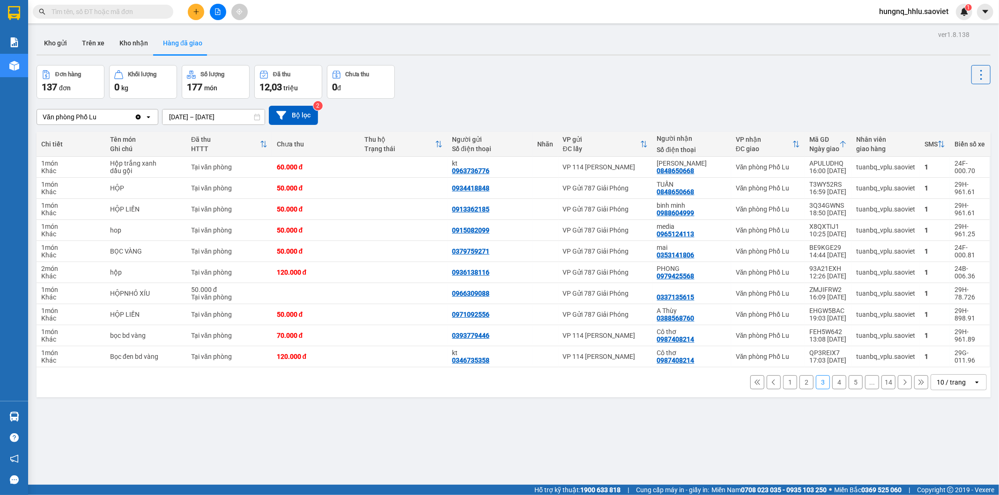
click at [835, 387] on button "4" at bounding box center [839, 383] width 14 height 14
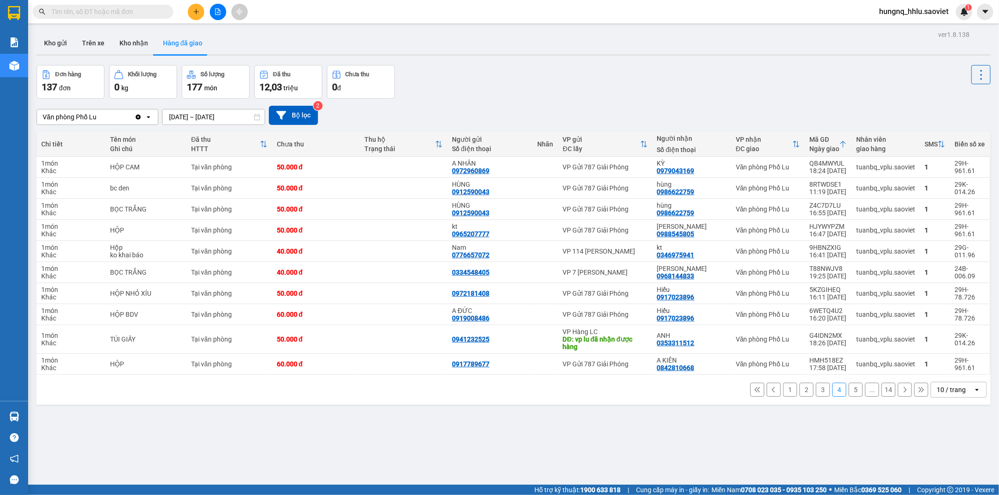
click at [849, 391] on button "5" at bounding box center [856, 390] width 14 height 14
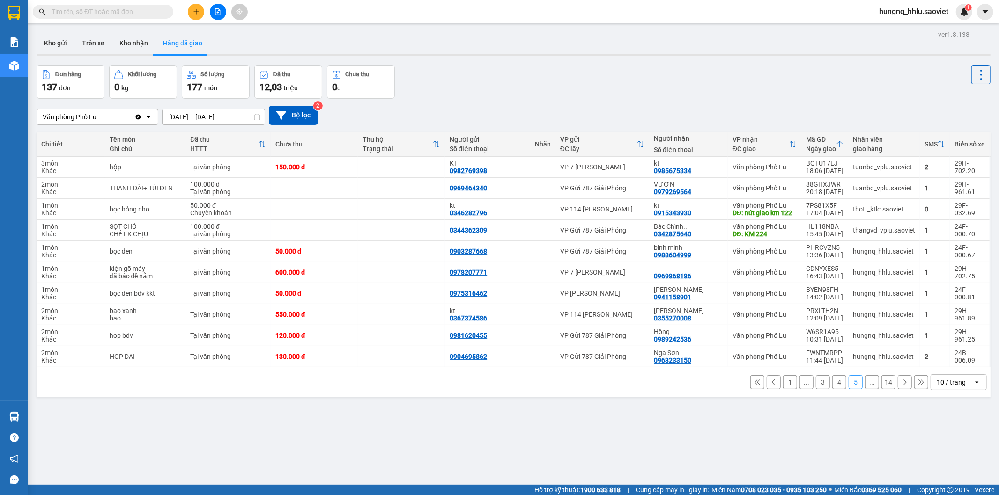
click at [272, 83] on span "12,03" at bounding box center [270, 86] width 22 height 11
click at [136, 44] on button "Kho nhận" at bounding box center [134, 43] width 44 height 22
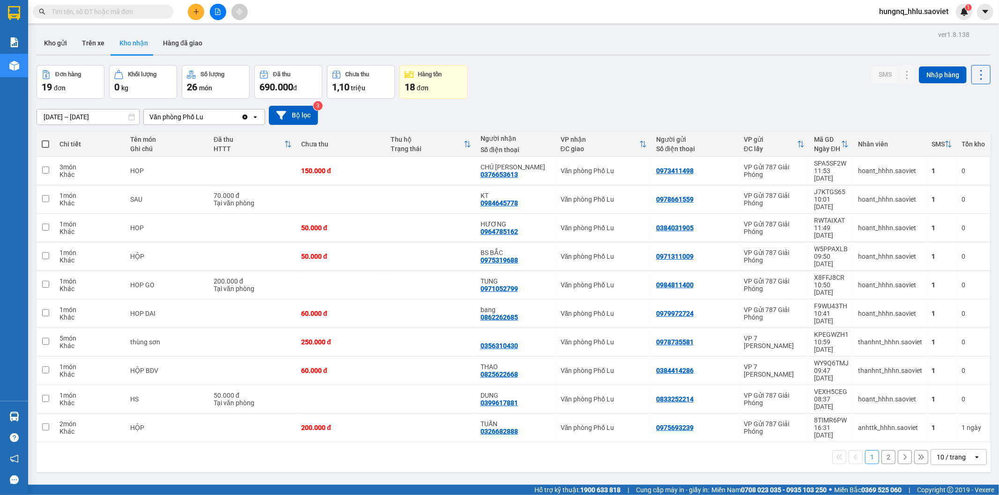
click at [881, 451] on button "2" at bounding box center [888, 458] width 14 height 14
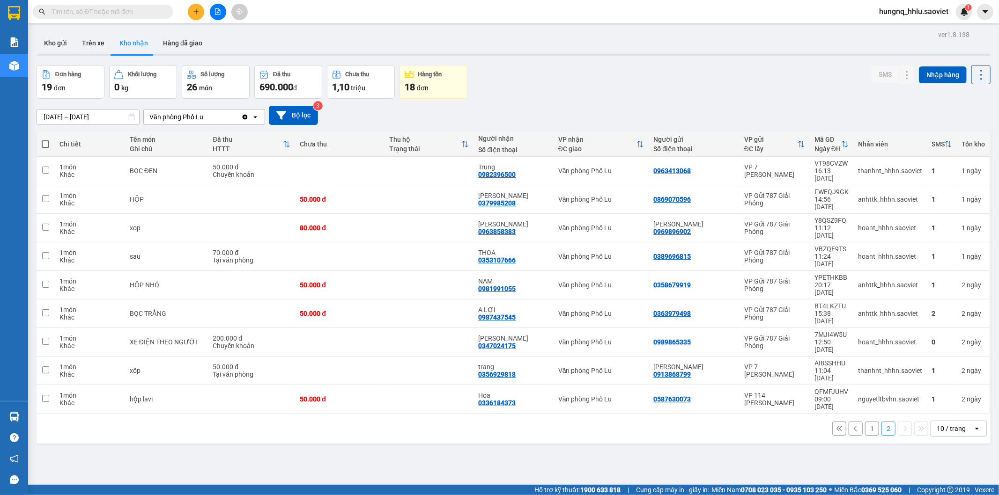
click at [865, 422] on button "1" at bounding box center [872, 429] width 14 height 14
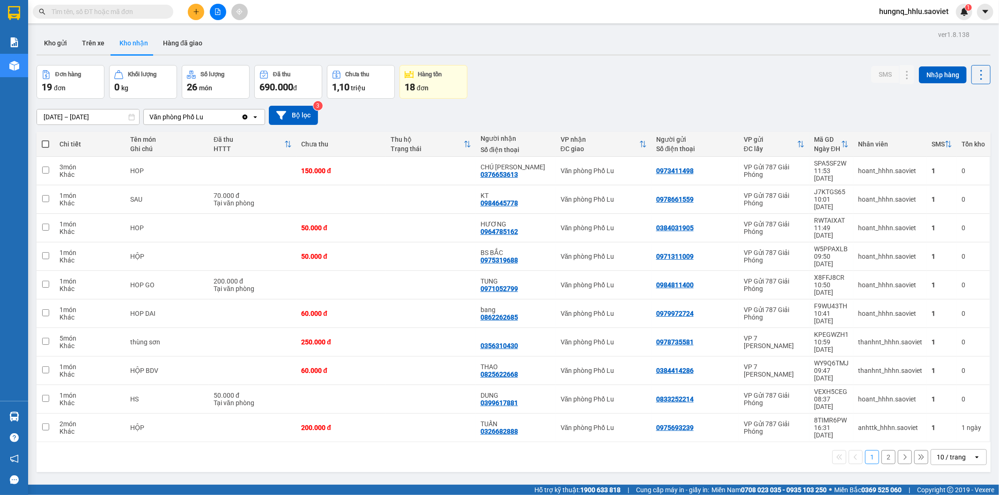
click at [881, 451] on button "2" at bounding box center [888, 458] width 14 height 14
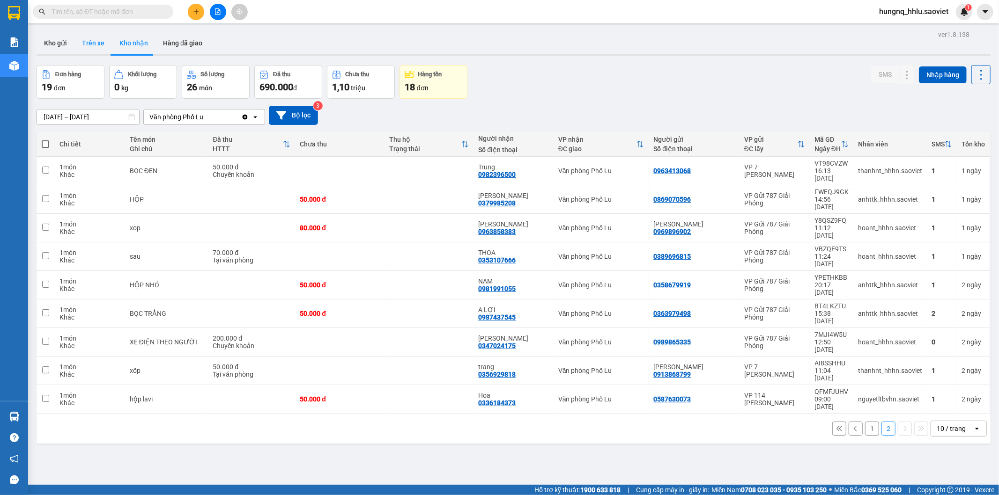
click at [104, 39] on button "Trên xe" at bounding box center [92, 43] width 37 height 22
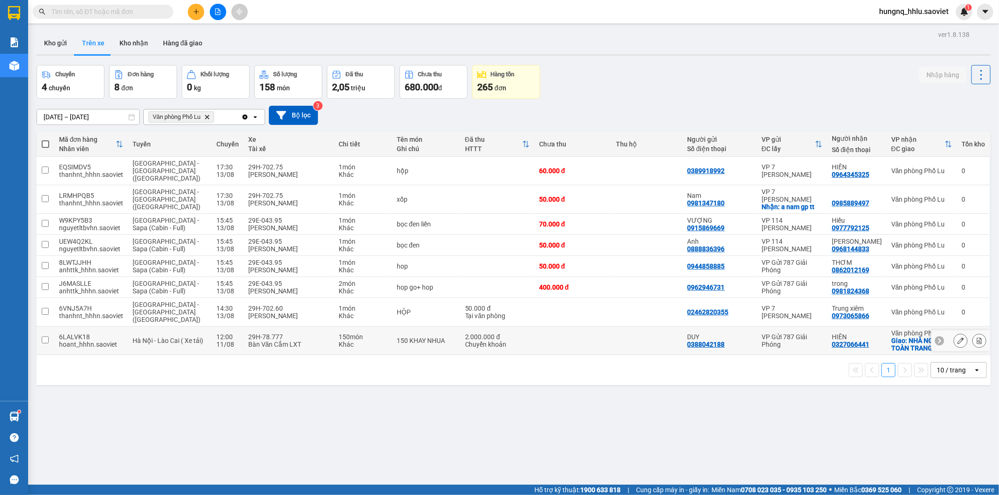
click at [293, 327] on td "29H-78.777 Bàn Văn Cắm LXT" at bounding box center [289, 341] width 90 height 29
checkbox input "true"
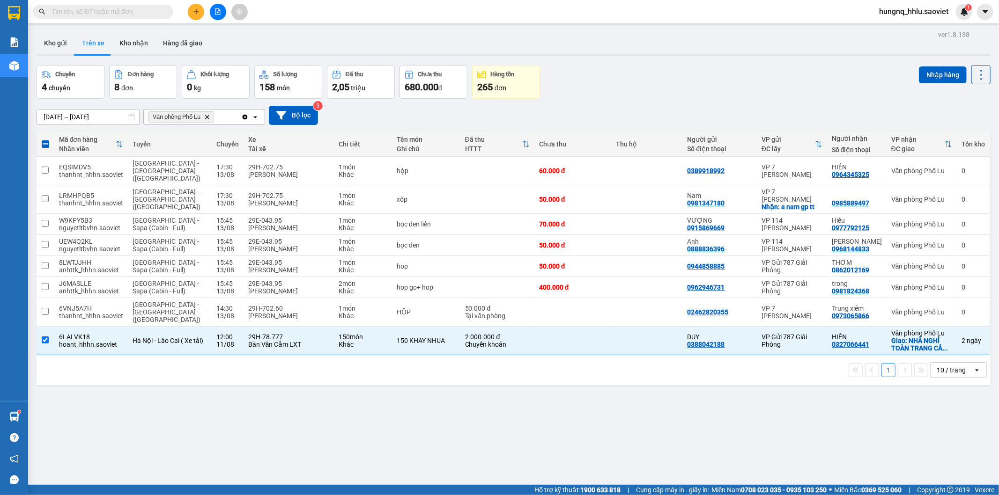
click at [91, 5] on span at bounding box center [103, 12] width 140 height 14
click at [111, 12] on input "text" at bounding box center [107, 12] width 111 height 10
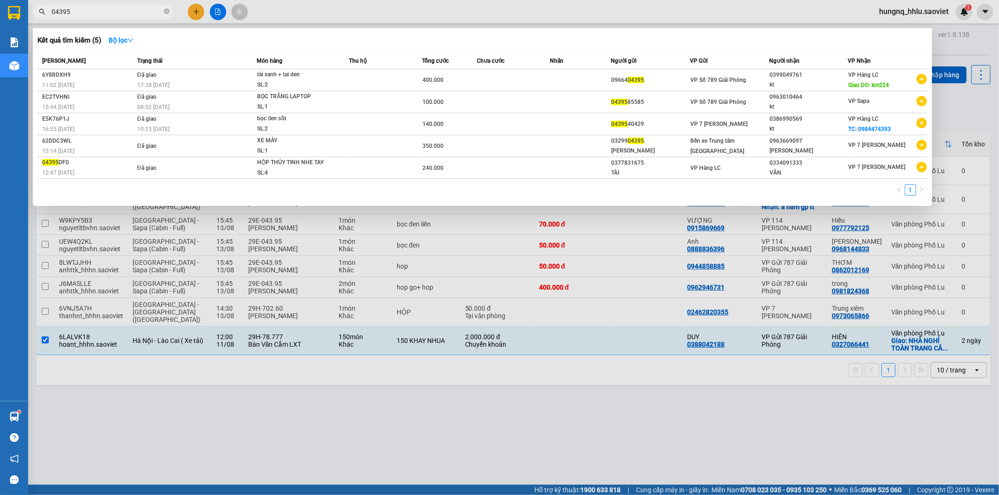
type input "04395"
